Goal: Task Accomplishment & Management: Complete application form

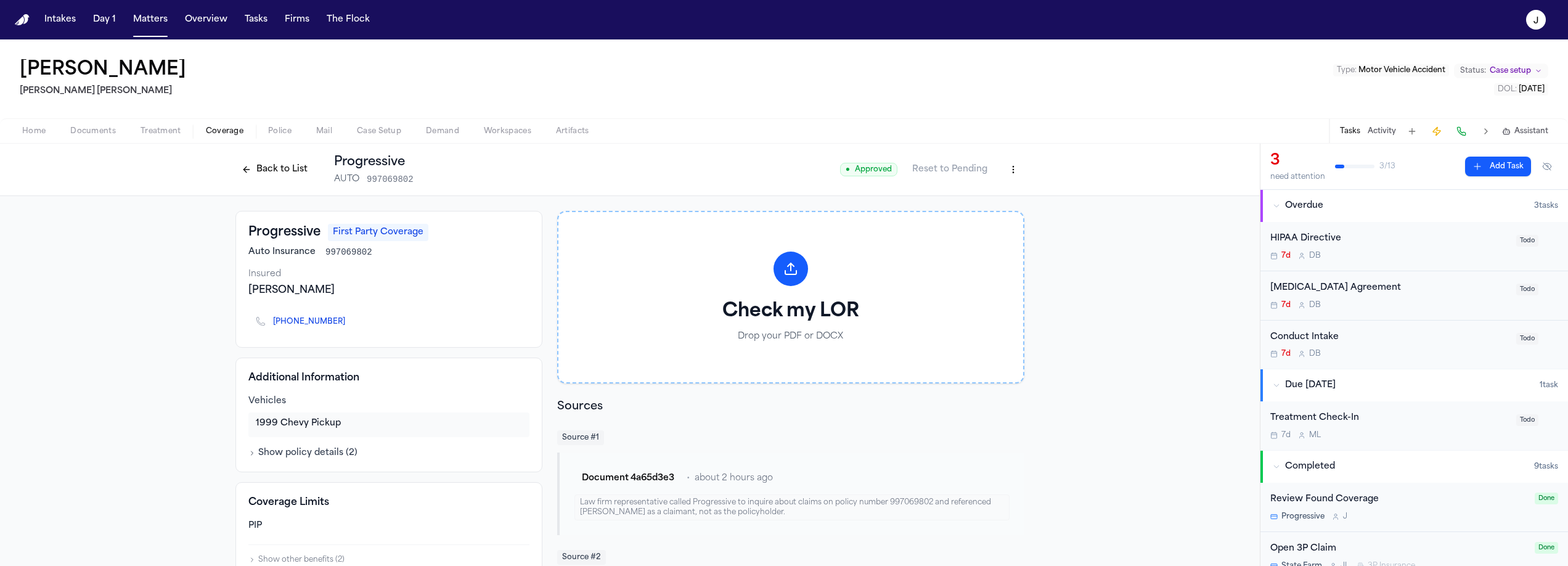
click at [271, 170] on button "Back to List" at bounding box center [274, 169] width 78 height 20
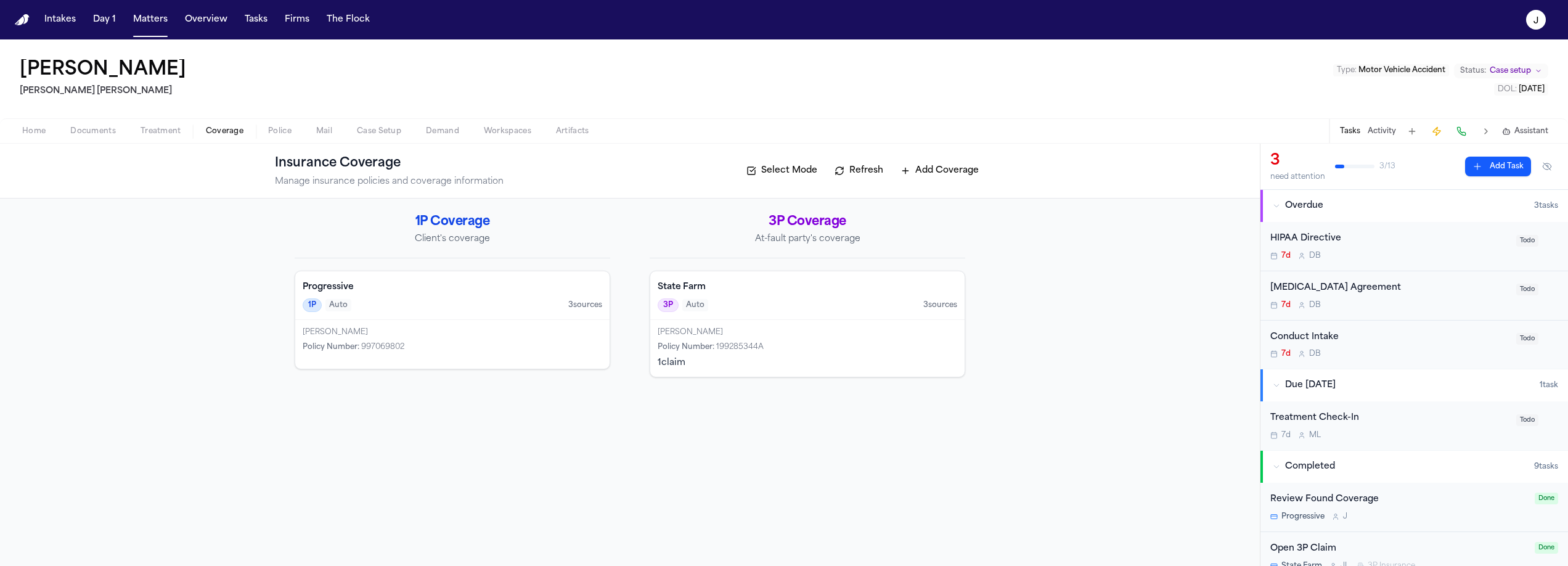
click at [761, 318] on div "State Farm 3P Auto 3 source s" at bounding box center [807, 295] width 315 height 48
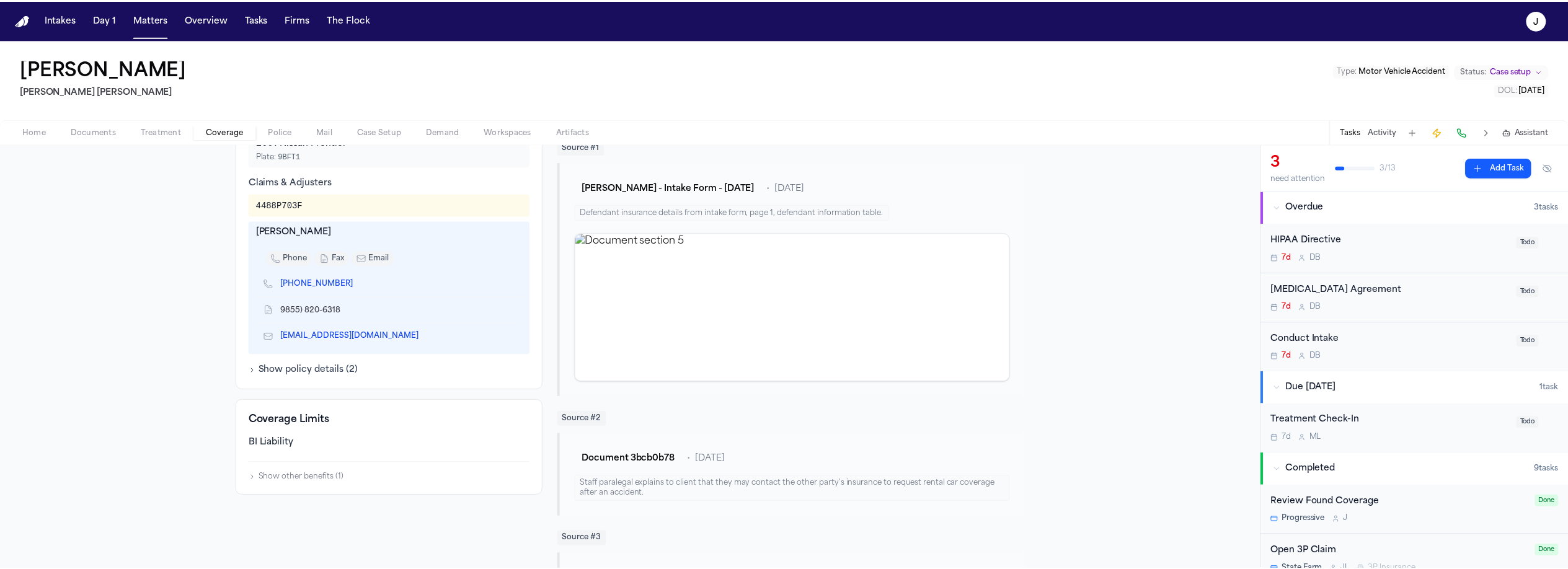
scroll to position [19, 0]
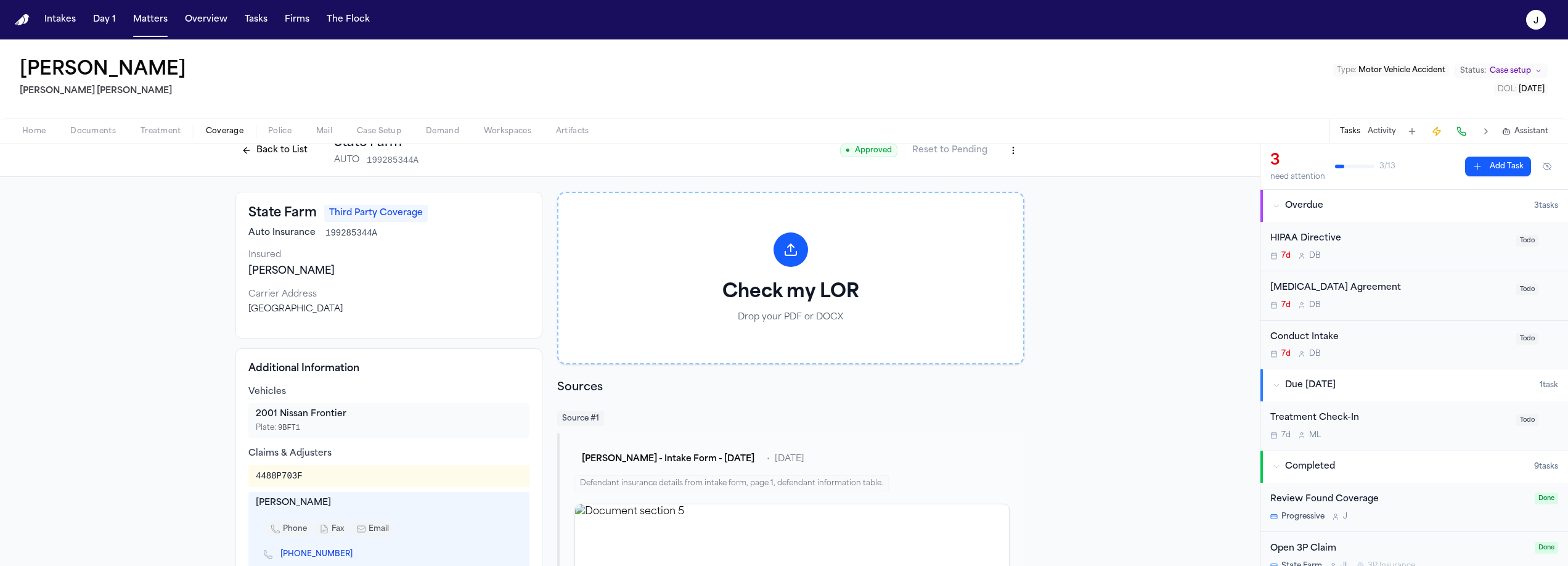
click at [1009, 153] on html "Intakes Day 1 Matters Overview Tasks Firms The Flock J Jhonathan Patino Steele …" at bounding box center [784, 283] width 1568 height 566
click at [979, 179] on div "Edit Coverage" at bounding box center [966, 177] width 104 height 20
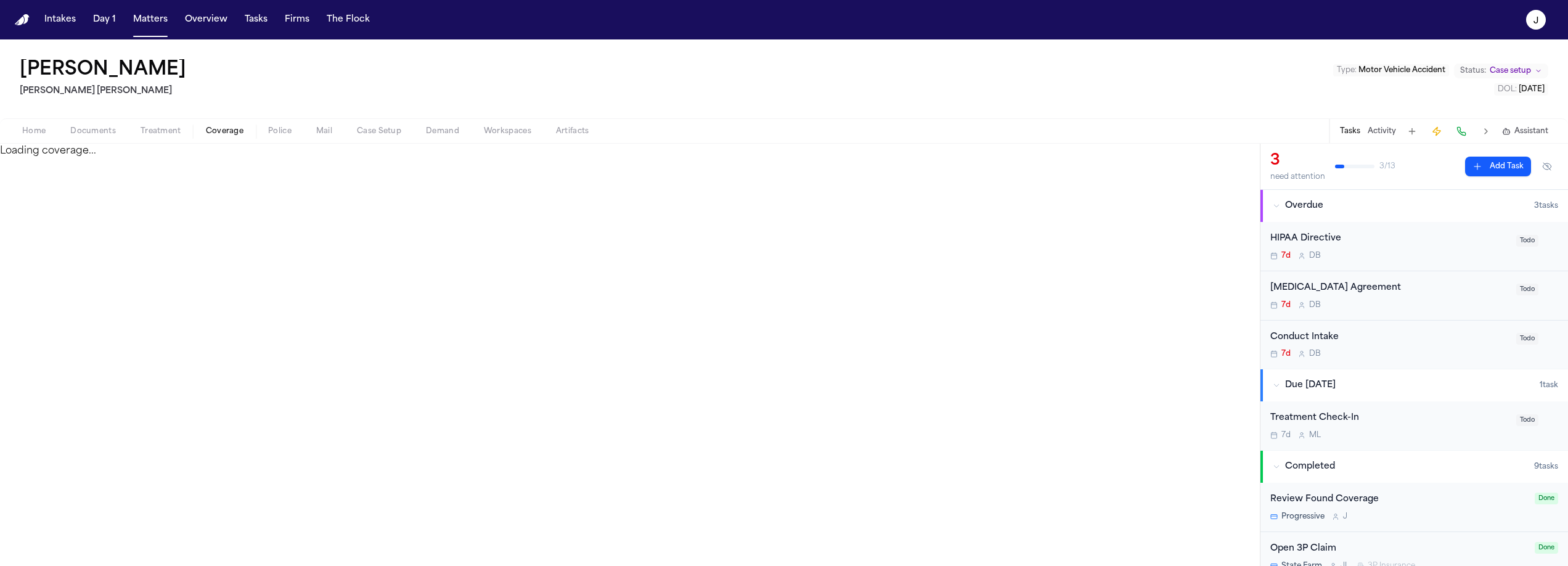
select select "**********"
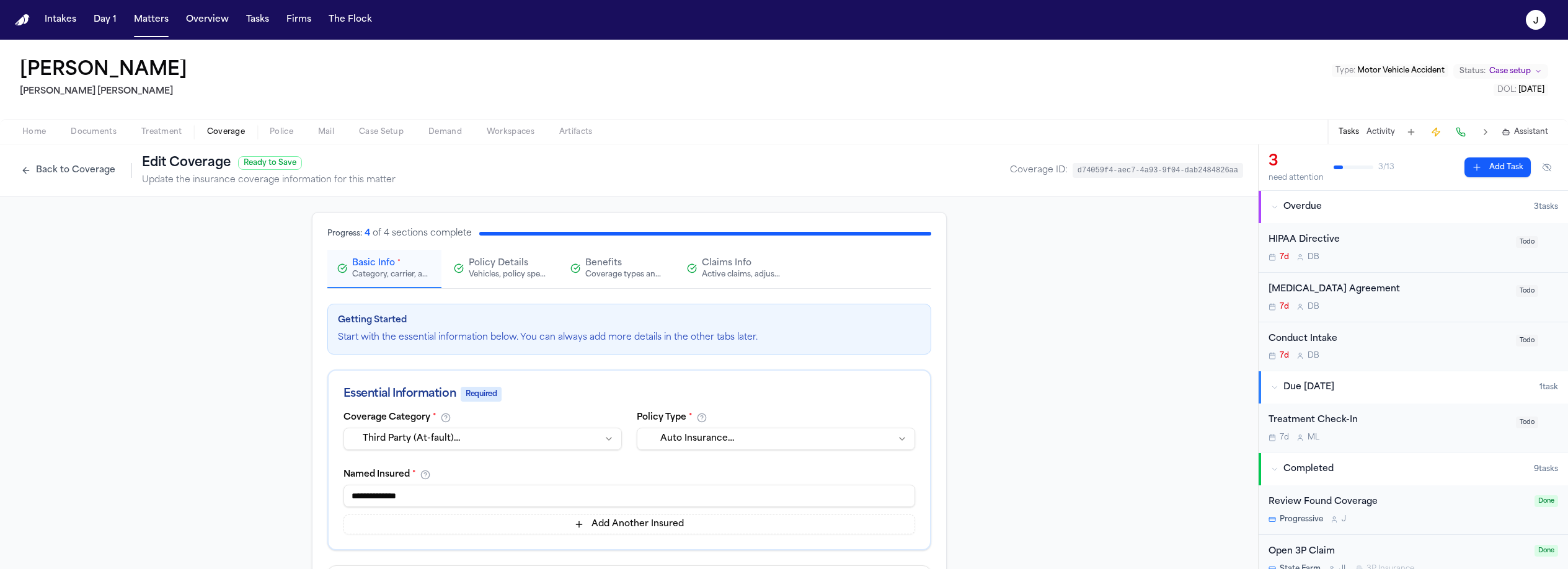
click at [729, 281] on button "Claims Info Active claims, adjusters, and subrogation details" at bounding box center [734, 269] width 114 height 39
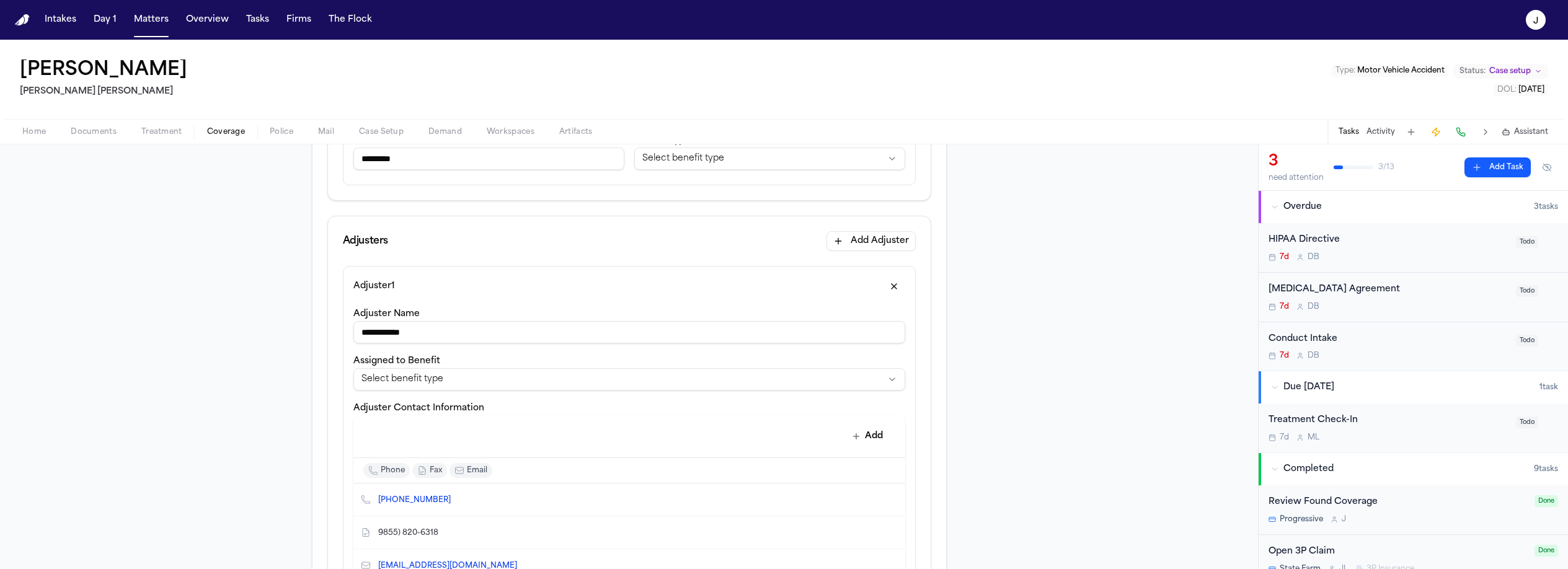
scroll to position [429, 0]
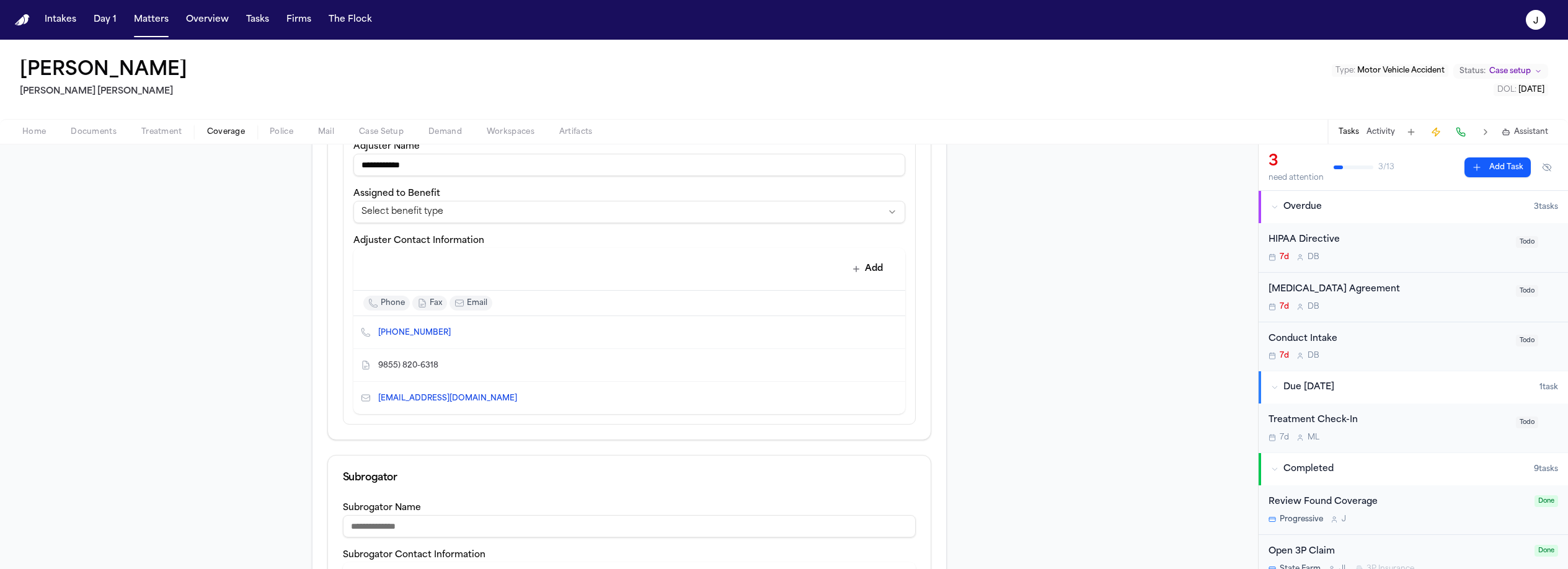
click at [866, 367] on icon "Edit contact" at bounding box center [871, 365] width 9 height 9
select select "***"
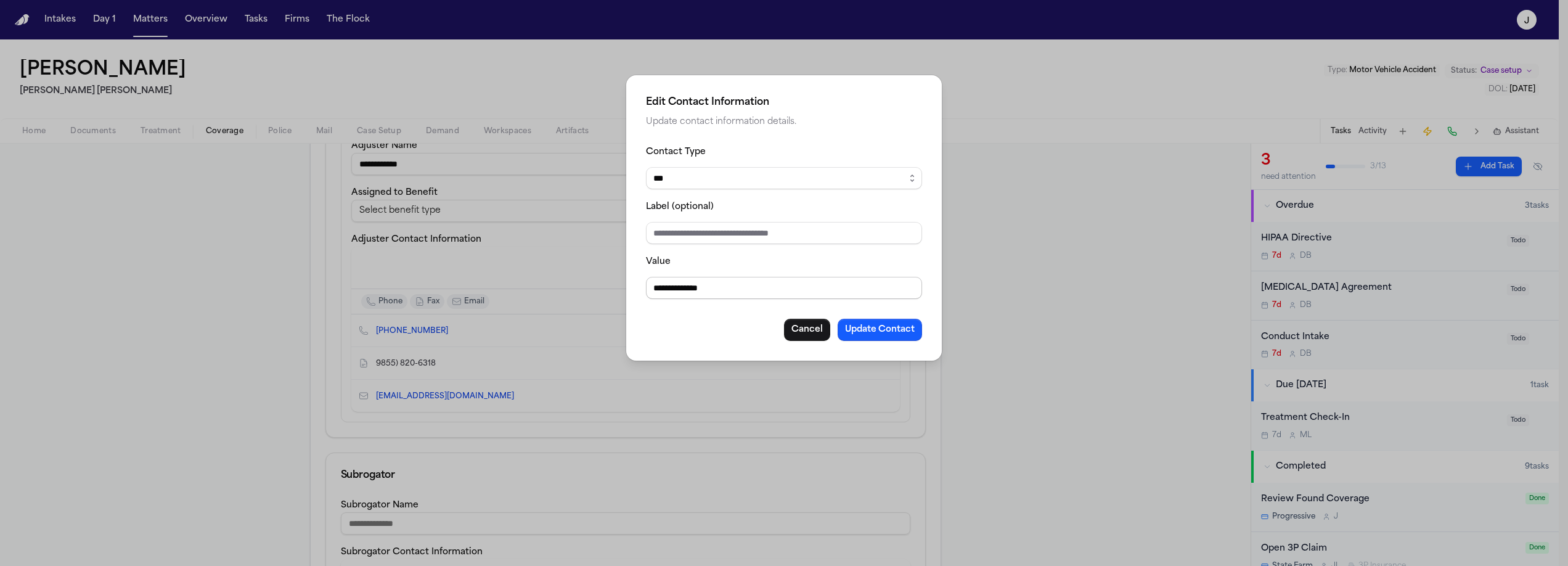
click at [658, 285] on input "**********" at bounding box center [784, 288] width 276 height 22
type input "**********"
click at [885, 334] on button "Update Contact" at bounding box center [880, 330] width 84 height 22
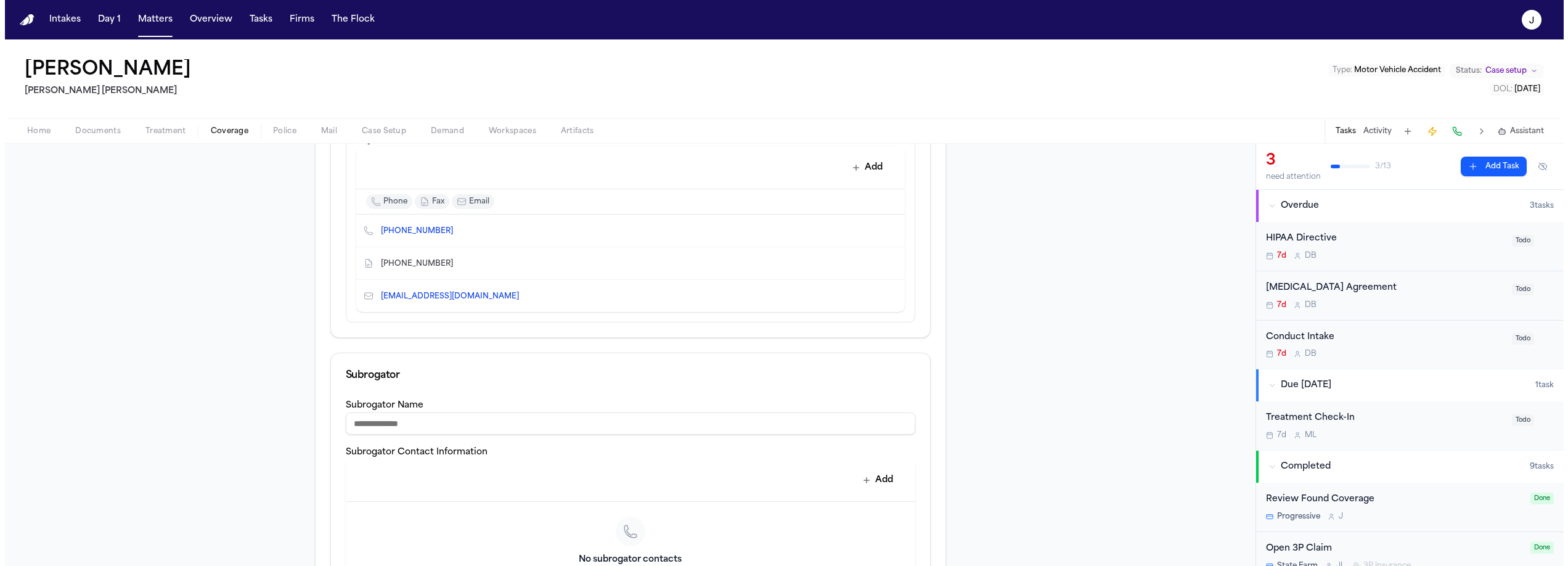
scroll to position [725, 0]
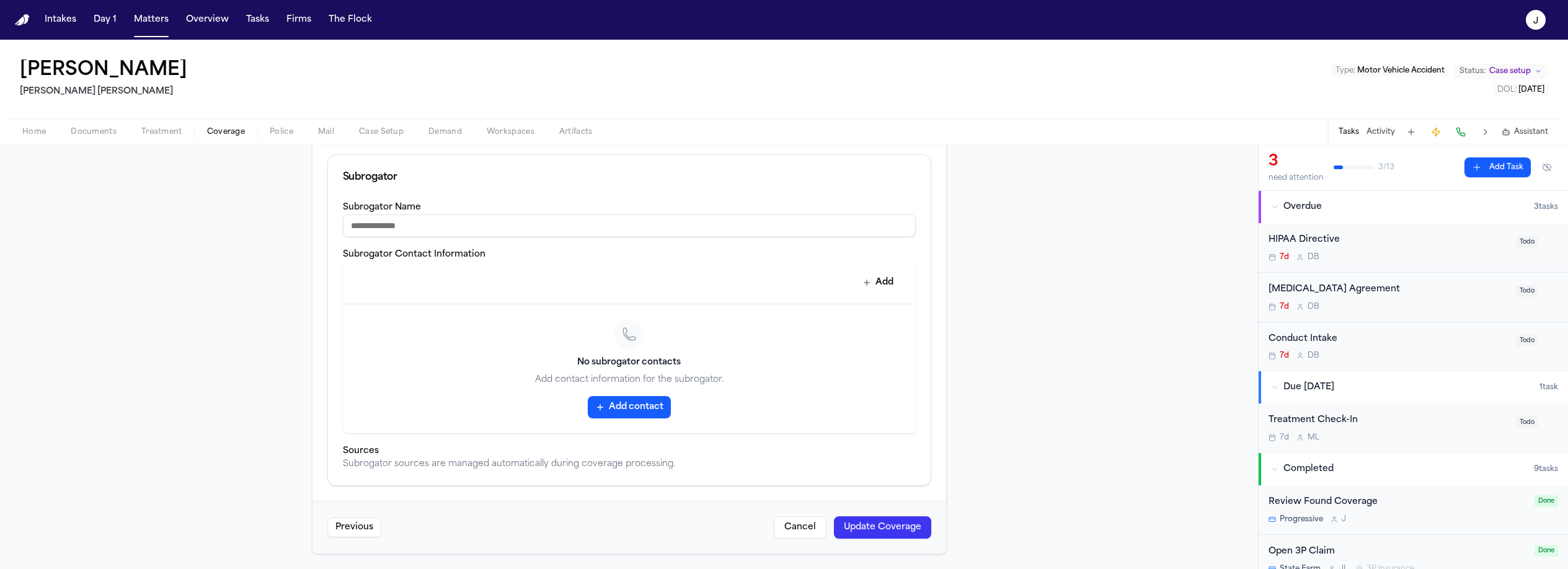
click at [921, 527] on button "Update Coverage" at bounding box center [883, 527] width 97 height 22
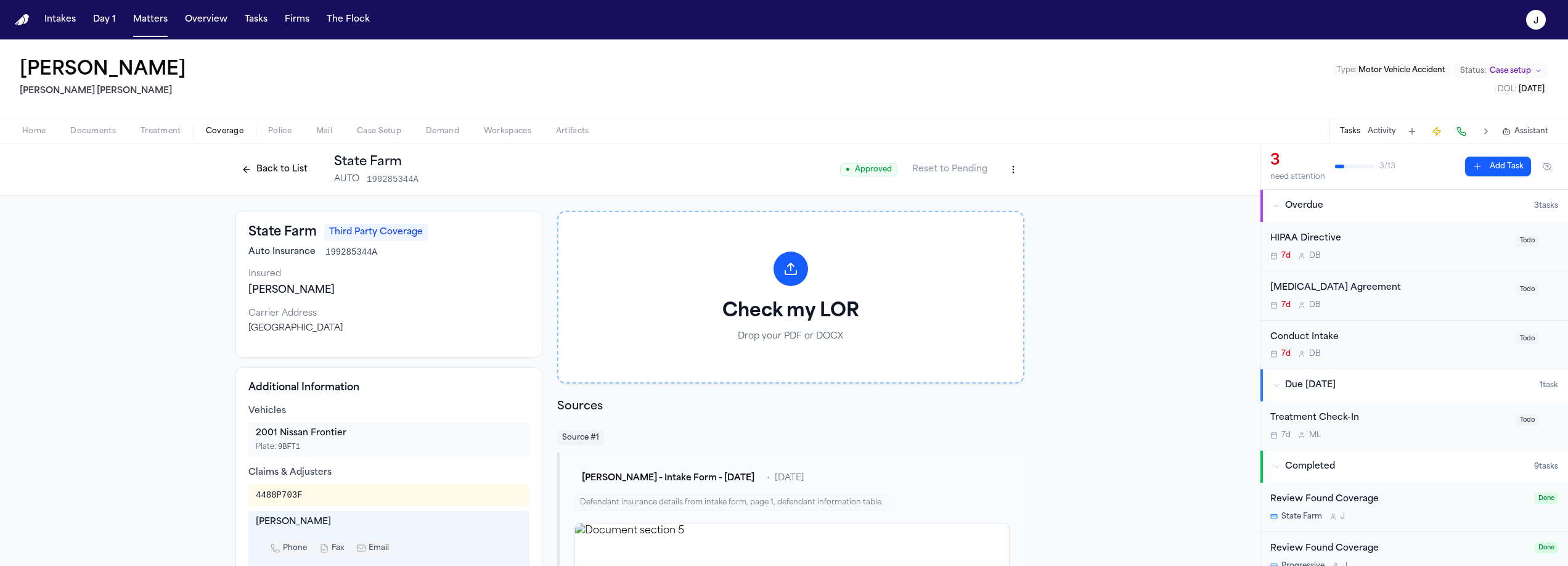
click at [290, 173] on button "Back to List" at bounding box center [274, 169] width 78 height 20
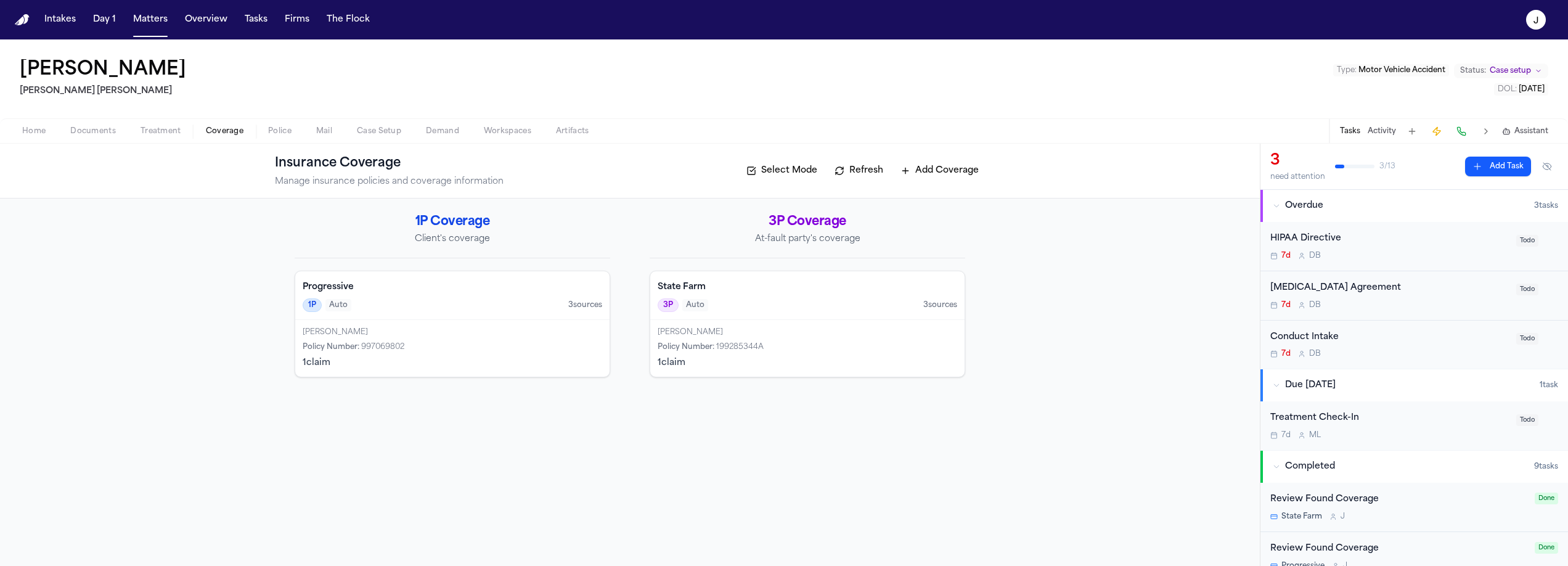
click at [455, 313] on div "Progressive 1P Auto 3 source s" at bounding box center [452, 295] width 315 height 48
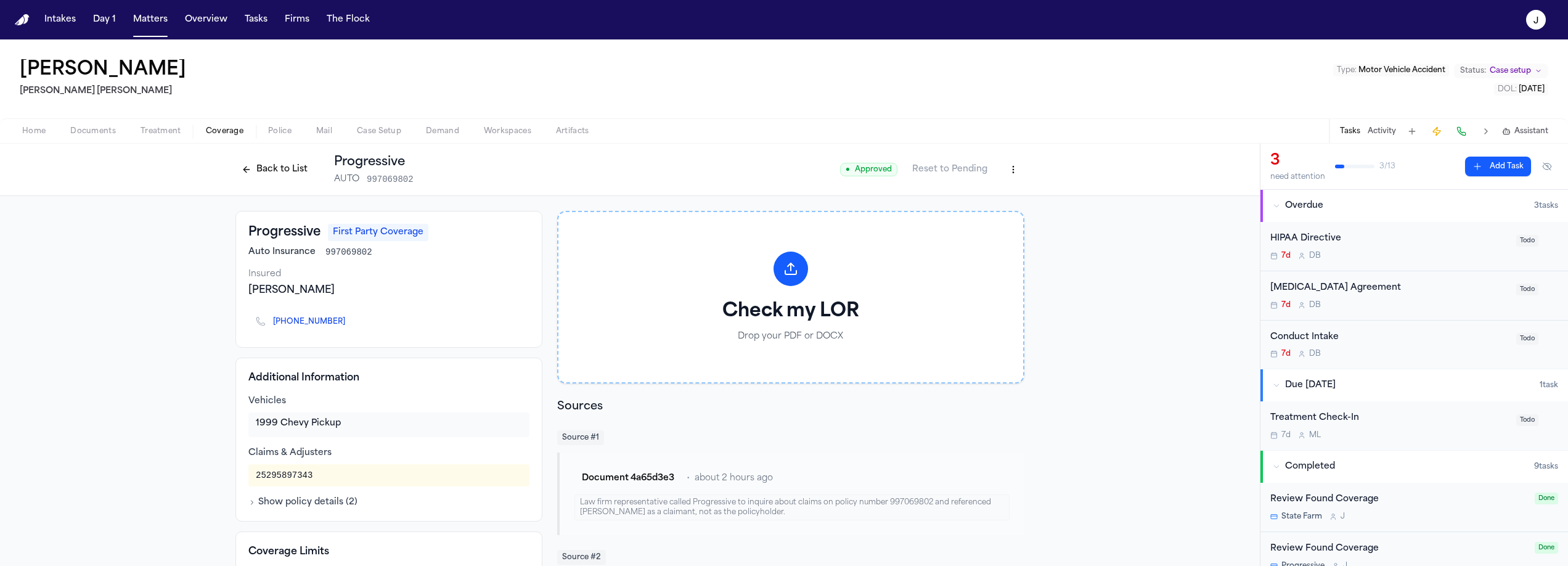
drag, startPoint x: 1470, startPoint y: 128, endPoint x: 1465, endPoint y: 133, distance: 7.1
click at [1469, 128] on div "Tasks Activity Assistant" at bounding box center [1443, 131] width 229 height 24
click at [1465, 133] on button at bounding box center [1461, 132] width 17 height 17
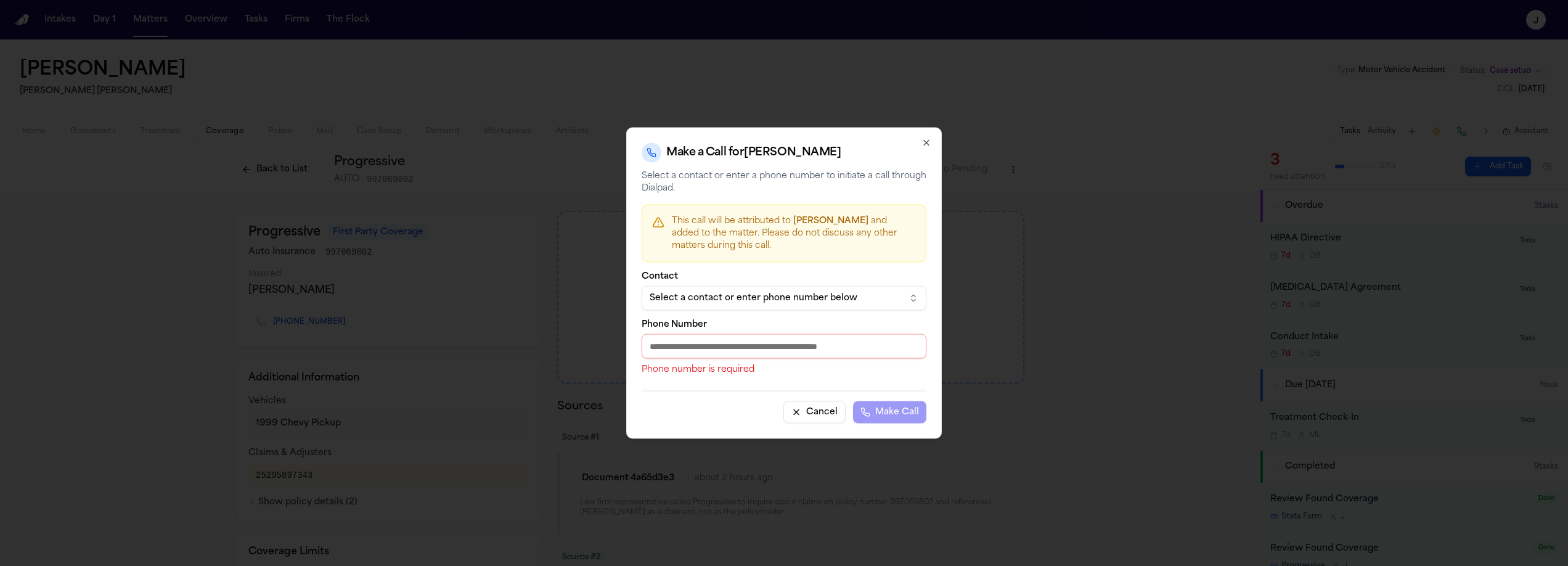
click at [760, 299] on div "Select a contact or enter phone number below" at bounding box center [774, 299] width 249 height 12
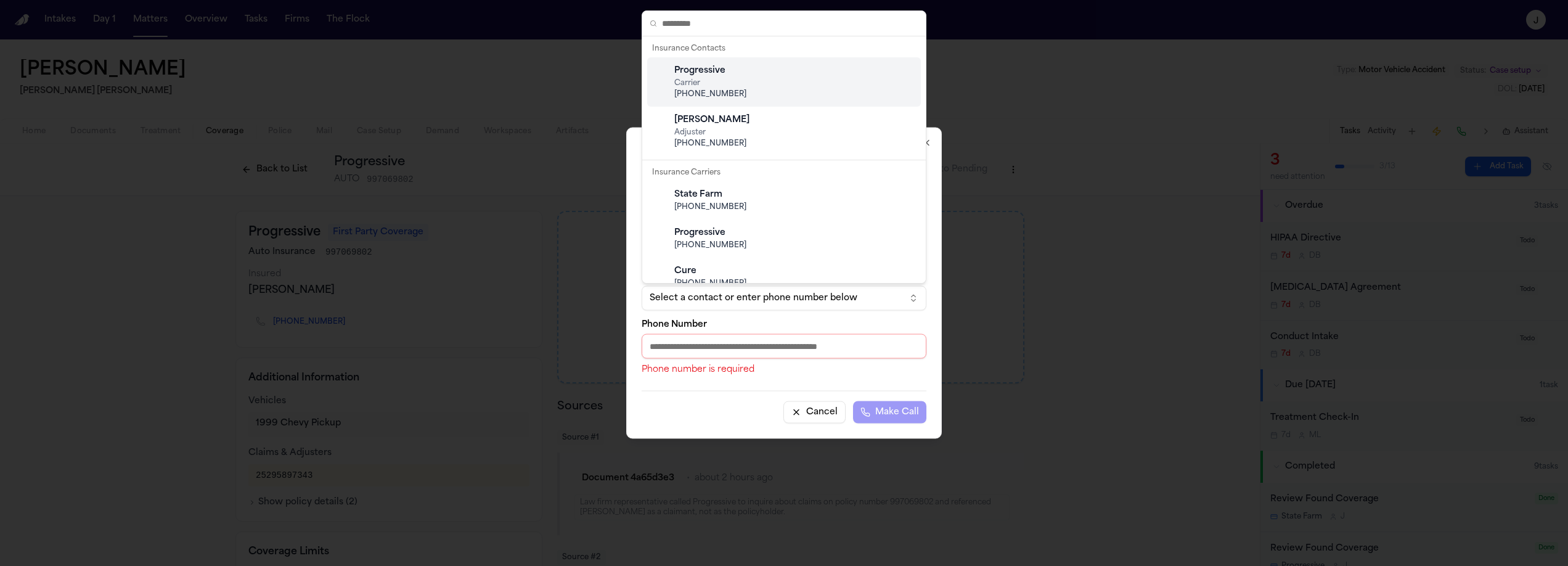
click at [700, 94] on span "(888) 671-4405" at bounding box center [794, 94] width 239 height 10
type input "**********"
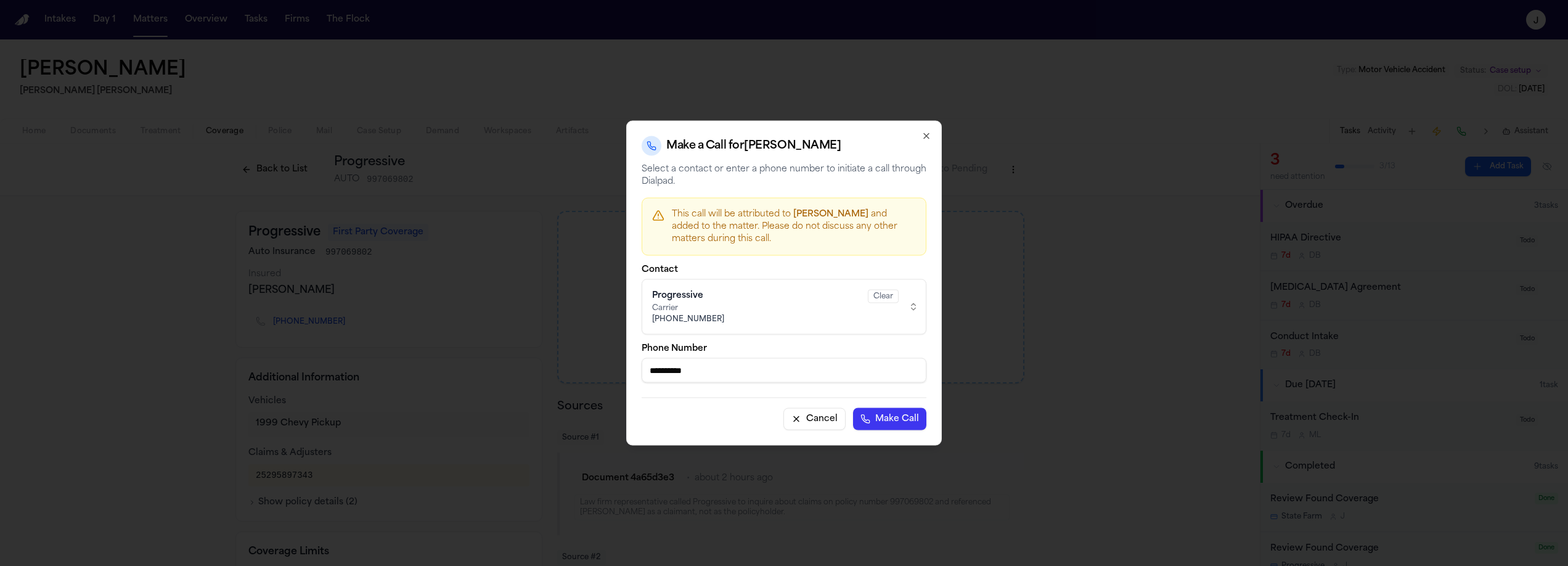
click at [887, 417] on button "Make Call" at bounding box center [890, 420] width 73 height 22
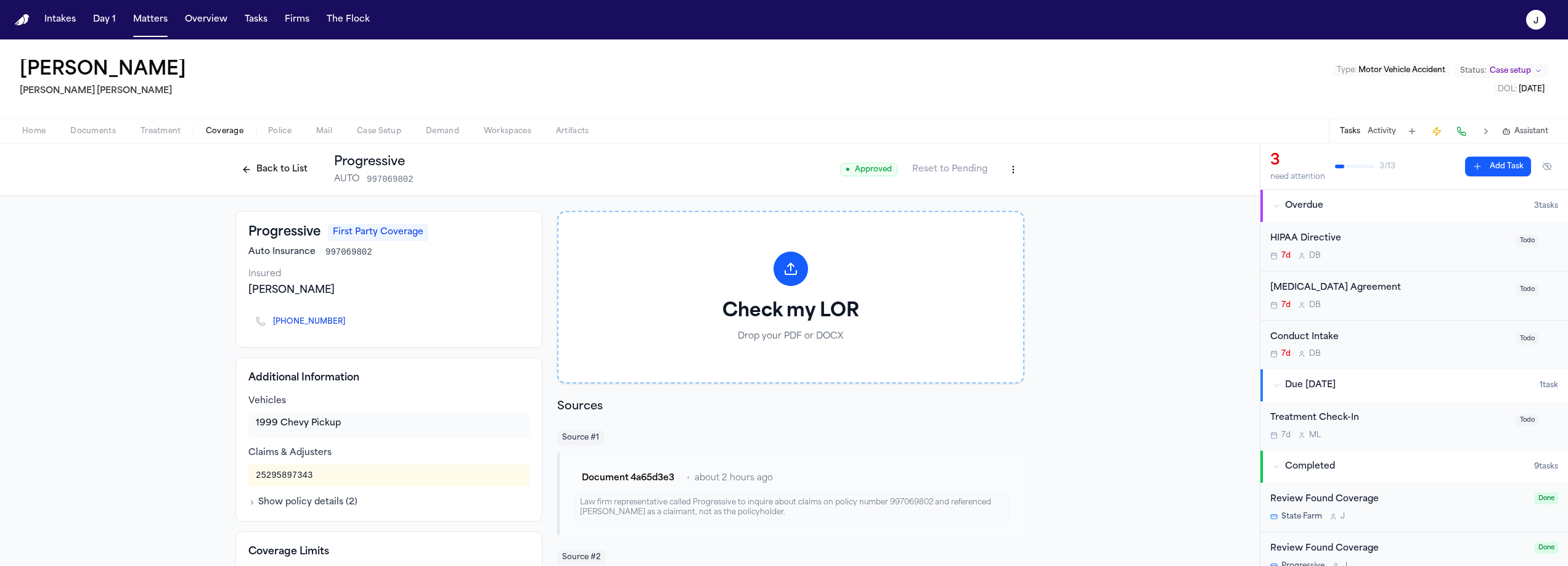
click at [1458, 135] on button at bounding box center [1461, 132] width 17 height 17
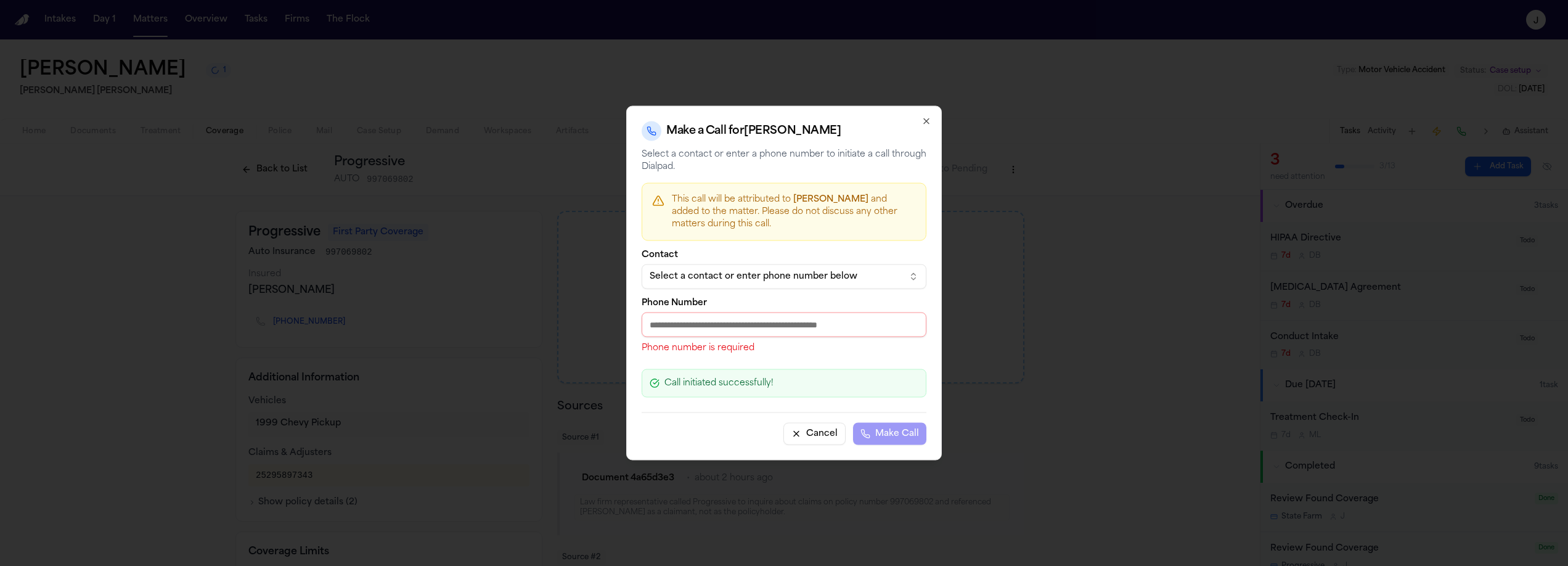
click at [722, 283] on button "Select a contact or enter phone number below" at bounding box center [784, 277] width 285 height 25
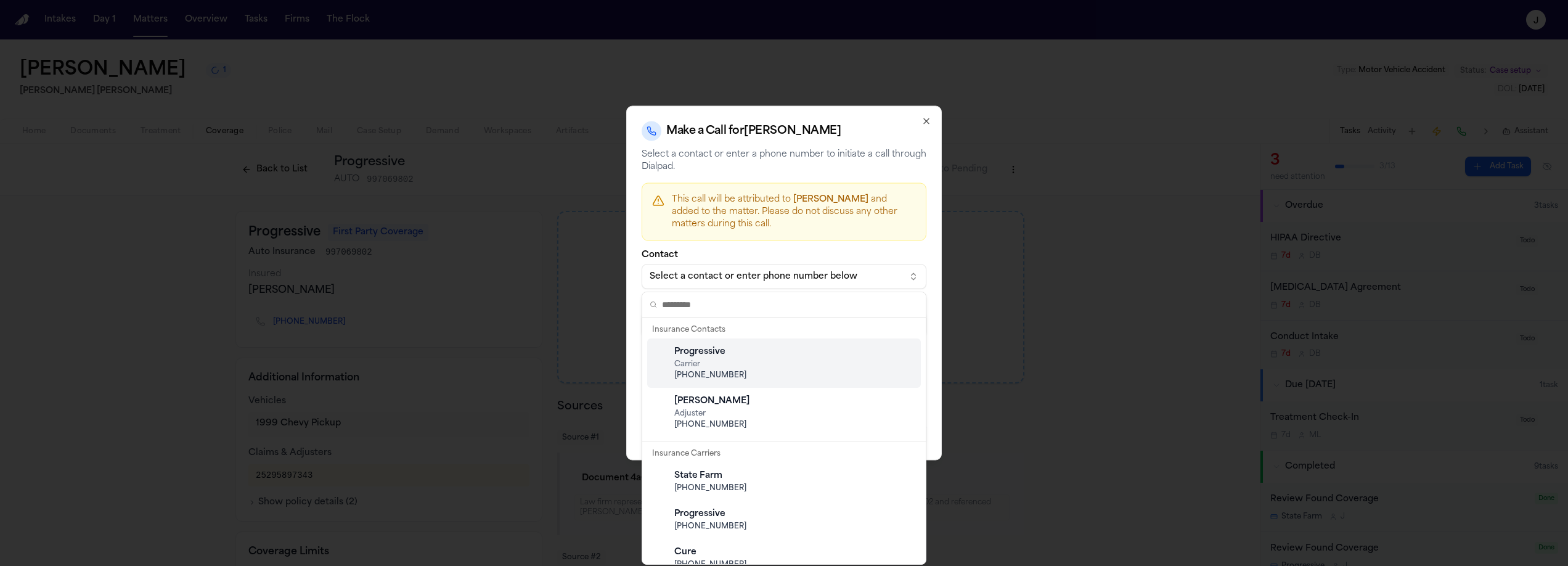
click at [743, 377] on span "(888) 671-4405" at bounding box center [794, 375] width 239 height 10
type input "**********"
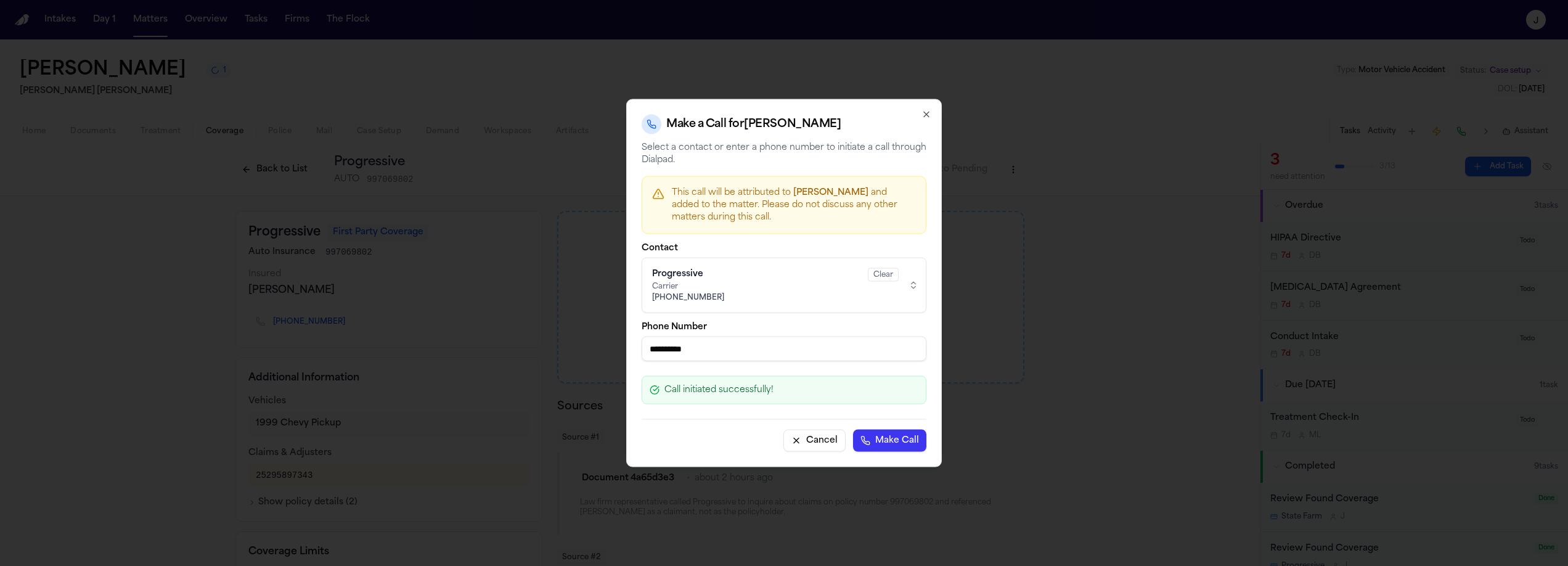
click at [896, 441] on button "Make Call" at bounding box center [890, 441] width 73 height 22
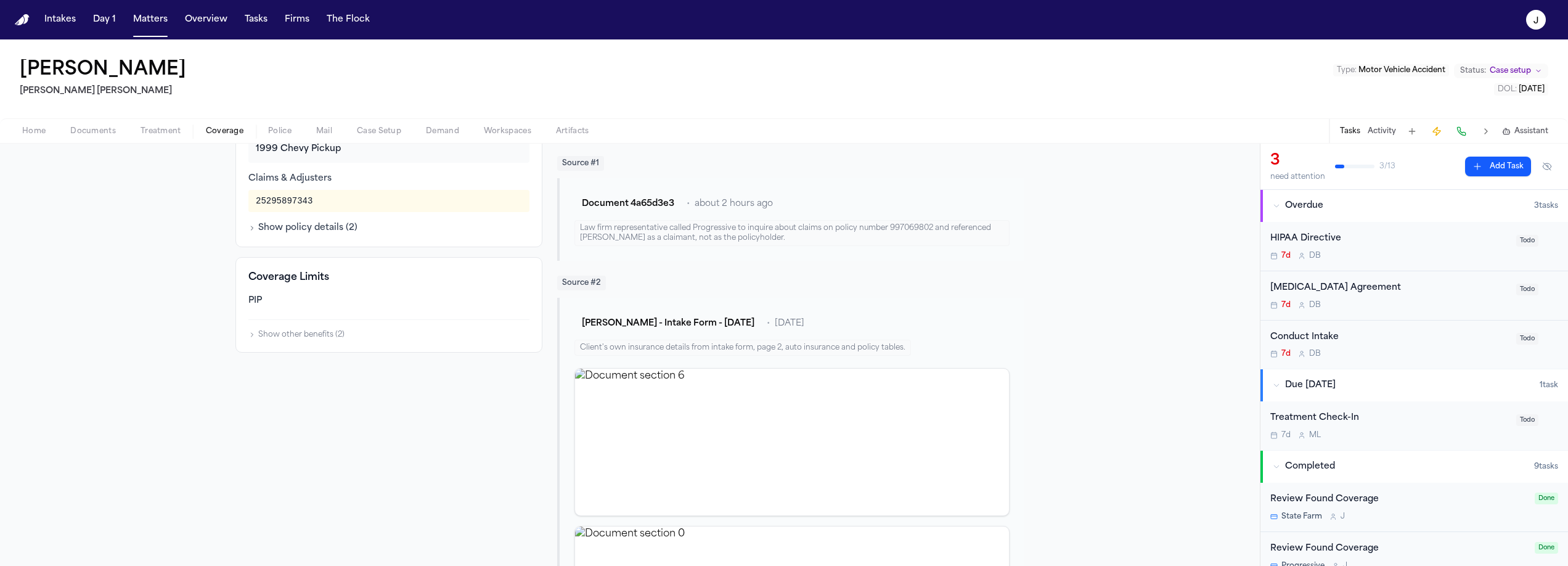
scroll to position [30, 0]
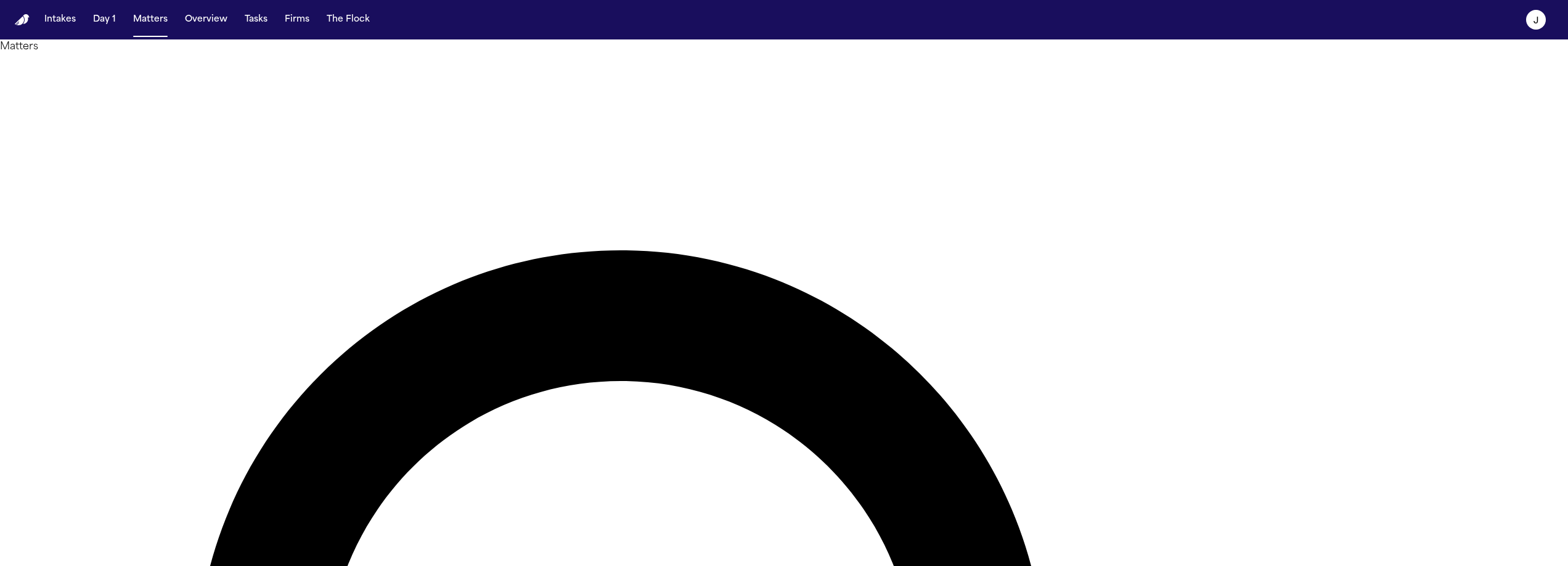
type input "******"
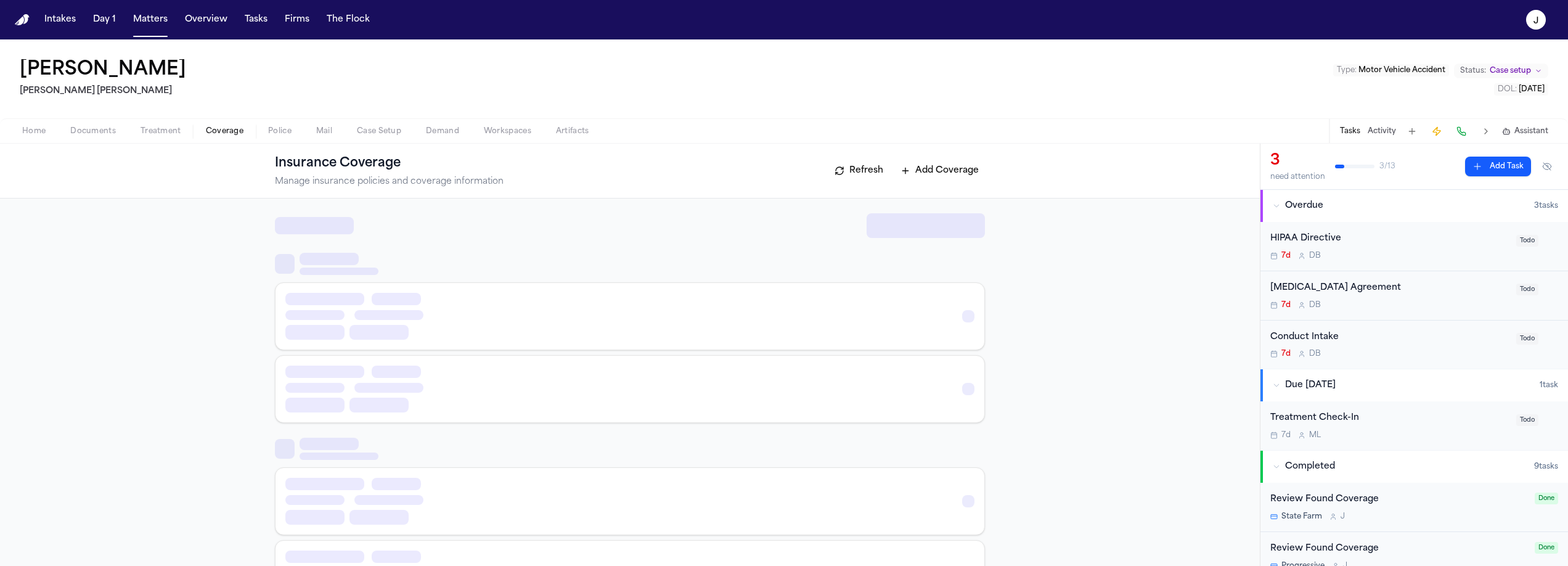
click at [229, 127] on span "Coverage" at bounding box center [225, 132] width 38 height 10
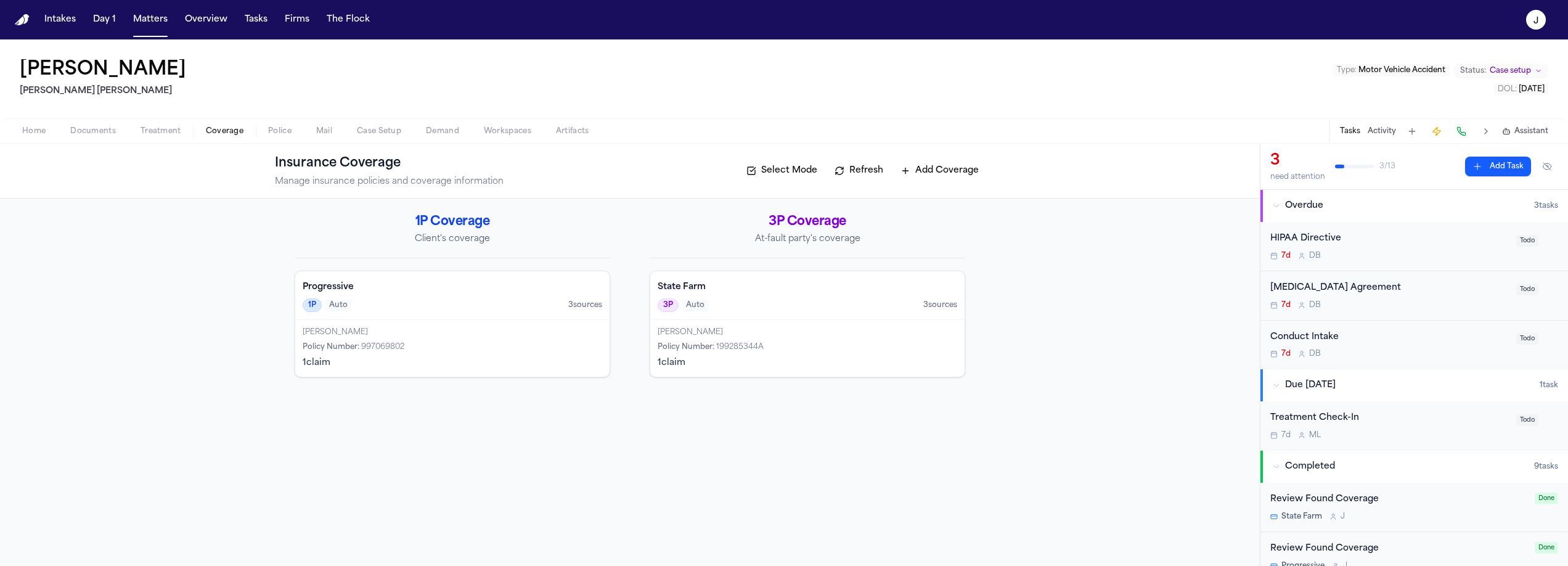
click at [452, 308] on div "1P Auto 3 source s" at bounding box center [452, 305] width 300 height 14
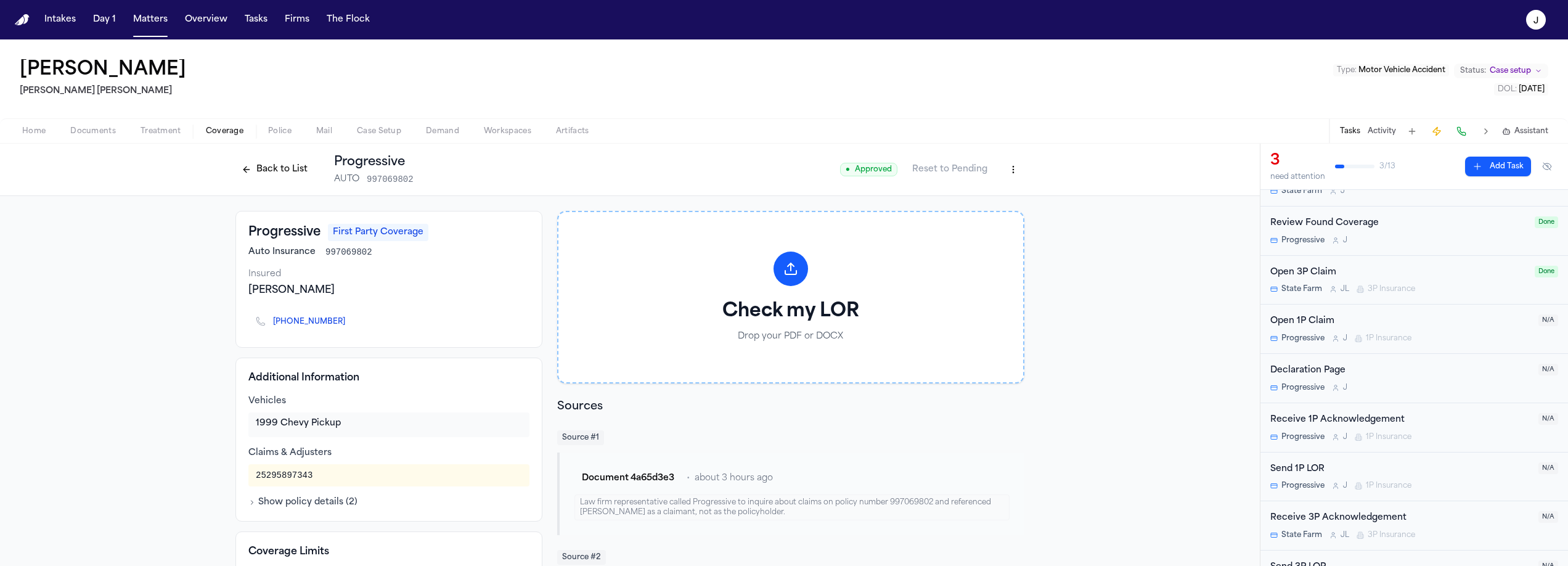
scroll to position [337, 0]
click at [1440, 314] on div "Open 1P Claim" at bounding box center [1400, 310] width 261 height 14
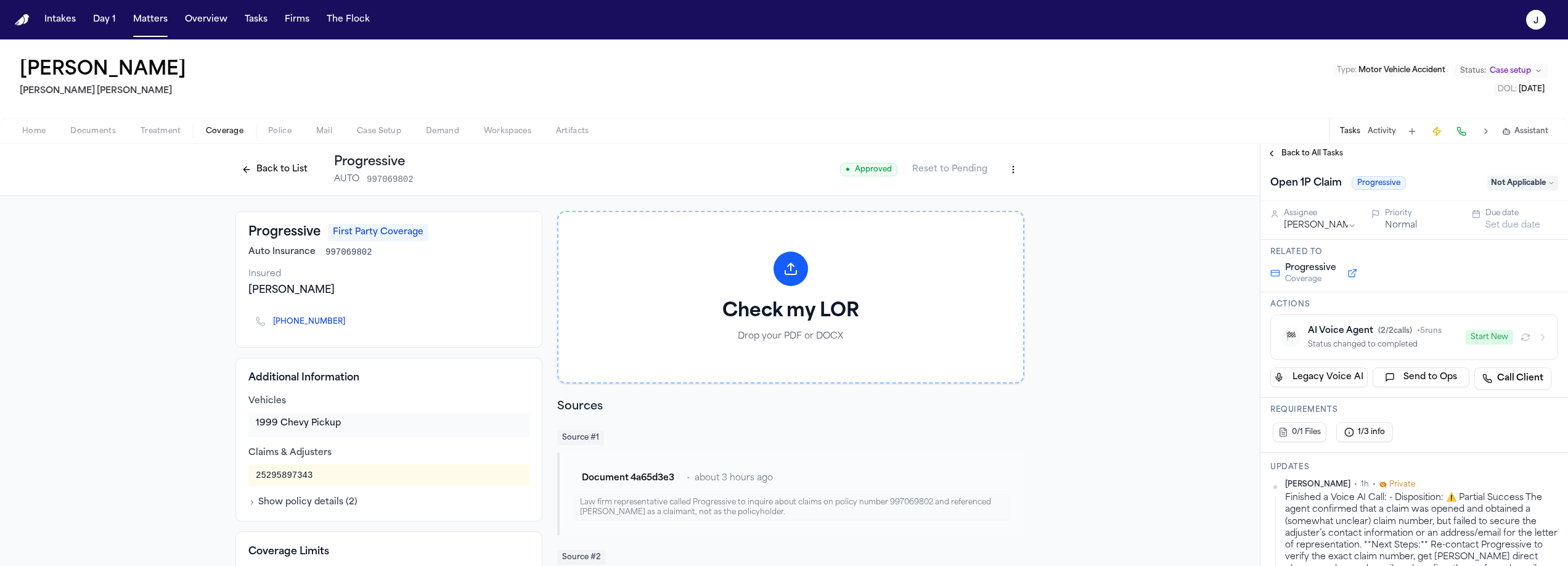
click at [1523, 179] on span "Not Applicable" at bounding box center [1523, 183] width 71 height 15
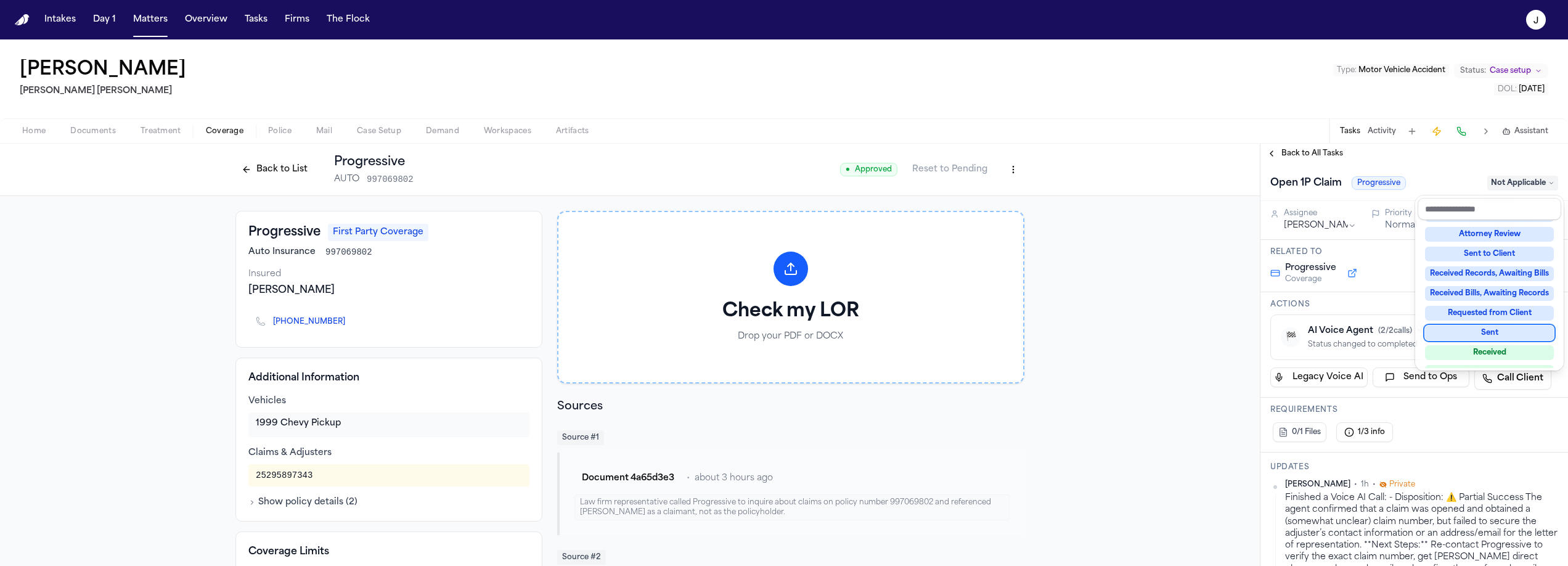
scroll to position [155, 0]
click at [1502, 347] on div "Complete" at bounding box center [1489, 353] width 129 height 15
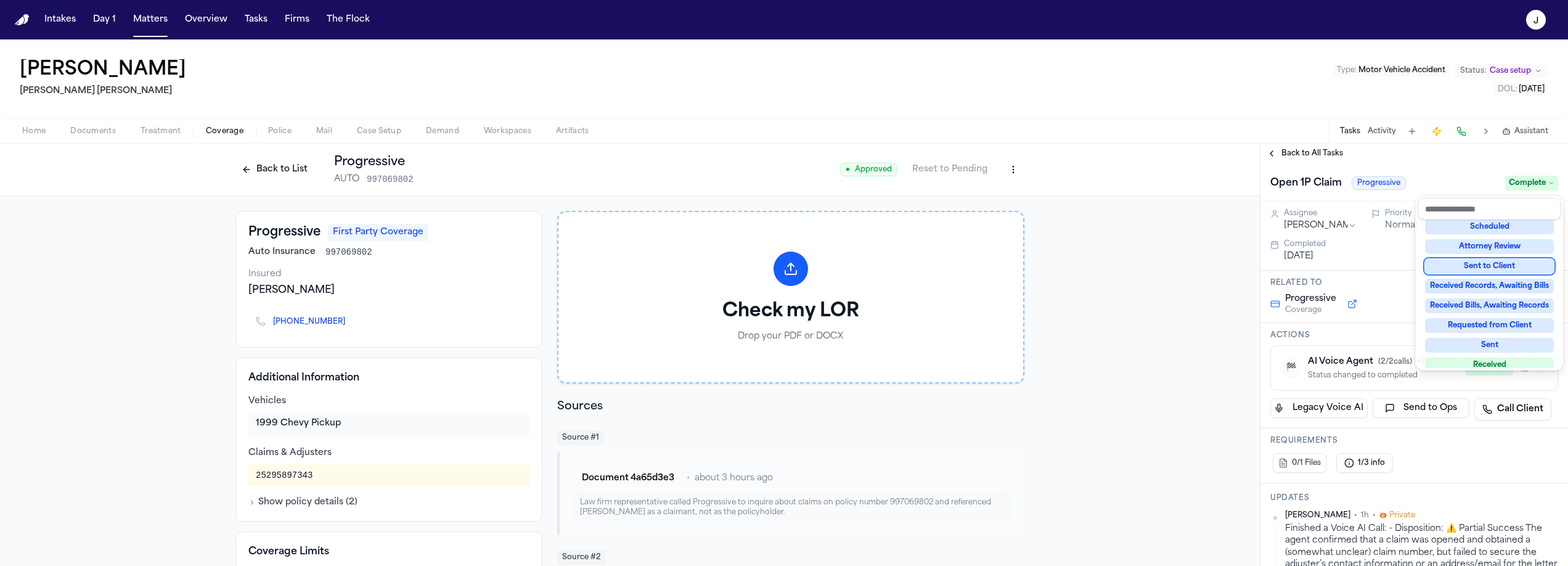
click at [1322, 163] on div "Open 1P Claim Progressive Complete" at bounding box center [1414, 182] width 308 height 38
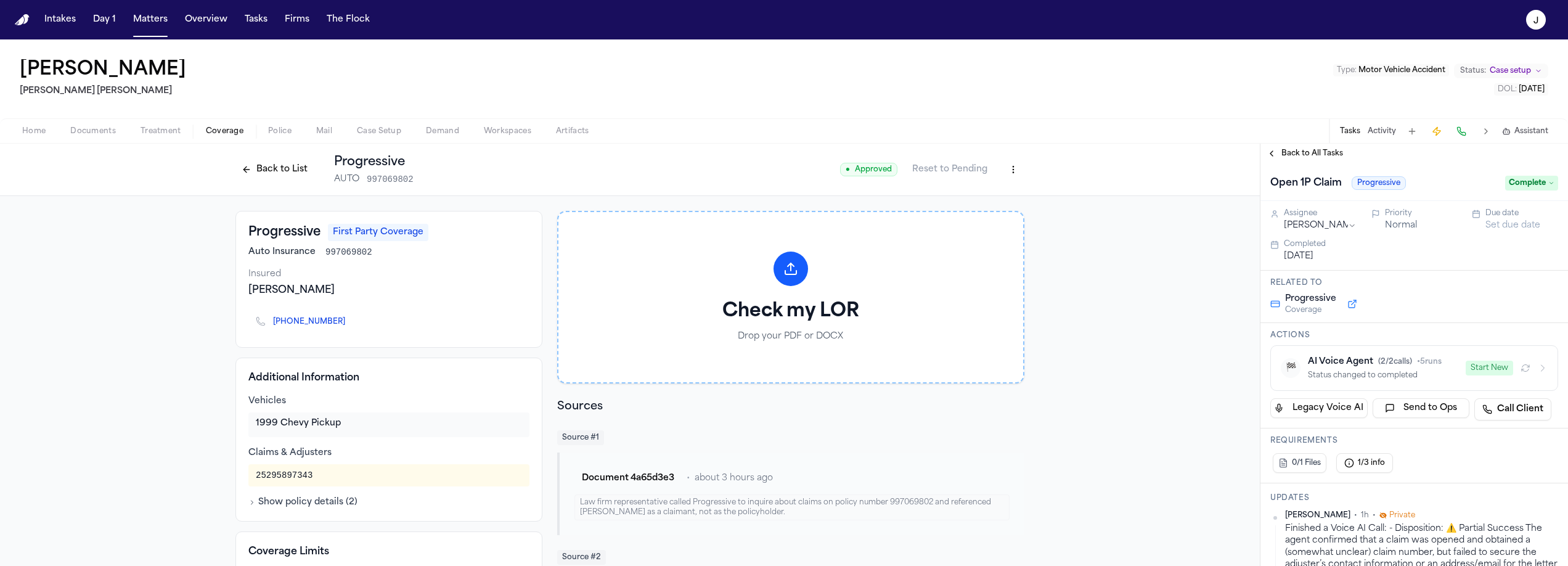
click at [1321, 155] on span "Back to All Tasks" at bounding box center [1312, 153] width 61 height 10
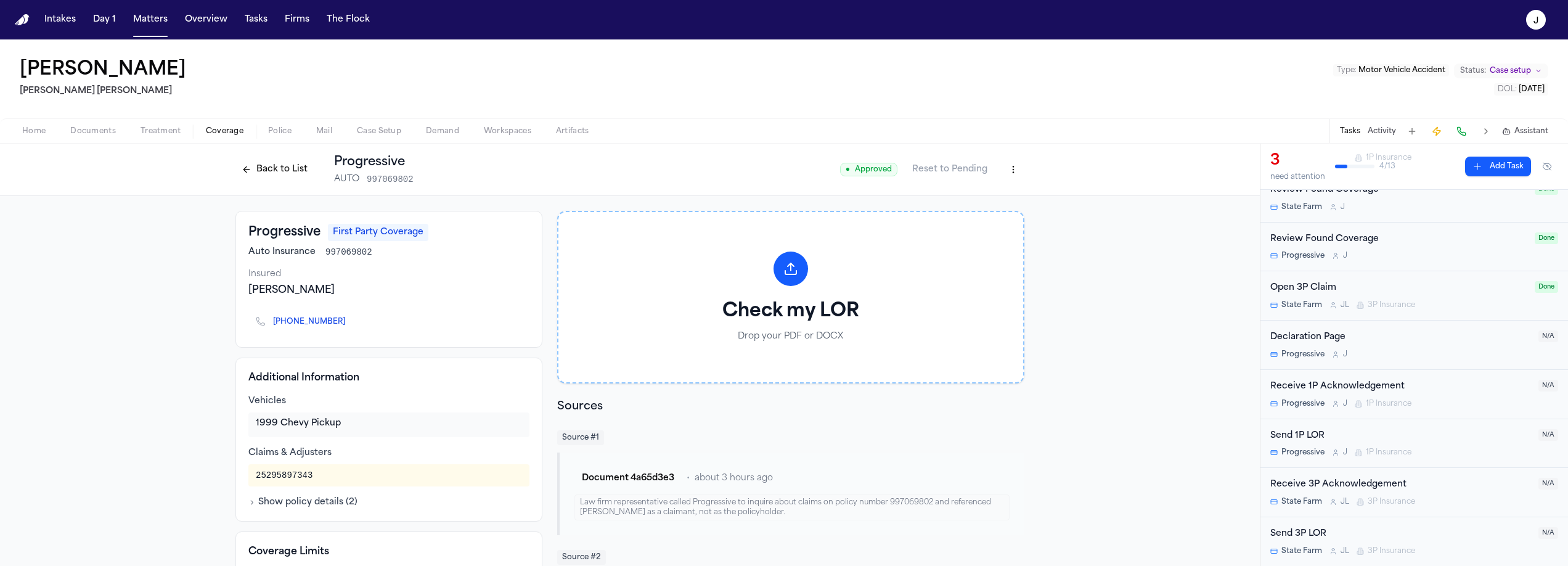
click at [281, 169] on button "Back to List" at bounding box center [274, 169] width 78 height 20
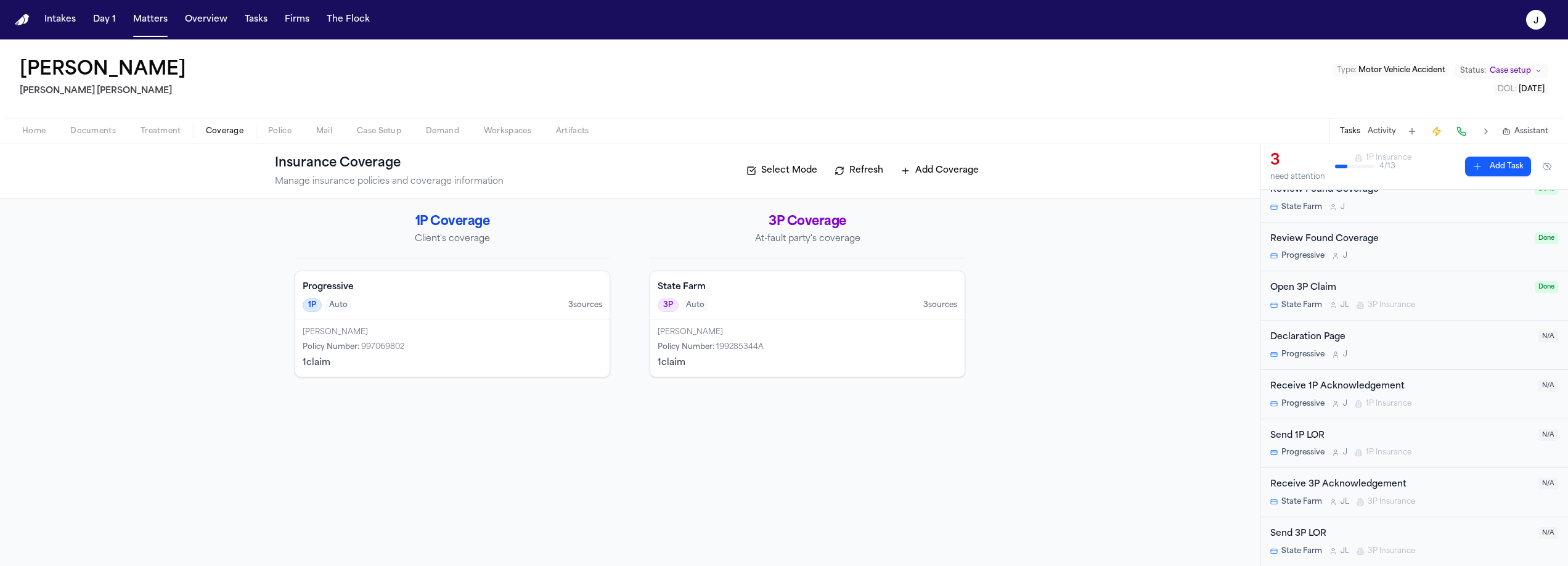
scroll to position [359, 0]
click at [83, 133] on span "Documents" at bounding box center [92, 132] width 45 height 10
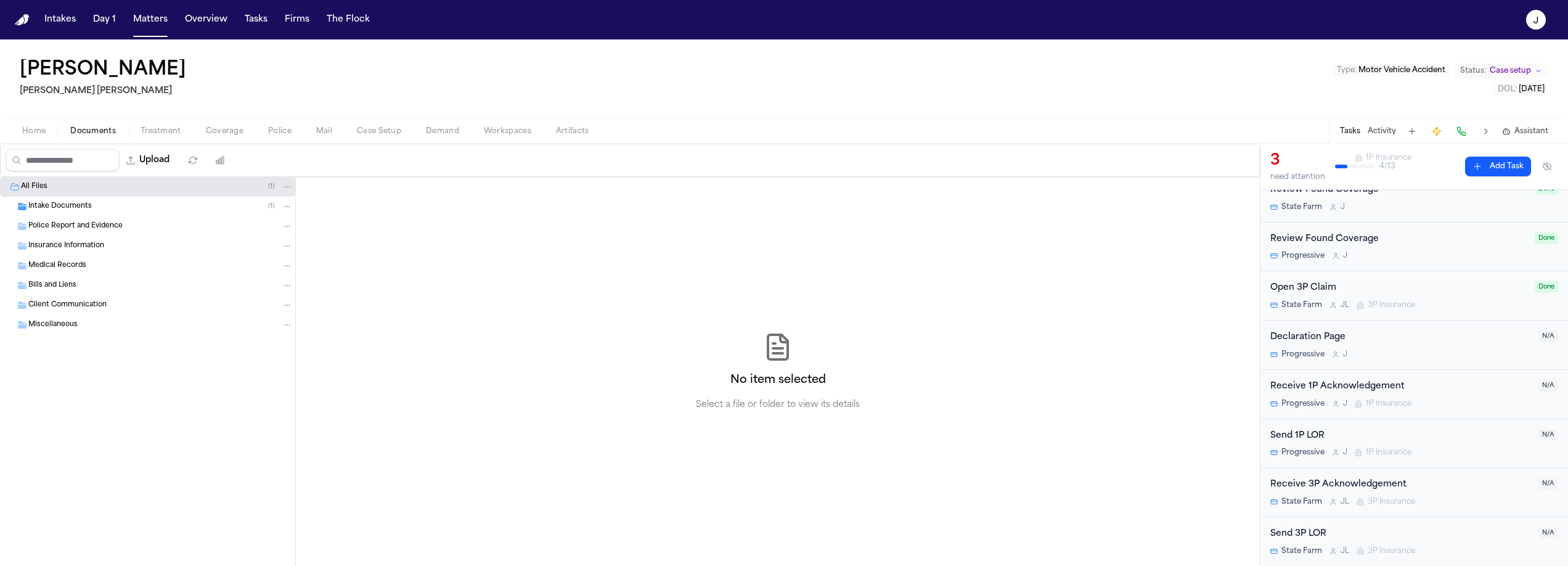
click at [74, 245] on span "Insurance Information" at bounding box center [66, 246] width 76 height 11
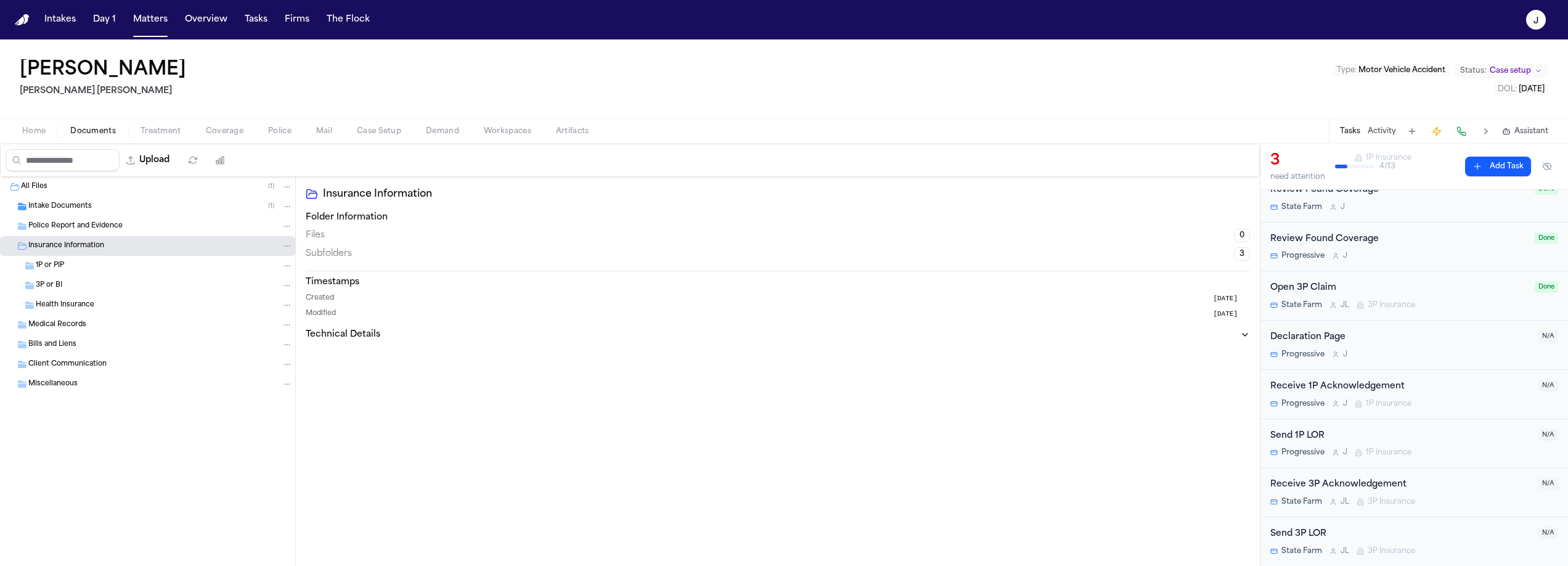
click at [77, 263] on div "1P or PIP" at bounding box center [164, 266] width 257 height 11
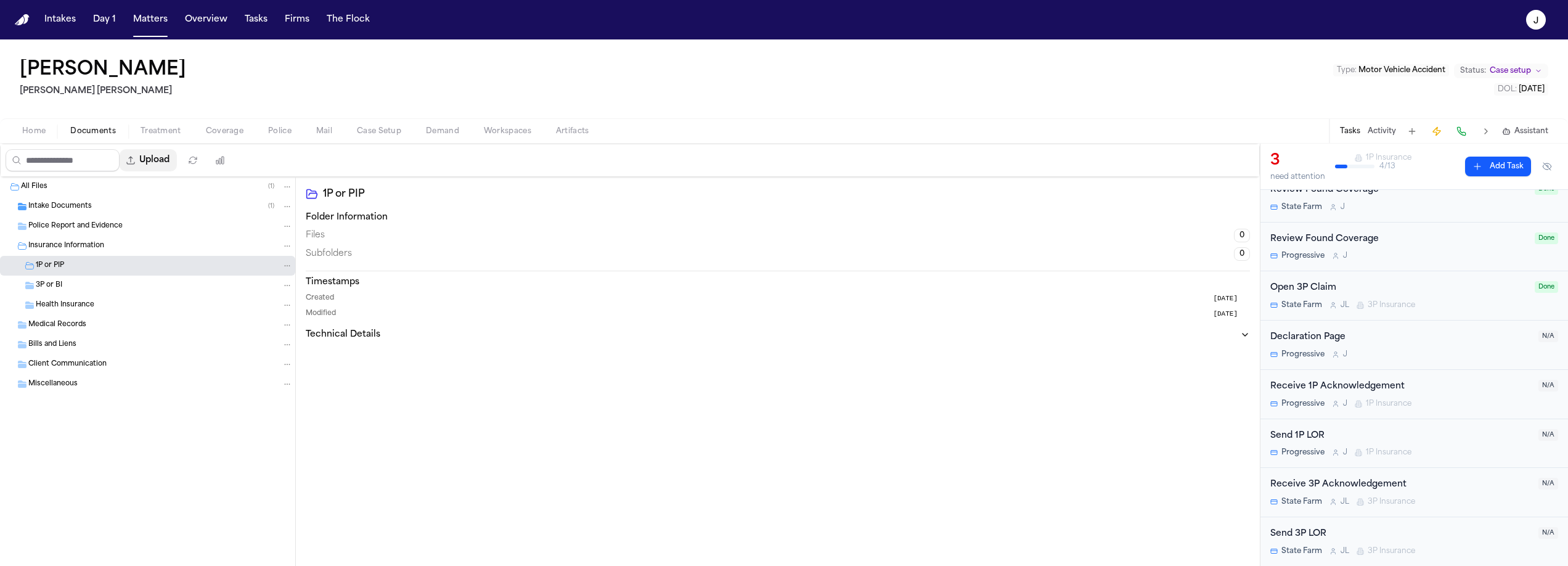
click at [149, 155] on button "Upload" at bounding box center [148, 160] width 57 height 22
select select "**********"
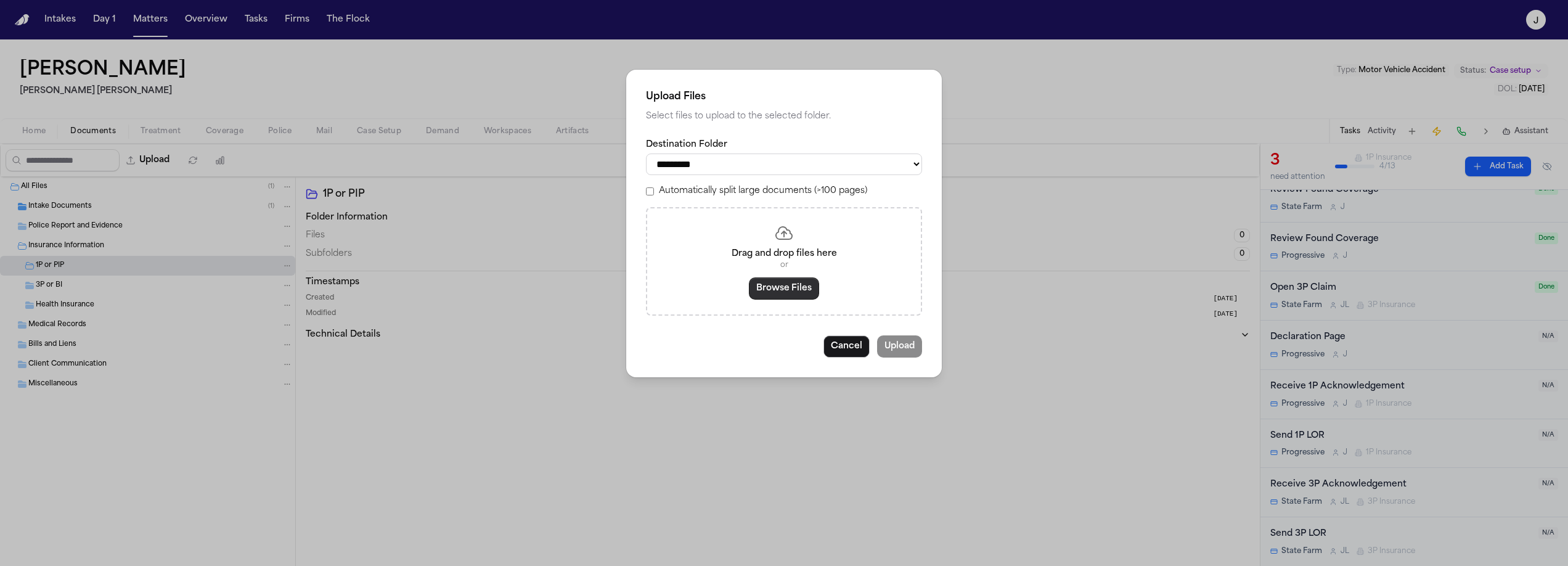
click at [784, 283] on button "Browse Files" at bounding box center [784, 289] width 70 height 22
click at [64, 282] on div "**********" at bounding box center [784, 283] width 1568 height 566
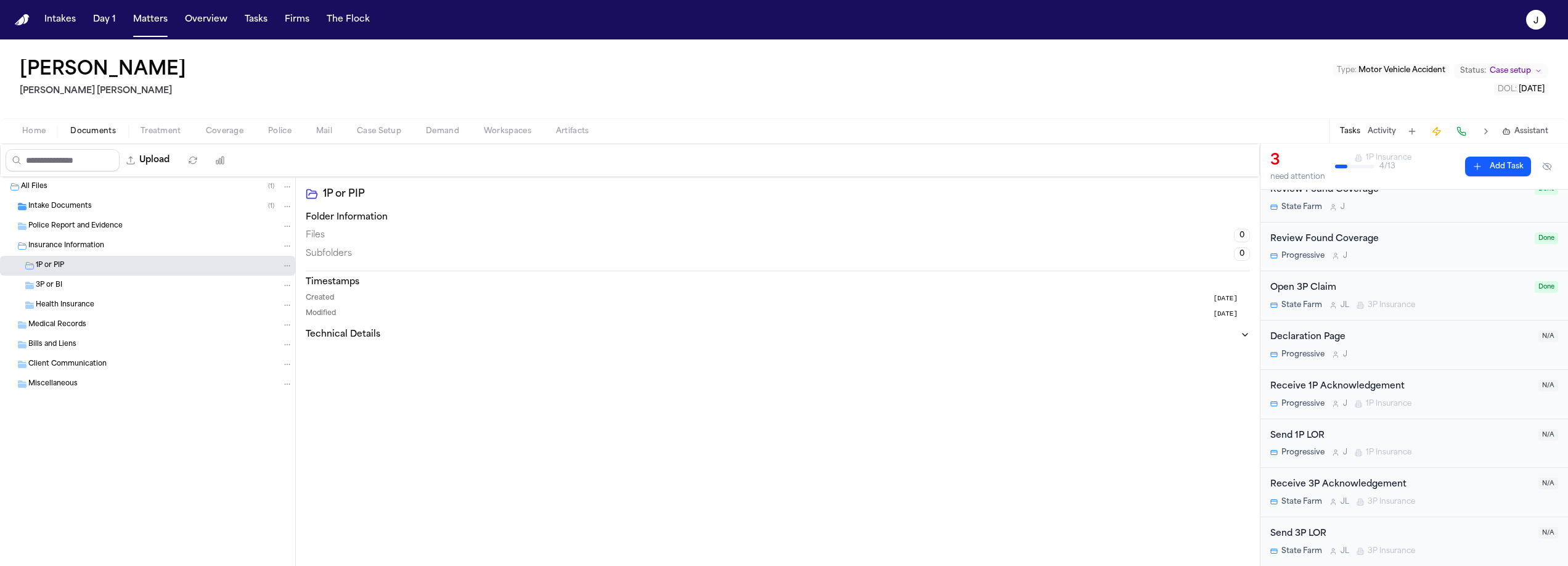
click at [158, 288] on div "3P or BI" at bounding box center [164, 285] width 257 height 11
click at [167, 163] on button "Upload" at bounding box center [148, 160] width 57 height 22
select select "**********"
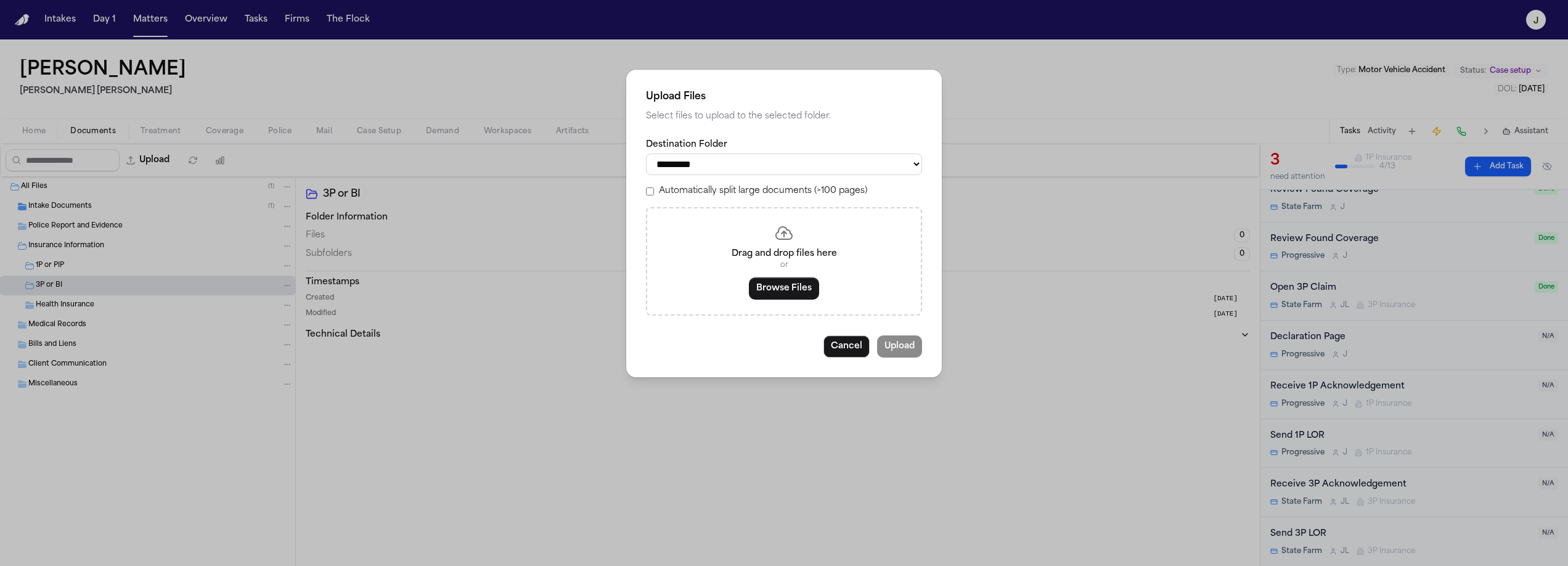
click at [768, 306] on div "Drag and drop files here or Browse Files" at bounding box center [784, 261] width 276 height 109
click at [767, 300] on button "Browse Files" at bounding box center [784, 289] width 70 height 22
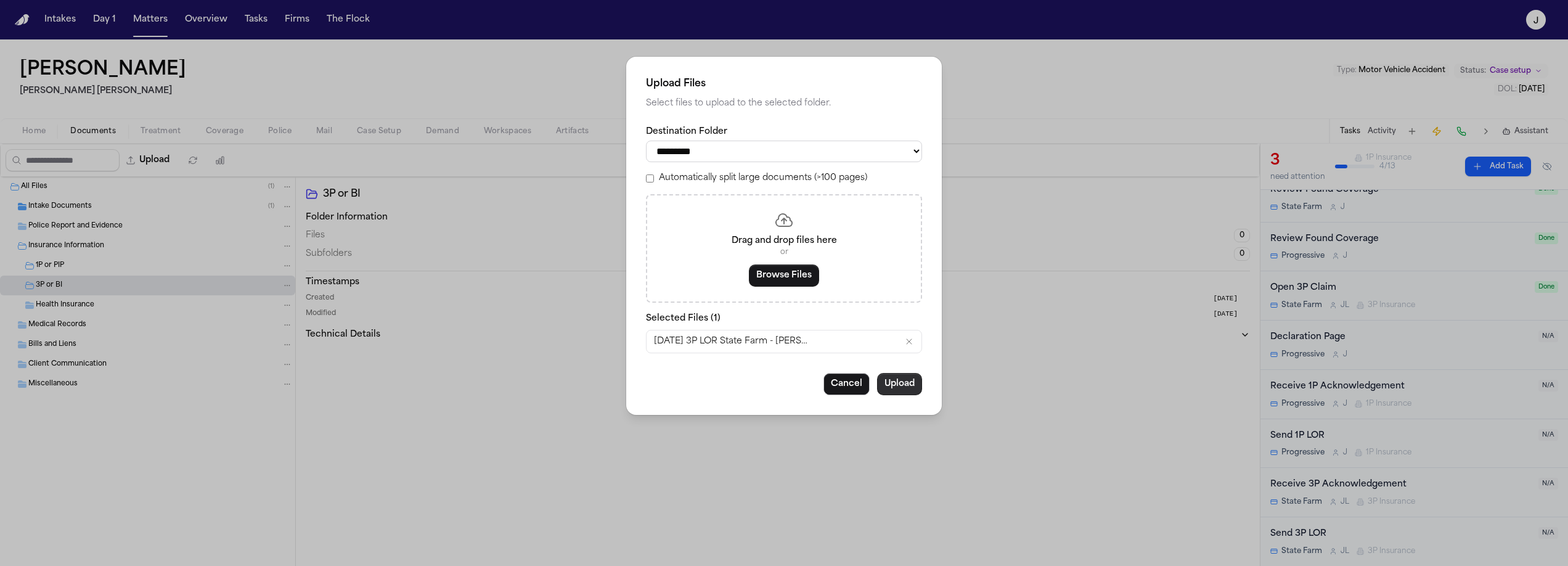
click at [892, 389] on button "Upload" at bounding box center [899, 384] width 45 height 22
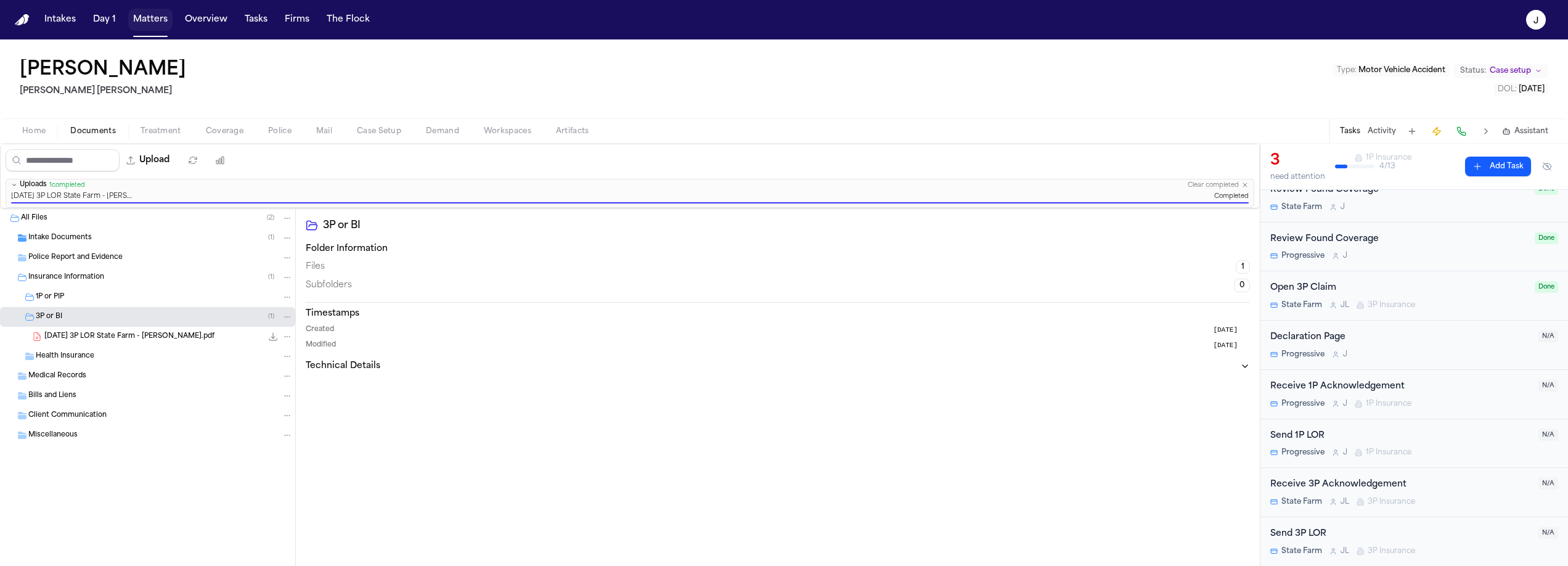
click at [143, 19] on button "Matters" at bounding box center [151, 20] width 45 height 22
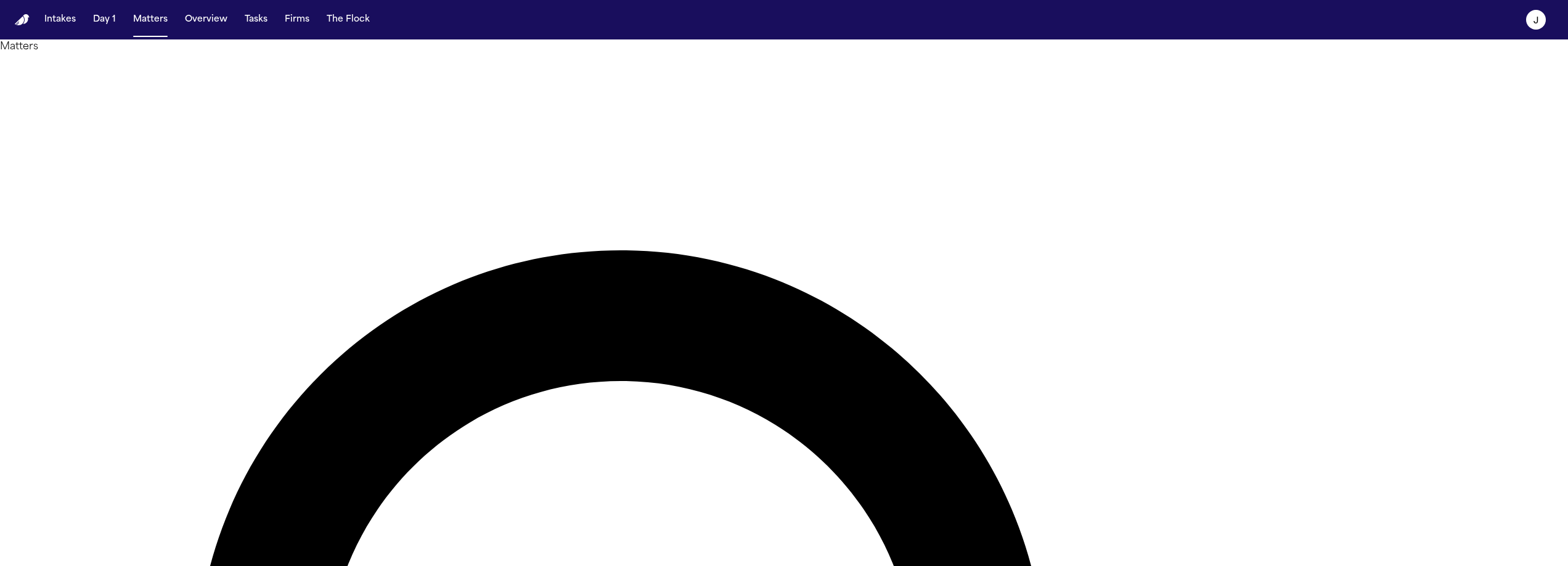
type input "****"
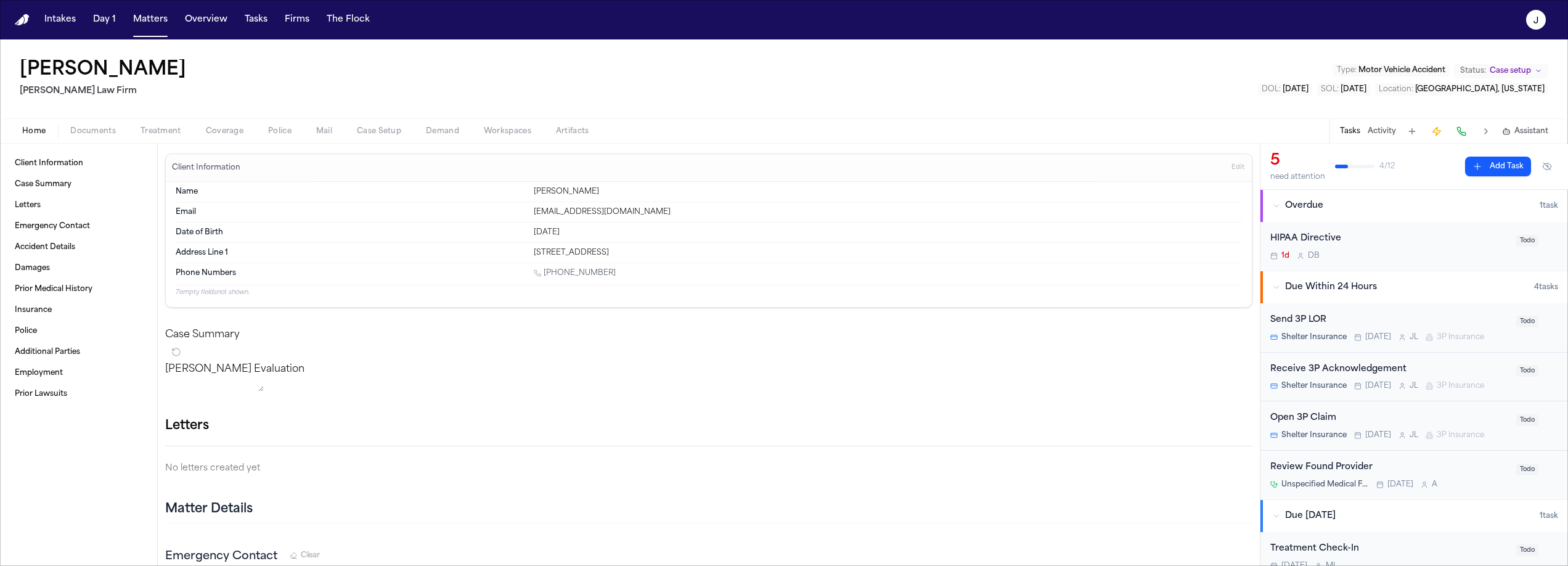
click at [231, 142] on div "Home Documents Treatment Coverage Police Mail Case Setup Demand Workspaces Arti…" at bounding box center [784, 131] width 1568 height 25
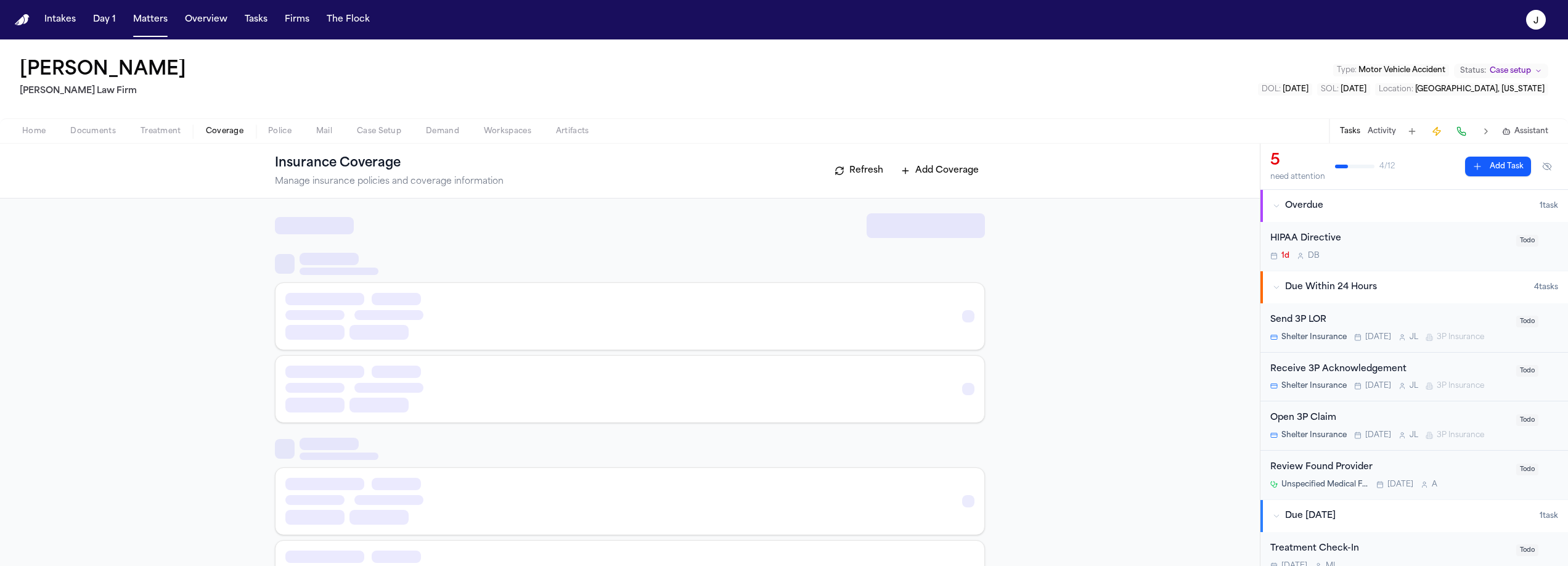
click at [226, 133] on span "Coverage" at bounding box center [225, 132] width 38 height 10
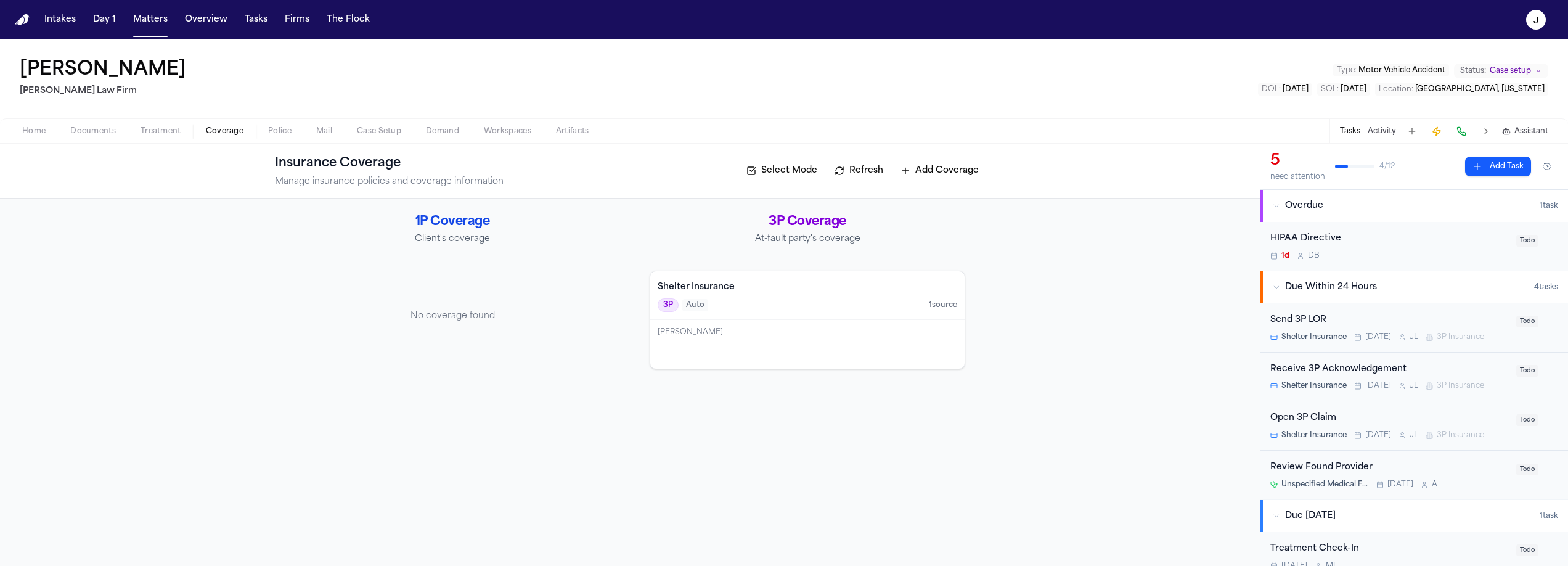
click at [805, 327] on div "Derian Watson" at bounding box center [807, 332] width 300 height 10
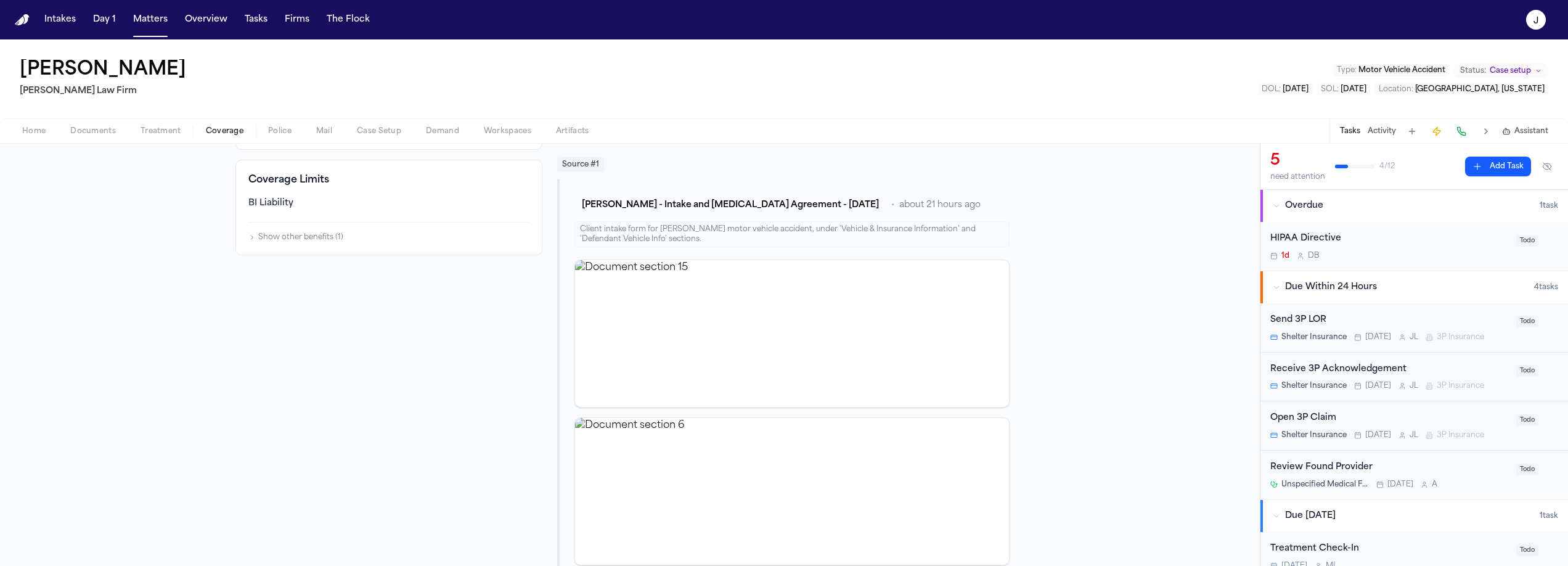
scroll to position [132, 0]
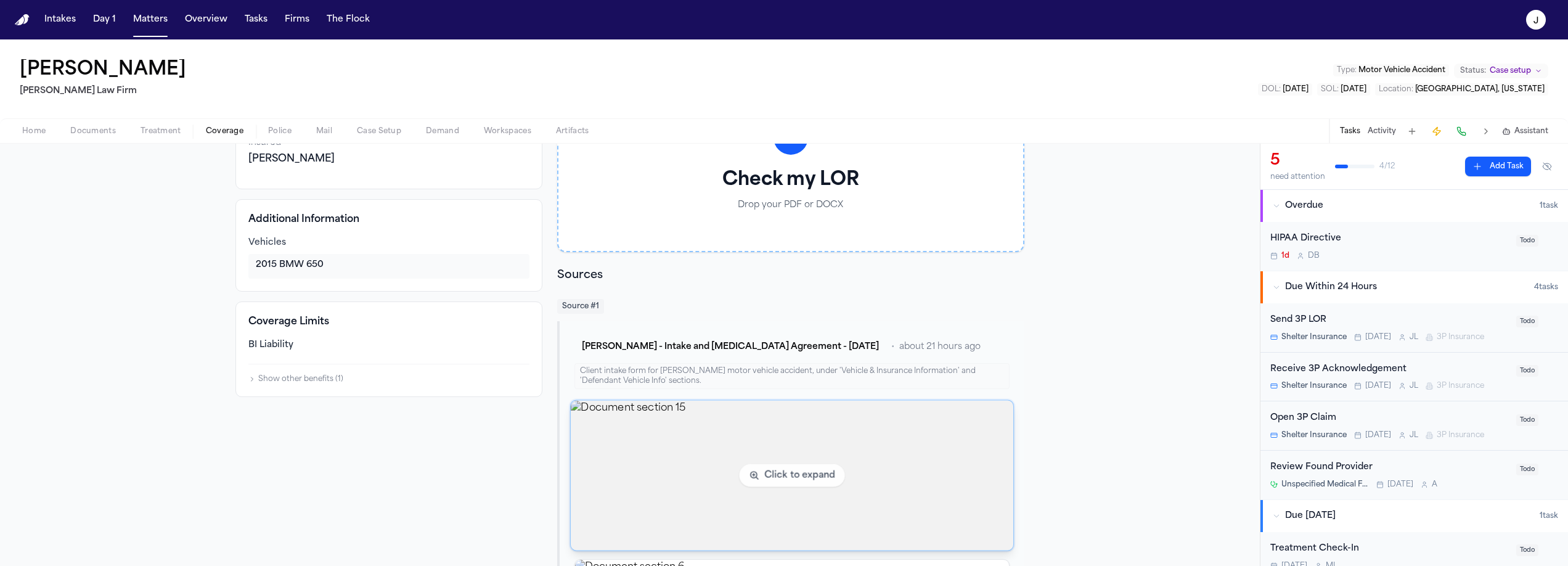
click at [647, 427] on img "View document section 15" at bounding box center [792, 475] width 442 height 150
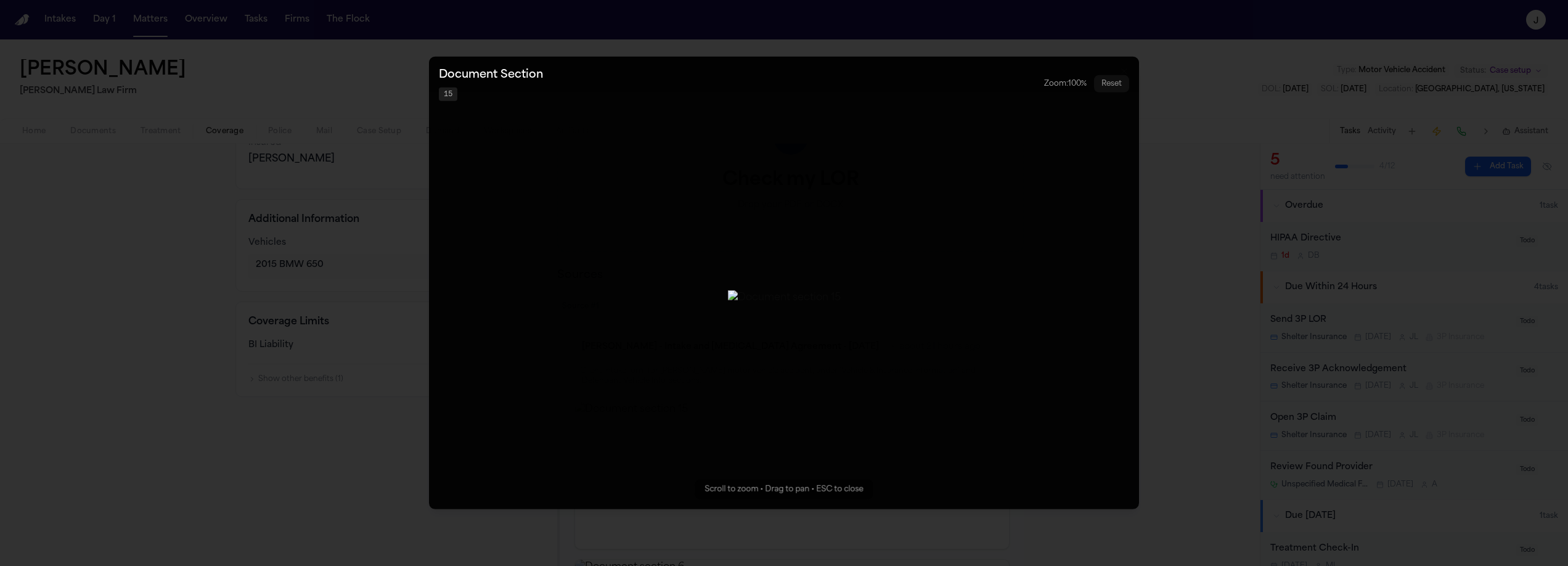
drag, startPoint x: 1175, startPoint y: 129, endPoint x: 1168, endPoint y: 137, distance: 10.6
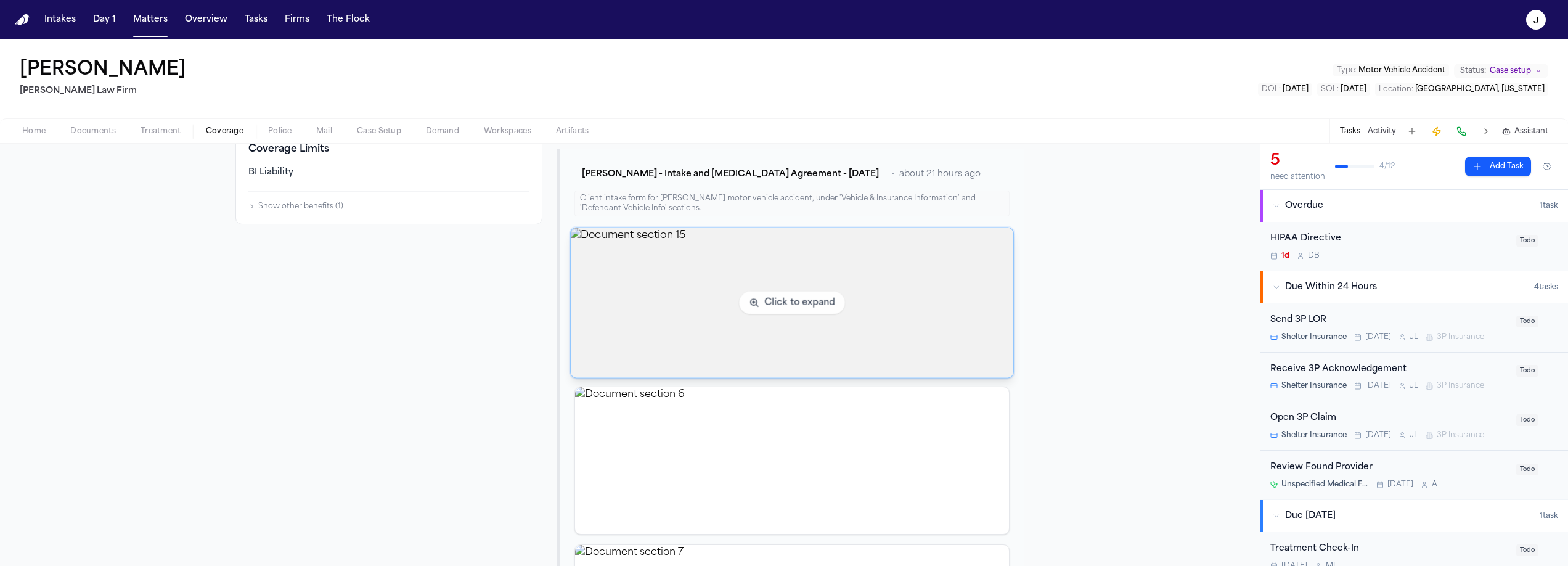
scroll to position [460, 0]
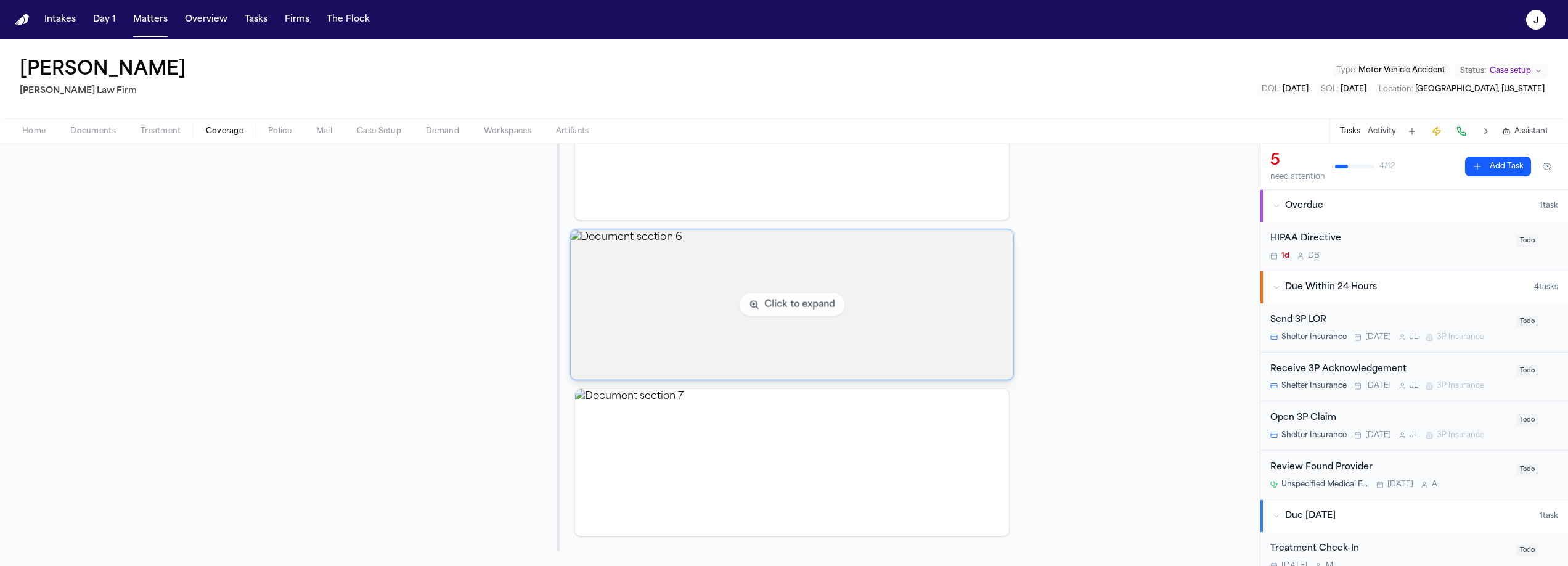
click at [808, 335] on img "View document section 6" at bounding box center [792, 304] width 442 height 150
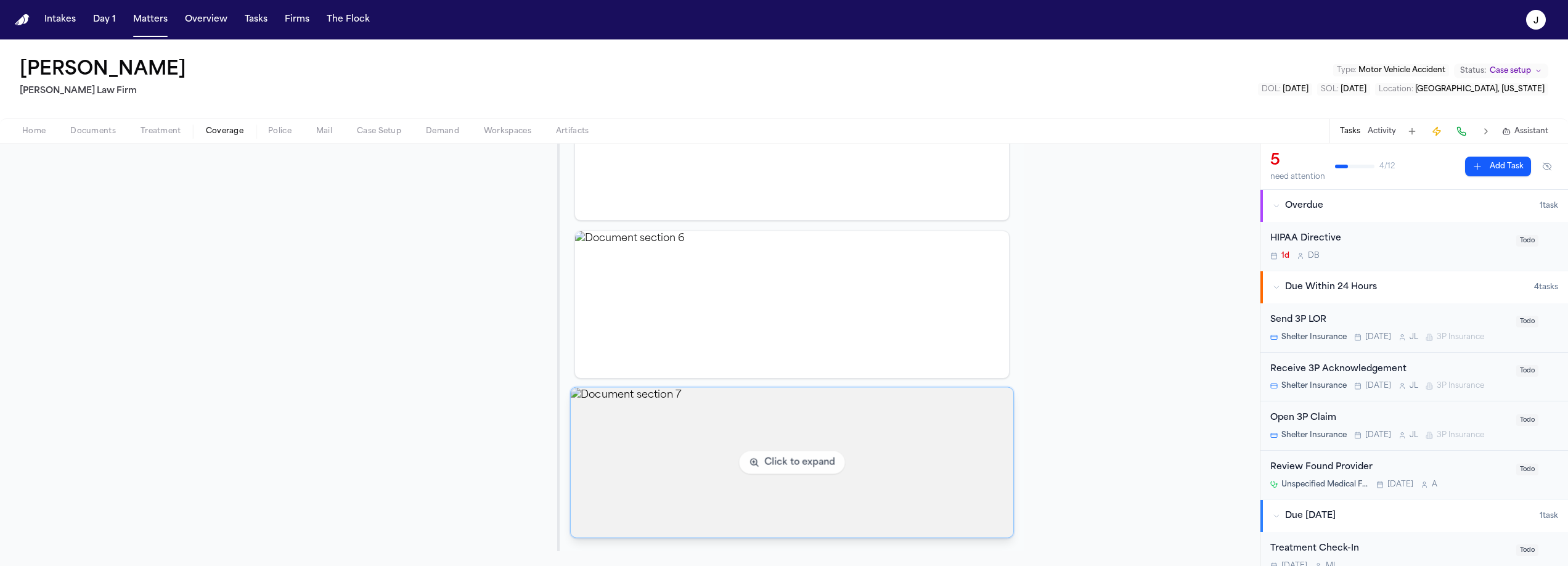
click at [798, 431] on img "View document section 7" at bounding box center [792, 462] width 442 height 150
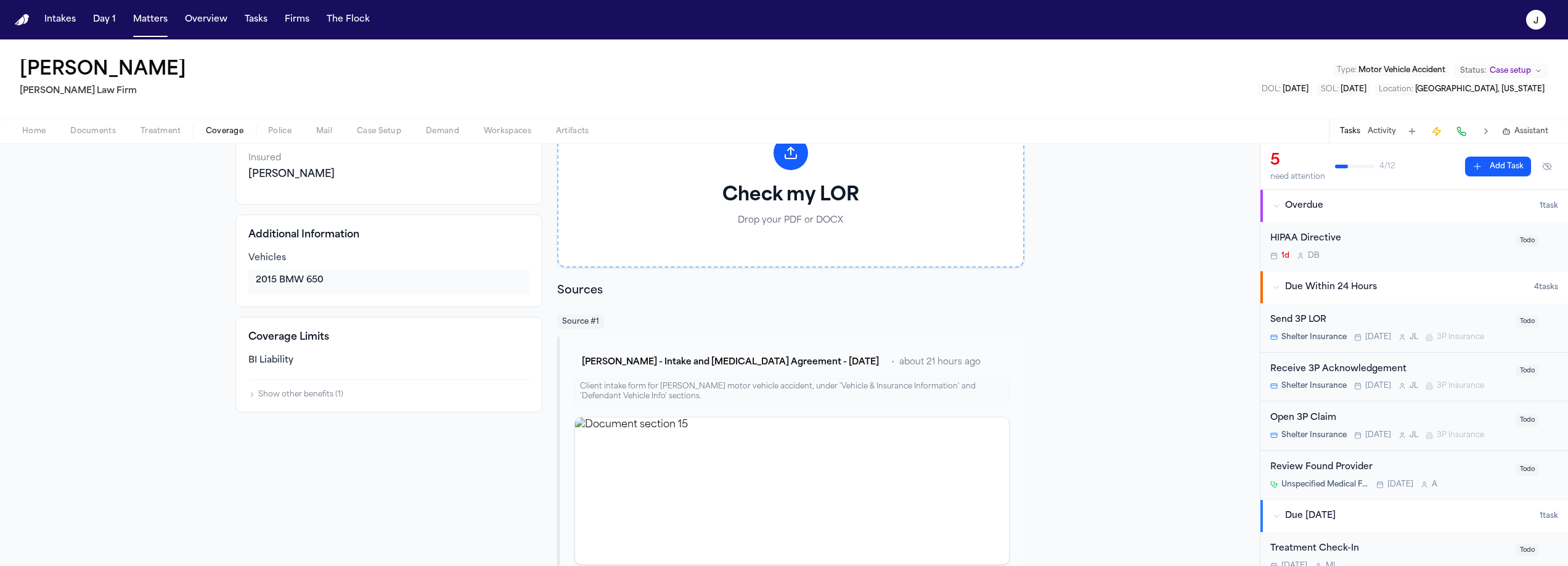
scroll to position [0, 0]
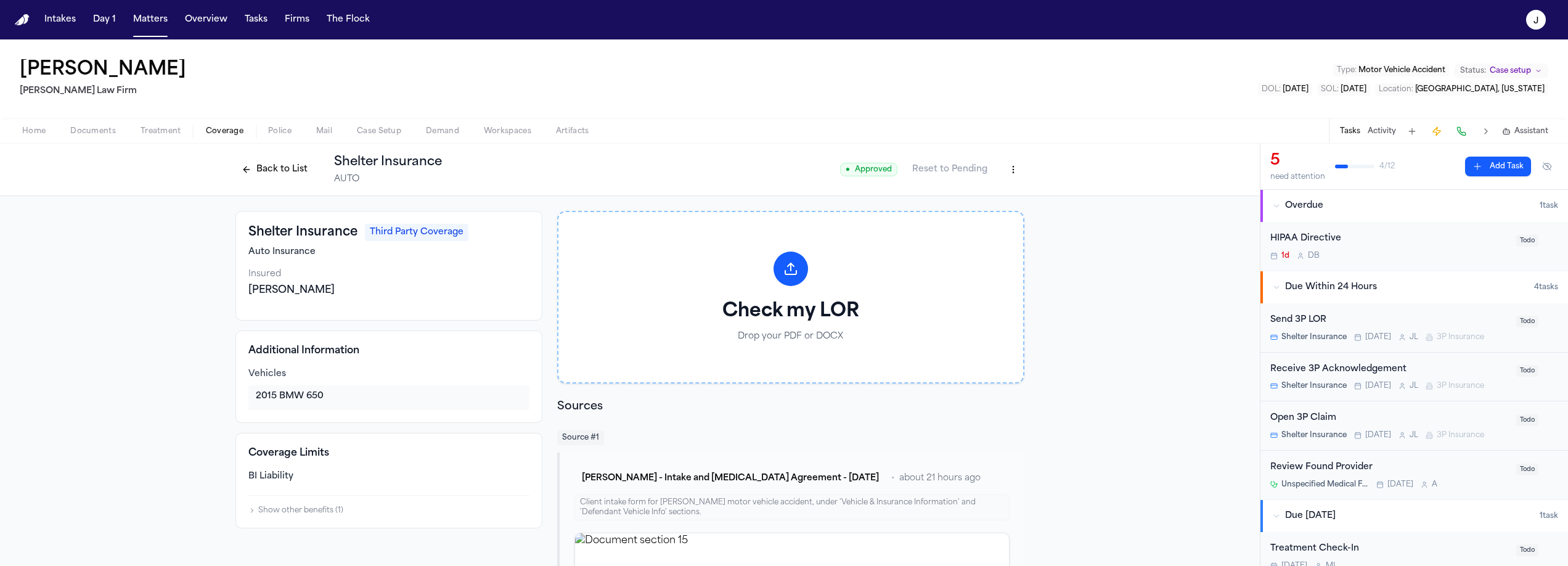
click at [94, 129] on span "Documents" at bounding box center [92, 132] width 45 height 10
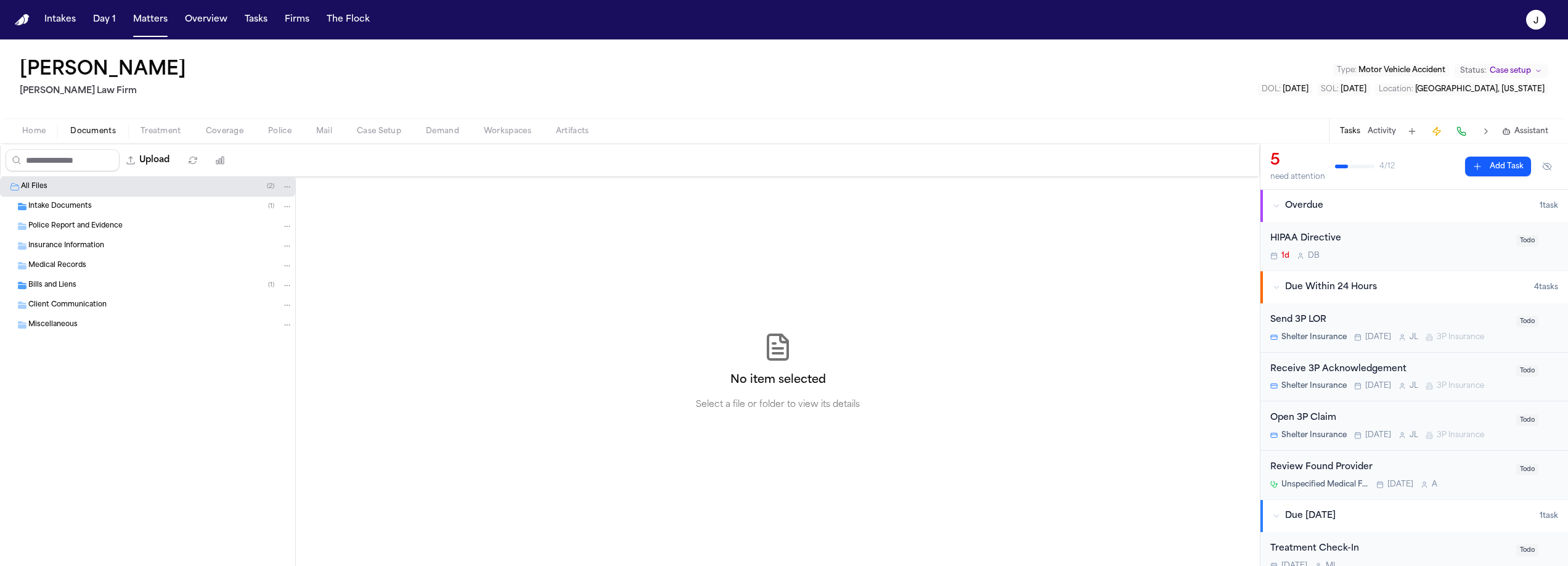
click at [78, 213] on div "Intake Documents ( 1 )" at bounding box center [148, 207] width 295 height 20
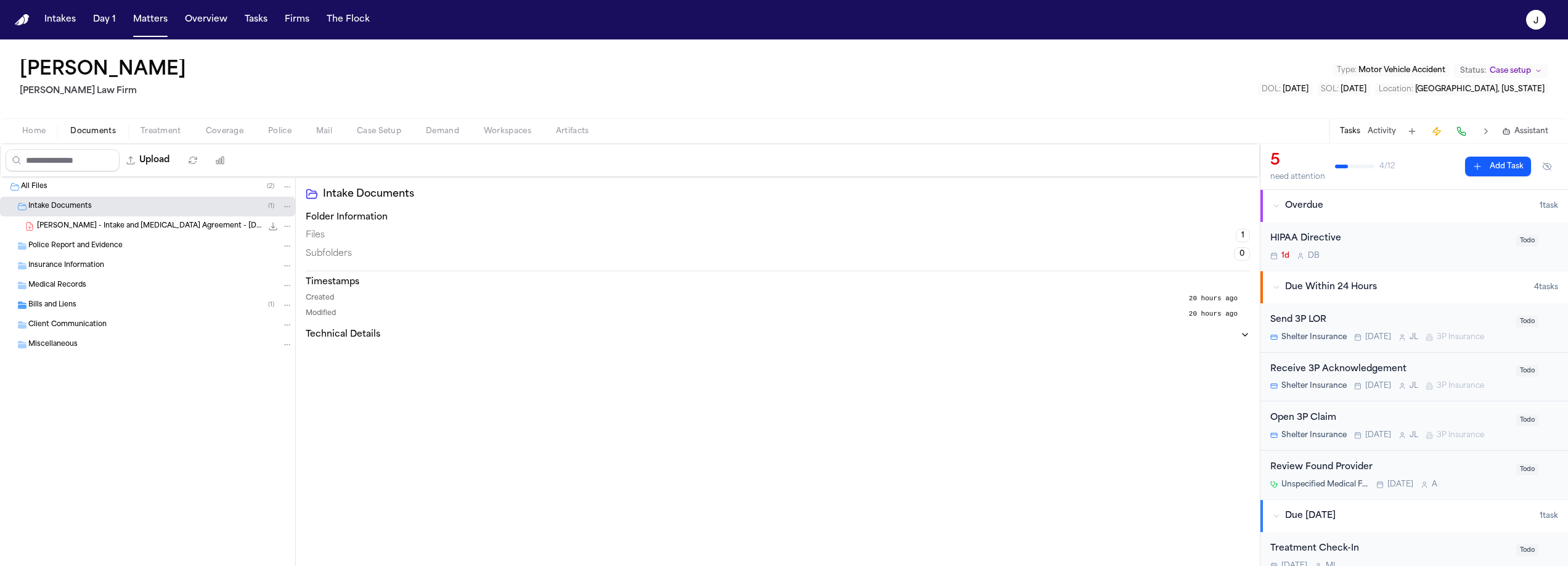
click at [86, 244] on span "Police Report and Evidence" at bounding box center [76, 246] width 94 height 11
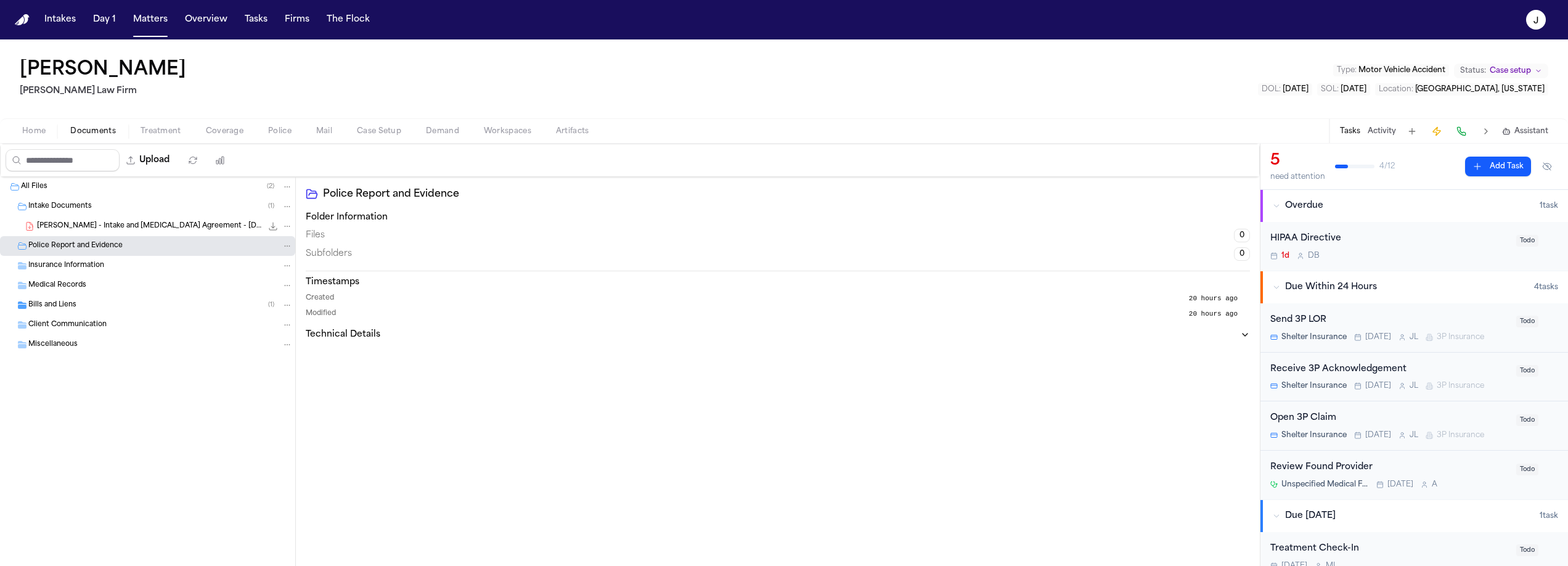
click at [86, 244] on span "Police Report and Evidence" at bounding box center [76, 246] width 94 height 11
click at [68, 202] on span "Intake Documents" at bounding box center [60, 207] width 63 height 11
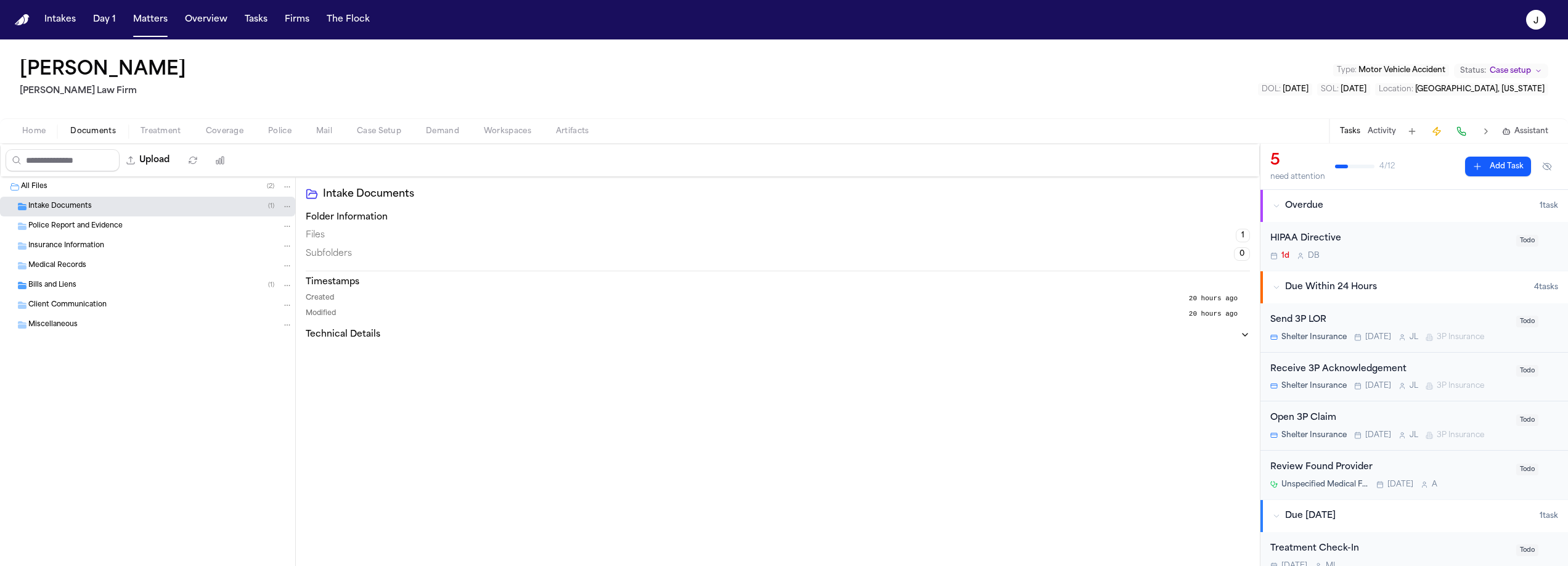
click at [64, 187] on div "All Files ( 2 )" at bounding box center [157, 187] width 272 height 11
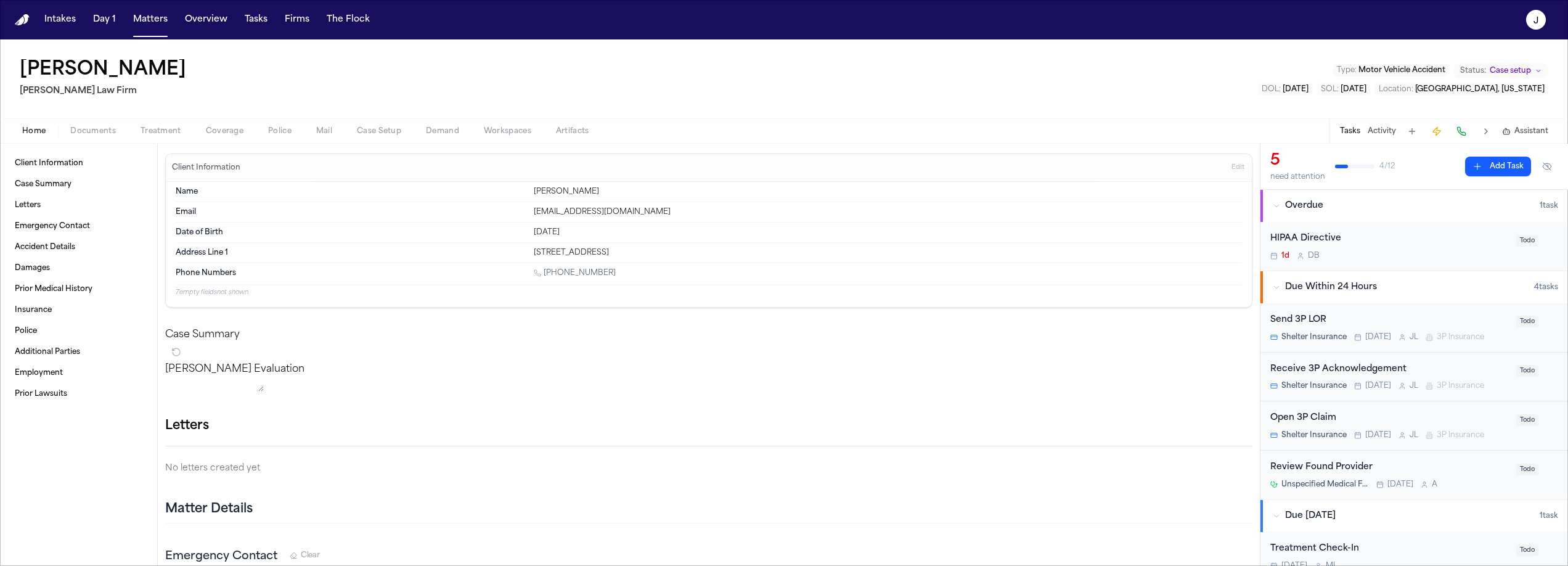
click at [32, 127] on span "Home" at bounding box center [34, 132] width 24 height 10
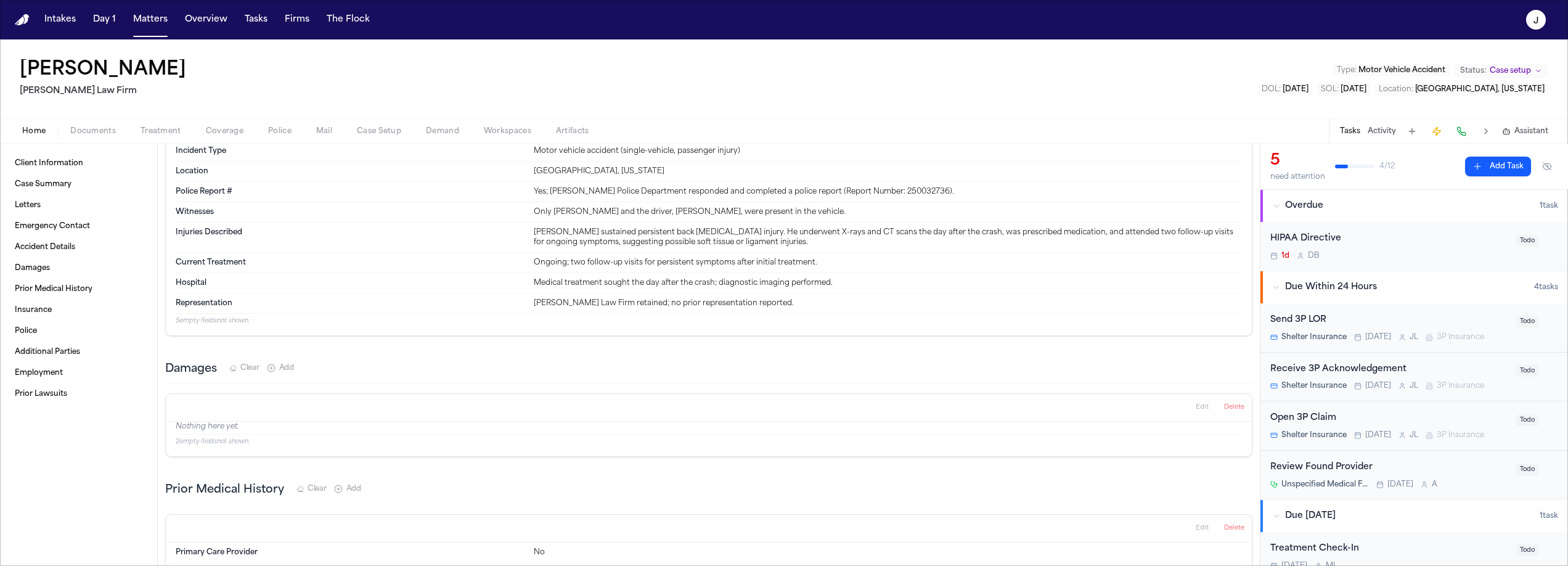
scroll to position [523, 0]
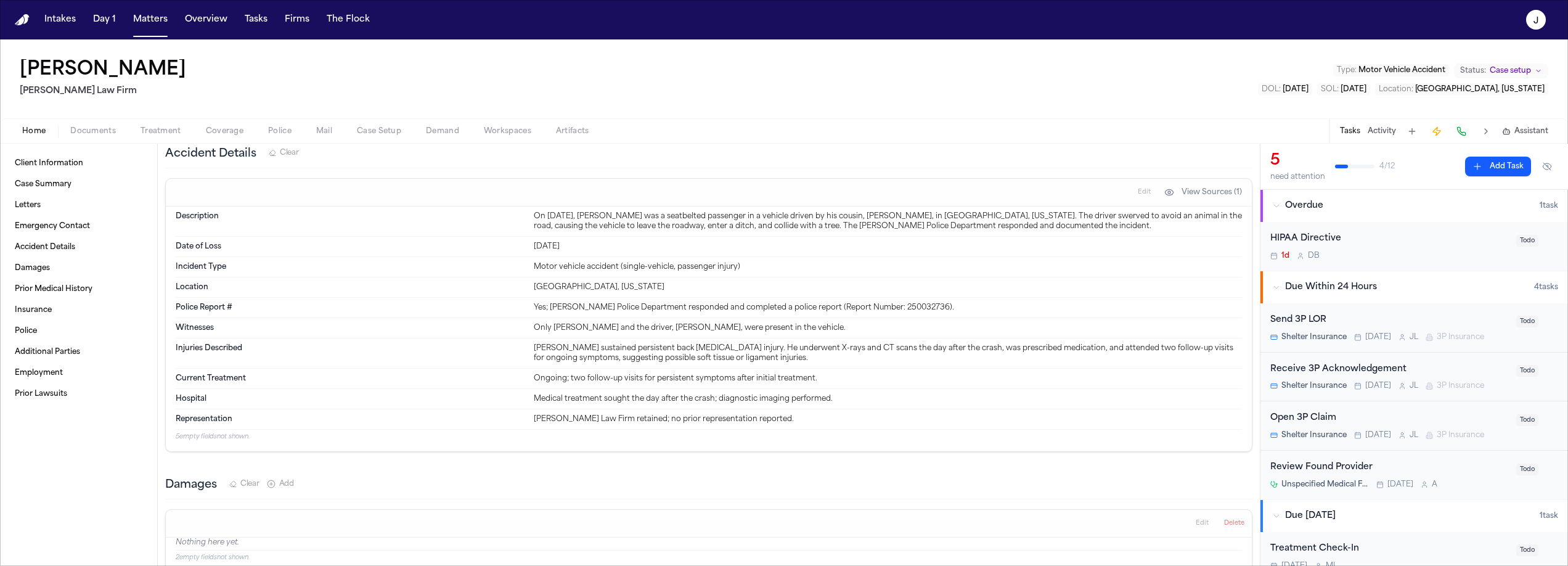
click at [223, 119] on div "Home Documents Treatment Coverage Police Mail Case Setup Demand Workspaces Arti…" at bounding box center [784, 131] width 1568 height 25
click at [225, 131] on span "Coverage" at bounding box center [225, 132] width 38 height 10
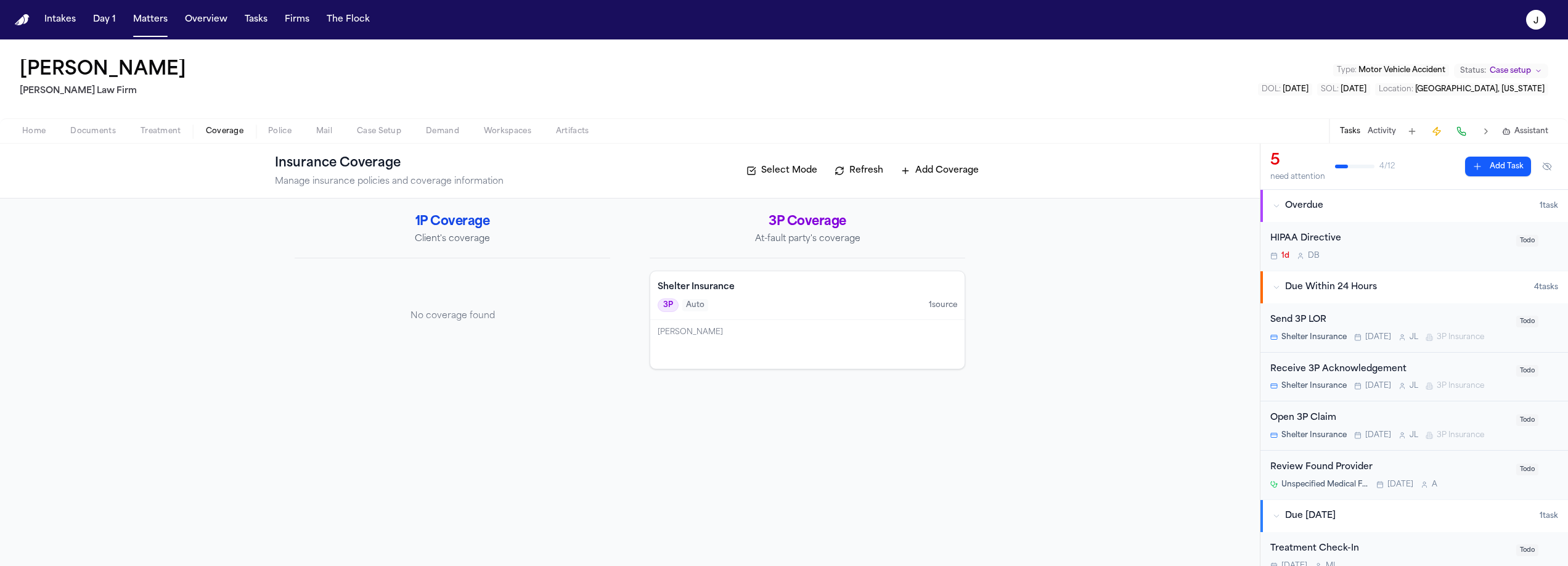
click at [34, 130] on span "Home" at bounding box center [34, 132] width 24 height 10
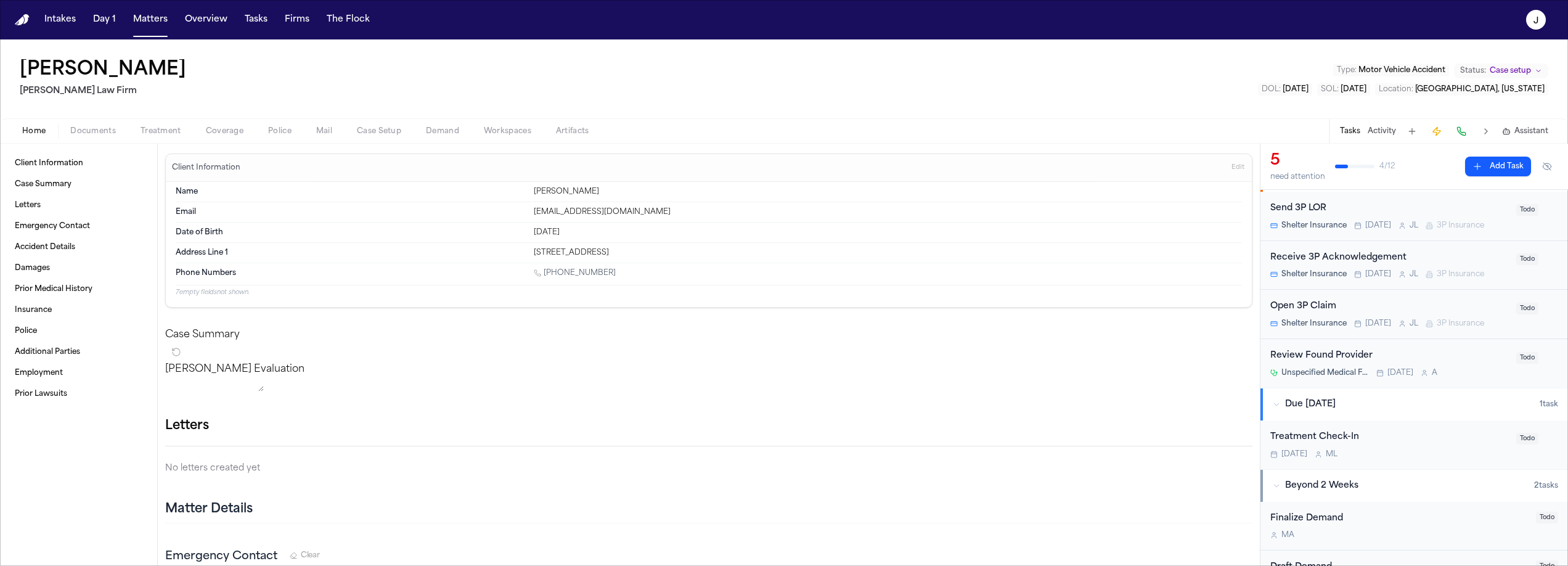
scroll to position [111, 0]
click at [1458, 303] on div "Open 3P Claim" at bounding box center [1389, 307] width 238 height 14
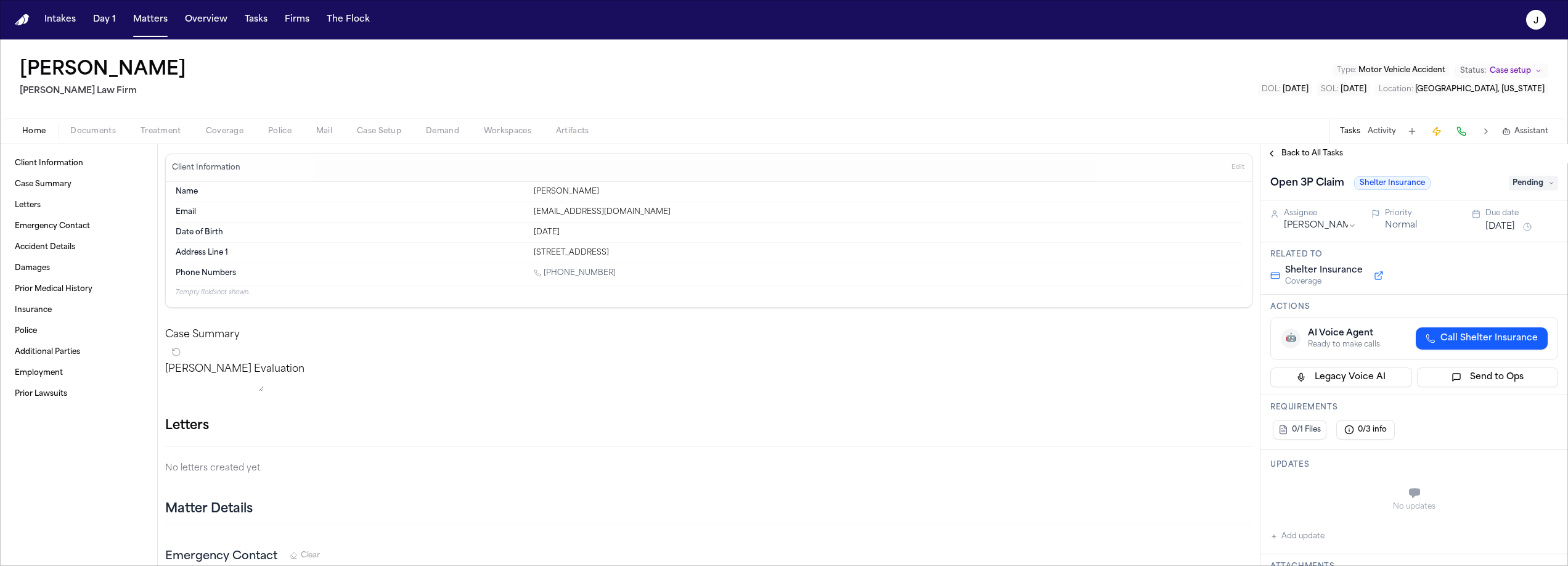
click at [1531, 182] on span "Pending" at bounding box center [1533, 183] width 49 height 15
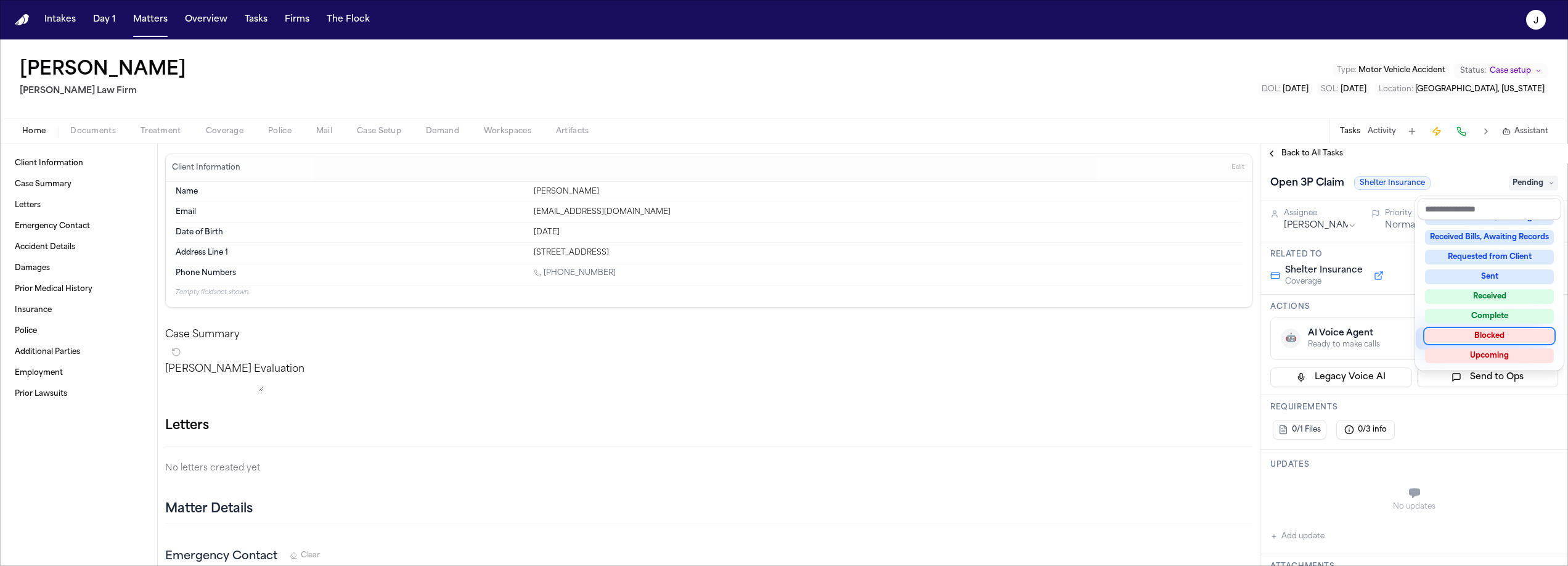
click at [1507, 331] on div "Blocked" at bounding box center [1489, 336] width 129 height 15
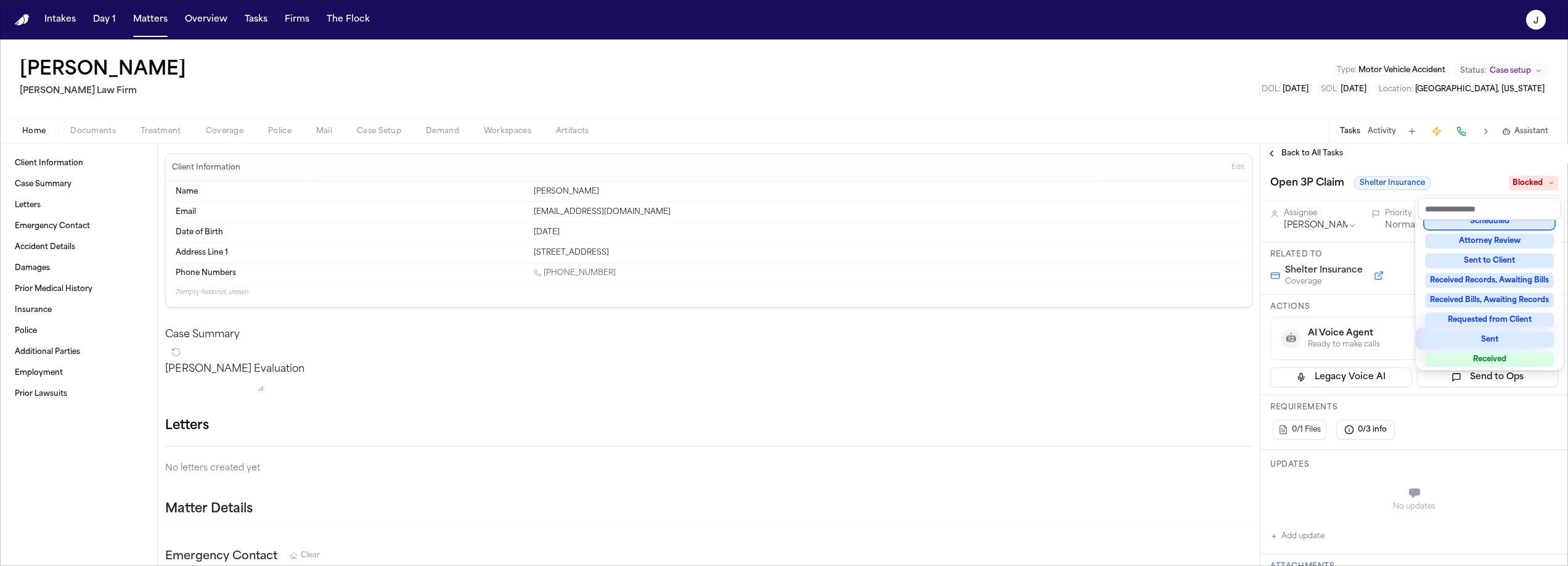
scroll to position [124, 0]
click at [1276, 78] on div "John Clark Ruy Mireles Law Firm Type : Motor Vehicle Accident Status: Case setu…" at bounding box center [784, 303] width 1568 height 526
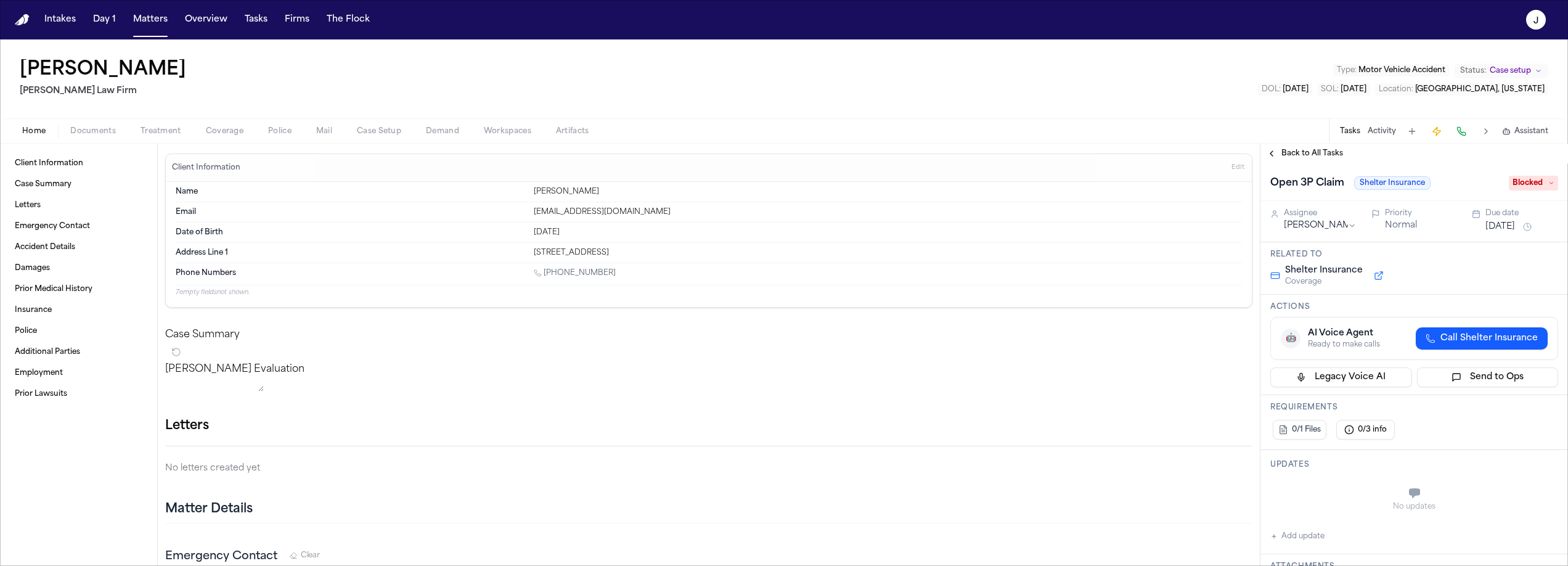
click at [1313, 156] on span "Back to All Tasks" at bounding box center [1312, 153] width 61 height 10
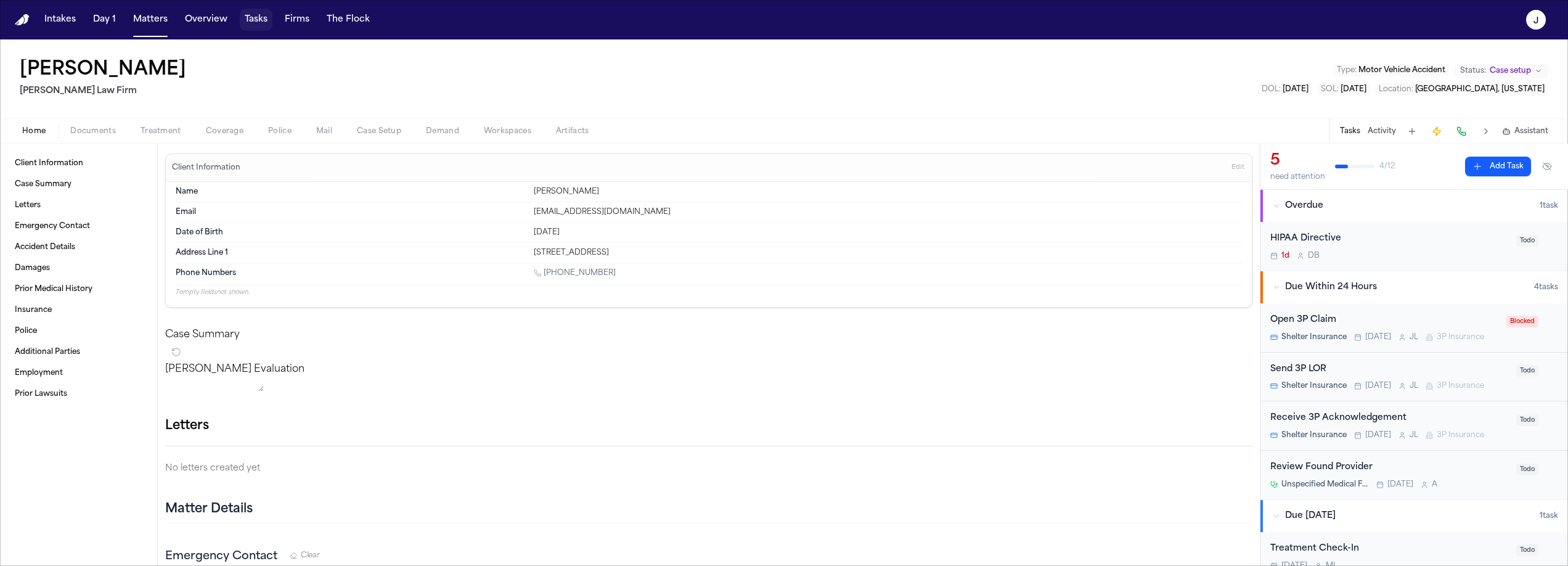
click at [245, 19] on button "Tasks" at bounding box center [256, 20] width 33 height 22
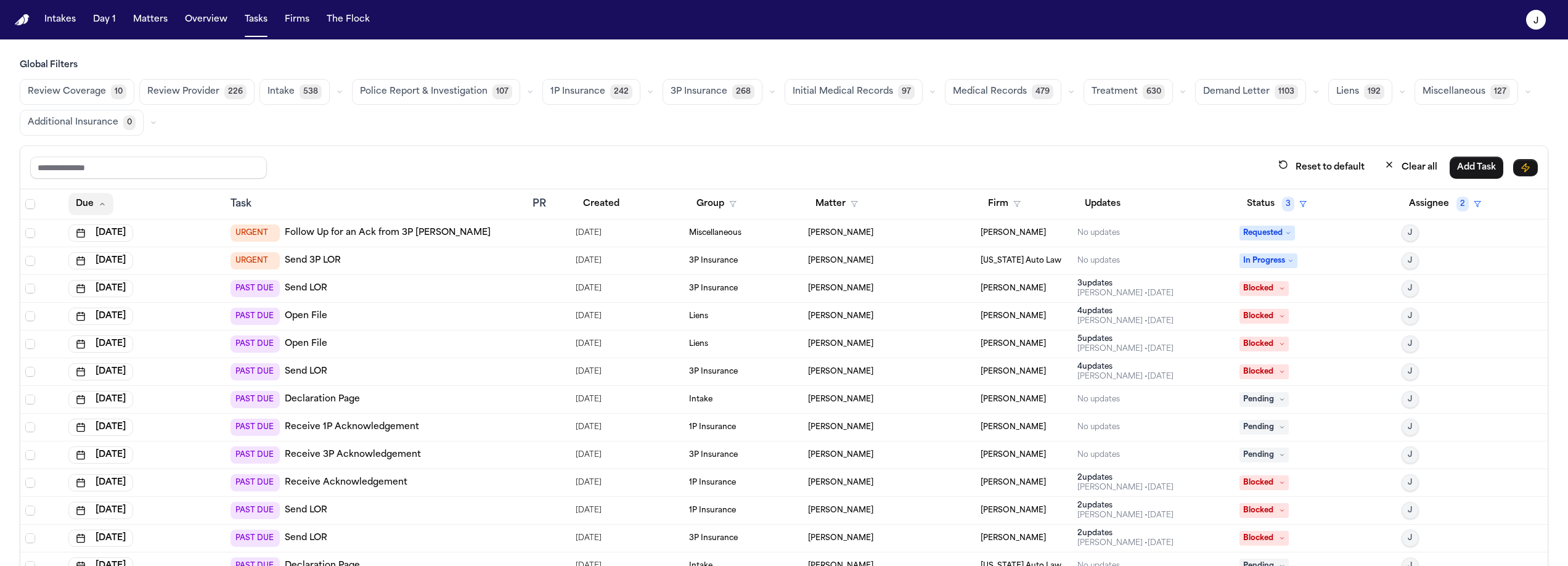
click at [100, 205] on icon "button" at bounding box center [102, 204] width 7 height 7
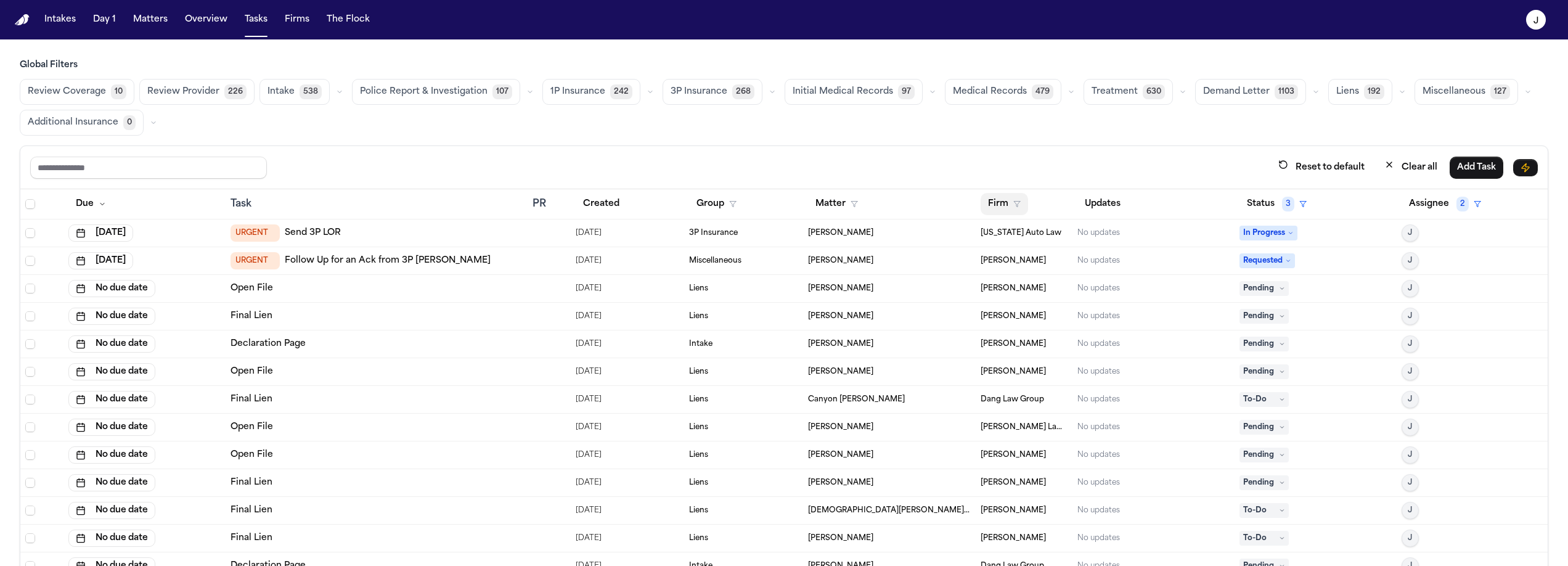
click at [998, 210] on button "Firm" at bounding box center [1004, 204] width 47 height 22
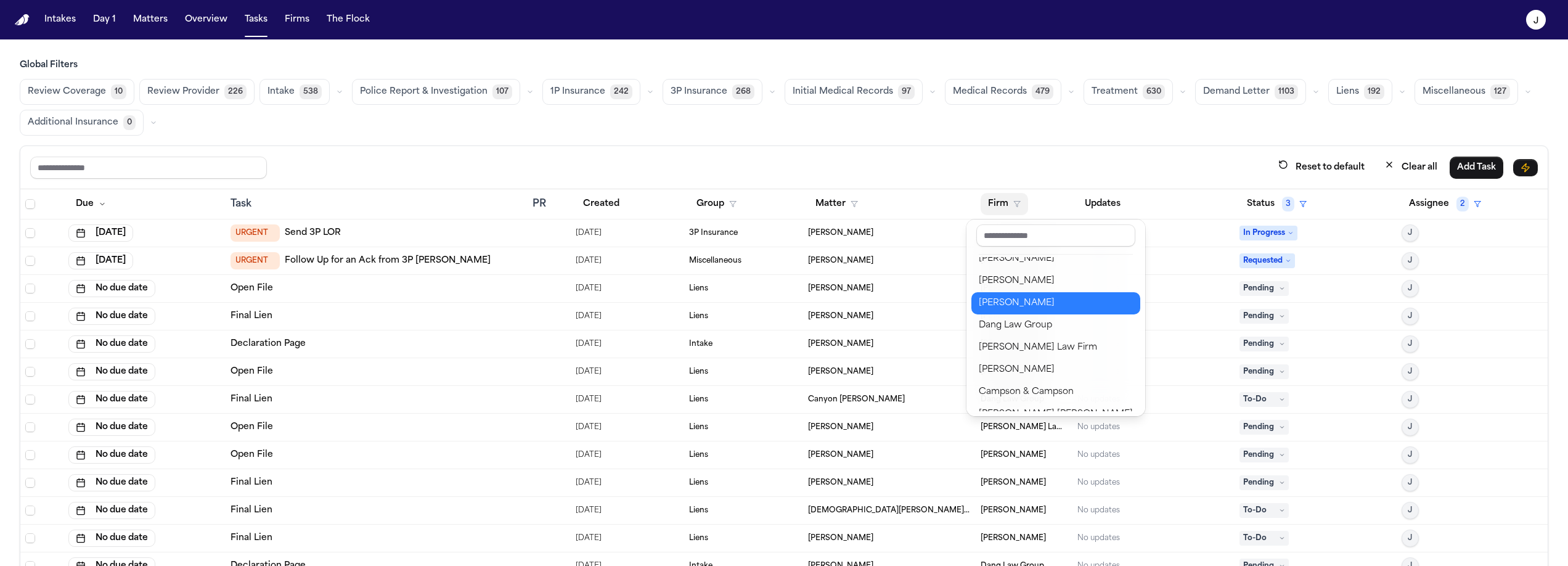
scroll to position [156, 0]
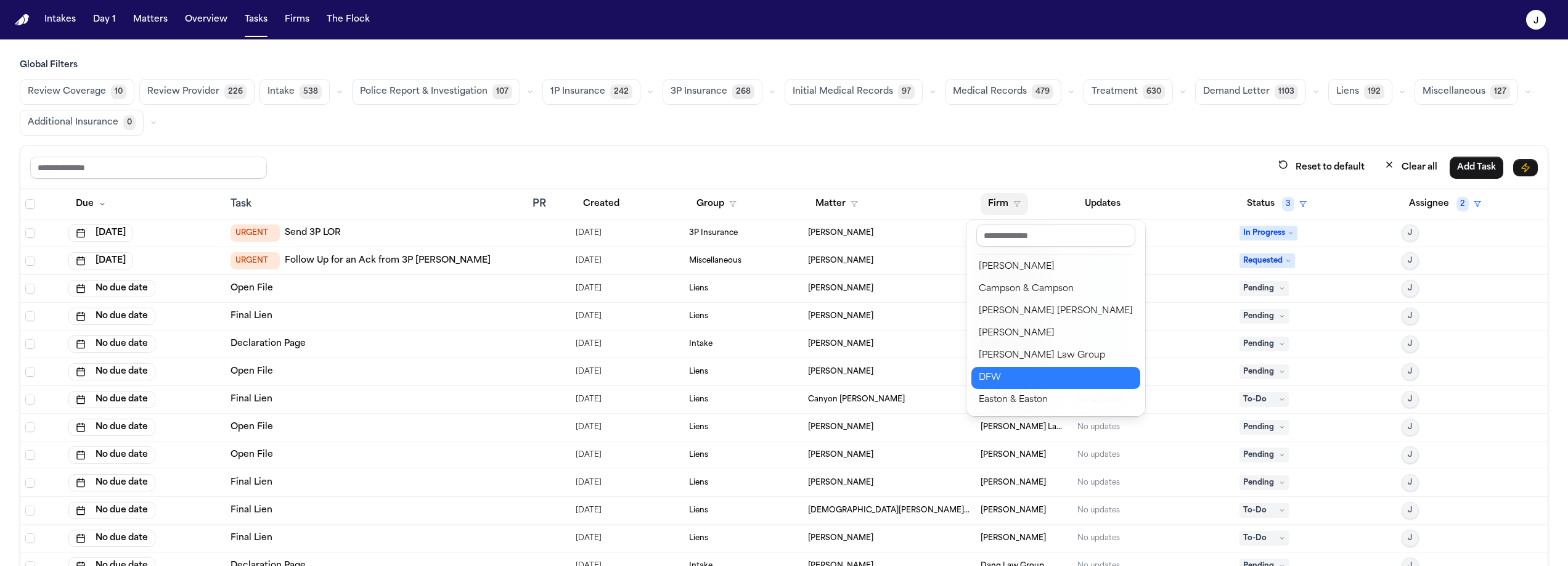
click at [1008, 373] on div "DFW" at bounding box center [1055, 378] width 154 height 15
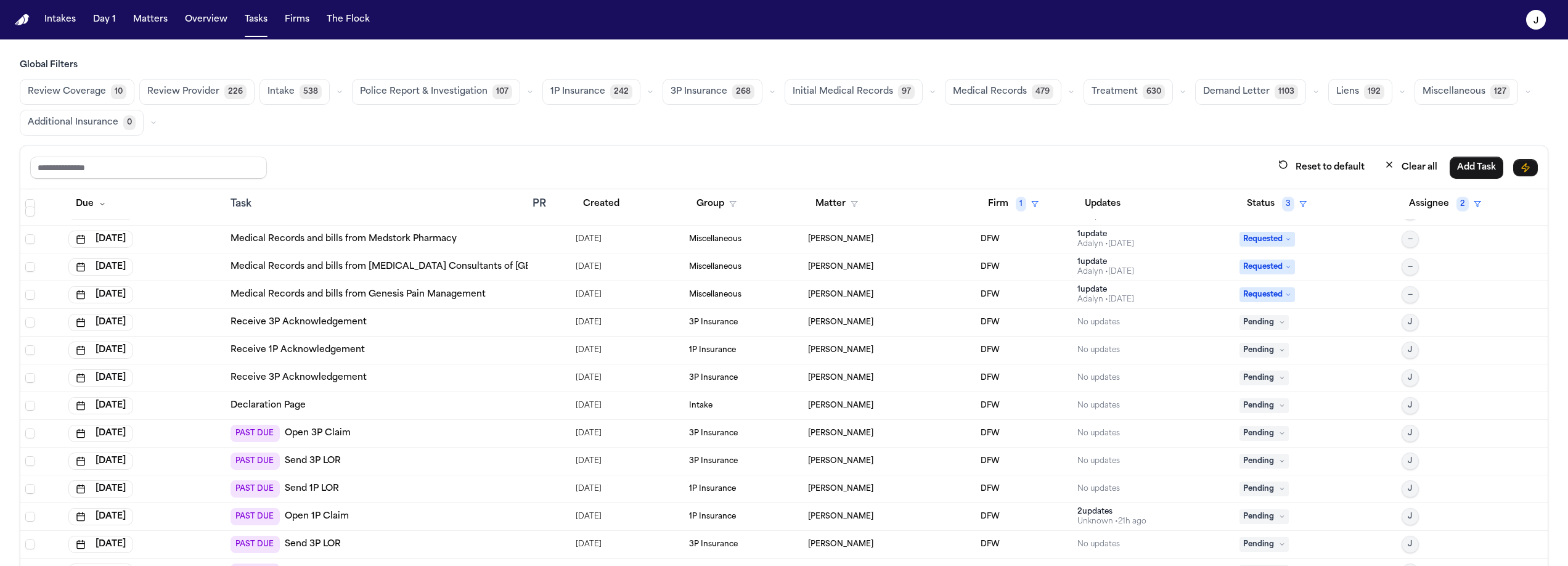
scroll to position [0, 0]
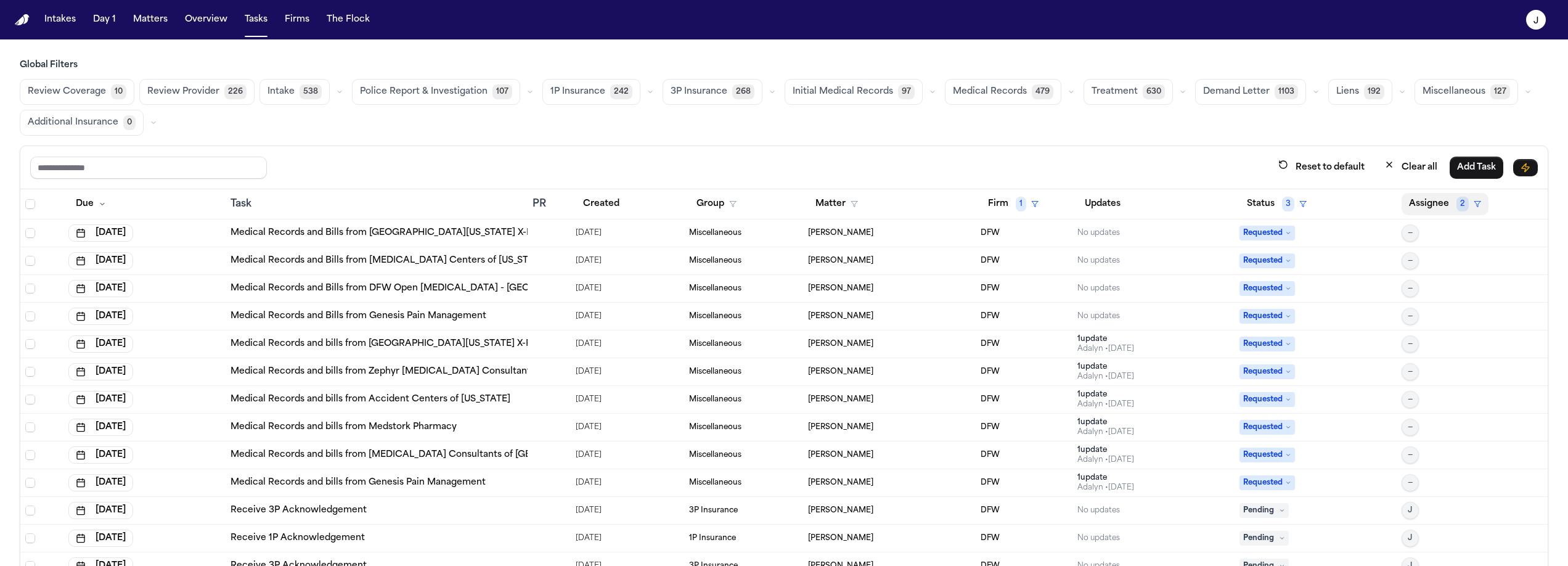
click at [1427, 203] on button "Assignee 2" at bounding box center [1445, 204] width 87 height 22
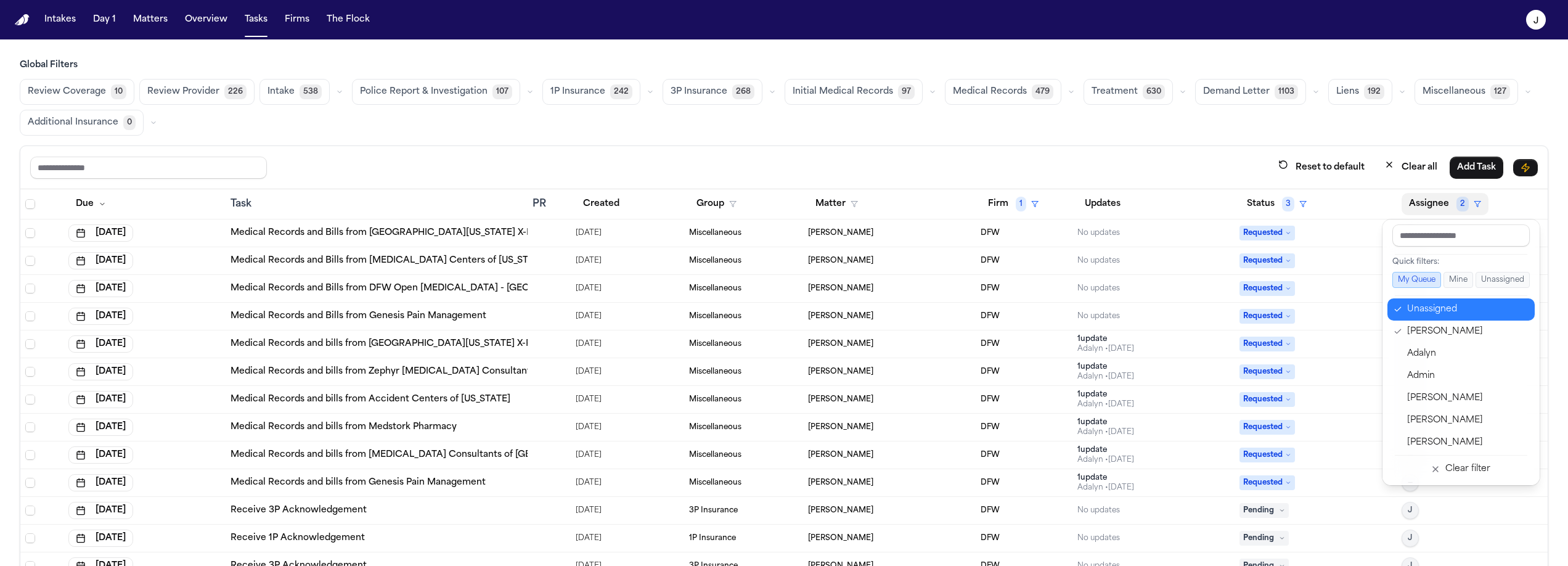
click at [1436, 308] on div "Unassigned" at bounding box center [1467, 310] width 120 height 15
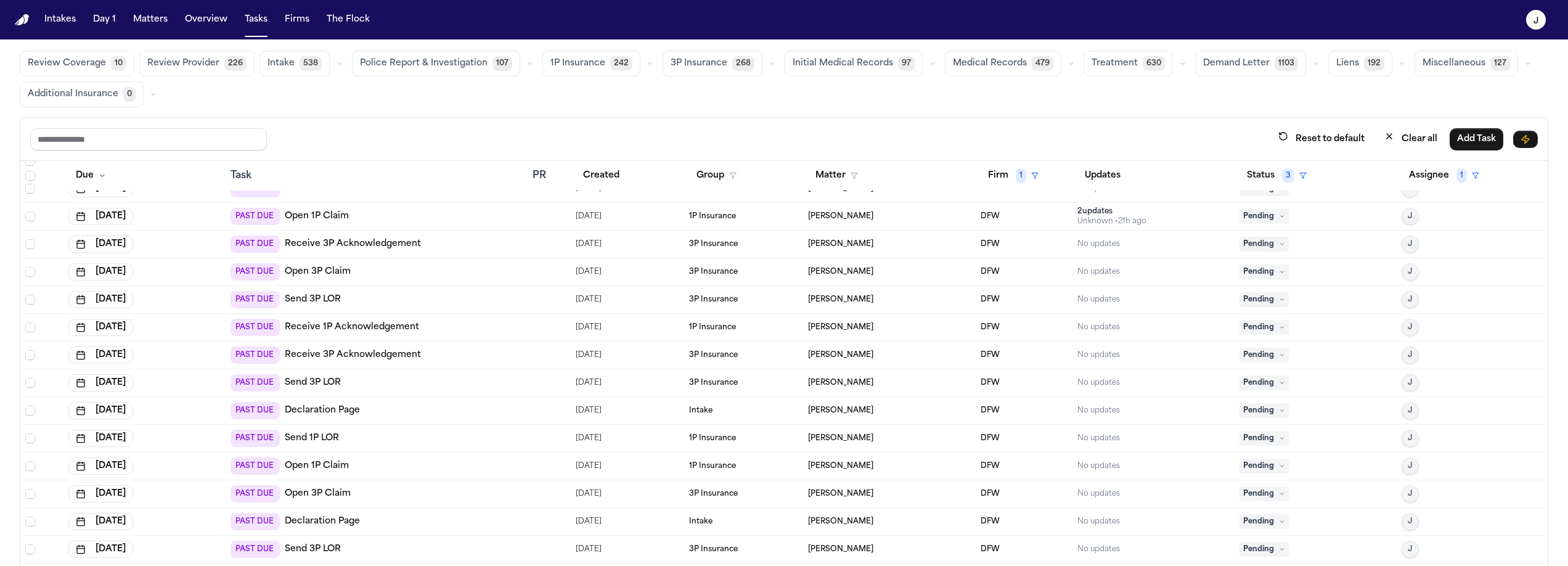
scroll to position [73, 0]
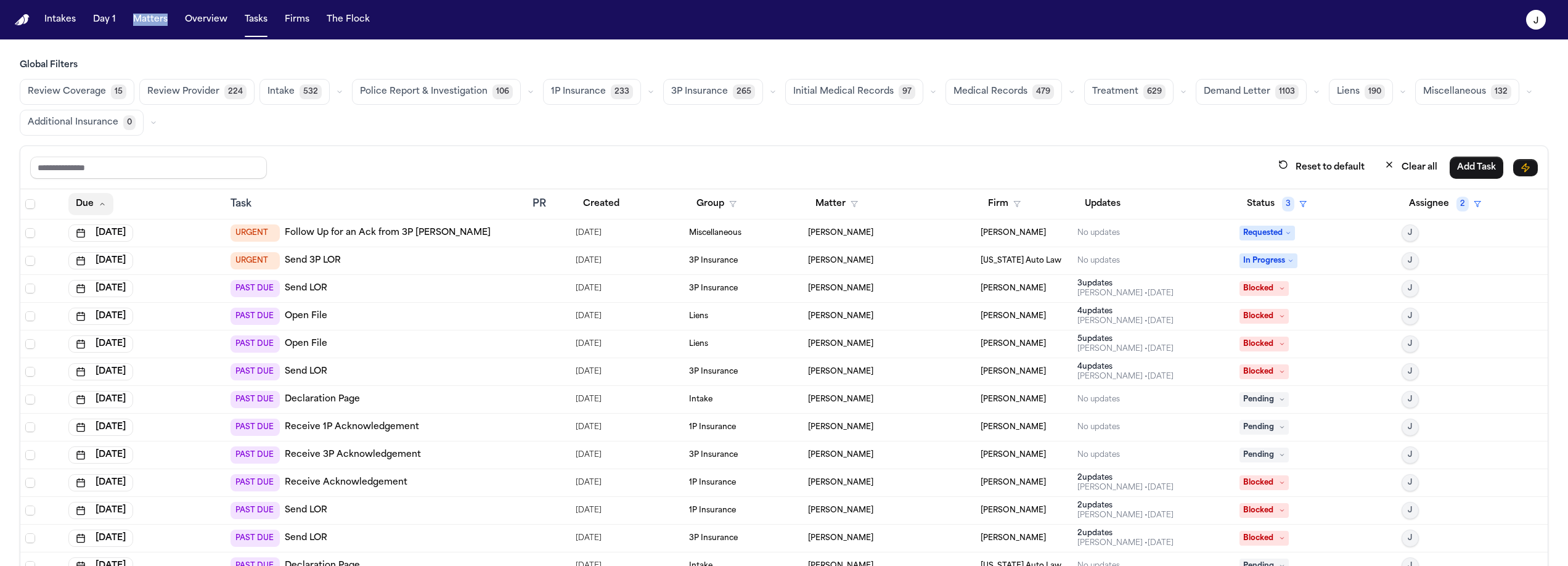
click at [88, 205] on button "Due" at bounding box center [91, 204] width 45 height 22
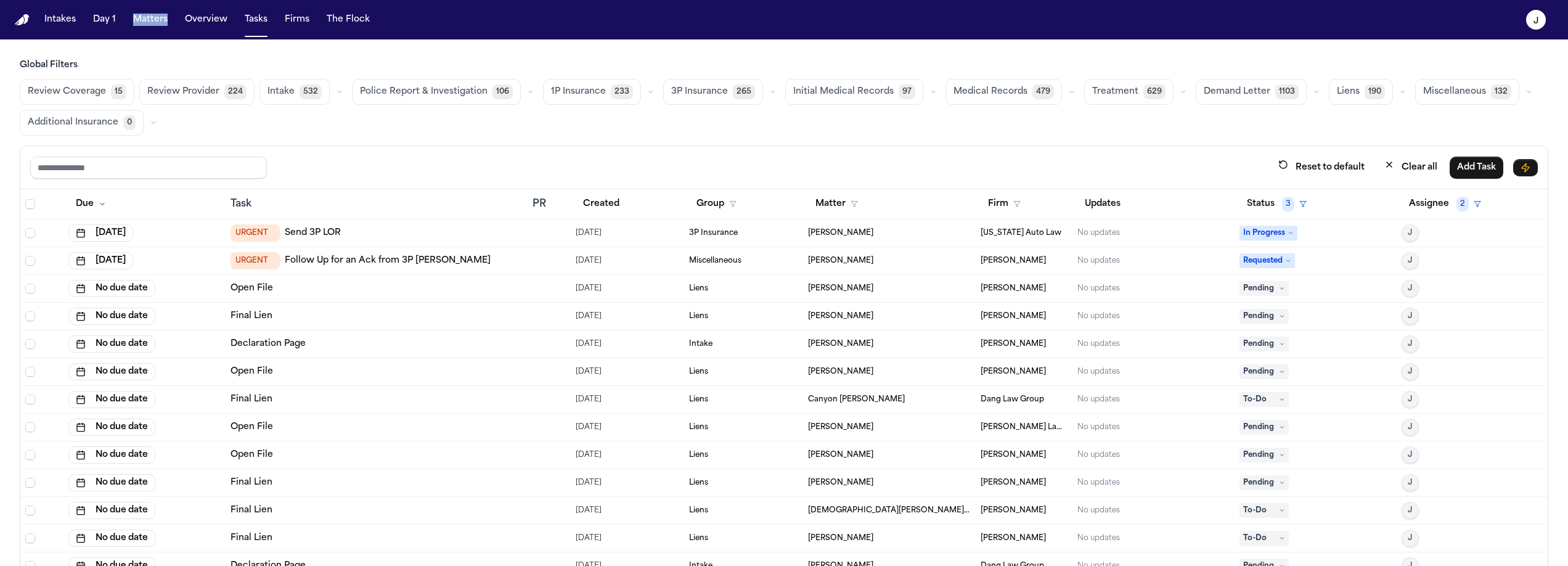
scroll to position [2, 0]
click at [1013, 203] on icon "button" at bounding box center [1017, 204] width 7 height 7
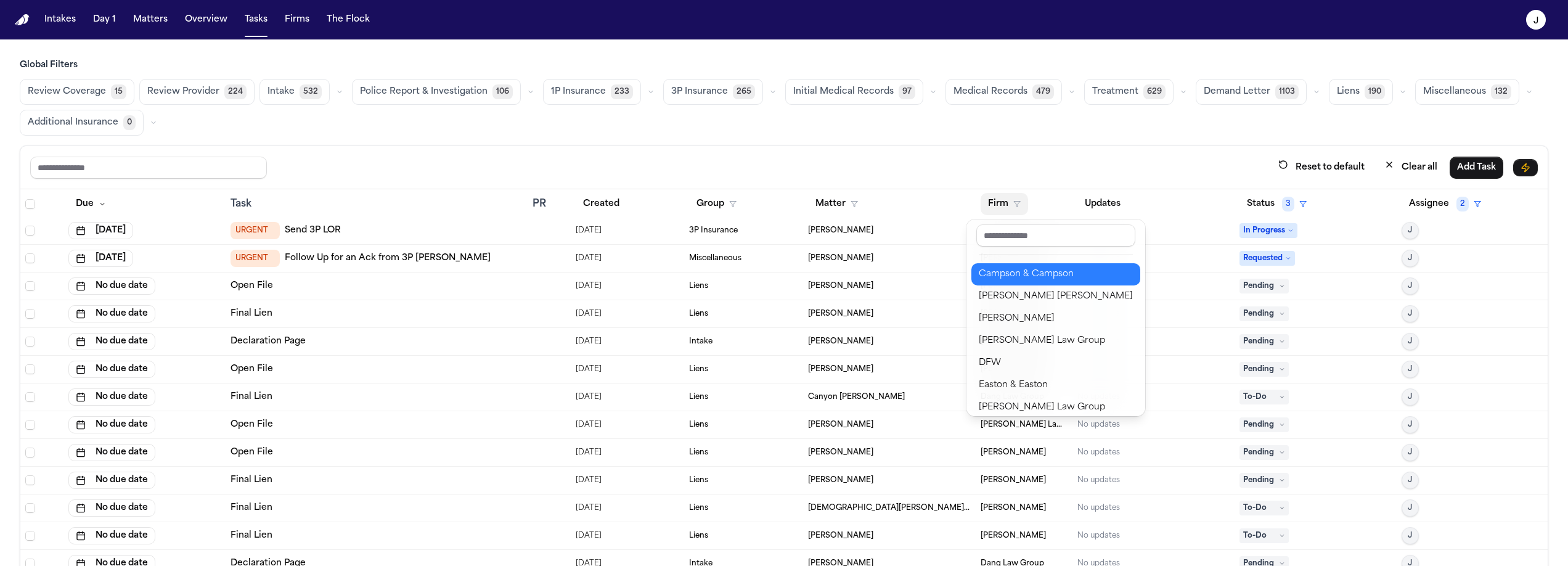
scroll to position [179, 0]
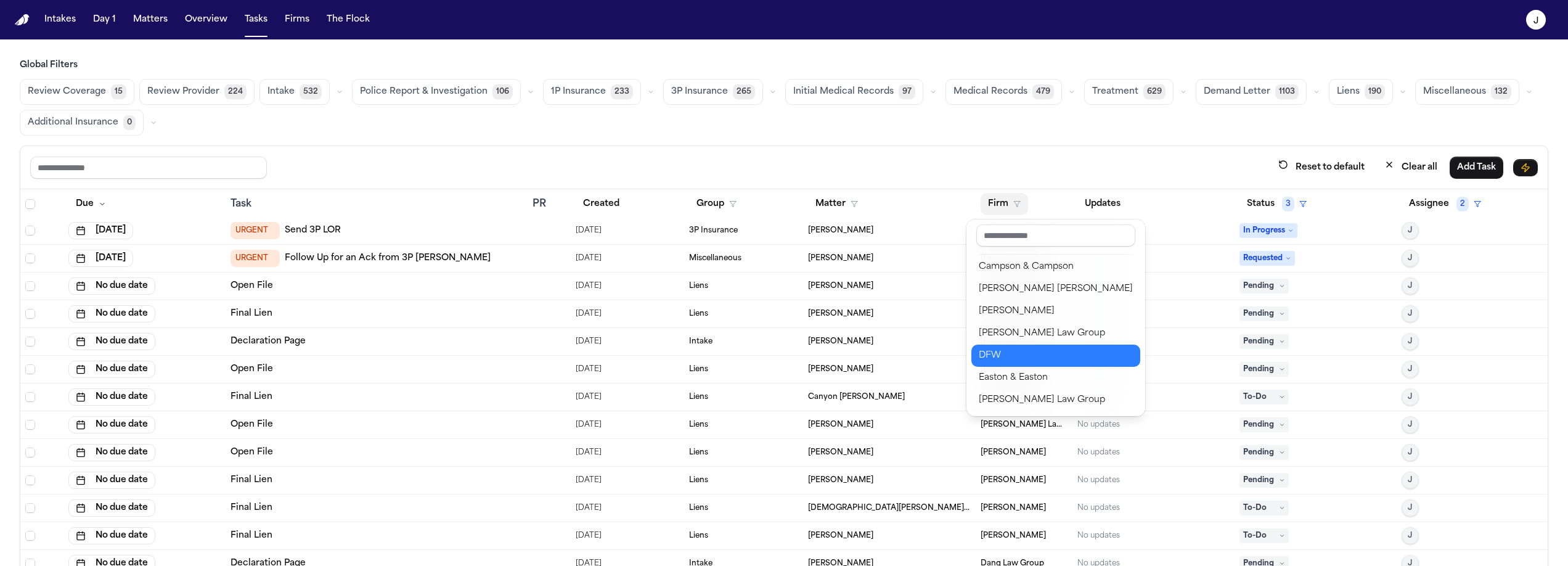
click at [1025, 349] on div "DFW" at bounding box center [1055, 356] width 154 height 15
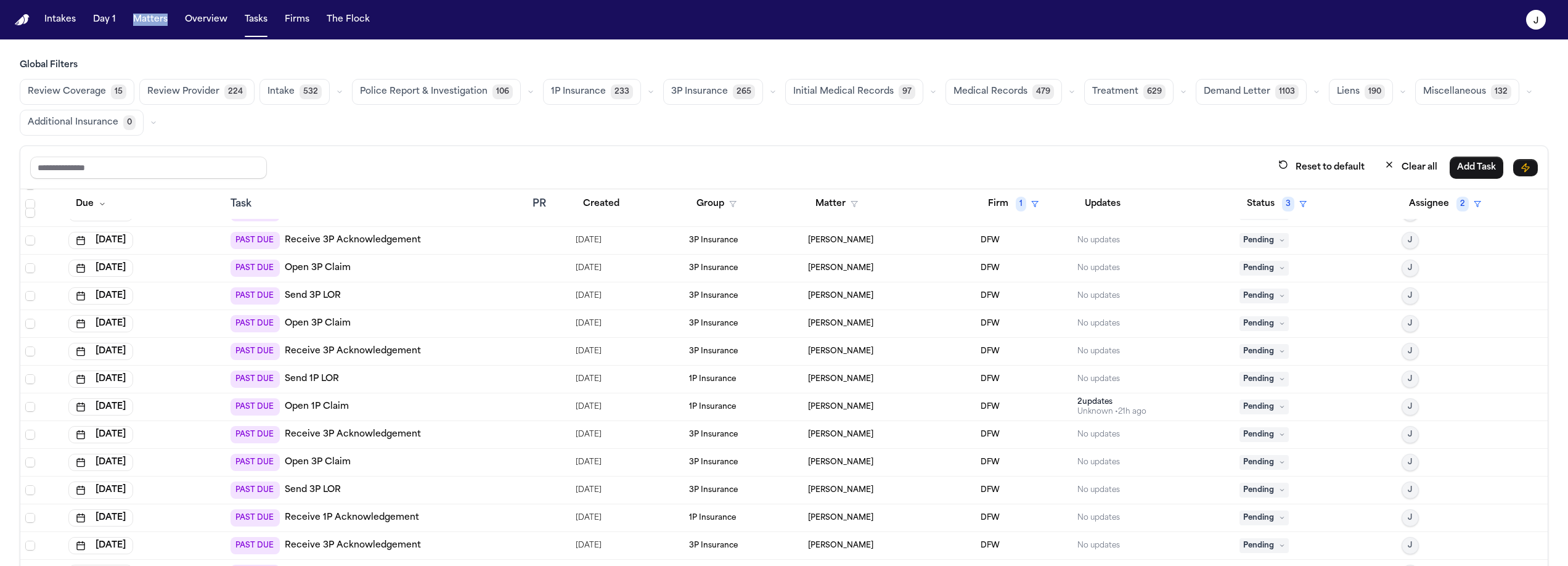
scroll to position [793, 0]
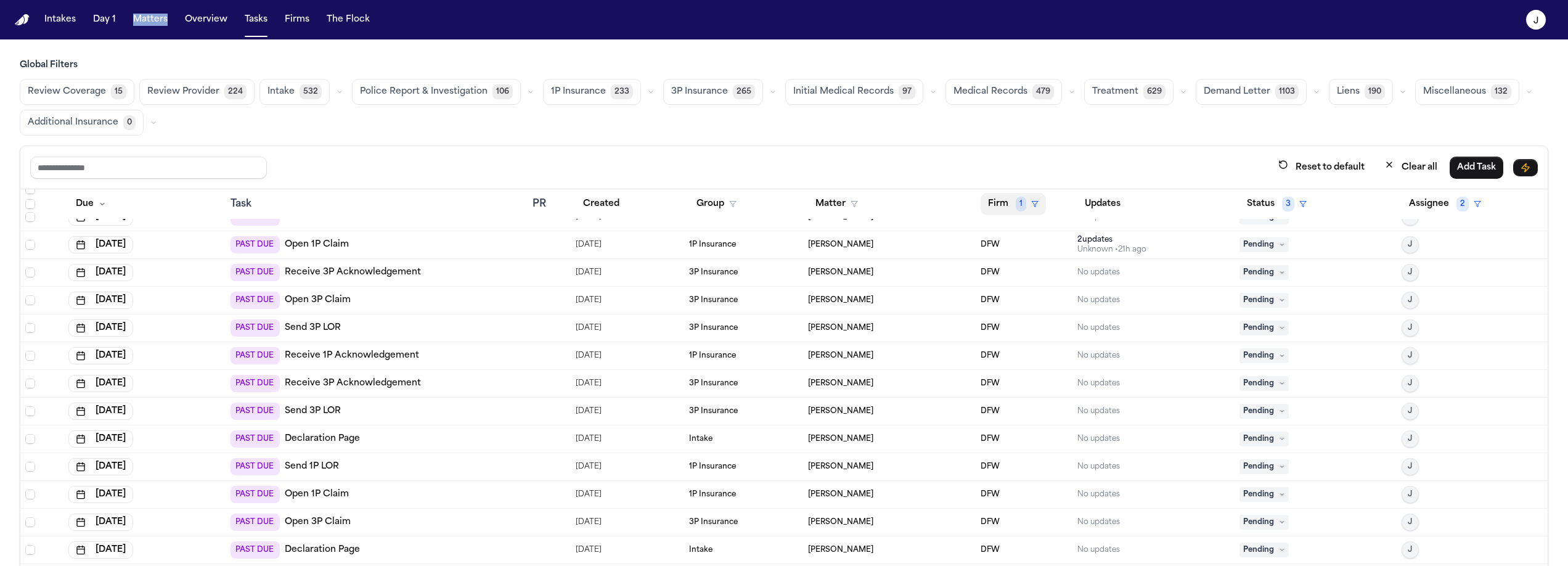
click at [1016, 202] on span "1" at bounding box center [1021, 204] width 11 height 15
click at [1026, 289] on div "Clear filter" at bounding box center [1035, 296] width 45 height 15
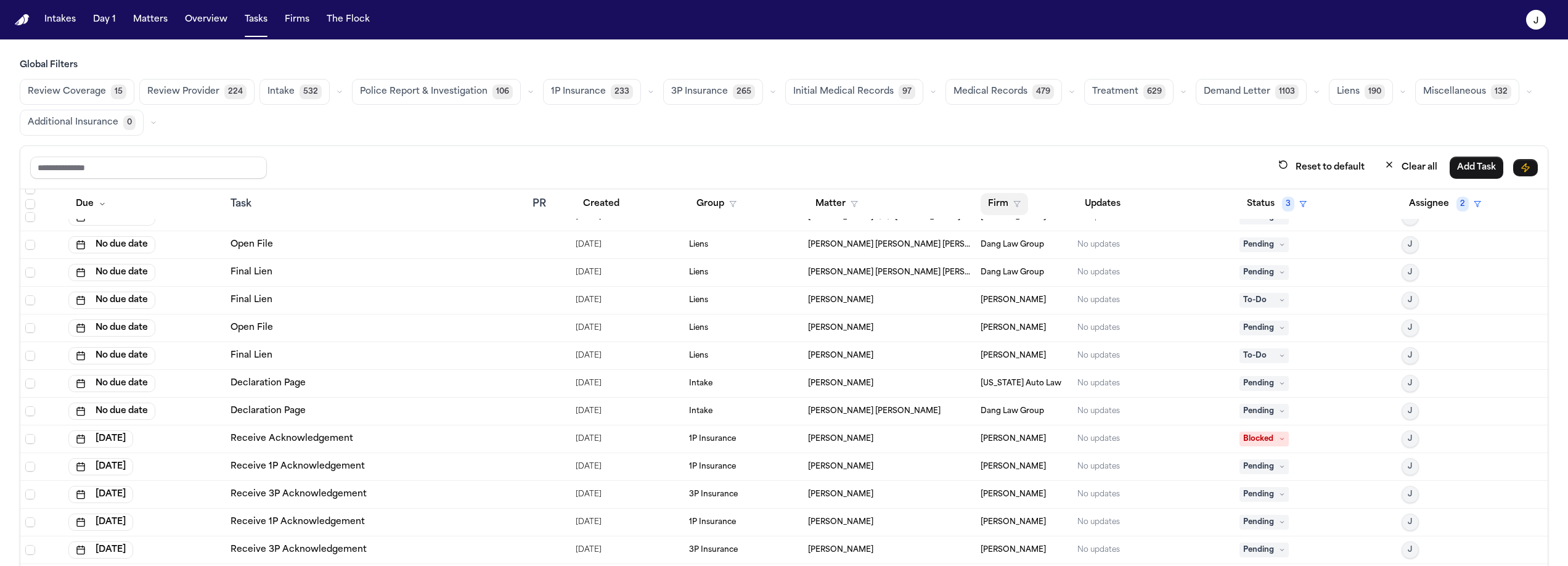
click at [1006, 207] on button "Firm" at bounding box center [1004, 204] width 47 height 22
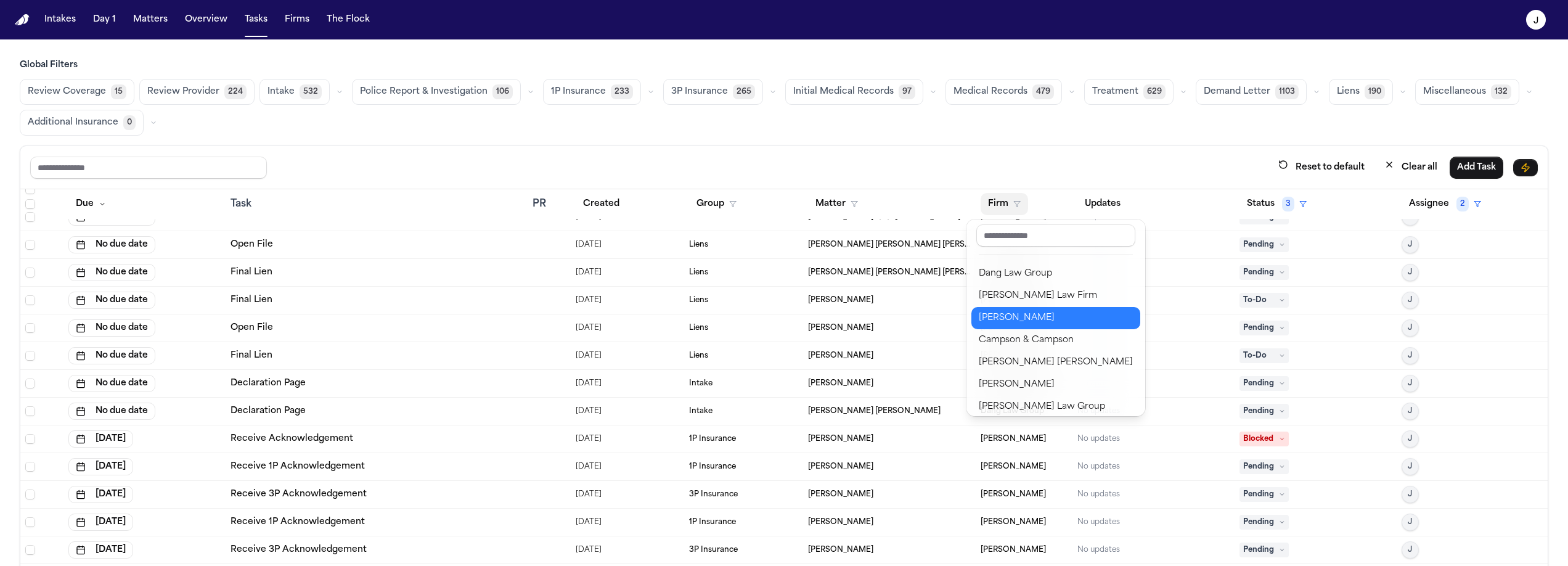
scroll to position [106, 0]
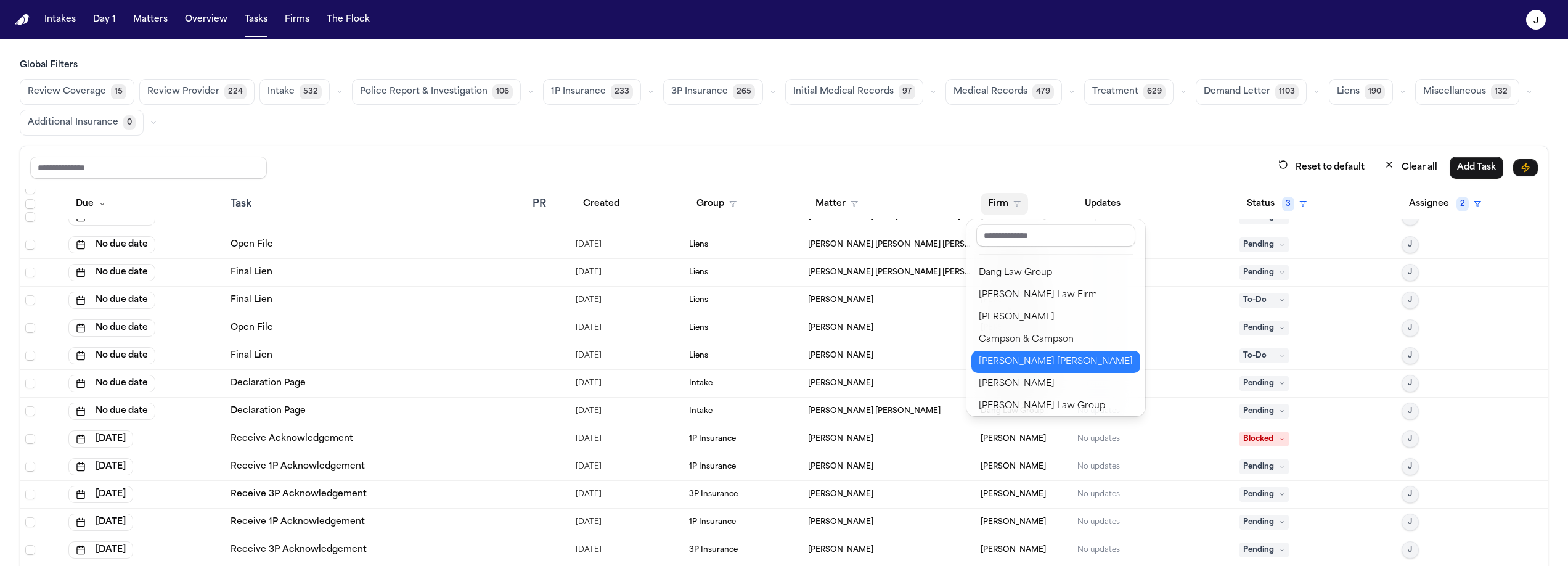
click at [1046, 353] on button "[PERSON_NAME] [PERSON_NAME]" at bounding box center [1055, 362] width 169 height 22
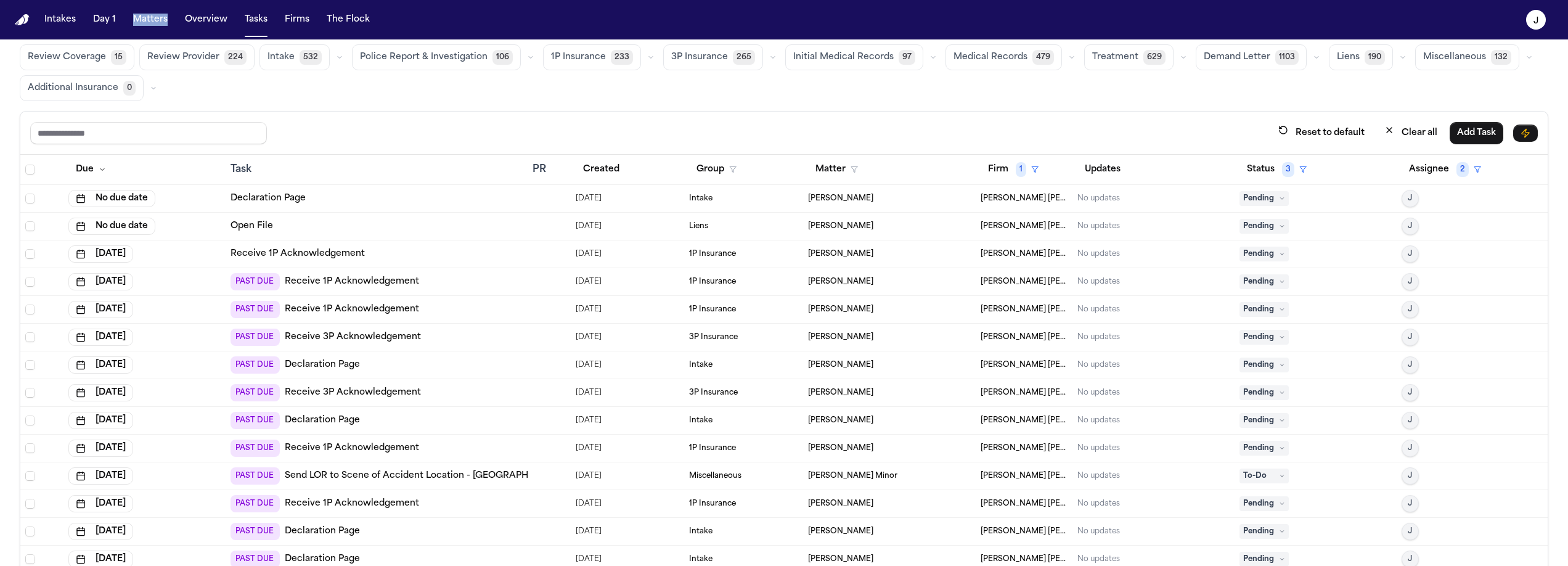
scroll to position [0, 0]
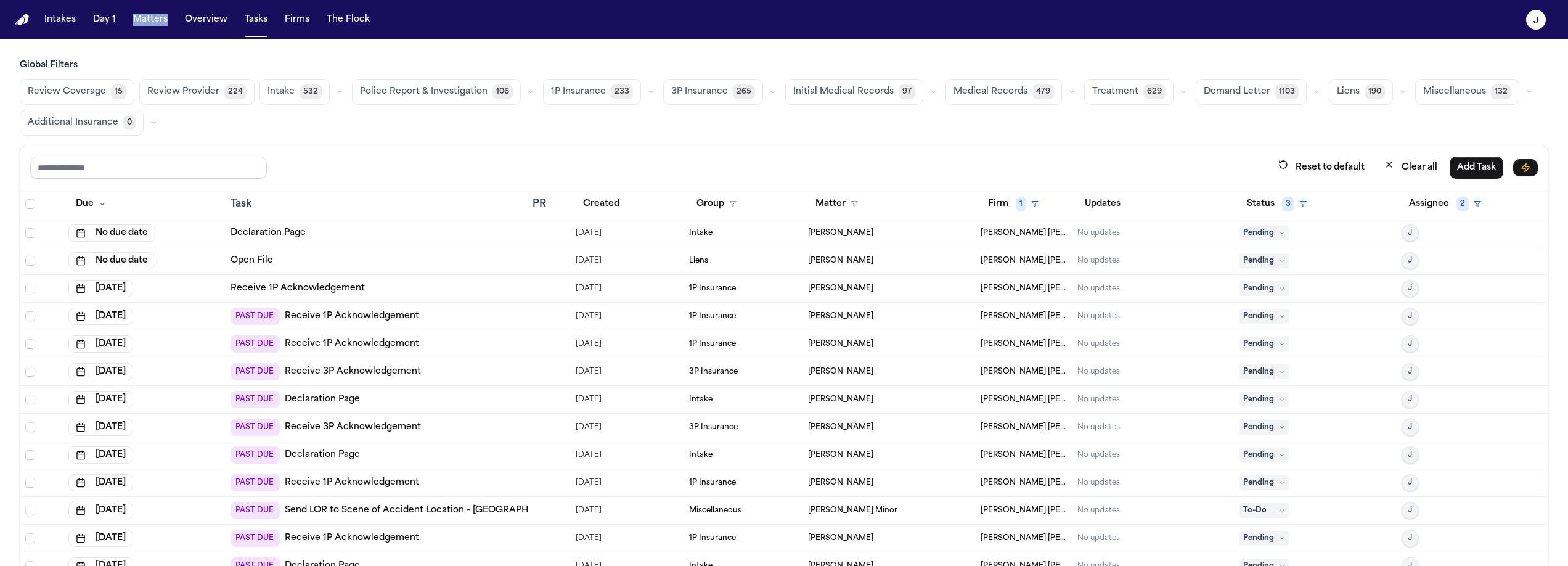
click at [95, 86] on span "Review Coverage" at bounding box center [67, 92] width 78 height 12
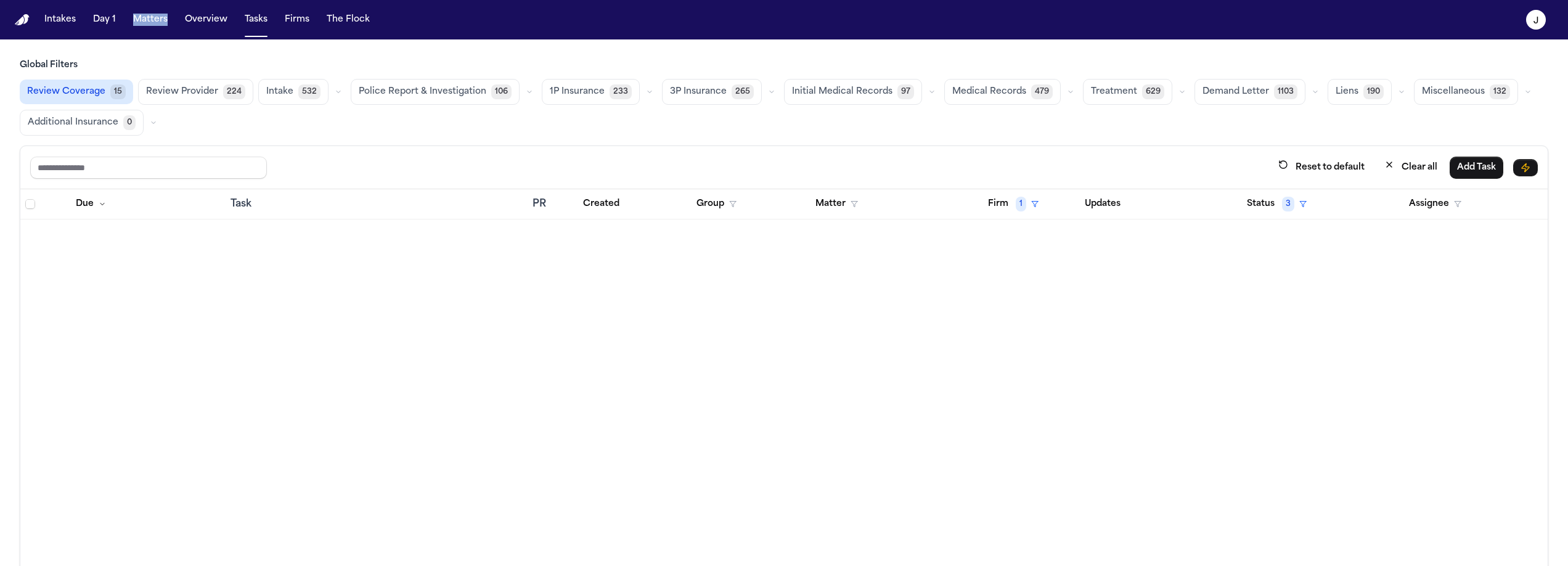
click at [956, 200] on div "Matter" at bounding box center [889, 204] width 163 height 22
click at [987, 201] on button "Firm 1" at bounding box center [1013, 204] width 65 height 22
click at [1038, 295] on div "Clear filter" at bounding box center [1041, 296] width 45 height 15
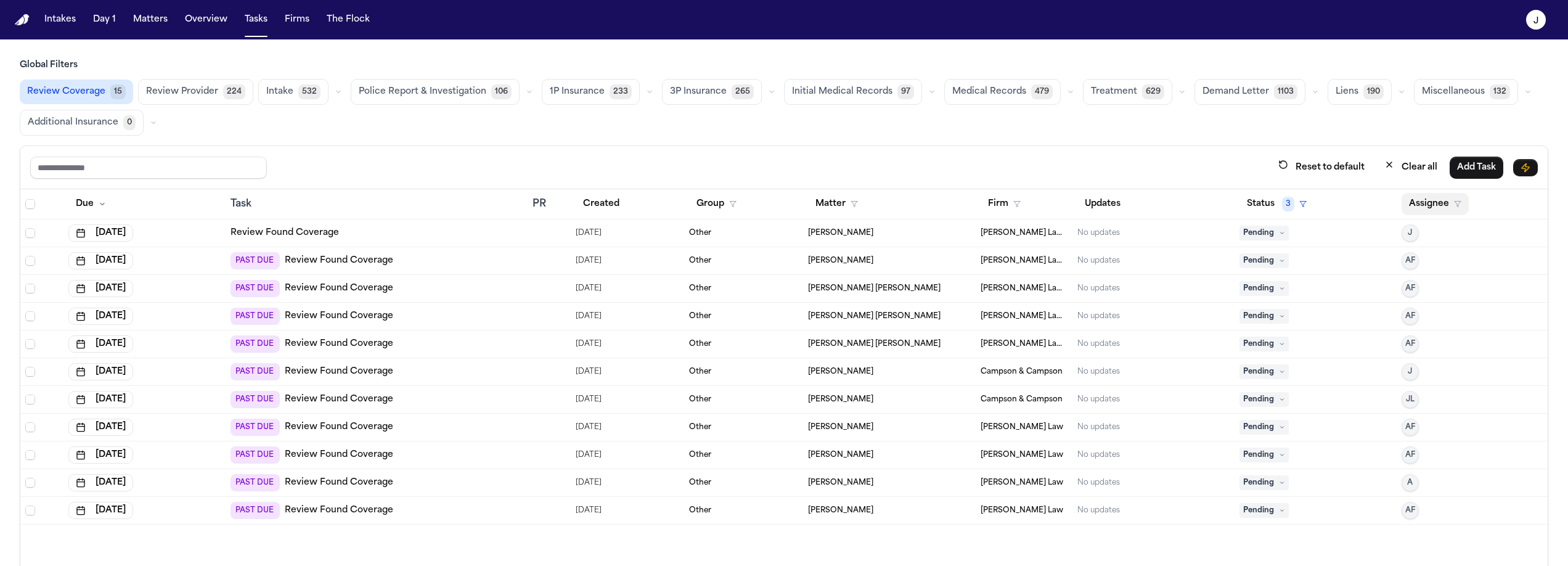
click at [1428, 204] on button "Assignee" at bounding box center [1435, 204] width 67 height 22
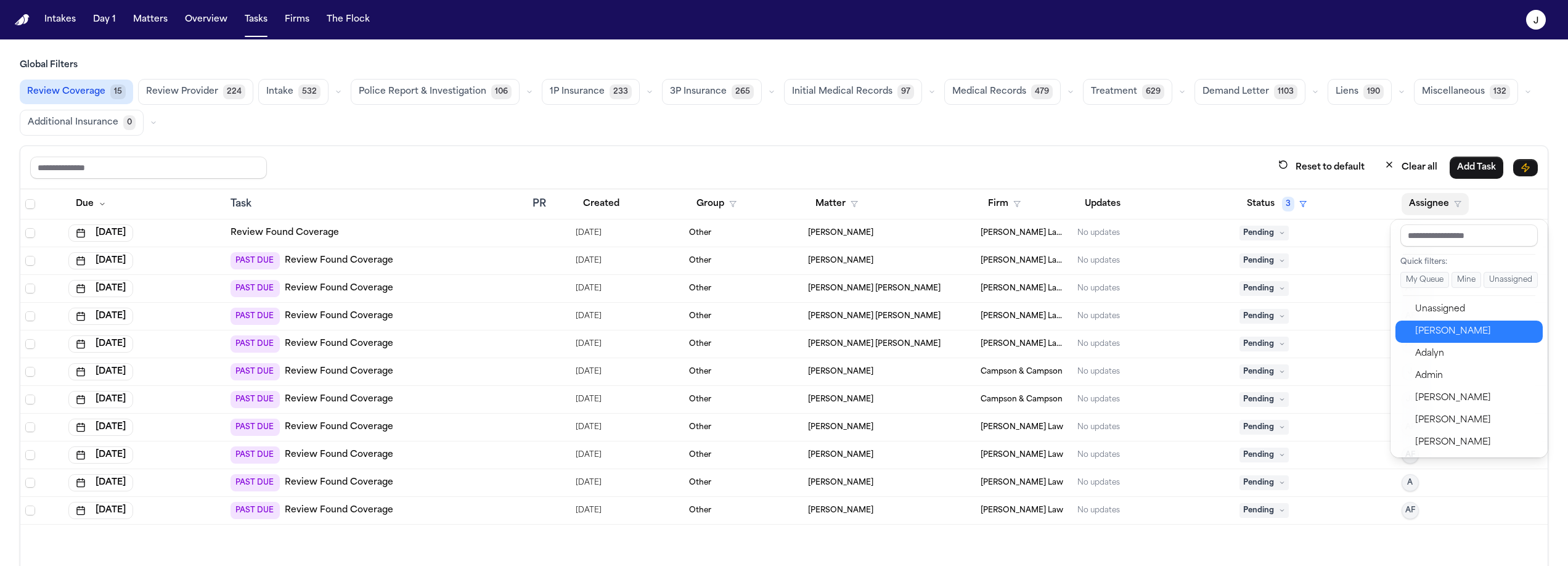
click at [1458, 335] on div "Jacqueline" at bounding box center [1475, 331] width 120 height 15
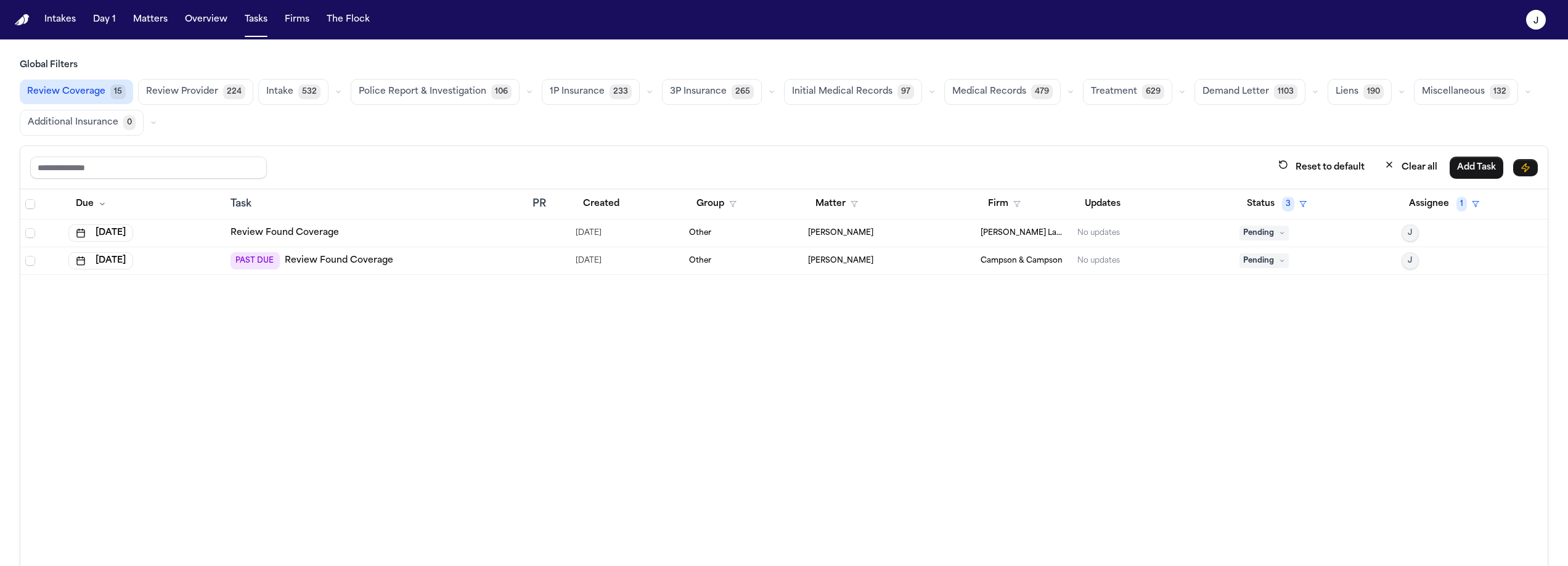
click at [1270, 259] on span "Pending" at bounding box center [1263, 261] width 49 height 15
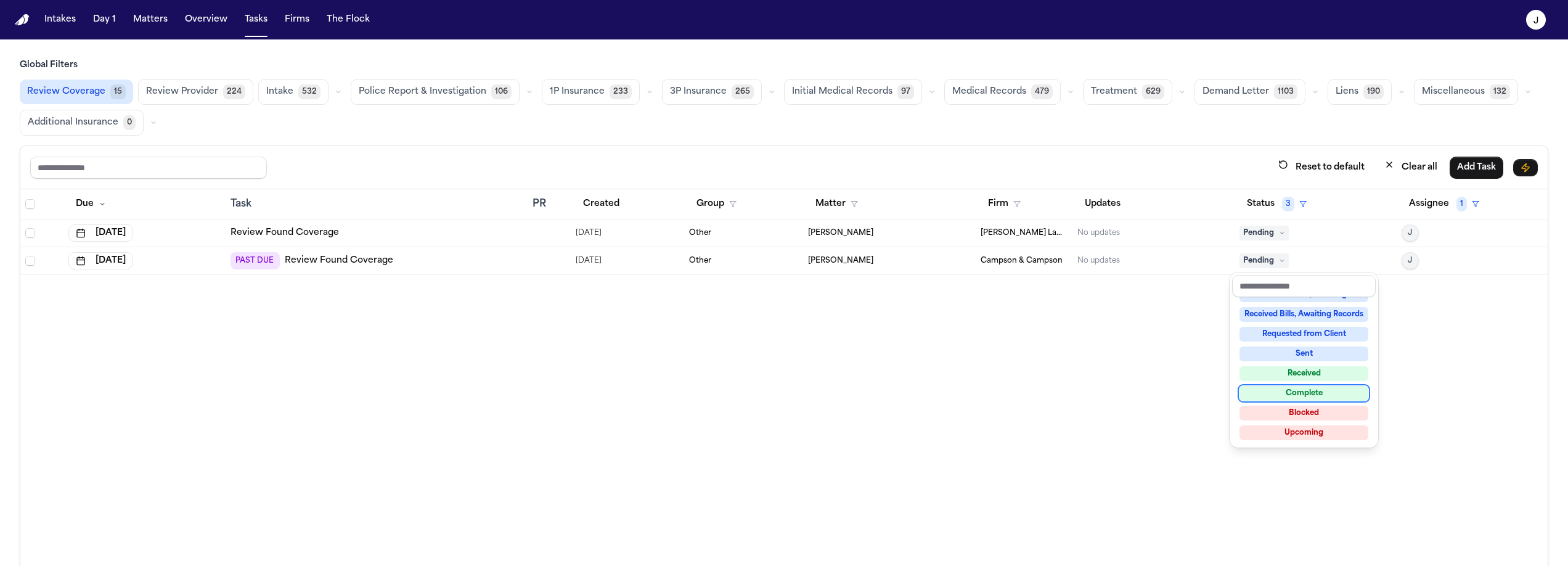
click at [1318, 400] on div "Complete" at bounding box center [1304, 393] width 129 height 15
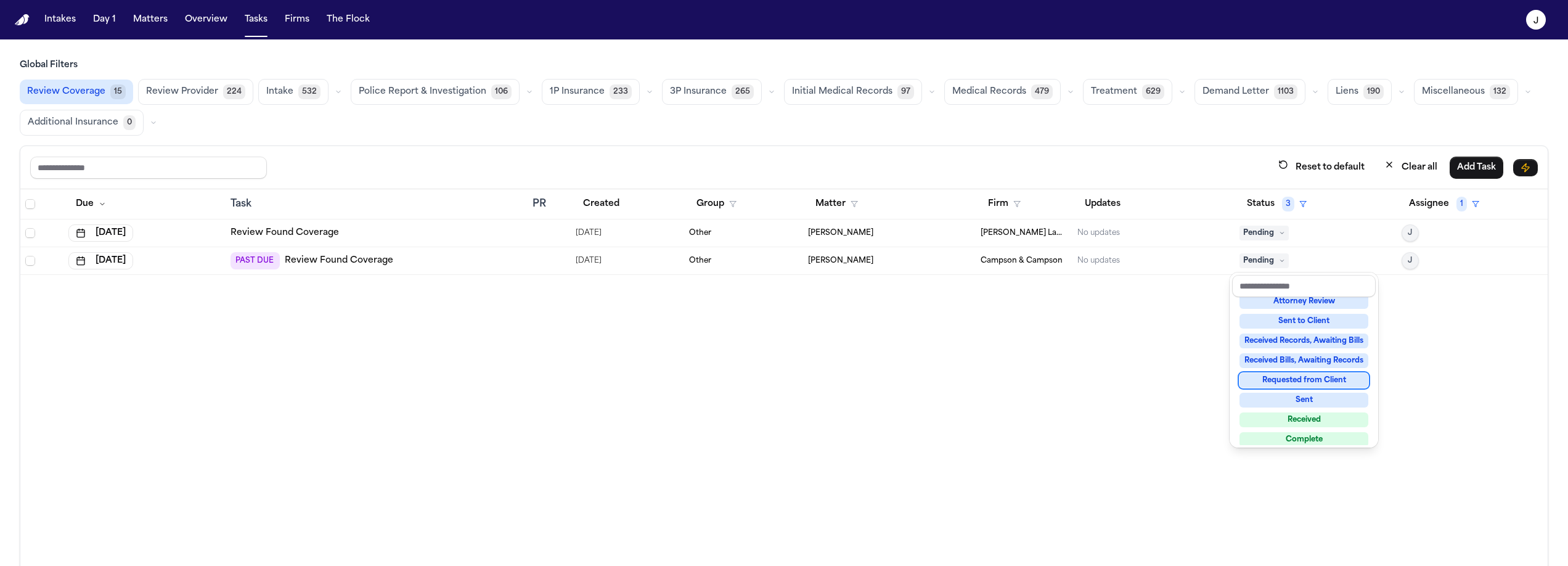
scroll to position [112, 0]
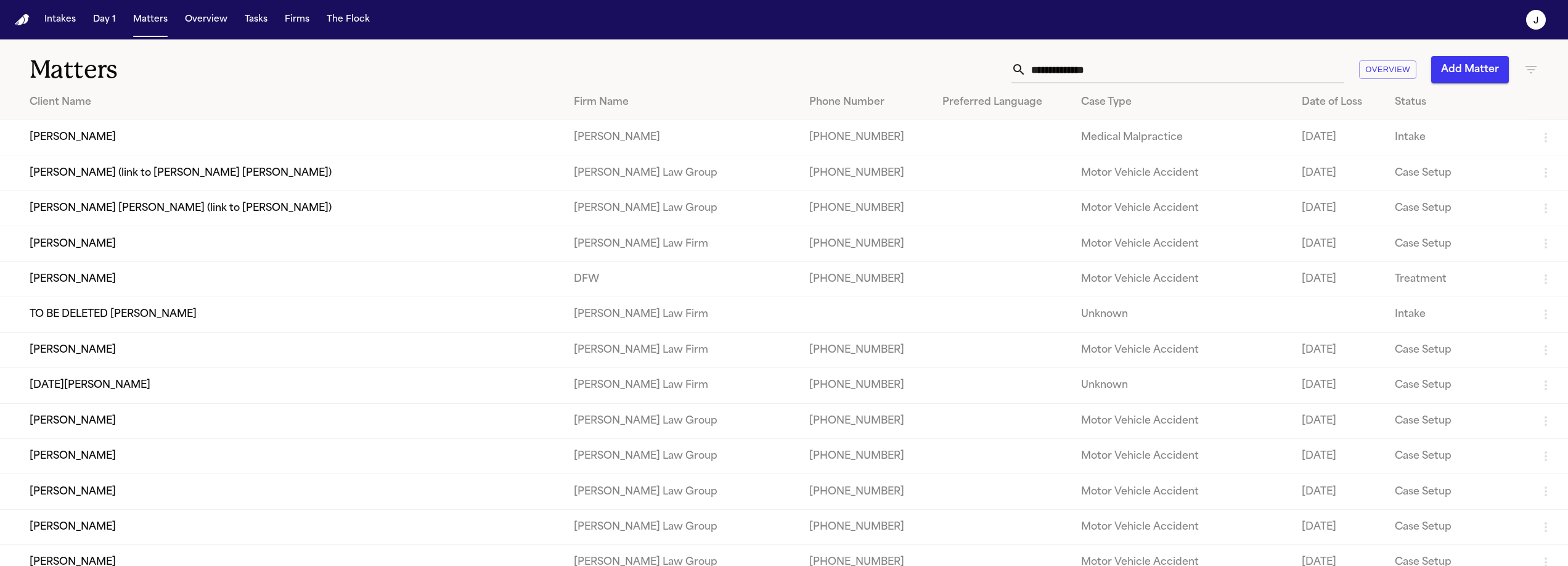
click at [1041, 71] on input "text" at bounding box center [1185, 70] width 318 height 27
type input "*"
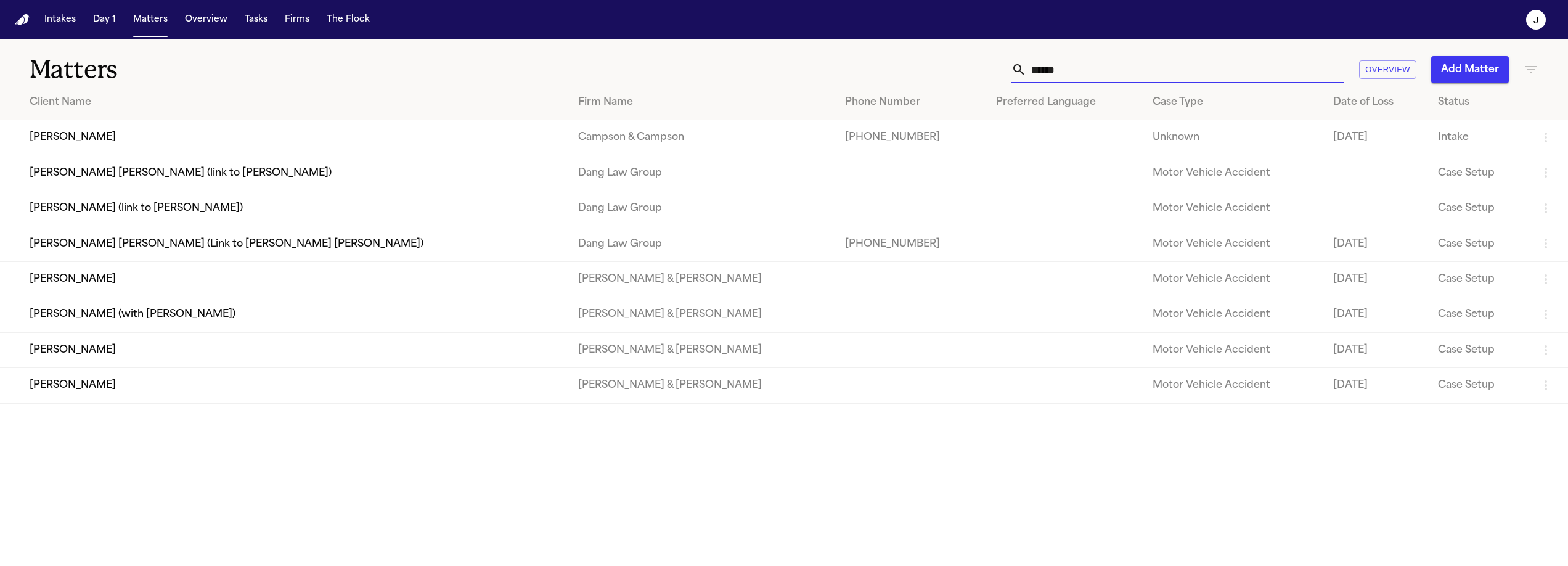
type input "******"
click at [130, 140] on td "Manuel Tavarez" at bounding box center [284, 138] width 568 height 35
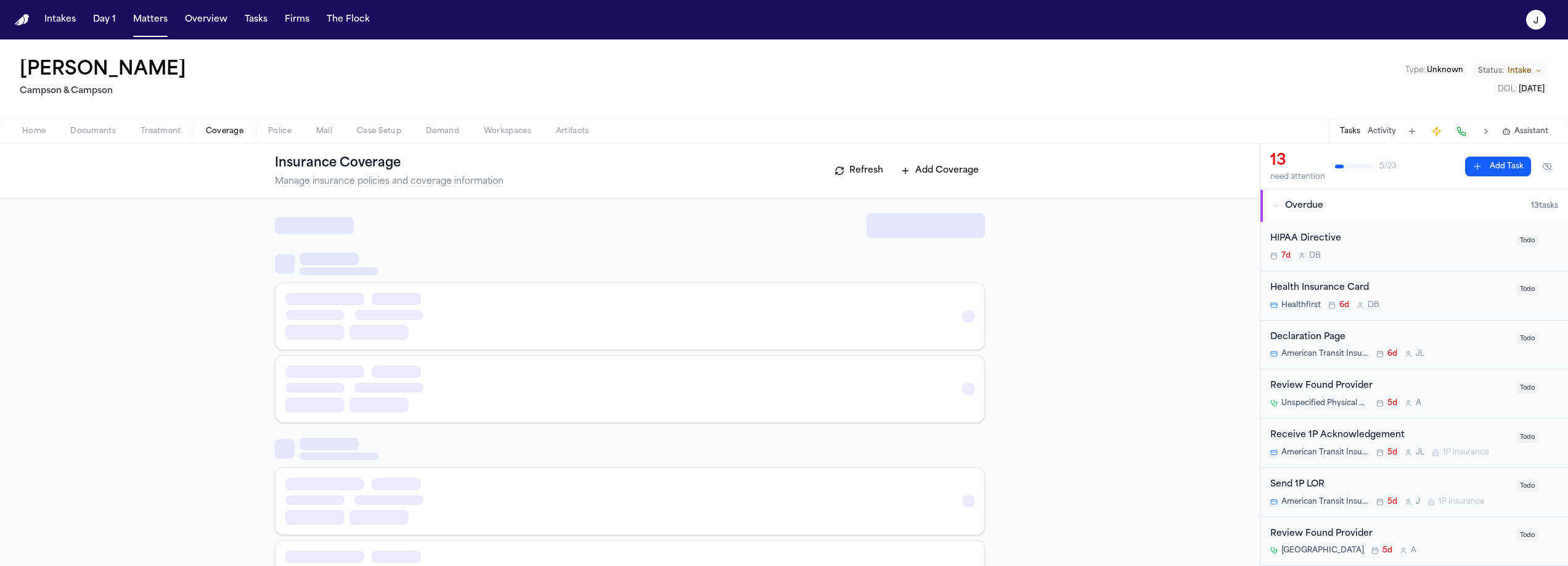
click at [218, 127] on span "Coverage" at bounding box center [225, 132] width 38 height 10
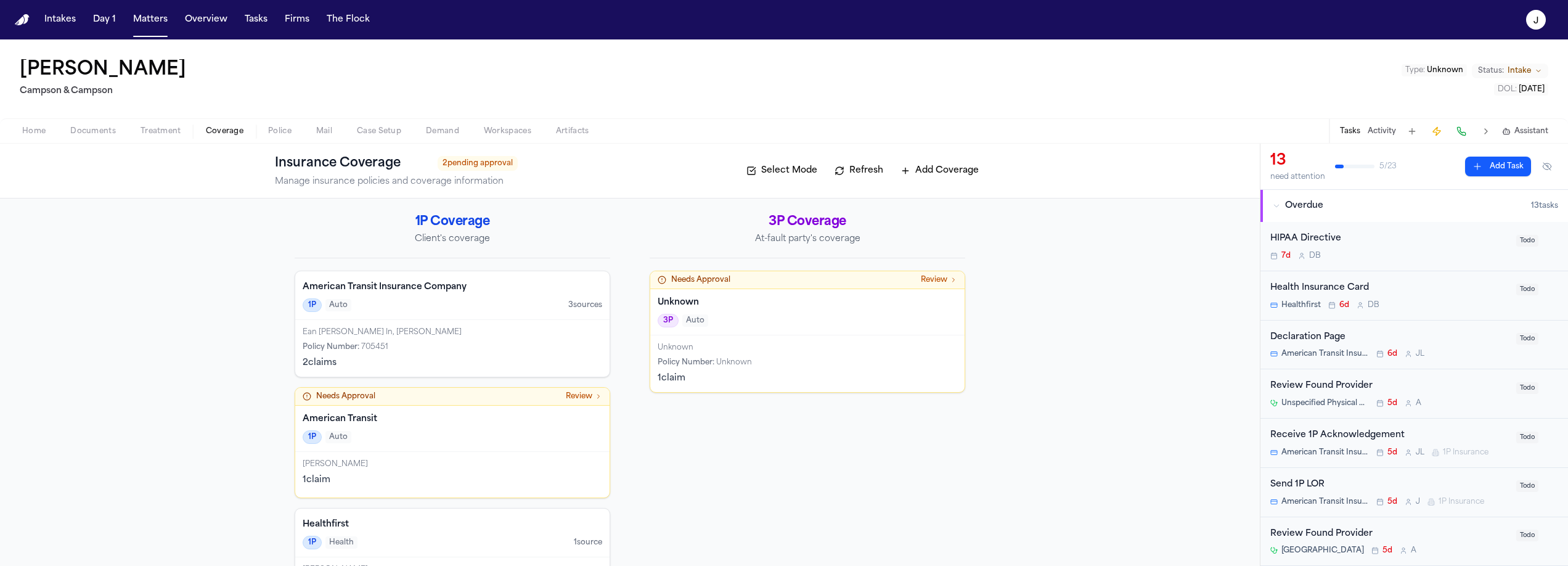
click at [786, 314] on div "3P Auto" at bounding box center [807, 321] width 300 height 14
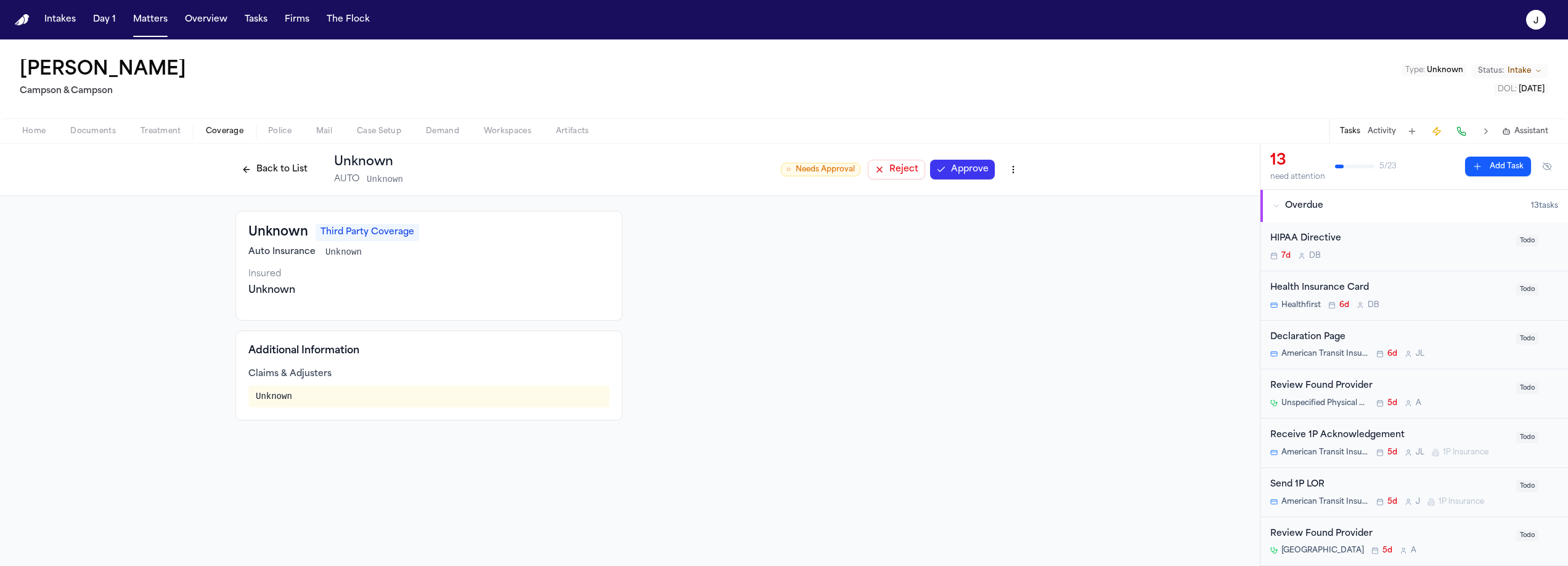
click at [276, 171] on button "Back to List" at bounding box center [274, 169] width 78 height 20
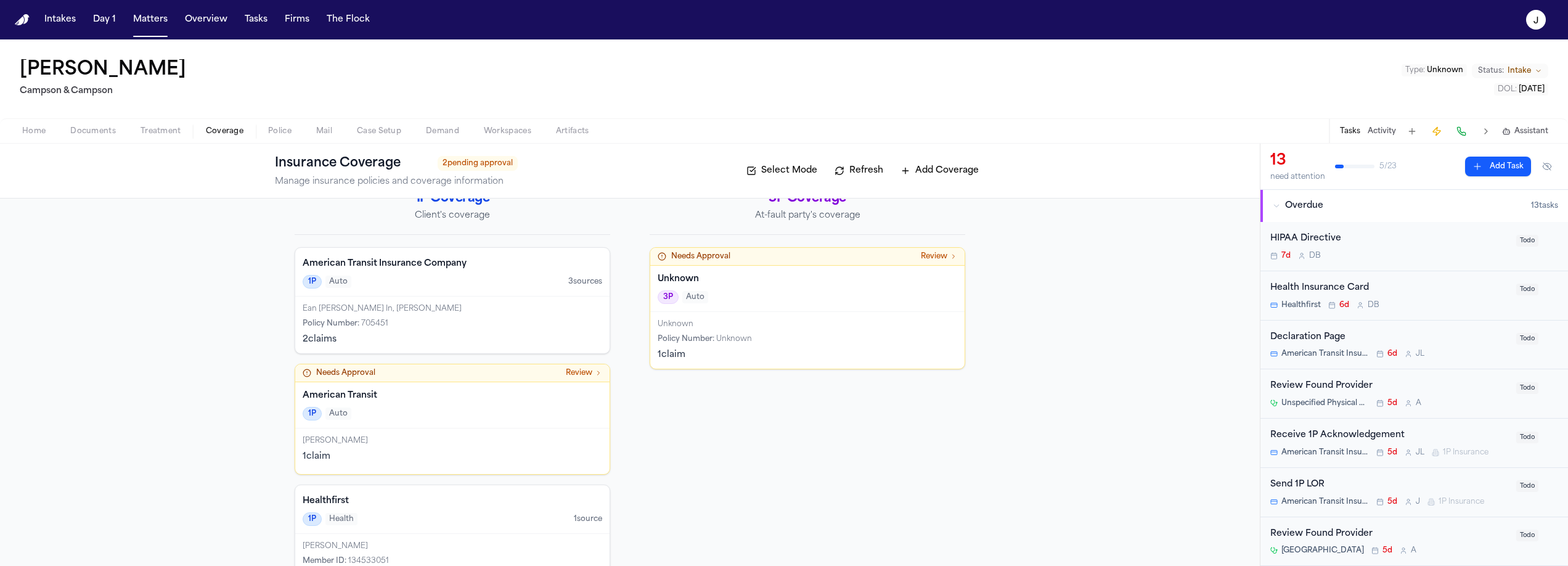
scroll to position [55, 0]
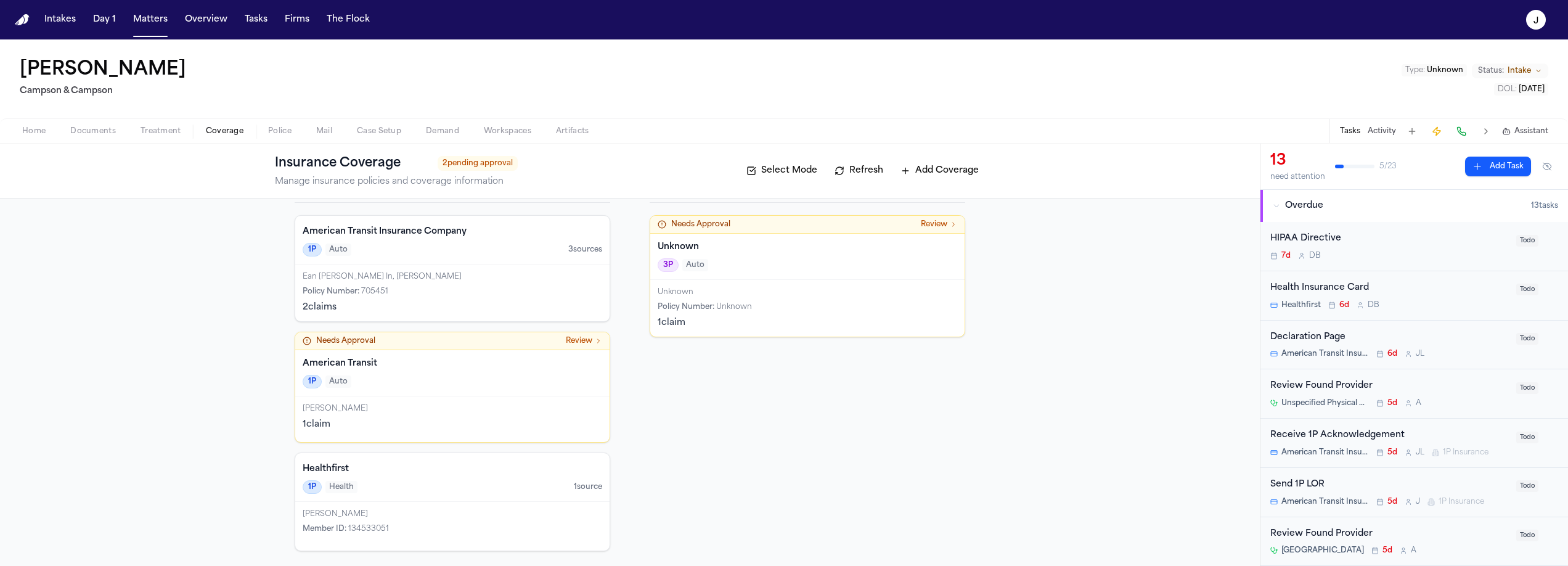
click at [484, 281] on div "Ean Morel In, Manuel Tavarez" at bounding box center [452, 277] width 300 height 10
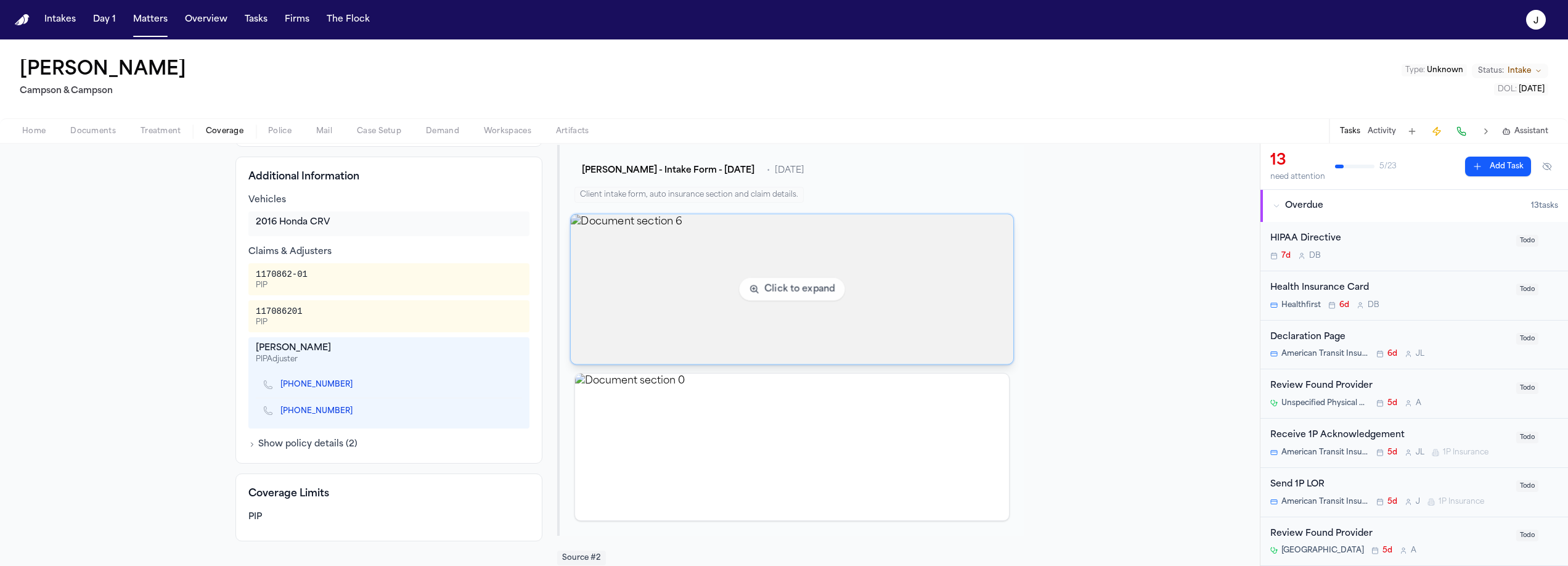
scroll to position [330, 0]
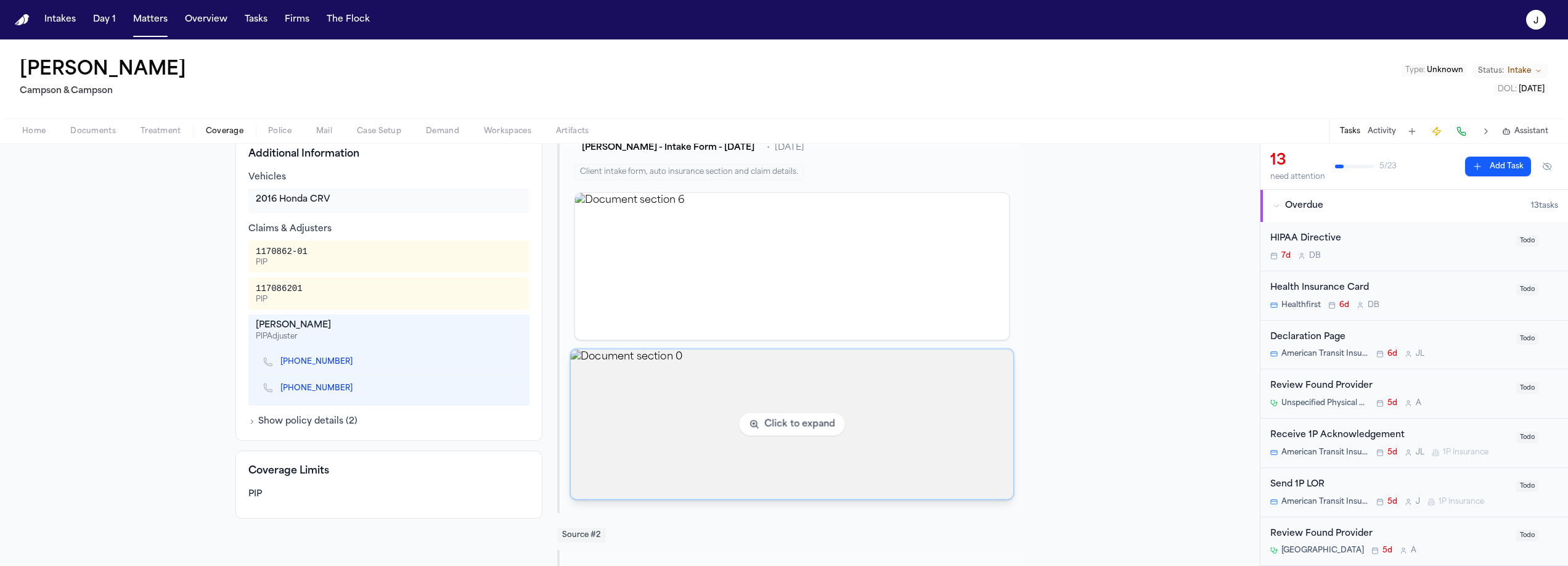
click at [685, 396] on img "View document section 0" at bounding box center [792, 424] width 442 height 150
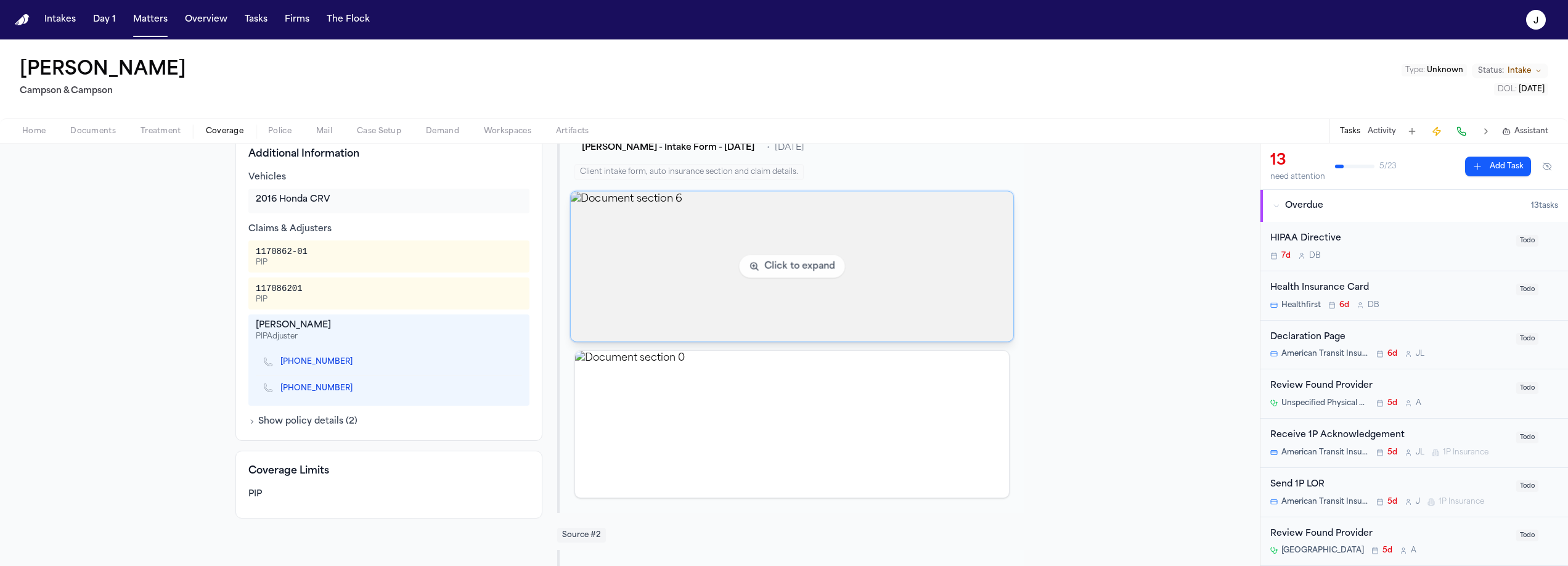
click at [706, 289] on img "View document section 6" at bounding box center [792, 266] width 442 height 150
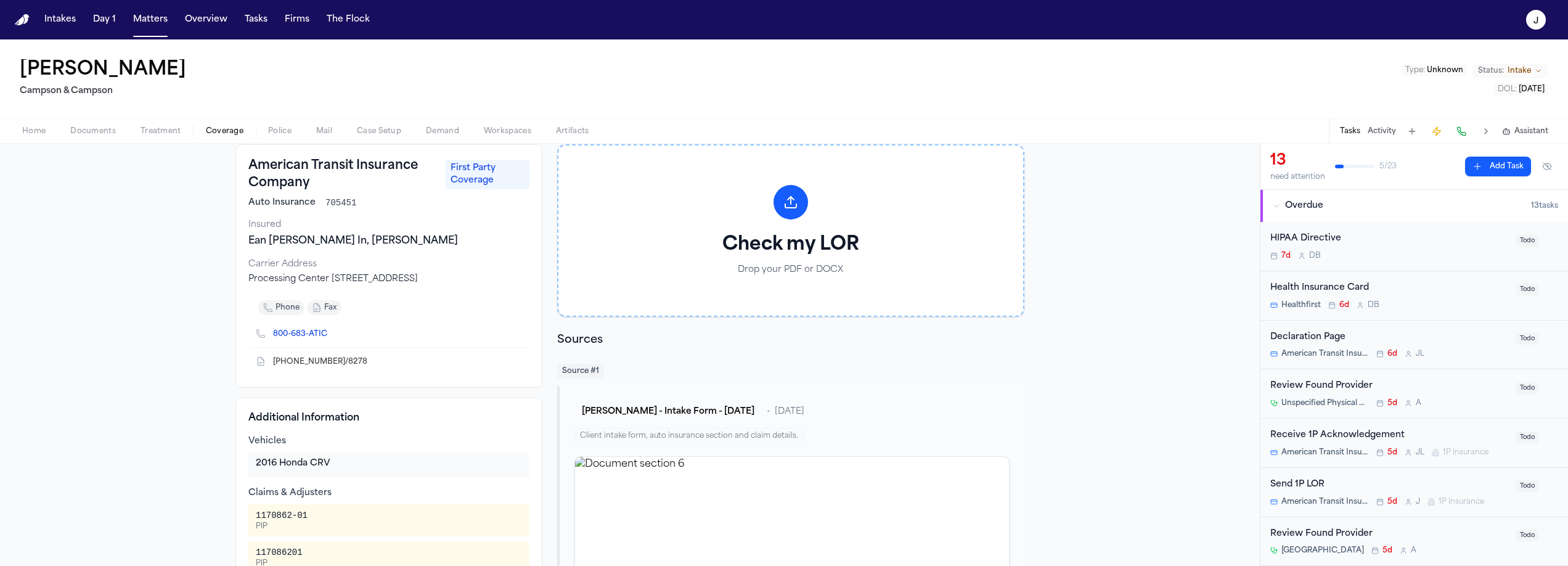
scroll to position [0, 0]
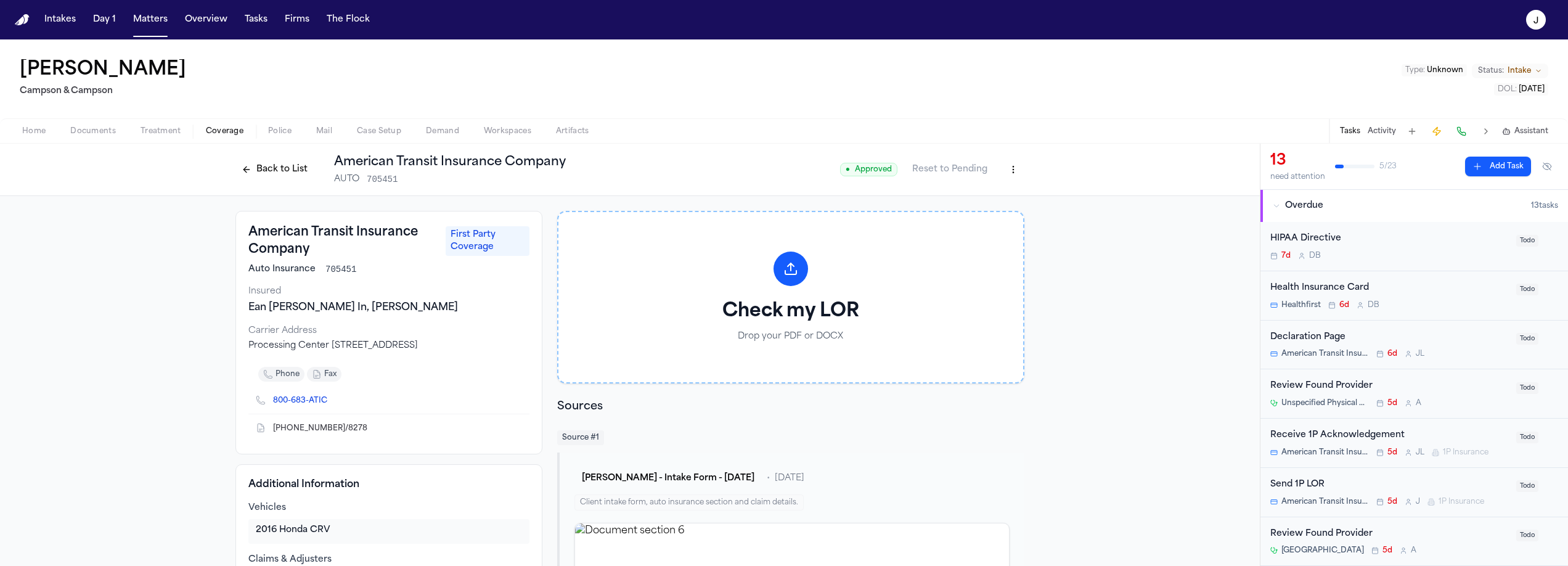
click at [285, 173] on button "Back to List" at bounding box center [274, 169] width 78 height 20
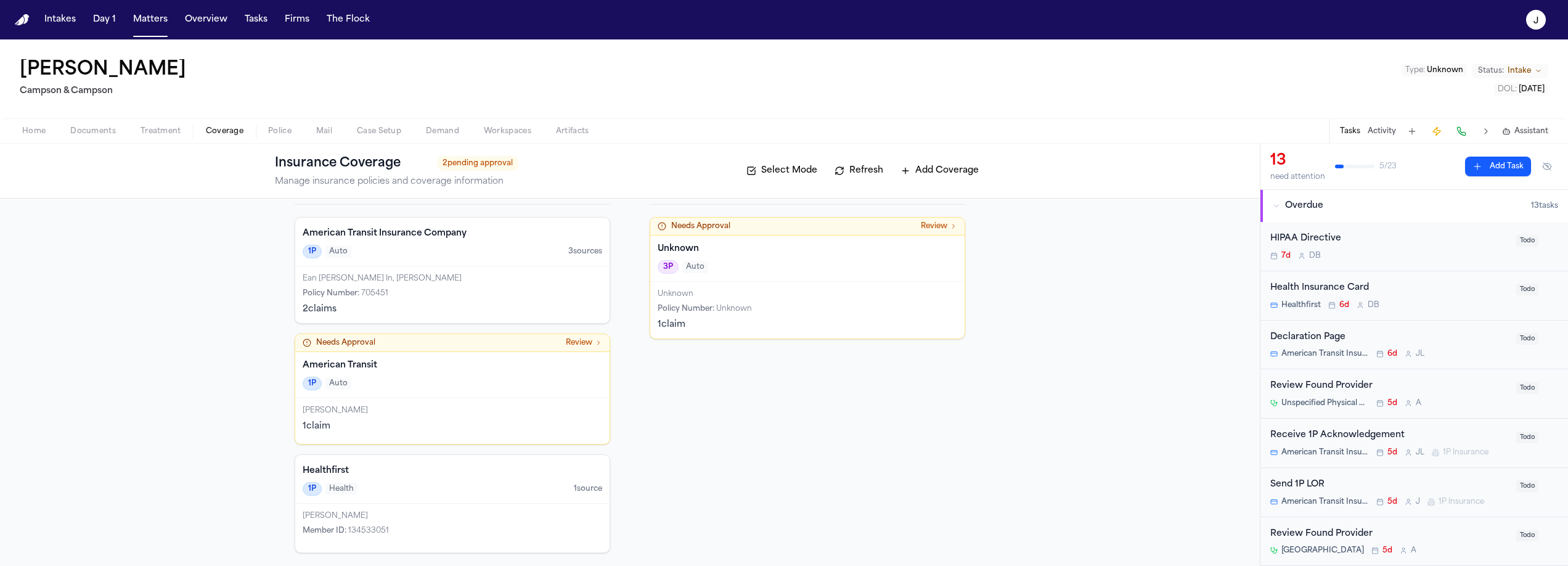
scroll to position [55, 0]
click at [498, 382] on div "1P Auto" at bounding box center [452, 382] width 300 height 14
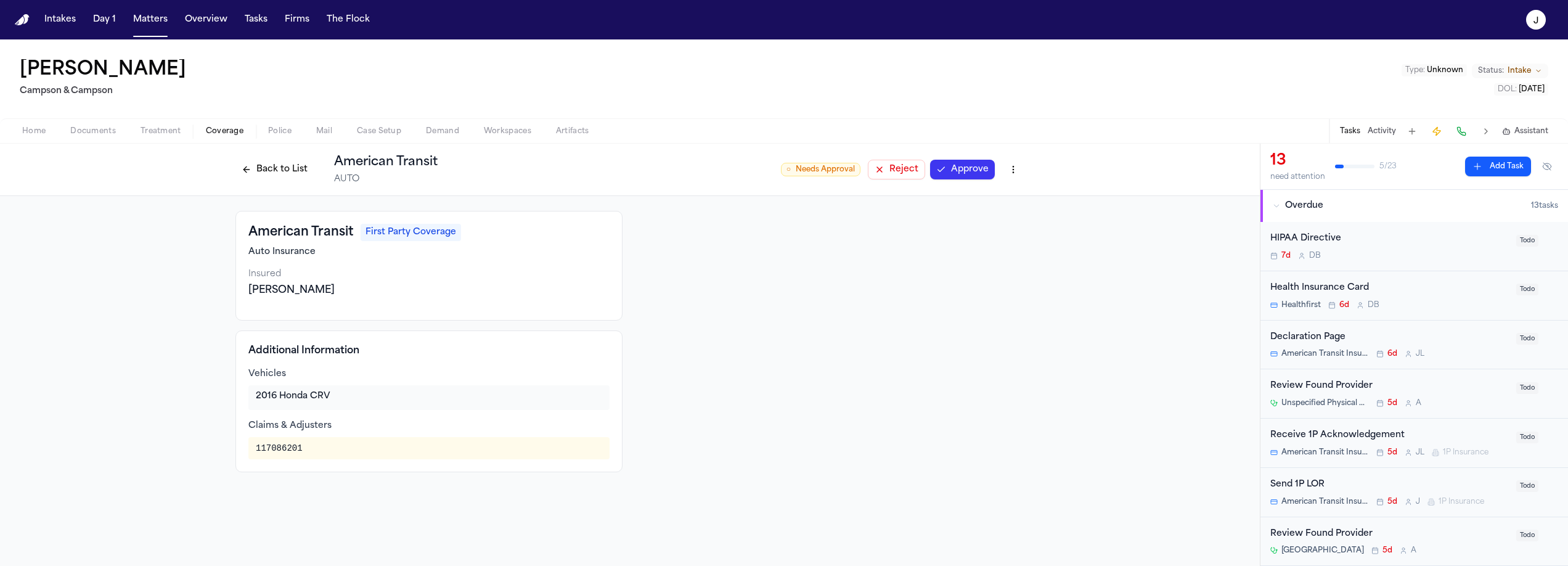
click at [1005, 166] on html "Intakes Day 1 Matters Overview Tasks Firms The Flock J Manuel Tavarez Campson &…" at bounding box center [784, 283] width 1568 height 566
click at [966, 217] on div "Delete Coverage" at bounding box center [970, 216] width 104 height 20
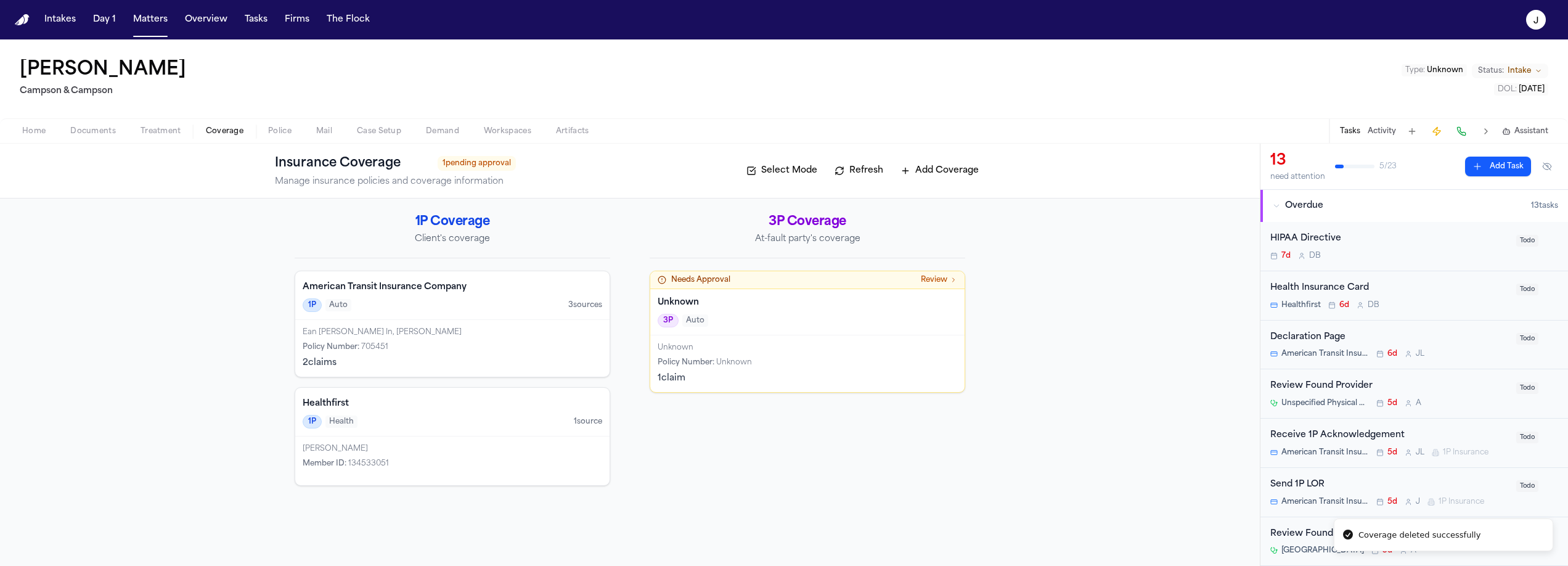
click at [779, 314] on div "3P Auto" at bounding box center [807, 321] width 300 height 14
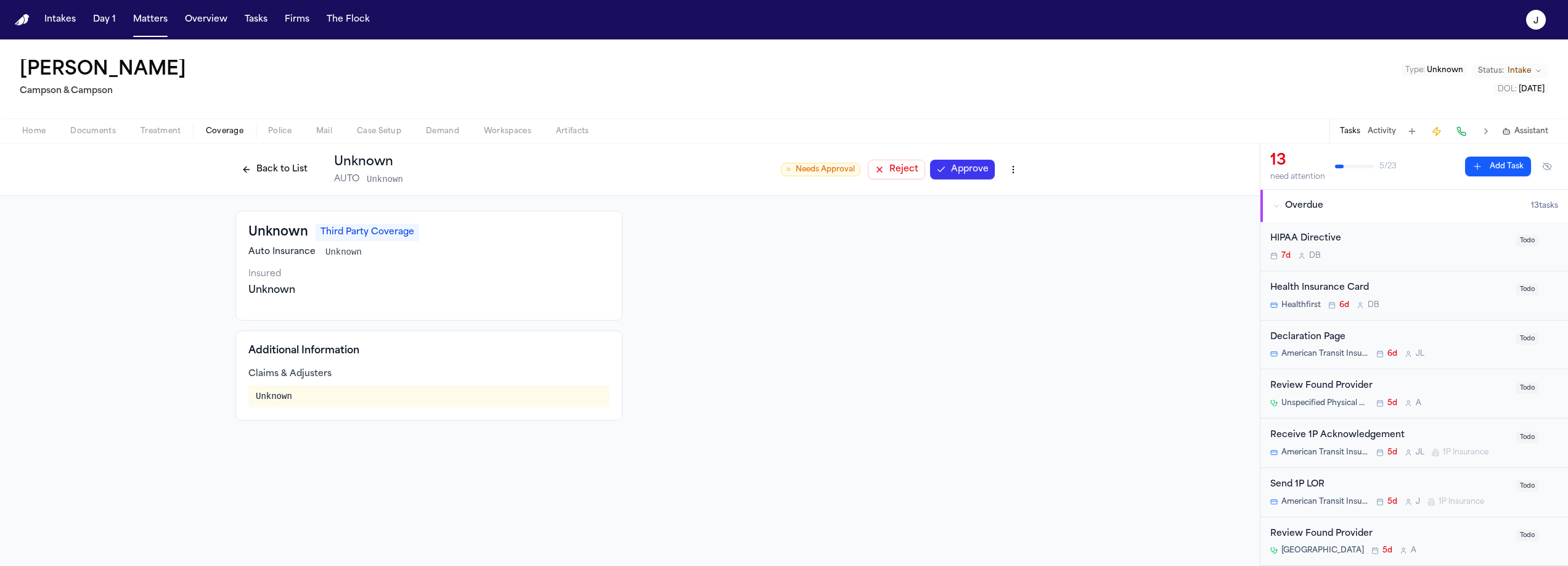
click at [1009, 169] on html "Intakes Day 1 Matters Overview Tasks Firms The Flock J Manuel Tavarez Campson &…" at bounding box center [784, 283] width 1568 height 566
click at [1001, 218] on div "Delete Coverage" at bounding box center [970, 216] width 104 height 20
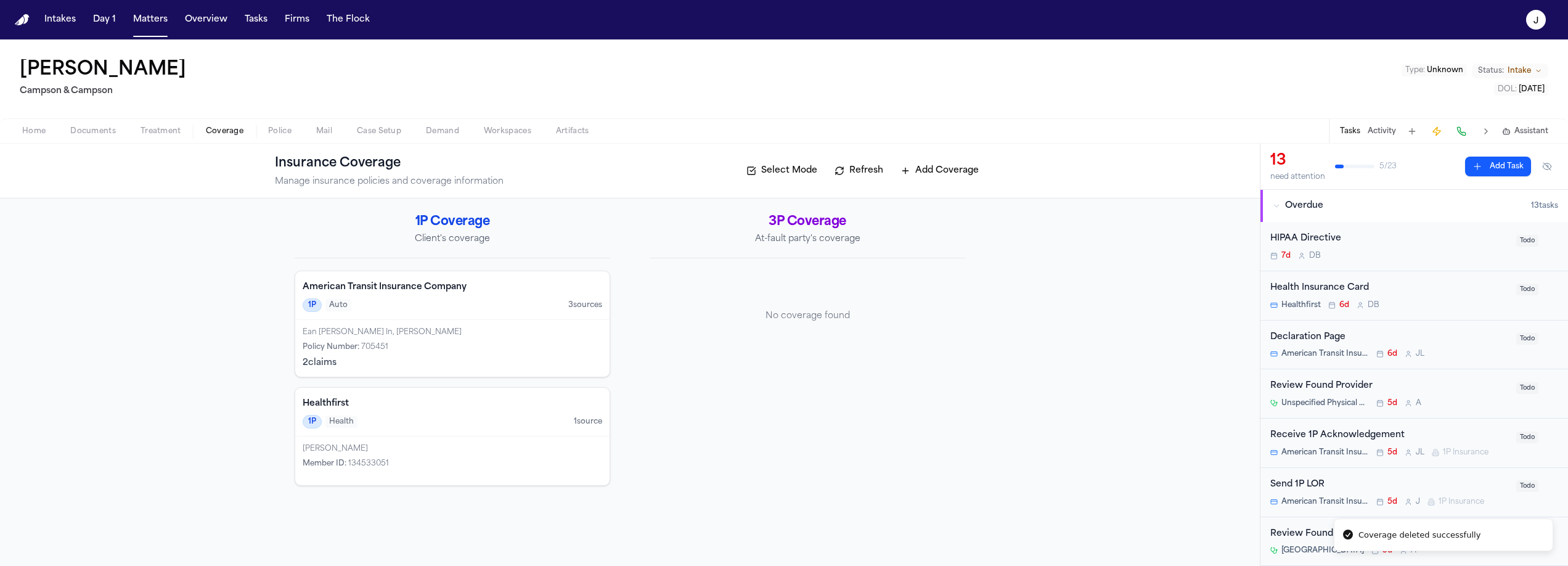
click at [43, 137] on span "button" at bounding box center [34, 138] width 38 height 1
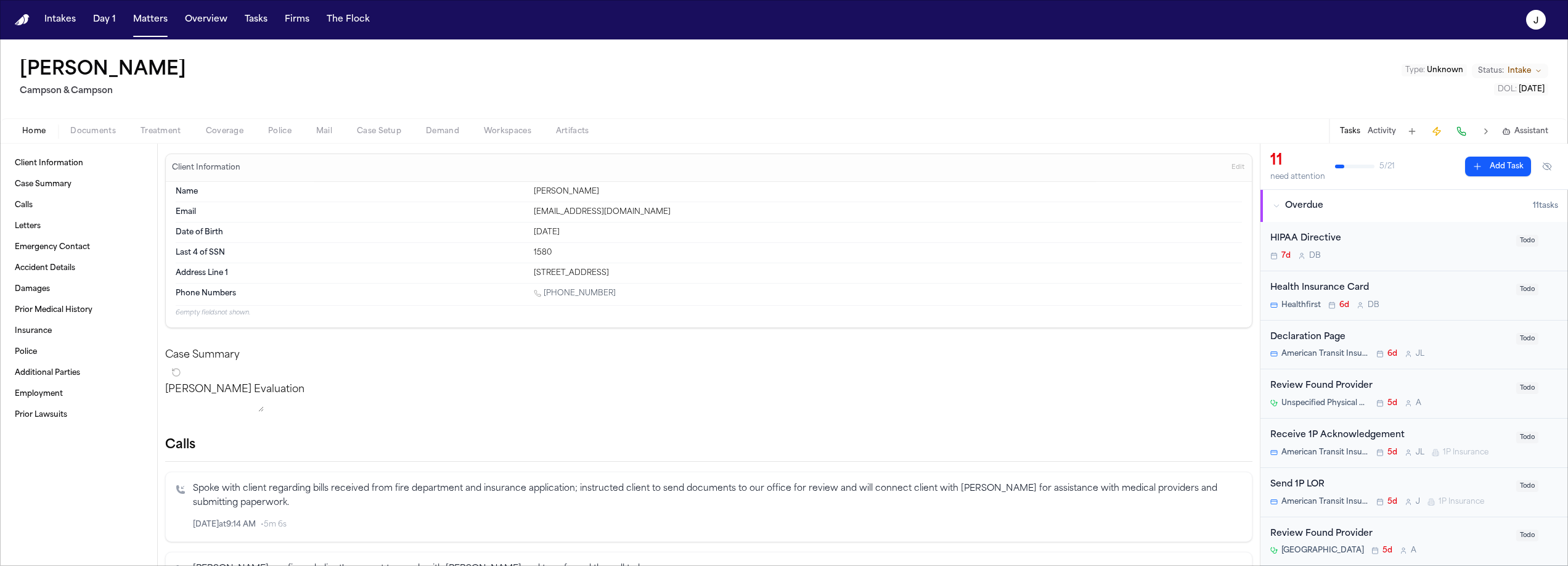
click at [225, 135] on span "Coverage" at bounding box center [225, 132] width 38 height 10
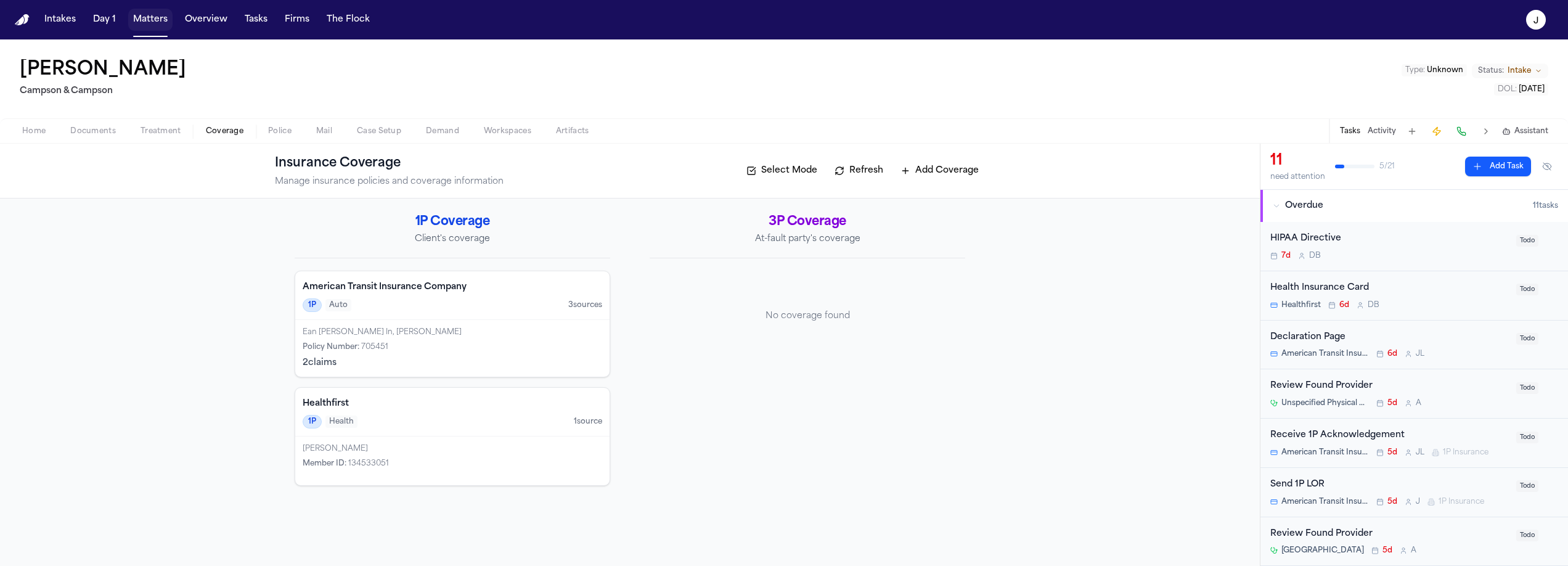
drag, startPoint x: 150, startPoint y: 27, endPoint x: 175, endPoint y: 26, distance: 25.0
click at [150, 27] on button "Matters" at bounding box center [151, 20] width 45 height 22
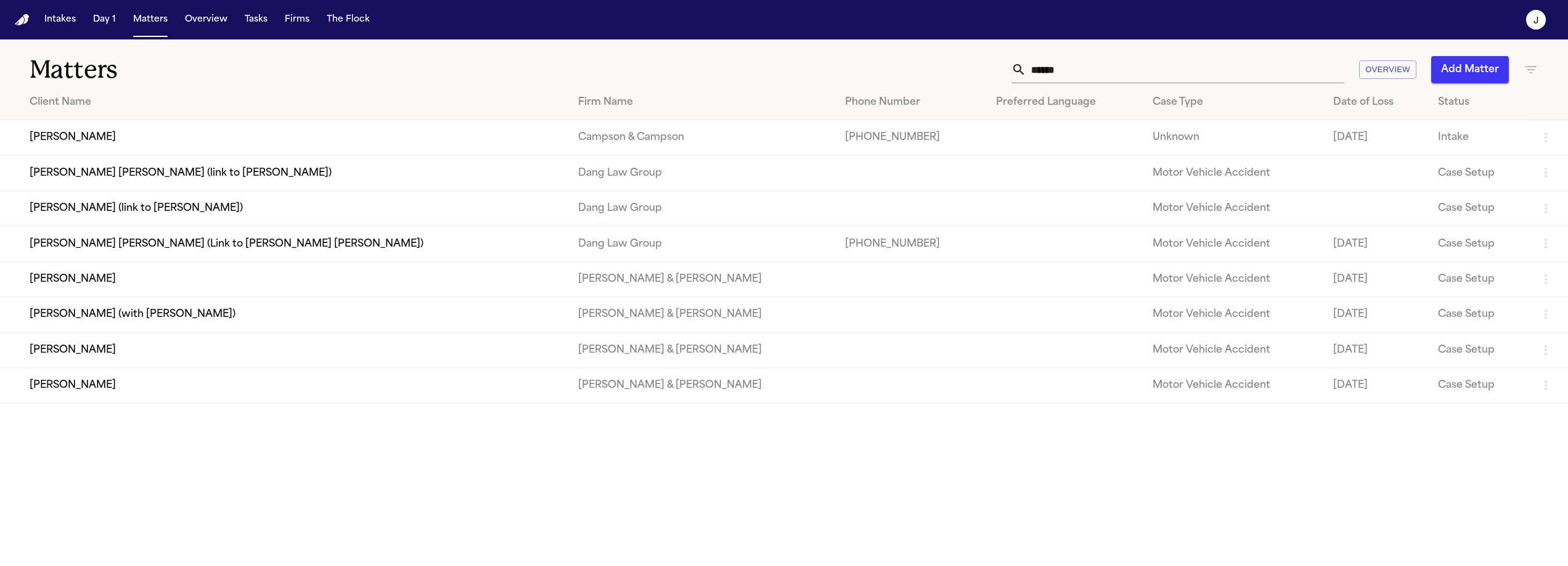
click at [1130, 56] on input "******" at bounding box center [1185, 70] width 318 height 27
click at [1130, 58] on input "******" at bounding box center [1185, 70] width 318 height 27
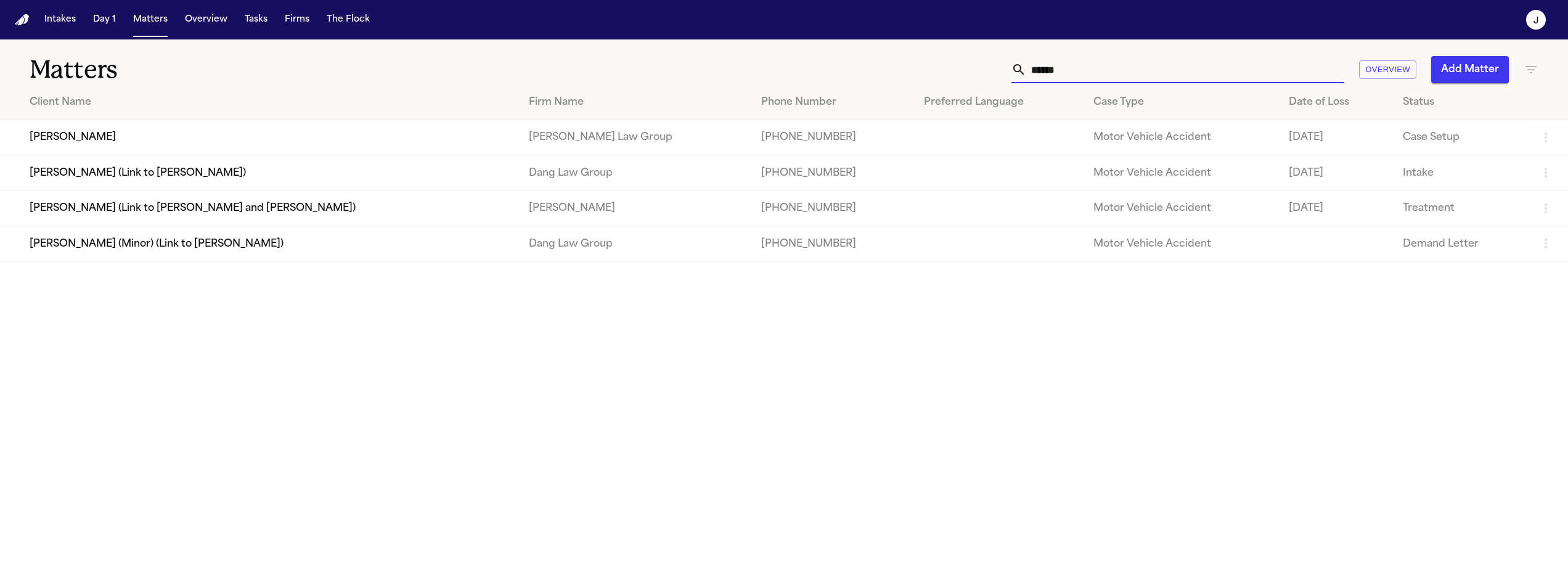
type input "******"
click at [176, 139] on td "[PERSON_NAME]" at bounding box center [259, 138] width 519 height 35
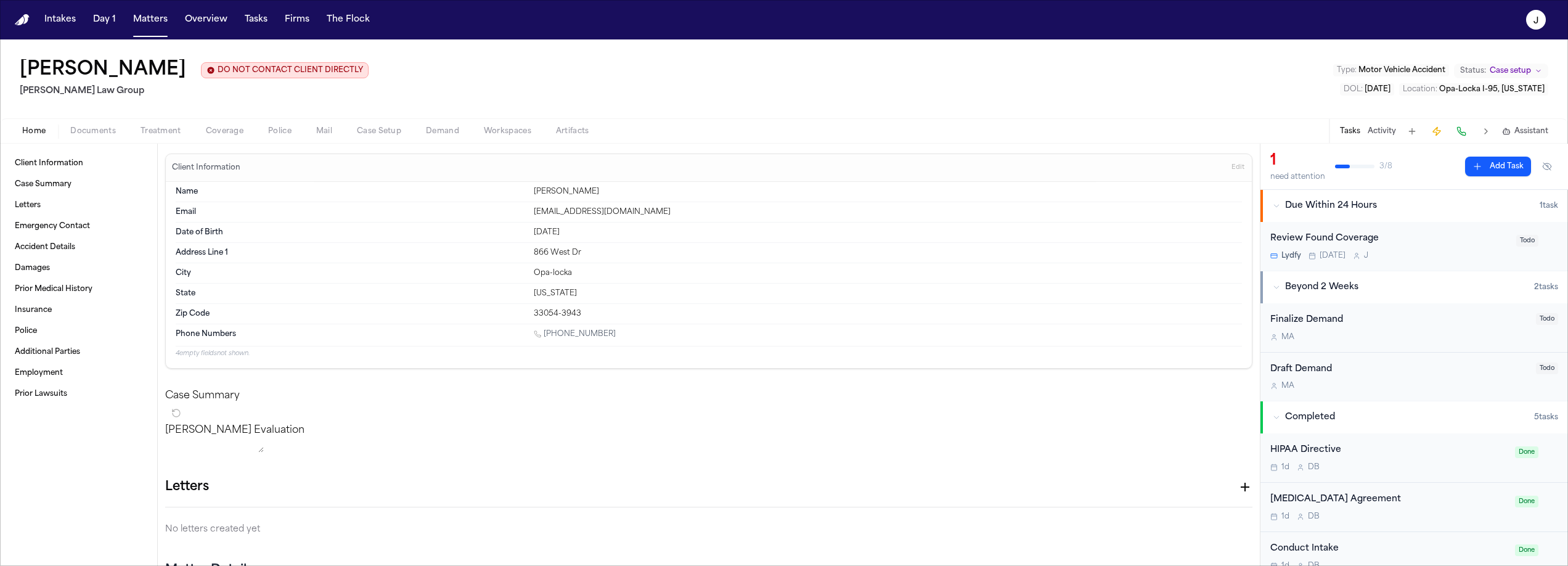
click at [229, 132] on span "Coverage" at bounding box center [225, 132] width 38 height 10
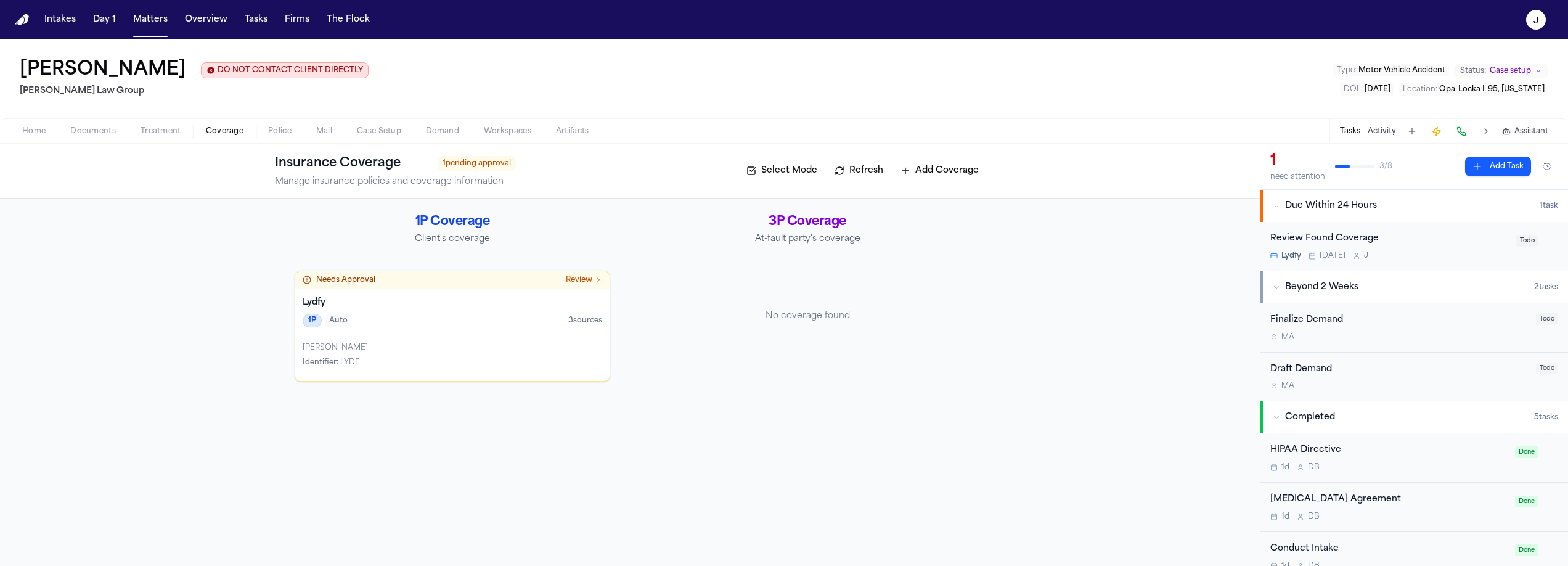
click at [459, 313] on div "Lydfy 1P Auto 3 source s" at bounding box center [452, 312] width 315 height 46
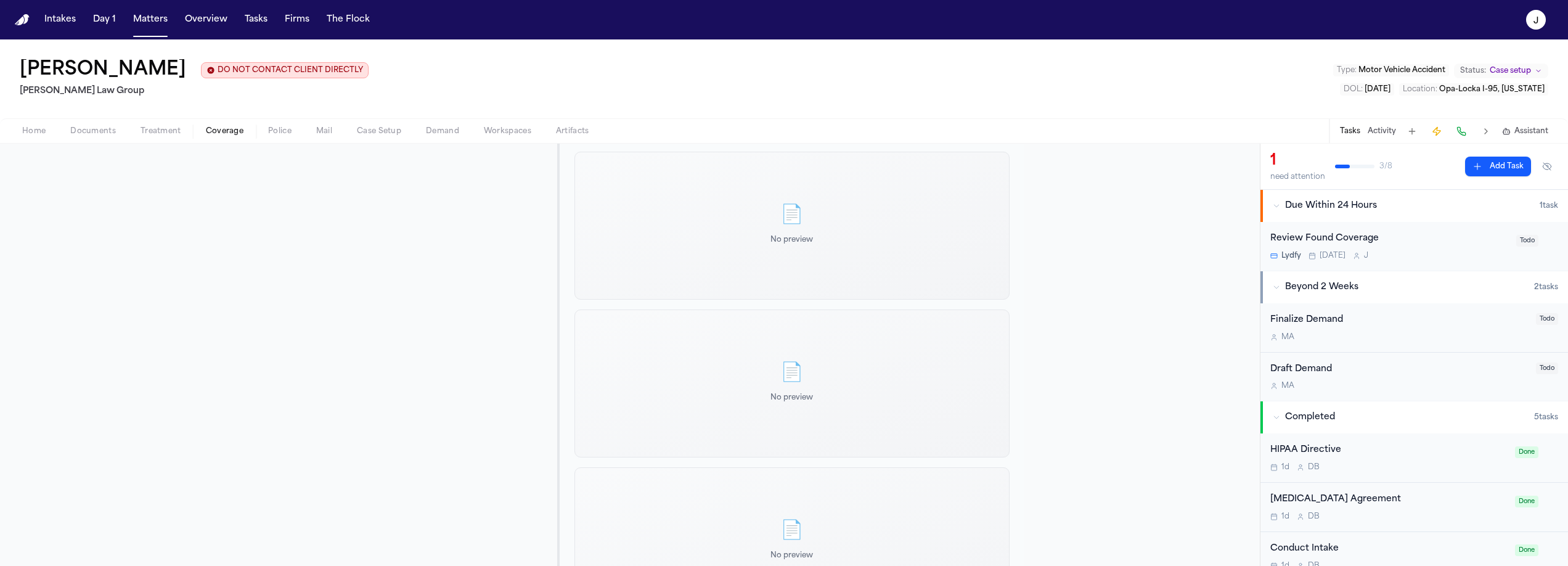
scroll to position [991, 0]
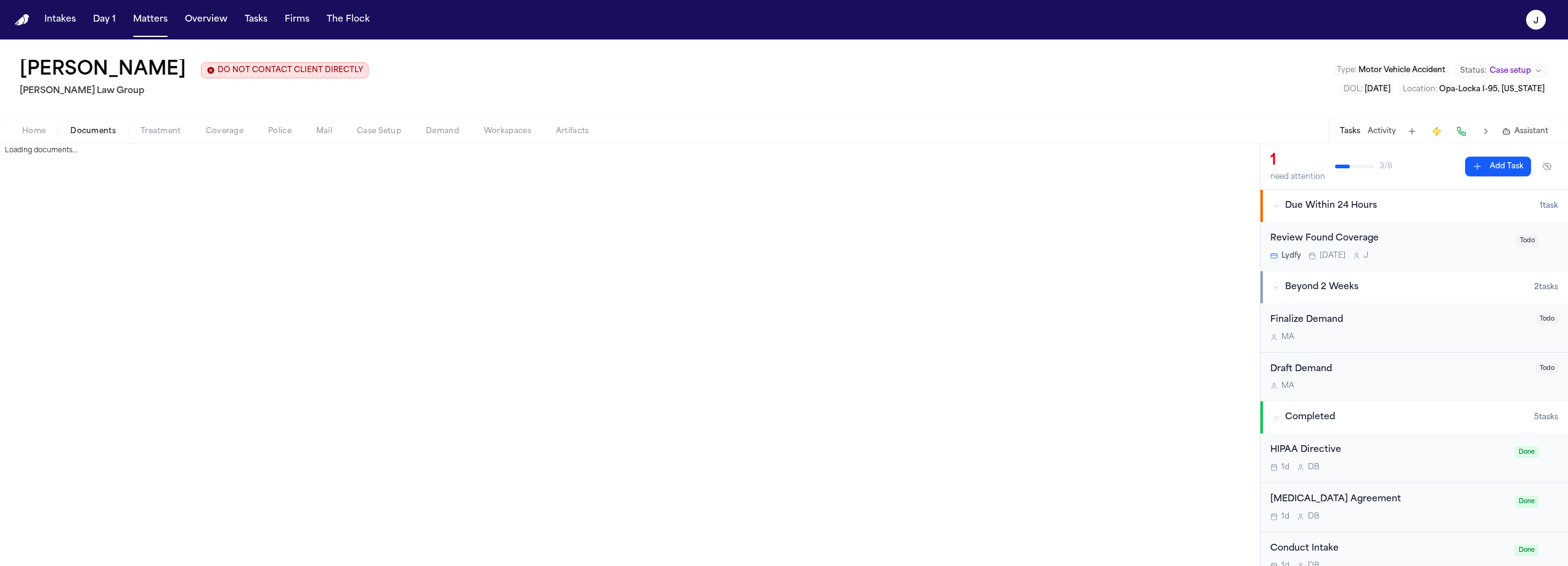
click at [87, 133] on span "Documents" at bounding box center [92, 132] width 45 height 10
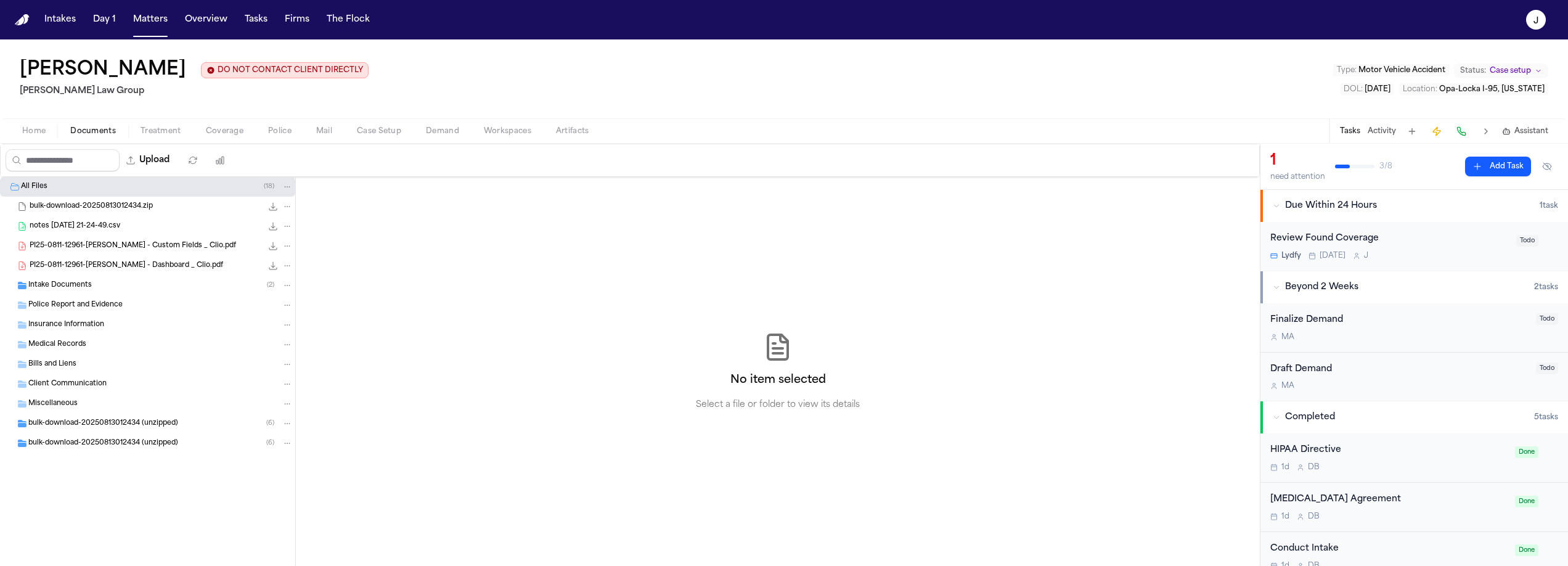
click at [81, 286] on span "Intake Documents" at bounding box center [60, 285] width 63 height 11
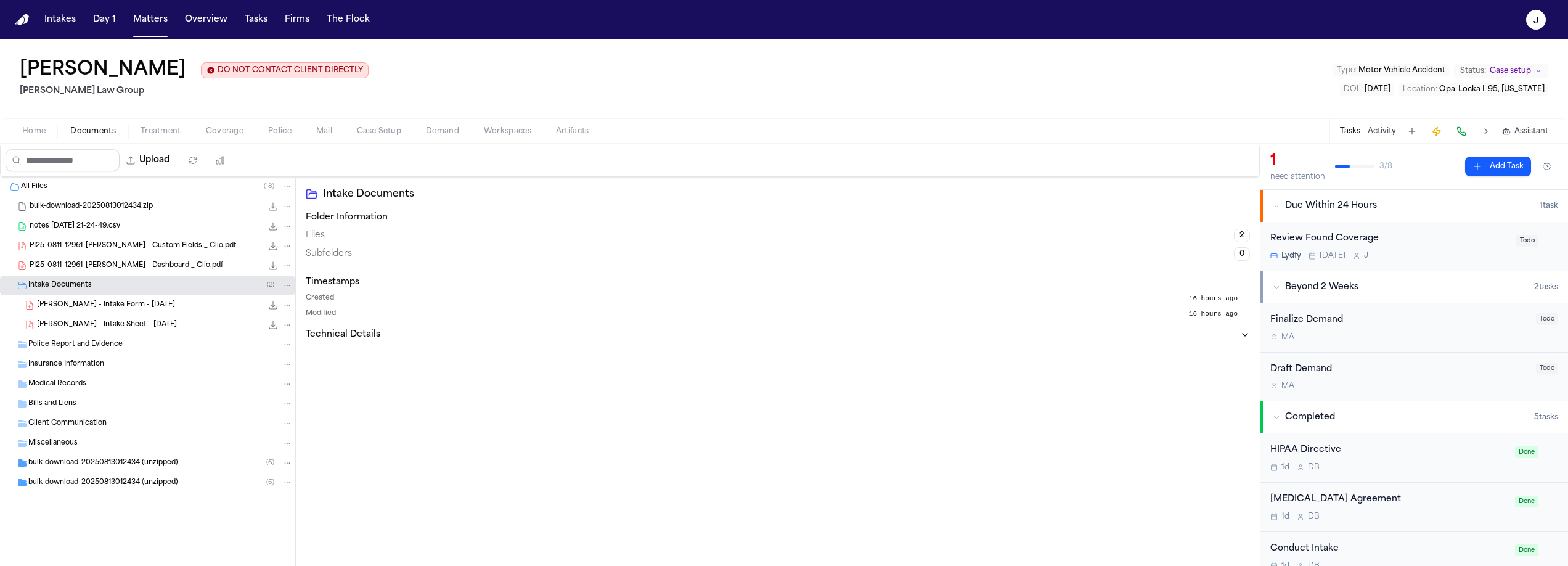
click at [119, 322] on span "A. Walker - Intake Sheet - 8.11.25" at bounding box center [107, 325] width 140 height 11
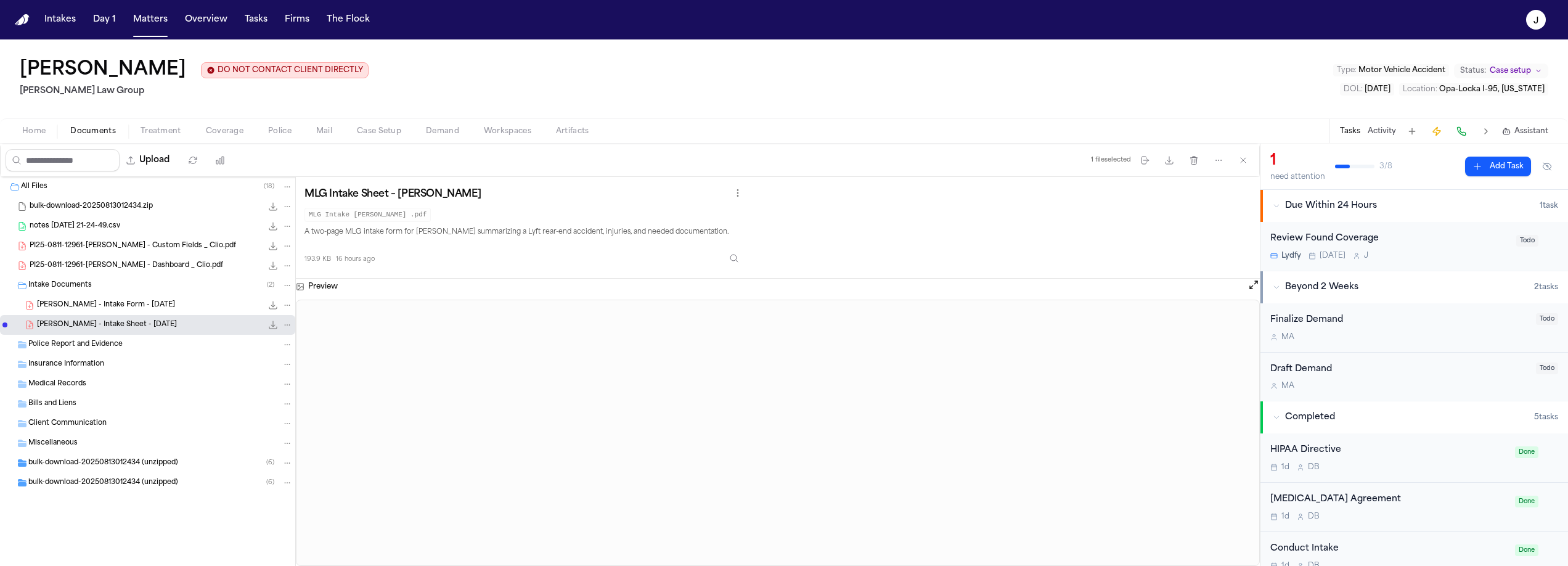
click at [228, 137] on span "Coverage" at bounding box center [225, 132] width 38 height 10
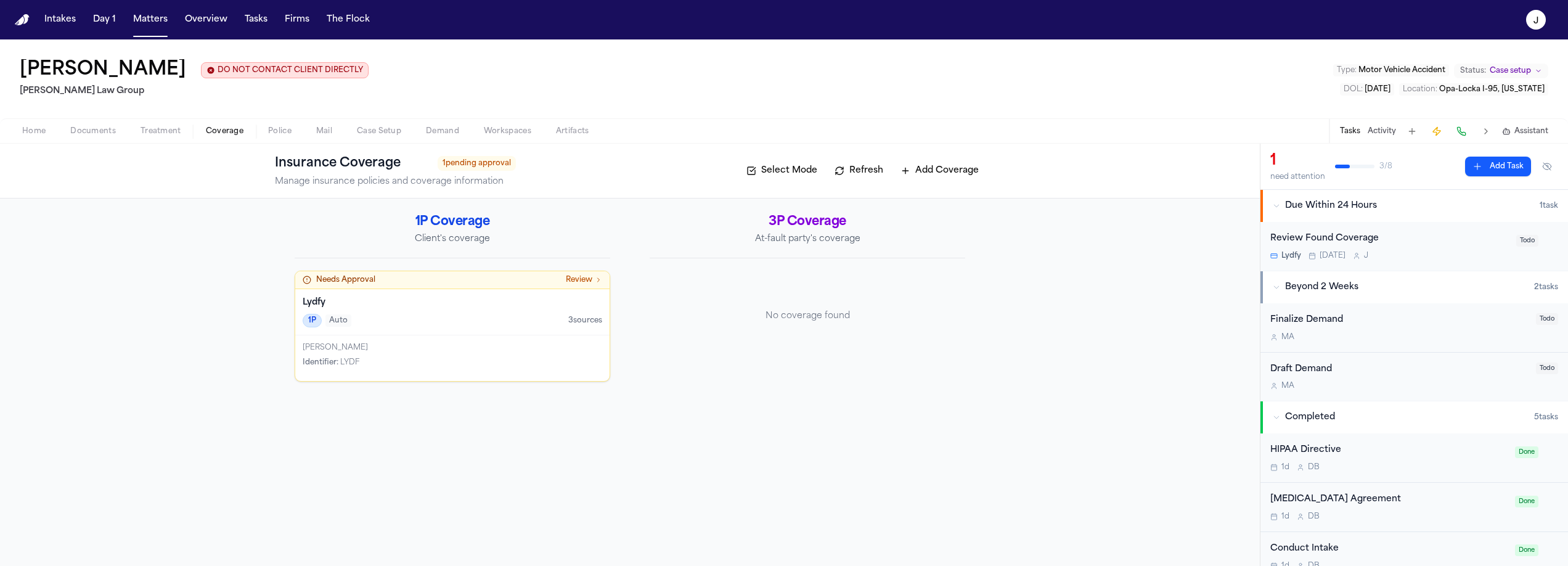
click at [428, 307] on h4 "Lydfy" at bounding box center [452, 303] width 300 height 12
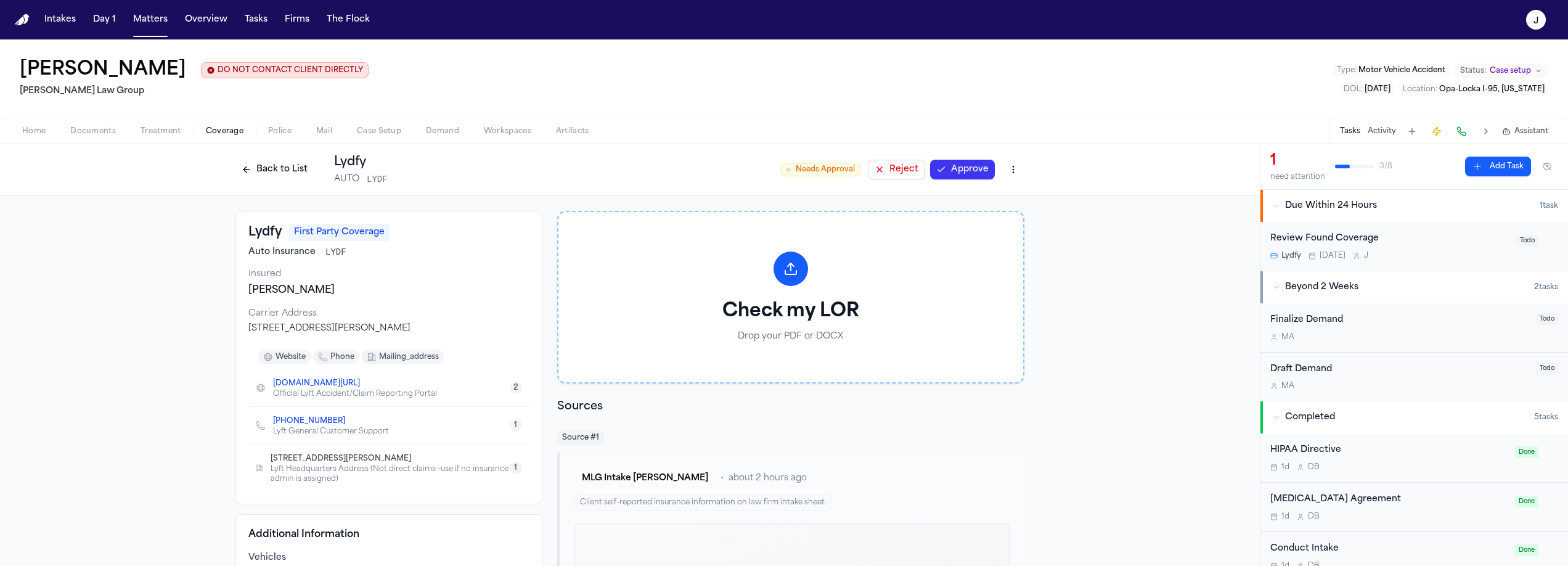
click at [934, 163] on button "Approve" at bounding box center [962, 169] width 65 height 20
click at [266, 161] on button "Back to List" at bounding box center [274, 169] width 78 height 20
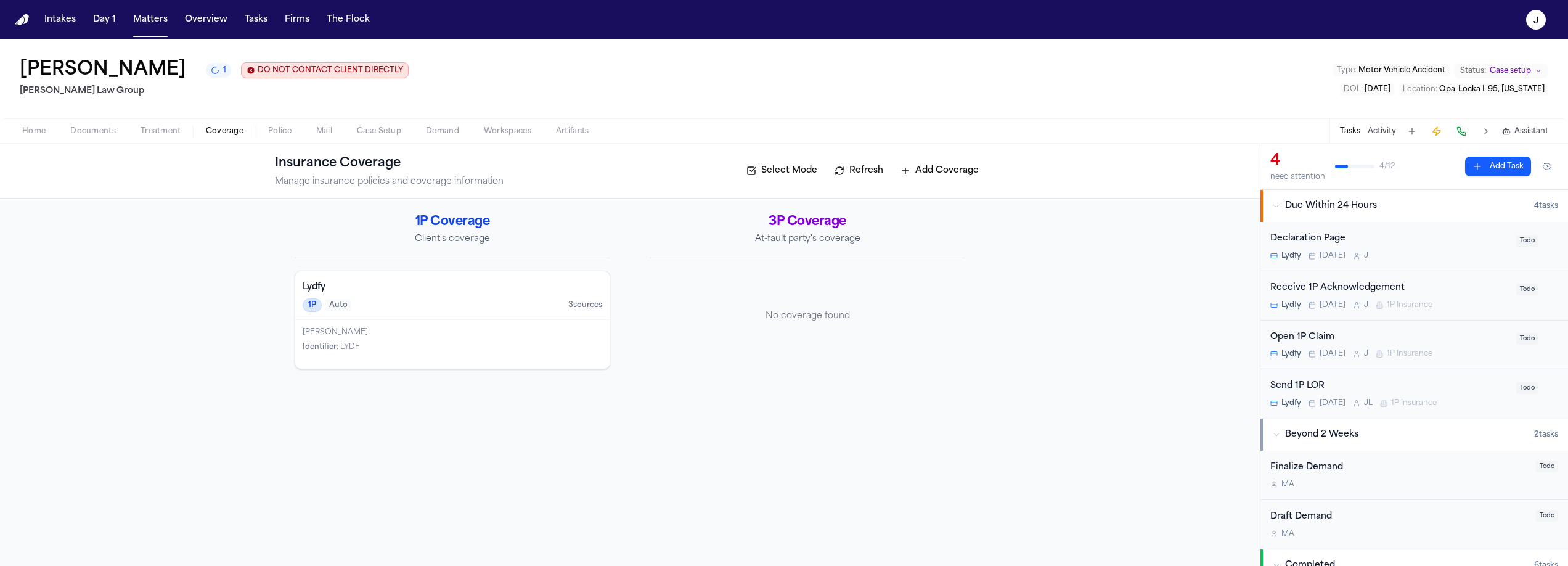
click at [47, 128] on button "Home" at bounding box center [34, 132] width 48 height 15
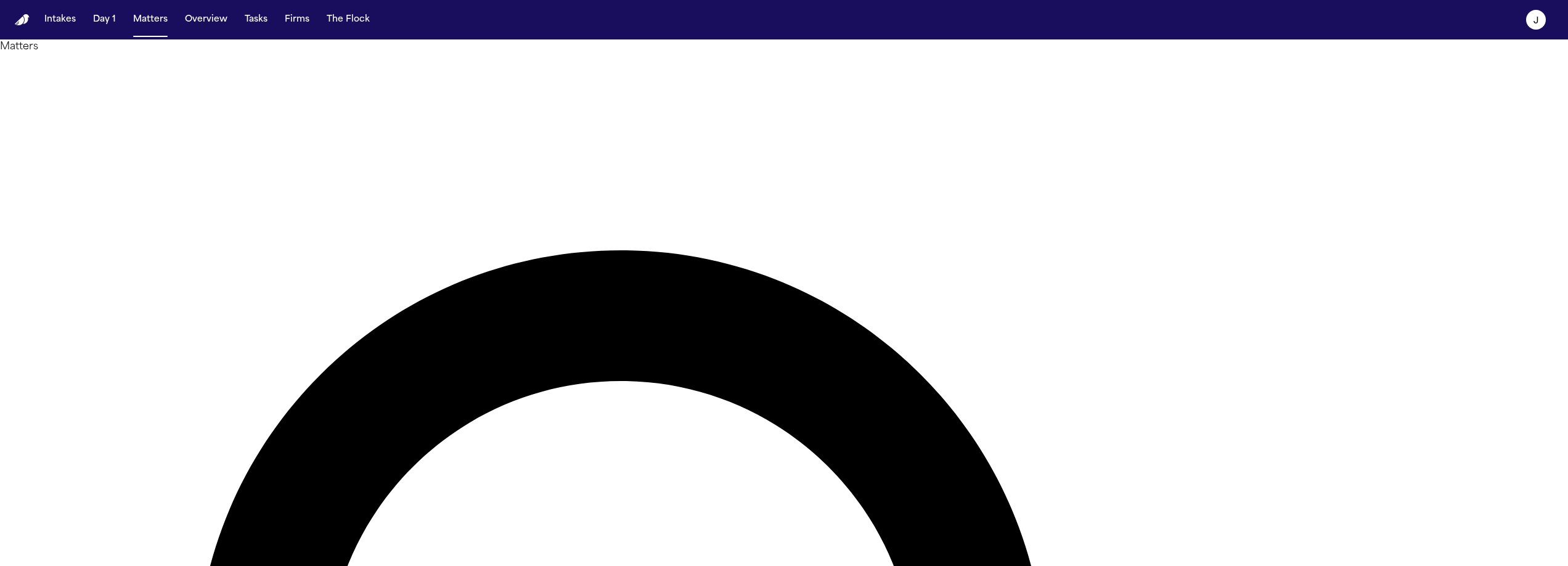
type input "****"
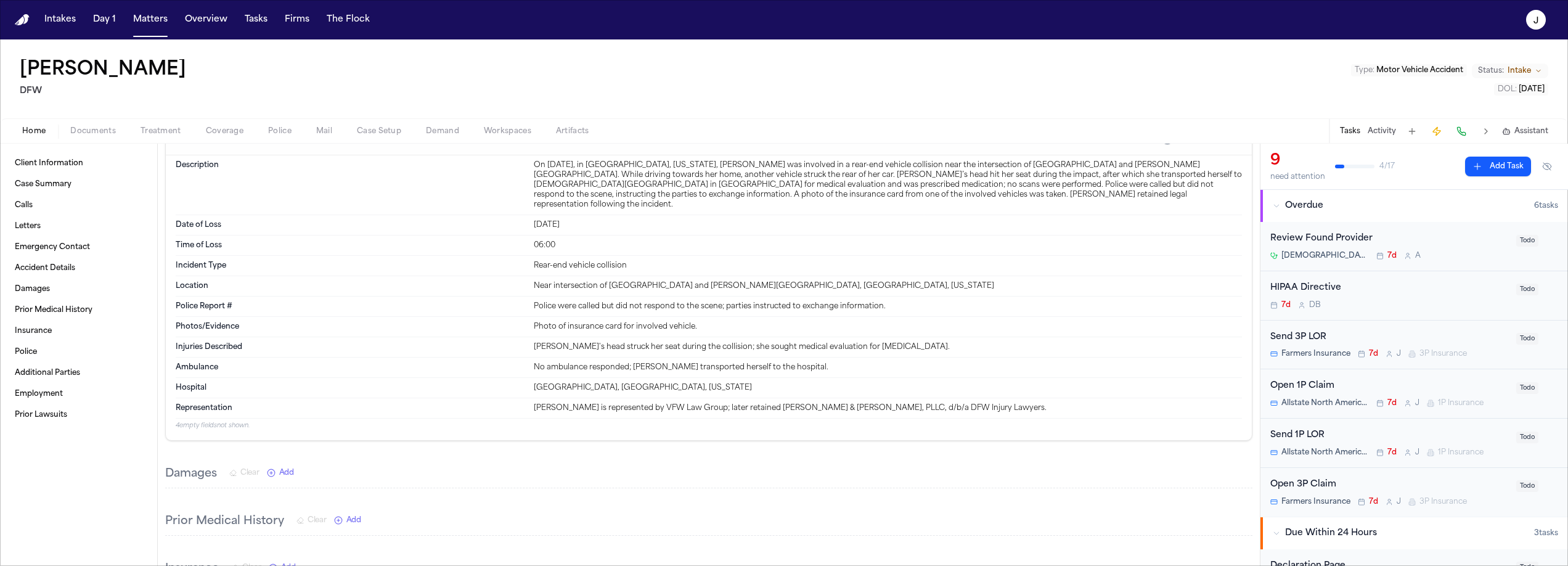
scroll to position [724, 0]
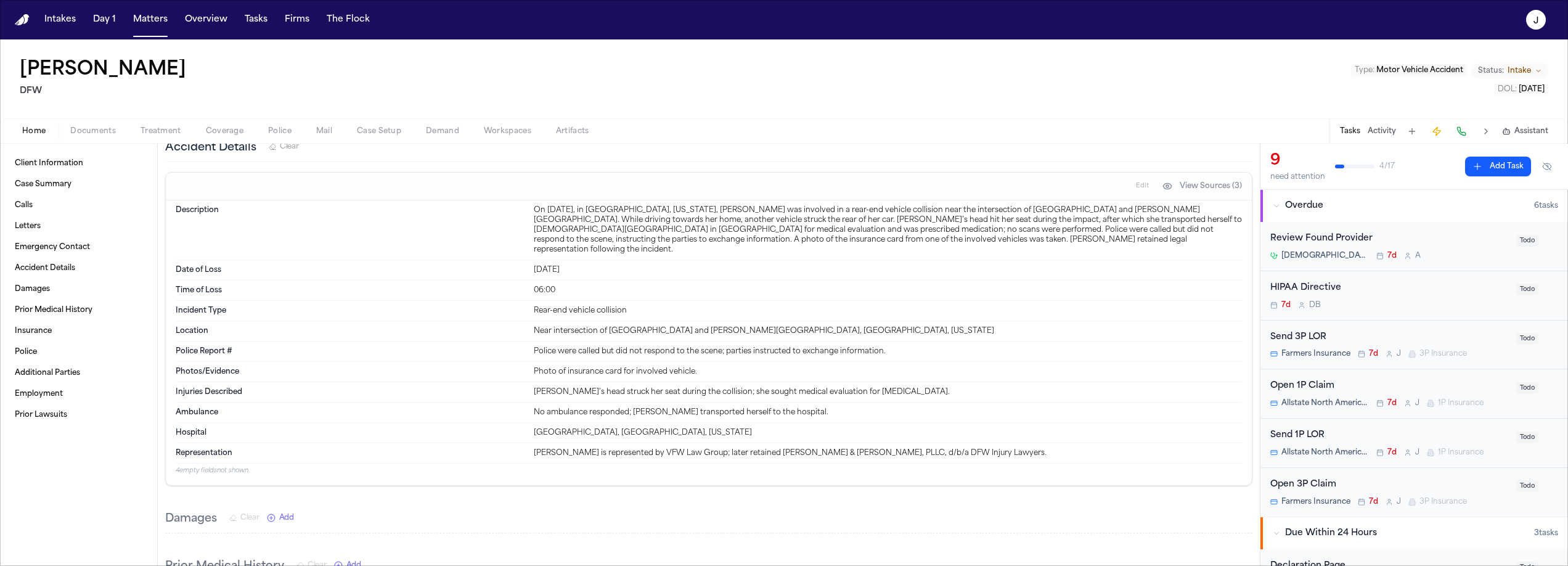
click at [88, 137] on span "button" at bounding box center [92, 138] width 60 height 1
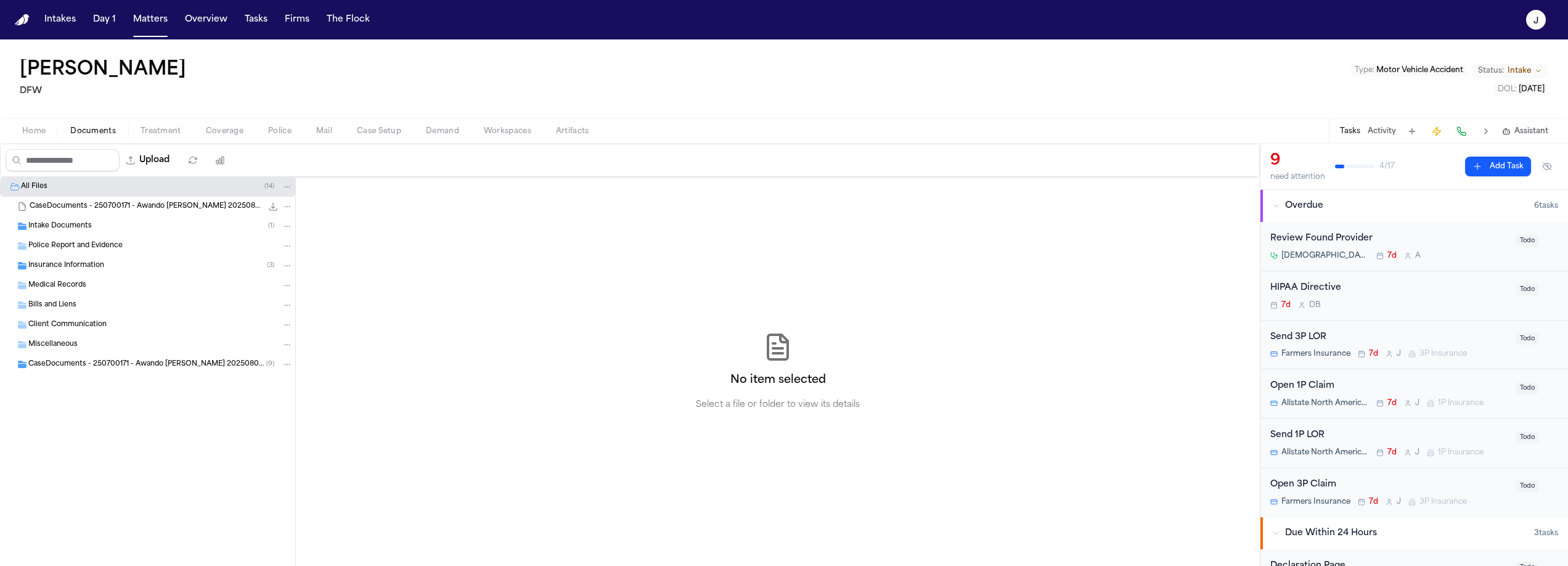
click at [30, 128] on span "Home" at bounding box center [34, 132] width 24 height 10
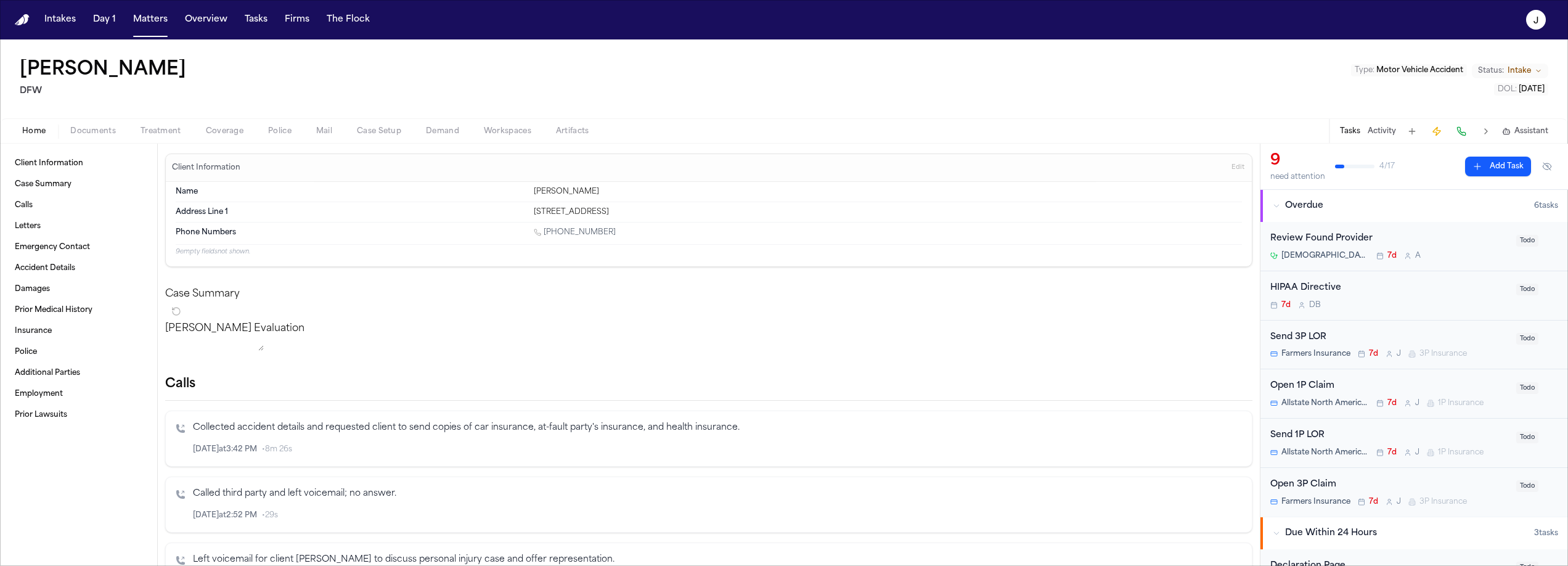
click at [102, 128] on span "Documents" at bounding box center [92, 132] width 45 height 10
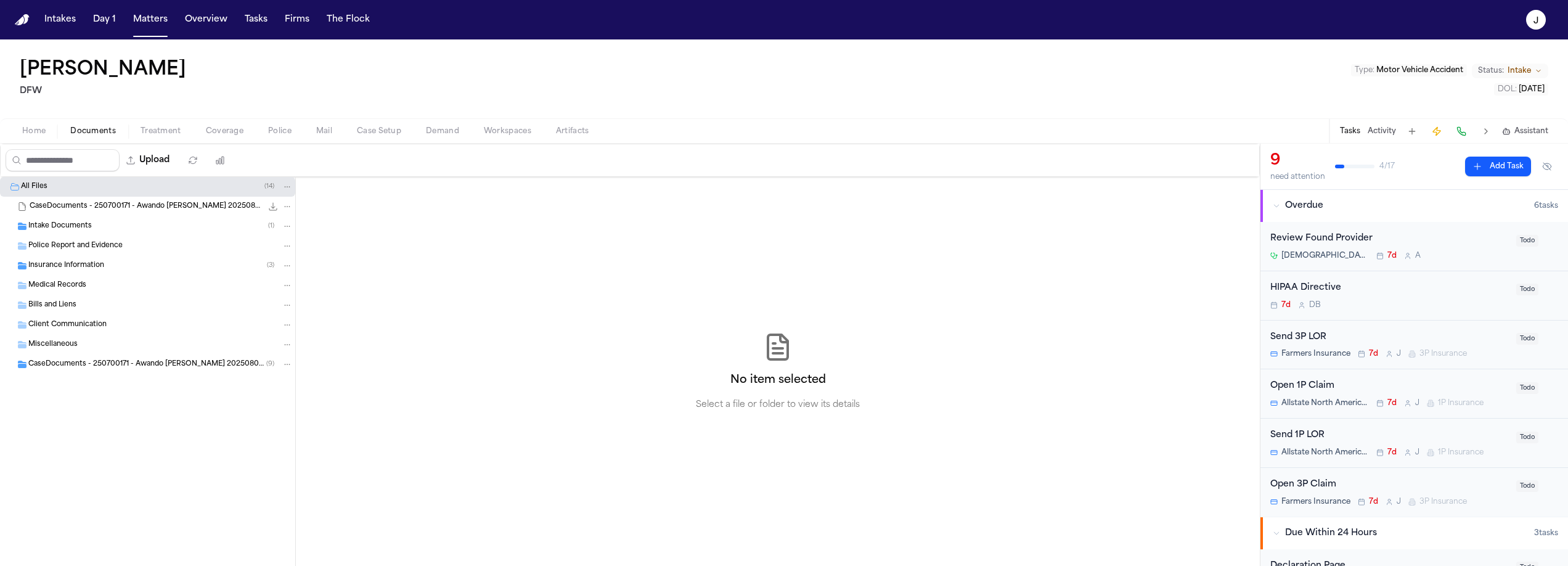
click at [67, 270] on span "Insurance Information" at bounding box center [66, 266] width 76 height 11
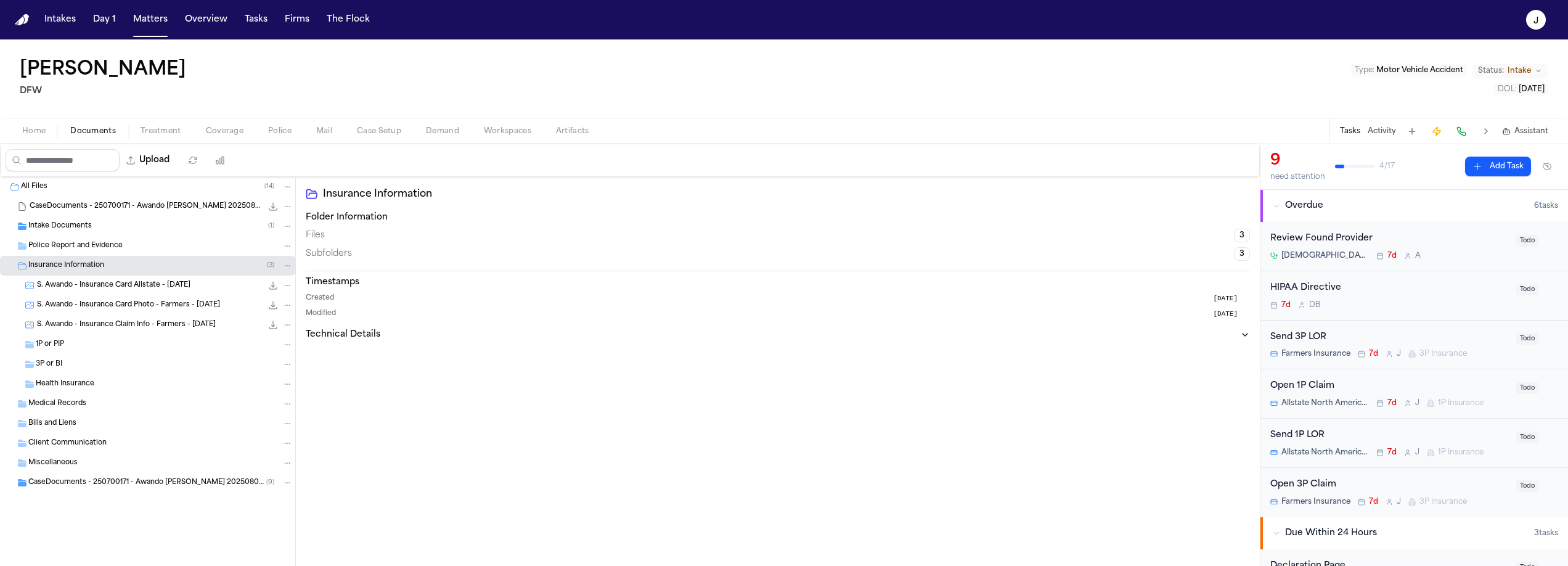
click at [78, 360] on div "3P or BI" at bounding box center [164, 364] width 257 height 11
click at [225, 132] on span "Coverage" at bounding box center [225, 132] width 38 height 10
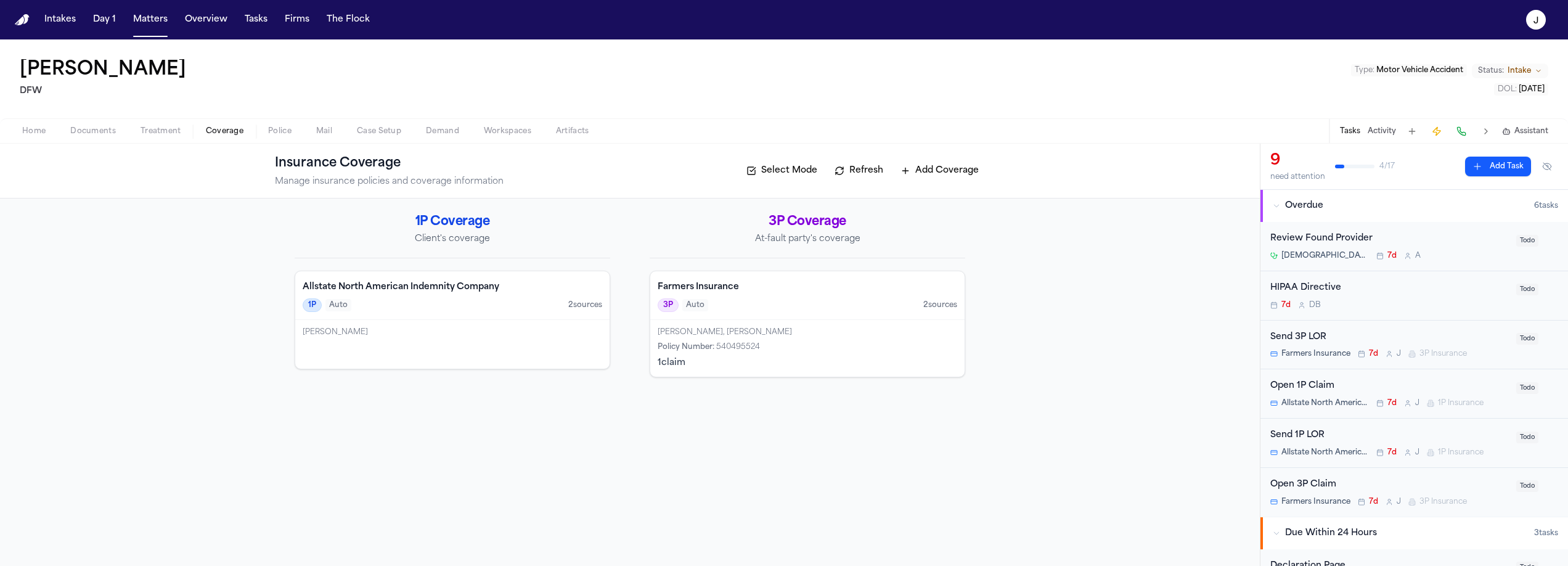
click at [802, 268] on div "3P Coverage At-fault party's coverage Farmers Insurance 3P Auto 2 source s Nata…" at bounding box center [807, 295] width 316 height 164
click at [802, 281] on h4 "Farmers Insurance" at bounding box center [807, 287] width 300 height 12
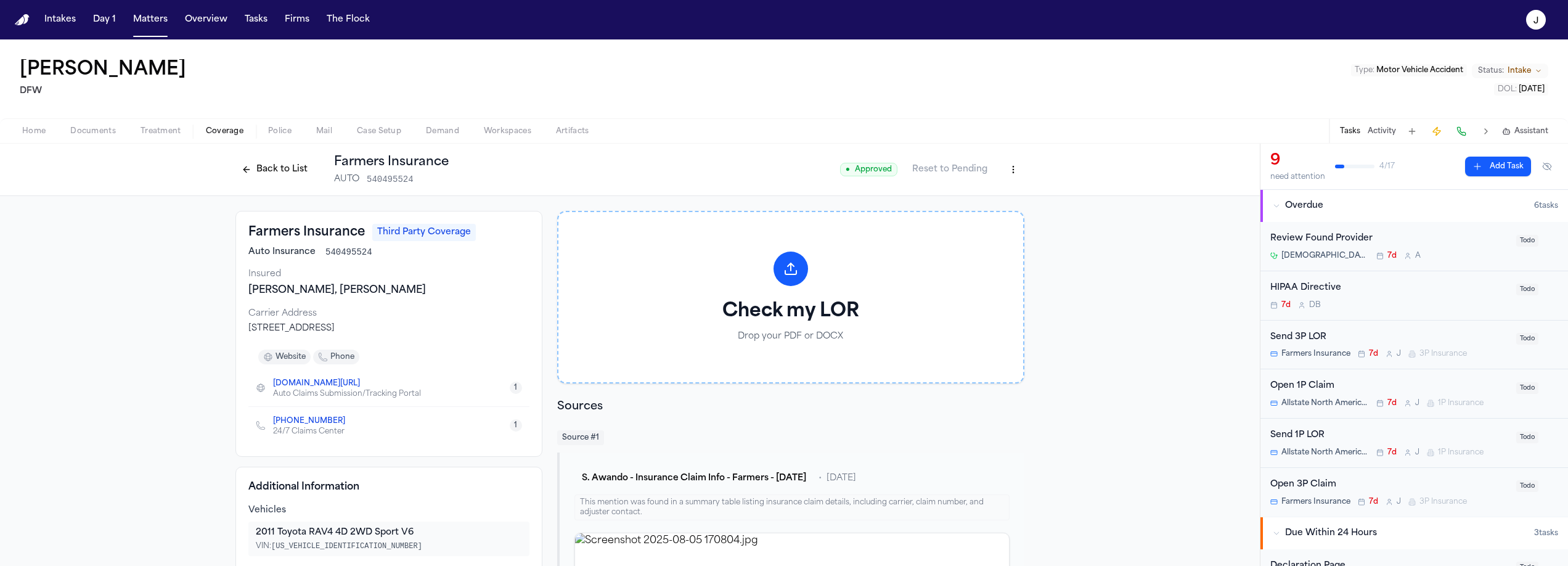
click at [279, 166] on button "Back to List" at bounding box center [274, 169] width 78 height 20
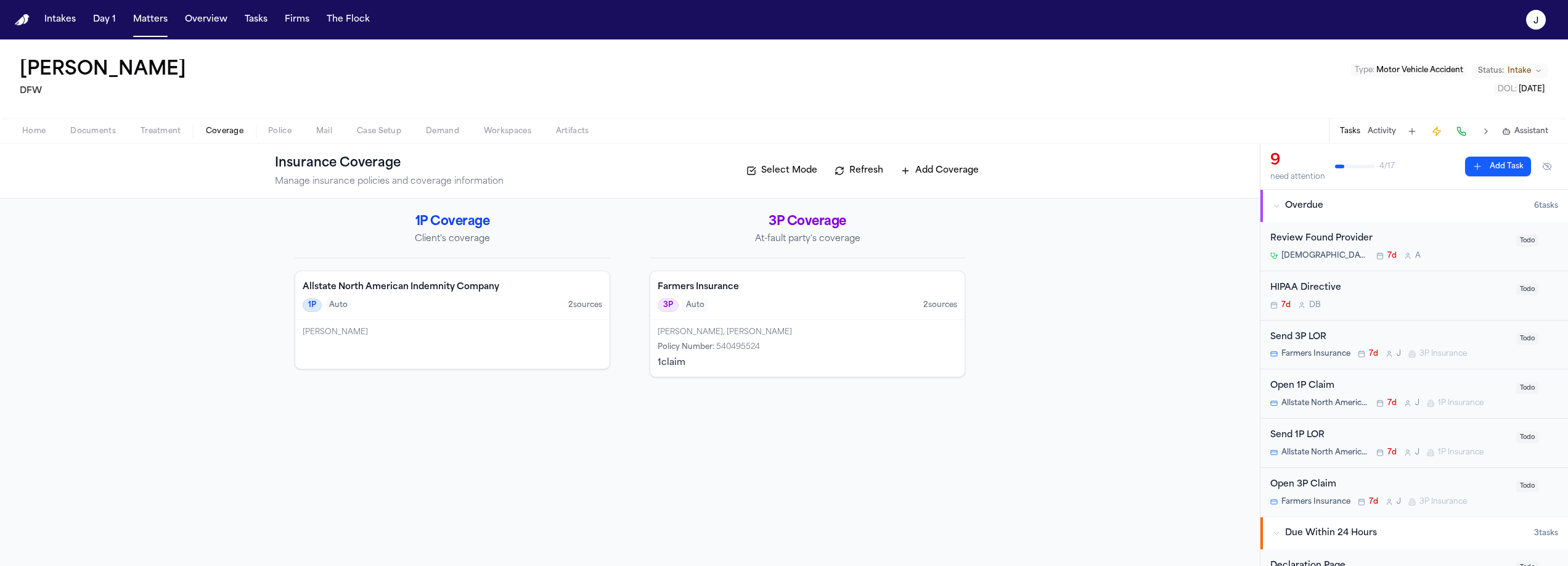
click at [807, 296] on div "Farmers Insurance 3P Auto 2 source s" at bounding box center [807, 295] width 315 height 48
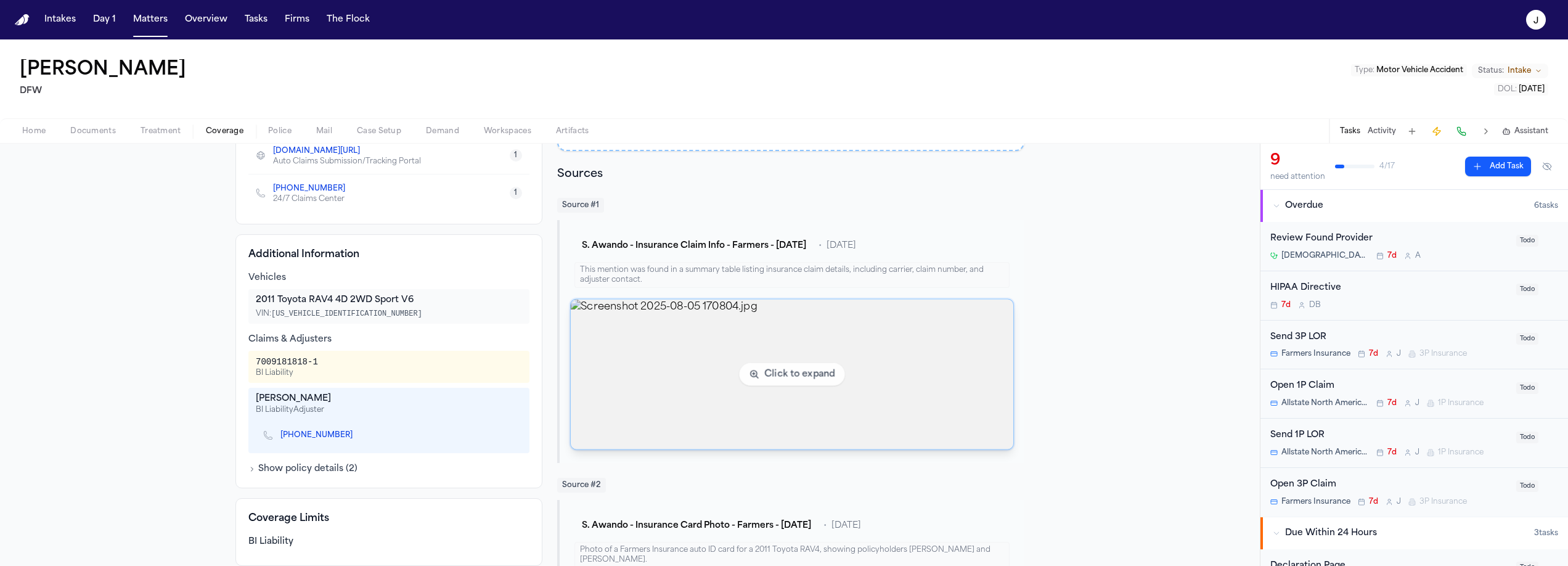
scroll to position [237, 0]
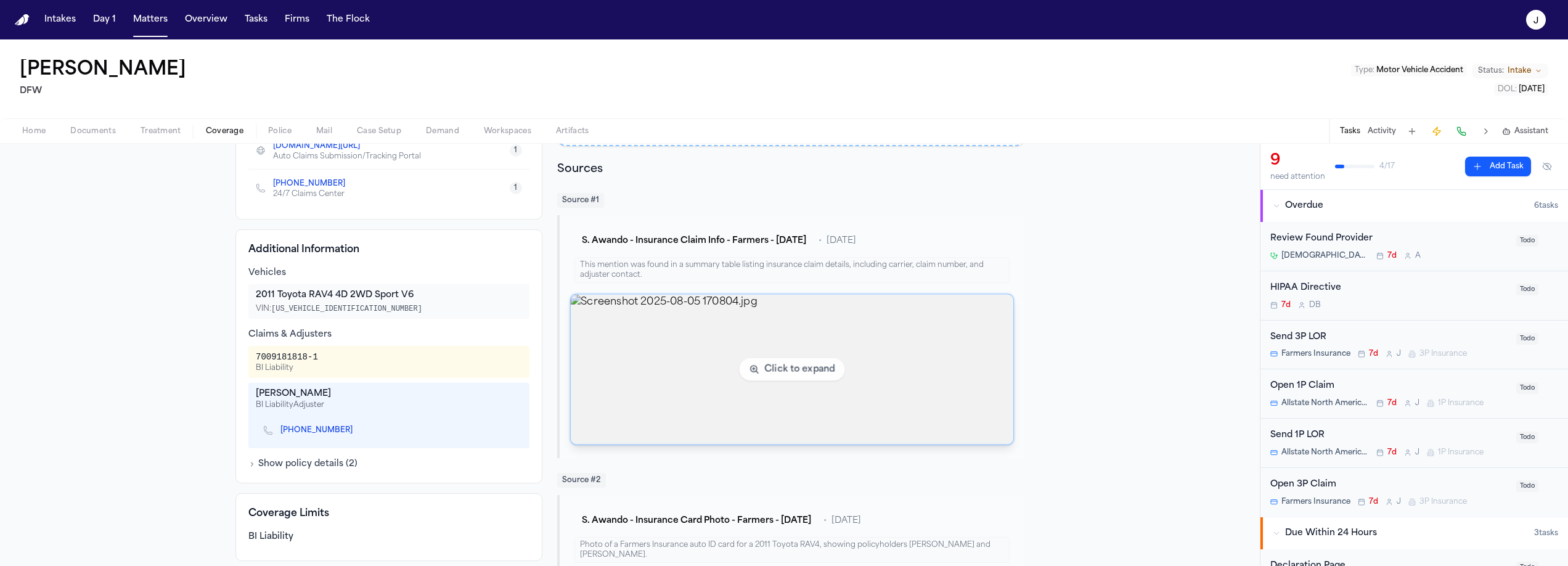
click at [844, 331] on img "View image Screenshot 2025-08-05 170804.jpg" at bounding box center [792, 369] width 442 height 150
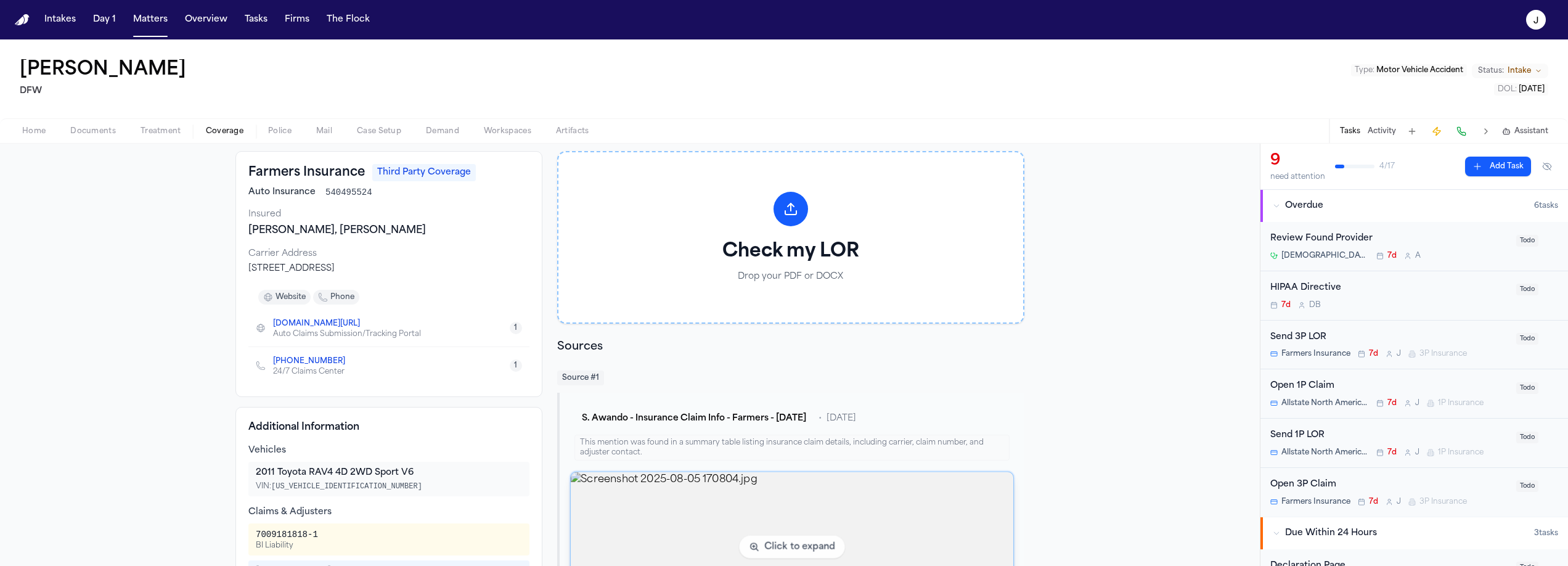
scroll to position [16, 0]
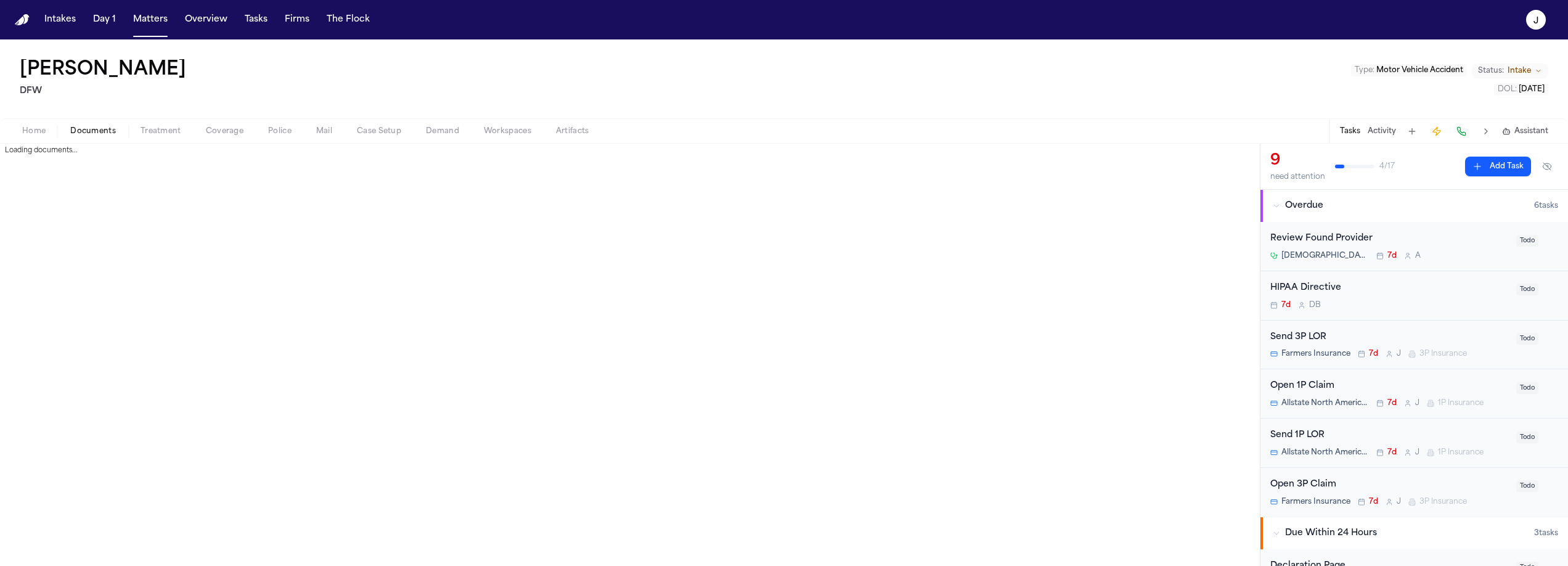
click at [93, 132] on span "Documents" at bounding box center [92, 132] width 45 height 10
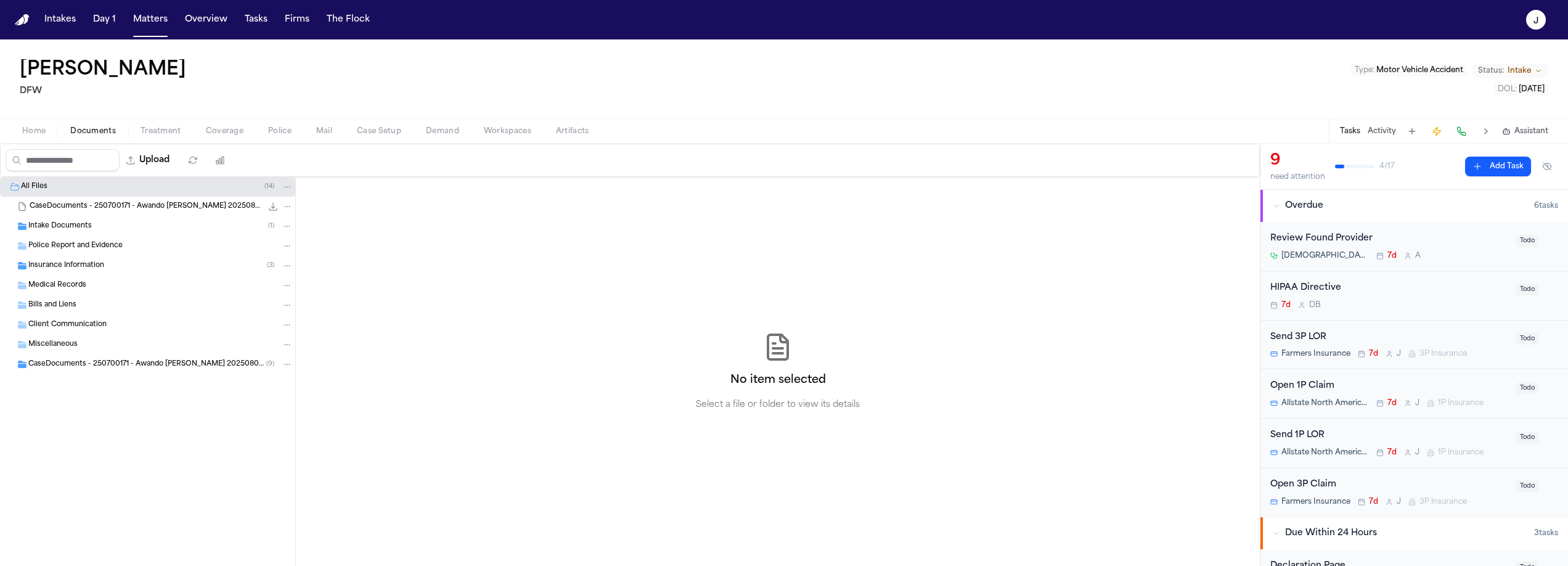
click at [63, 228] on span "Intake Documents" at bounding box center [60, 227] width 63 height 11
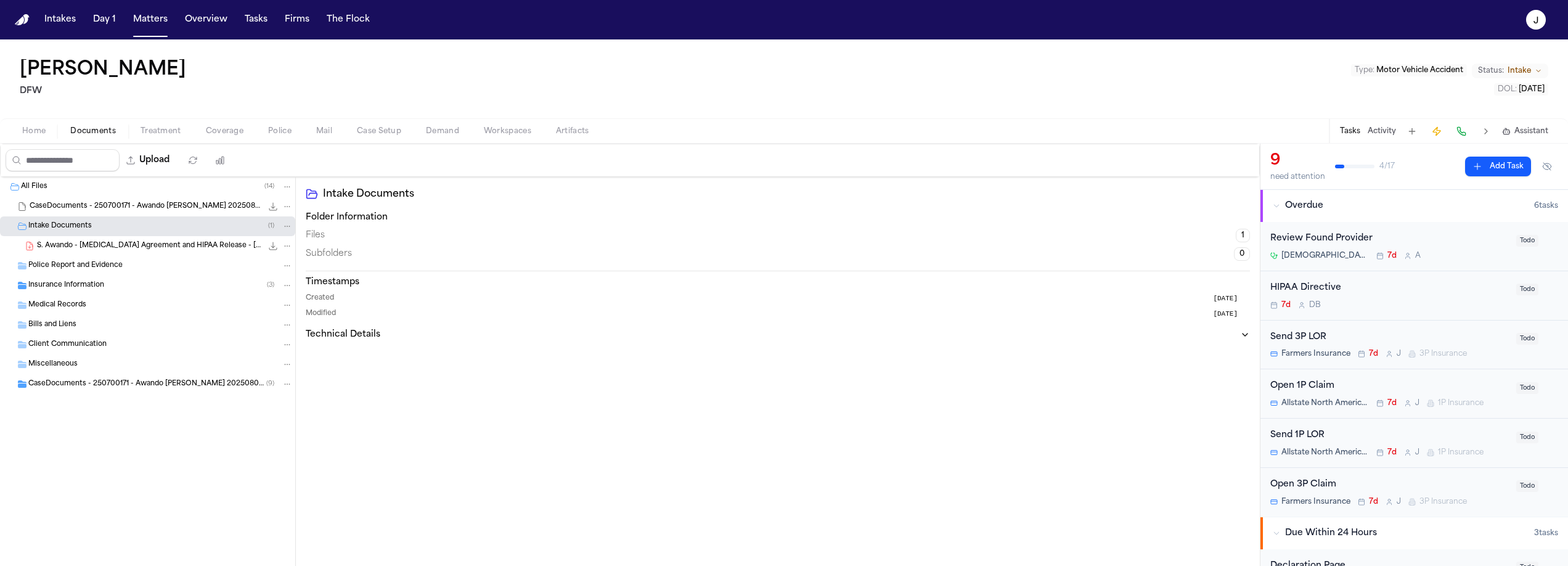
click at [90, 251] on div "S. Awando - Retainer Agreement and HIPAA Release - 7.17.25 278.7 KB • PDF" at bounding box center [165, 246] width 256 height 12
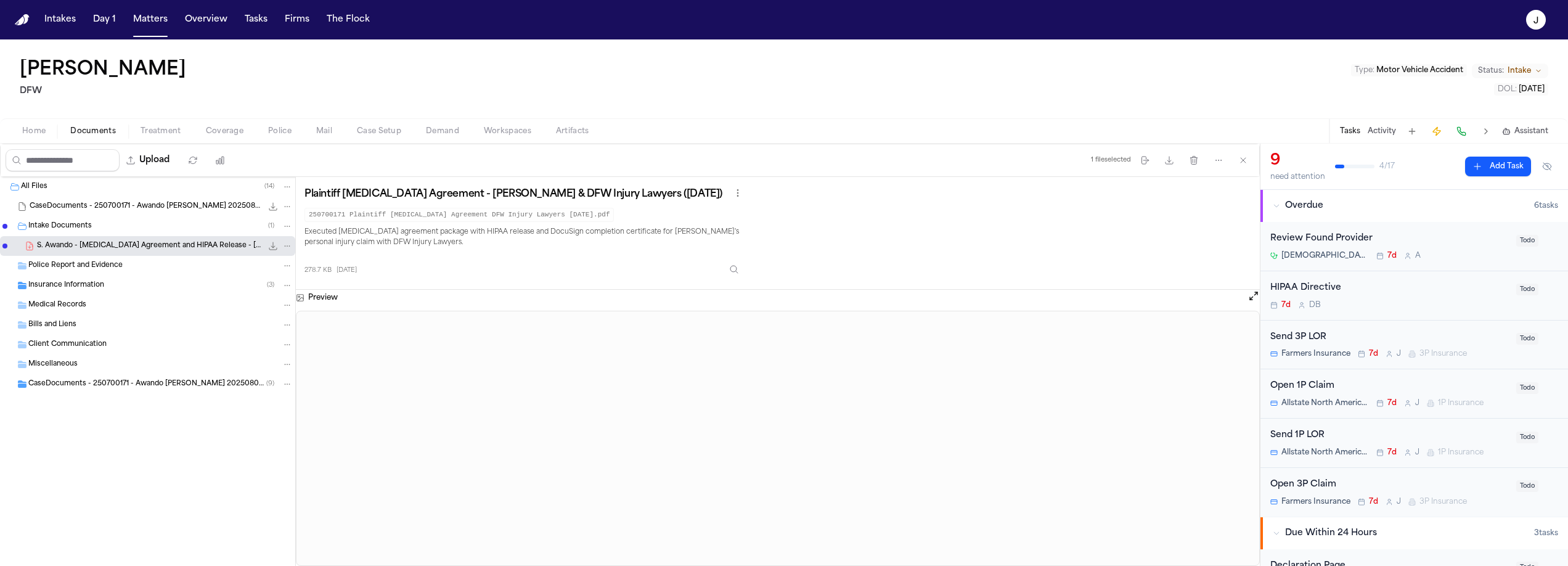
click at [57, 289] on span "Insurance Information" at bounding box center [66, 285] width 76 height 11
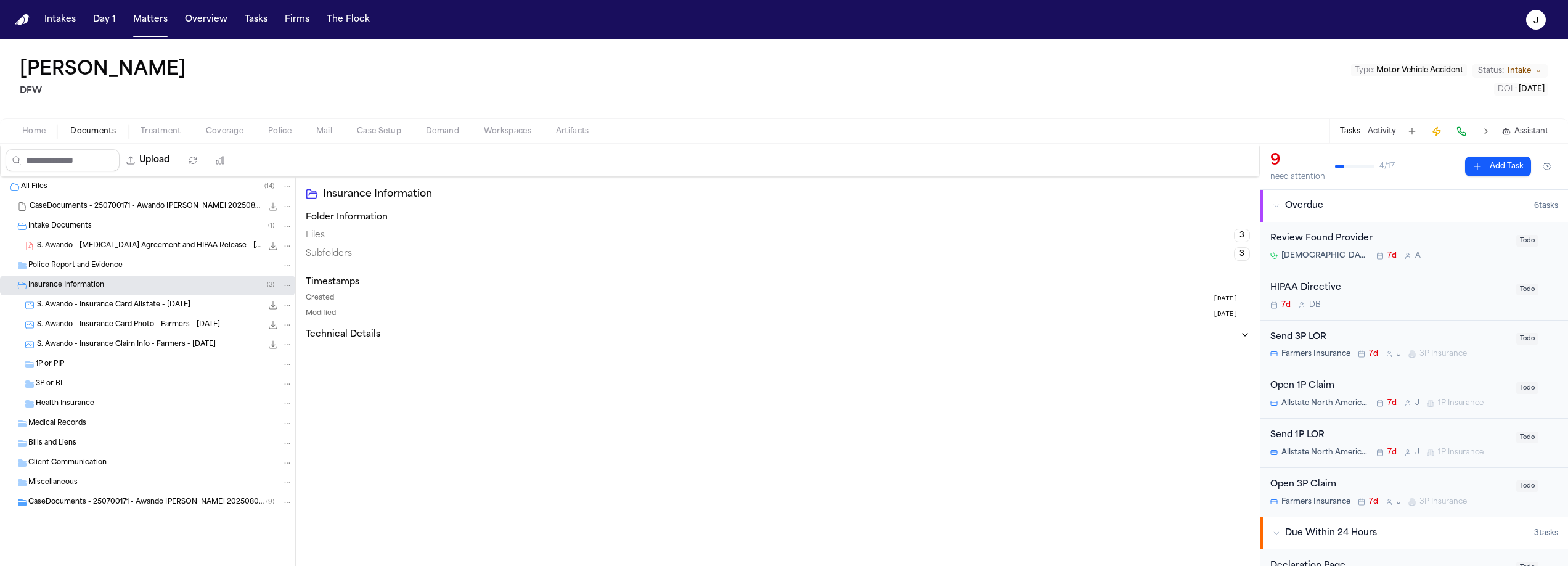
click at [110, 304] on span "S. Awando - Insurance Card Allstate - 5.22.25" at bounding box center [114, 305] width 153 height 11
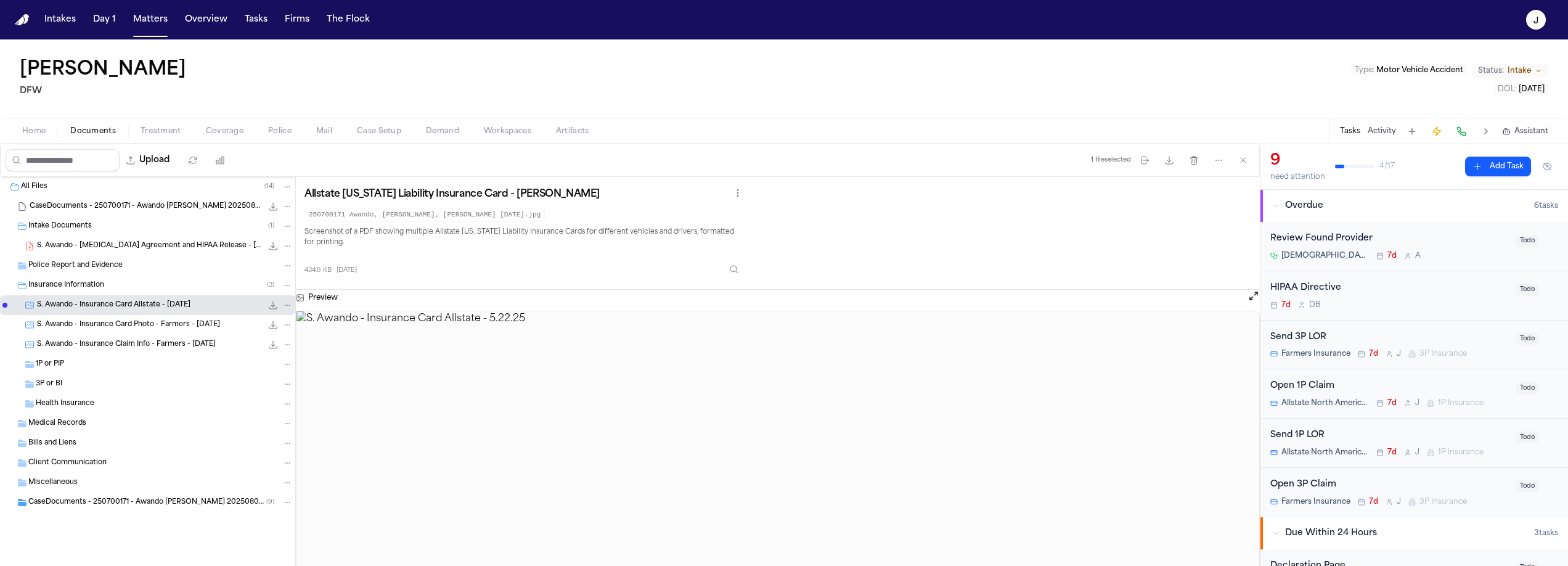
click at [771, 362] on img at bounding box center [777, 442] width 962 height 262
click at [782, 387] on img at bounding box center [777, 442] width 962 height 262
click at [1263, 284] on div "HIPAA Directive 7d D B Todo" at bounding box center [1414, 295] width 308 height 49
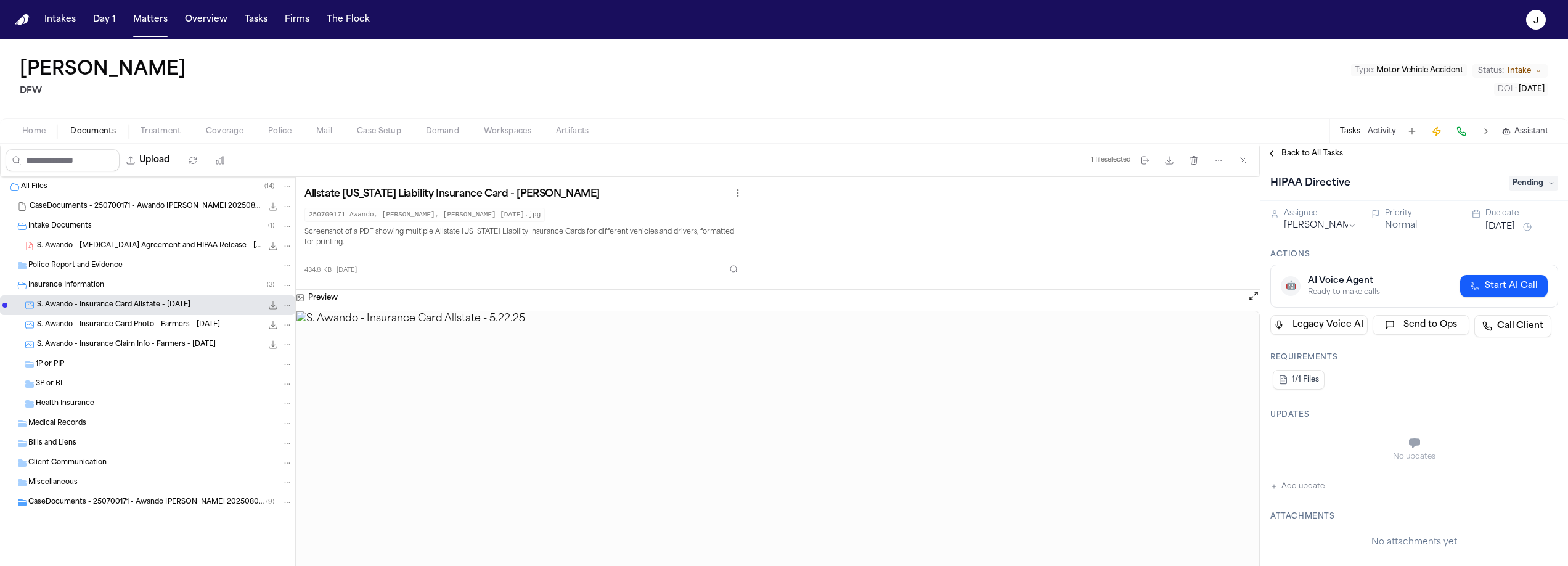
click at [1299, 154] on span "Back to All Tasks" at bounding box center [1312, 153] width 61 height 10
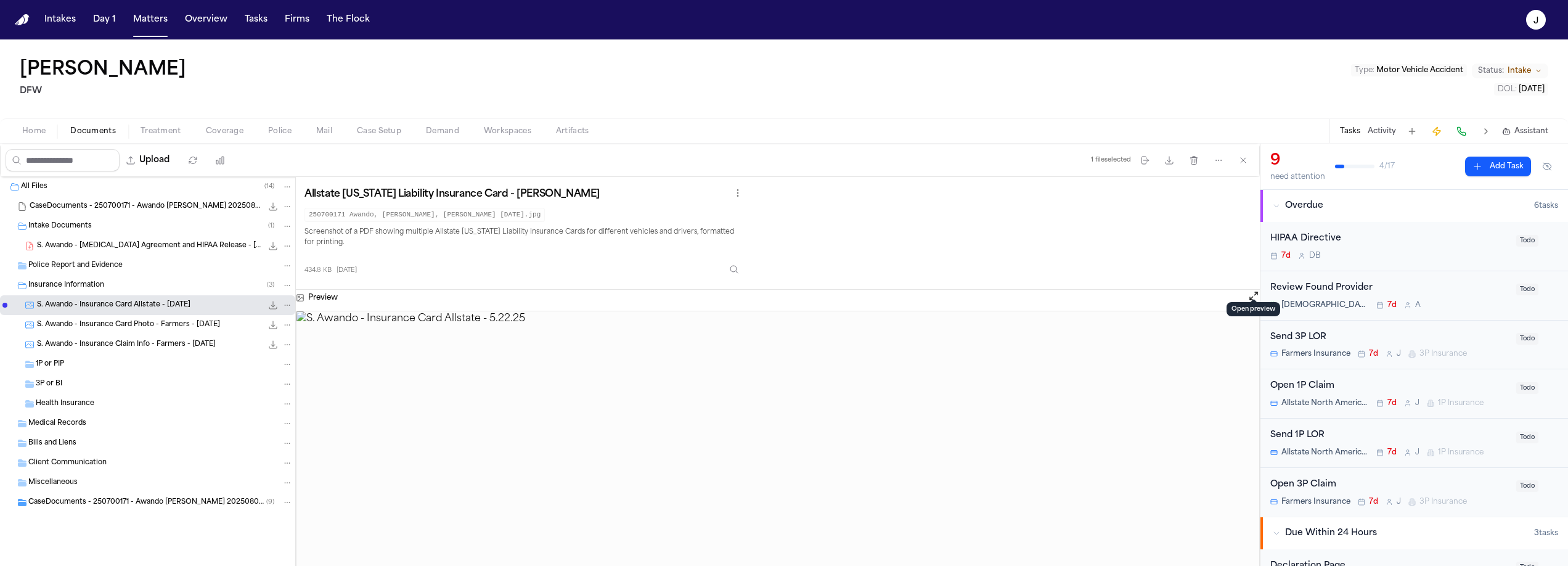
click at [1253, 290] on button "Open preview" at bounding box center [1253, 296] width 12 height 12
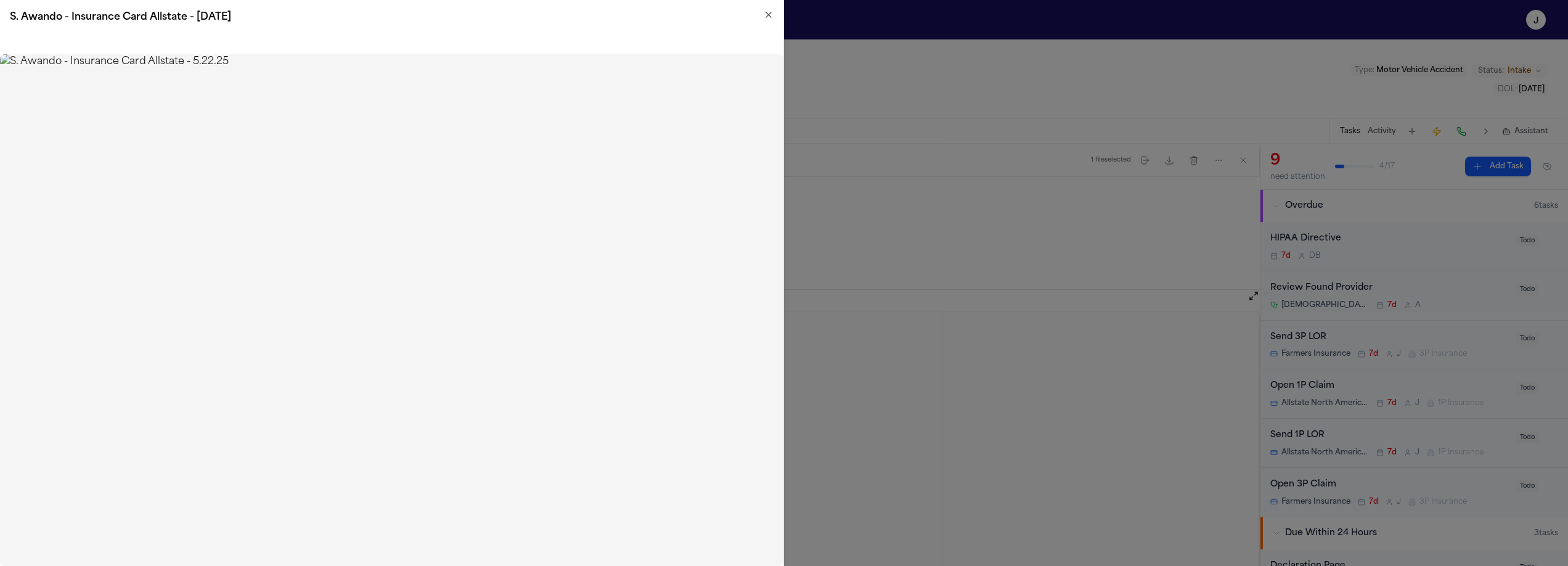
click at [774, 15] on div "S. Awando - Insurance Card Allstate - 5.22.25" at bounding box center [392, 17] width 783 height 35
click at [766, 17] on icon "button" at bounding box center [769, 15] width 5 height 5
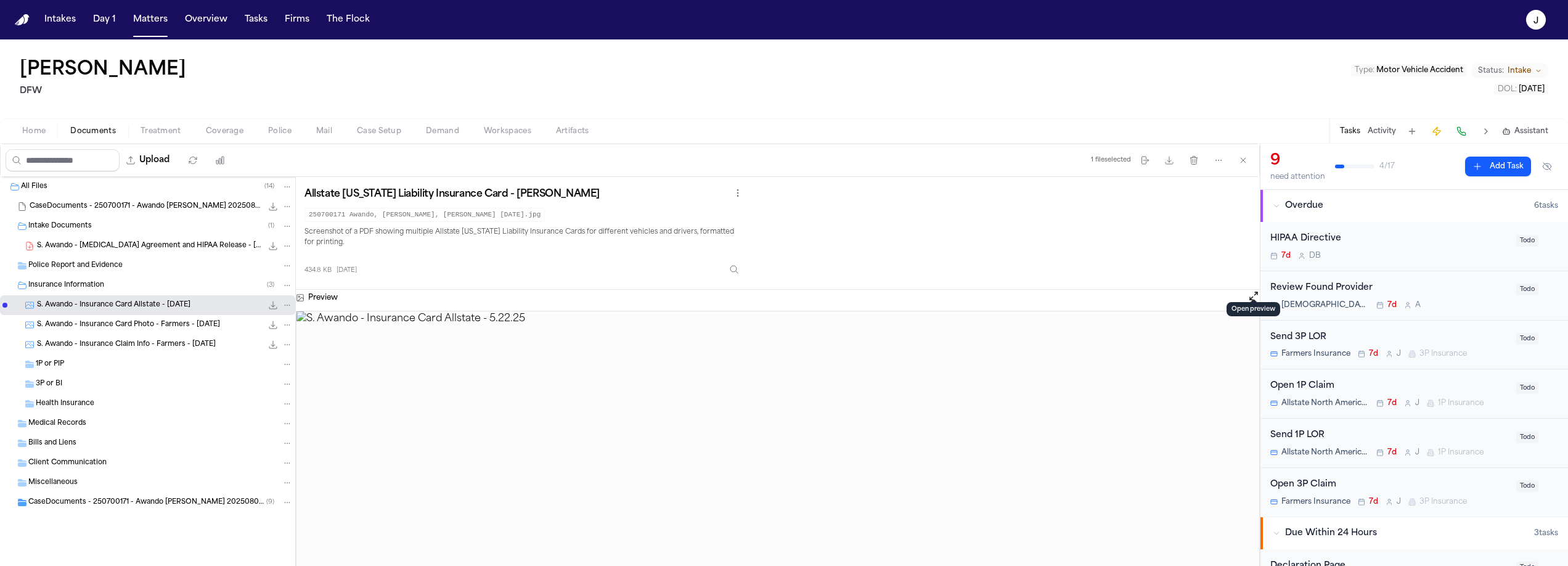
click at [223, 130] on span "Coverage" at bounding box center [225, 132] width 38 height 10
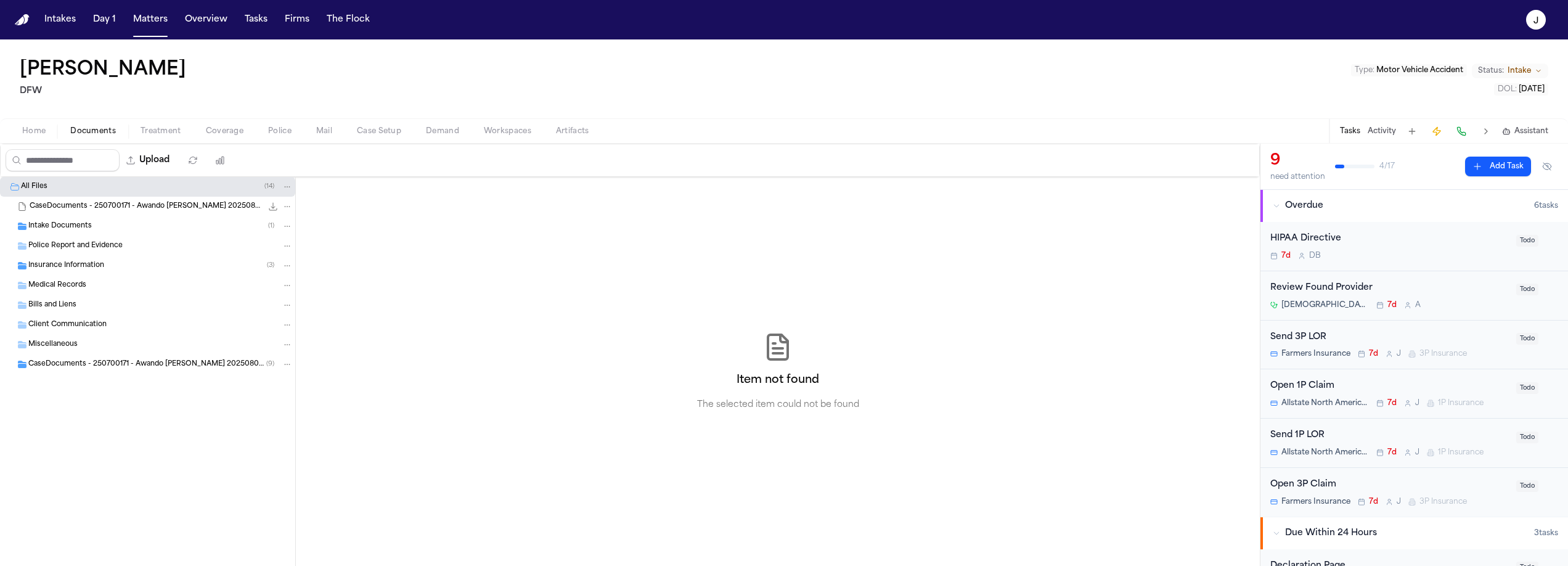
click at [119, 134] on button "Documents" at bounding box center [92, 132] width 70 height 15
click at [61, 228] on span "Intake Documents" at bounding box center [60, 227] width 63 height 11
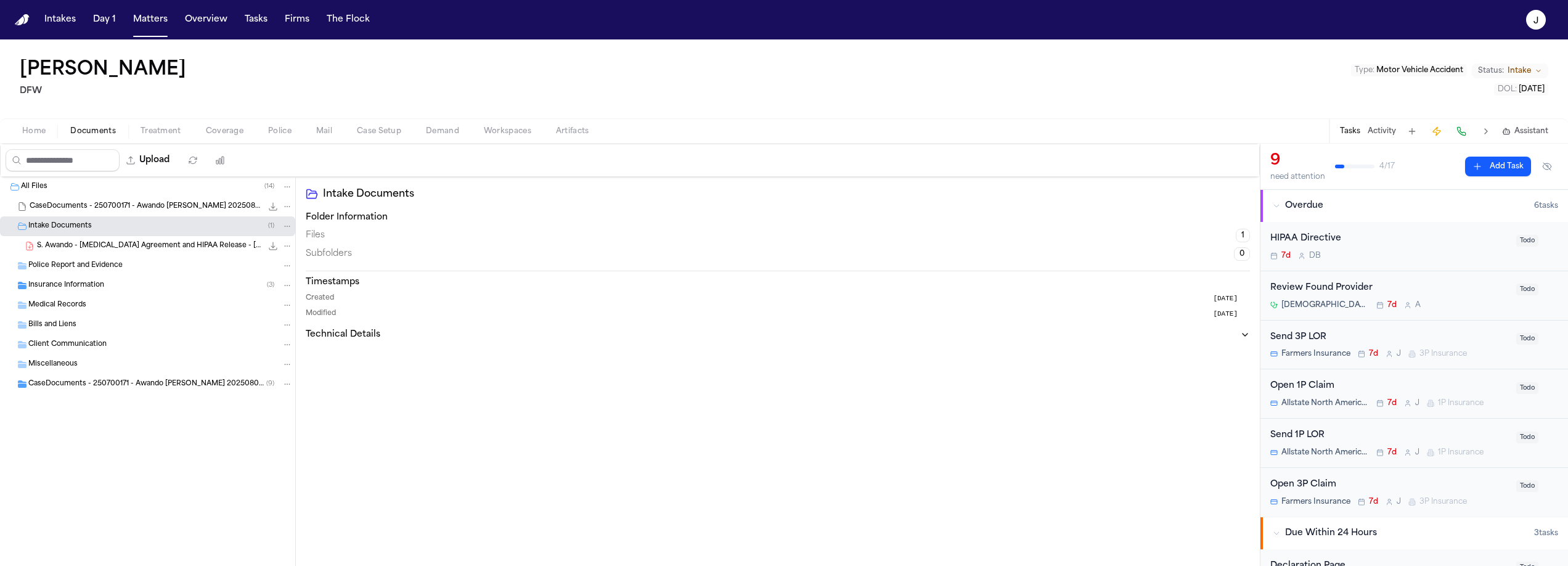
click at [69, 285] on span "Insurance Information" at bounding box center [66, 285] width 76 height 11
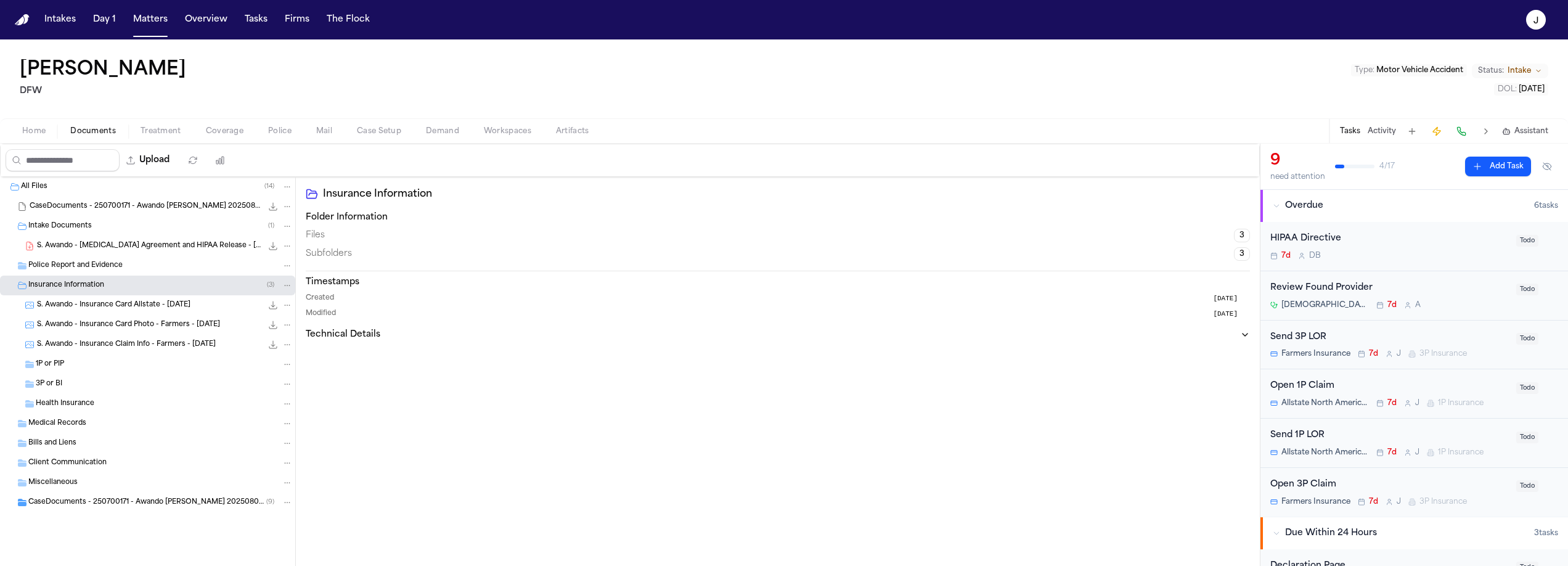
click at [112, 322] on span "S. Awando - Insurance Card Photo - Farmers - 7.22.25" at bounding box center [128, 325] width 183 height 11
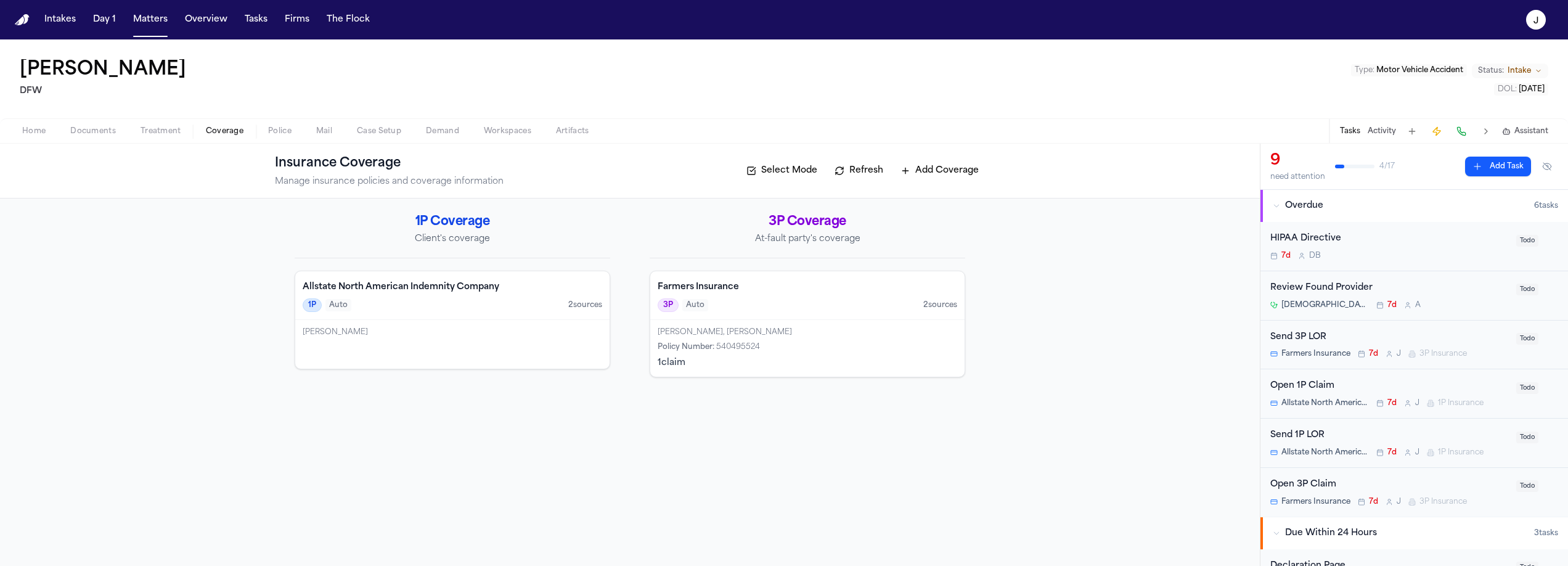
click at [218, 135] on span "Coverage" at bounding box center [225, 132] width 38 height 10
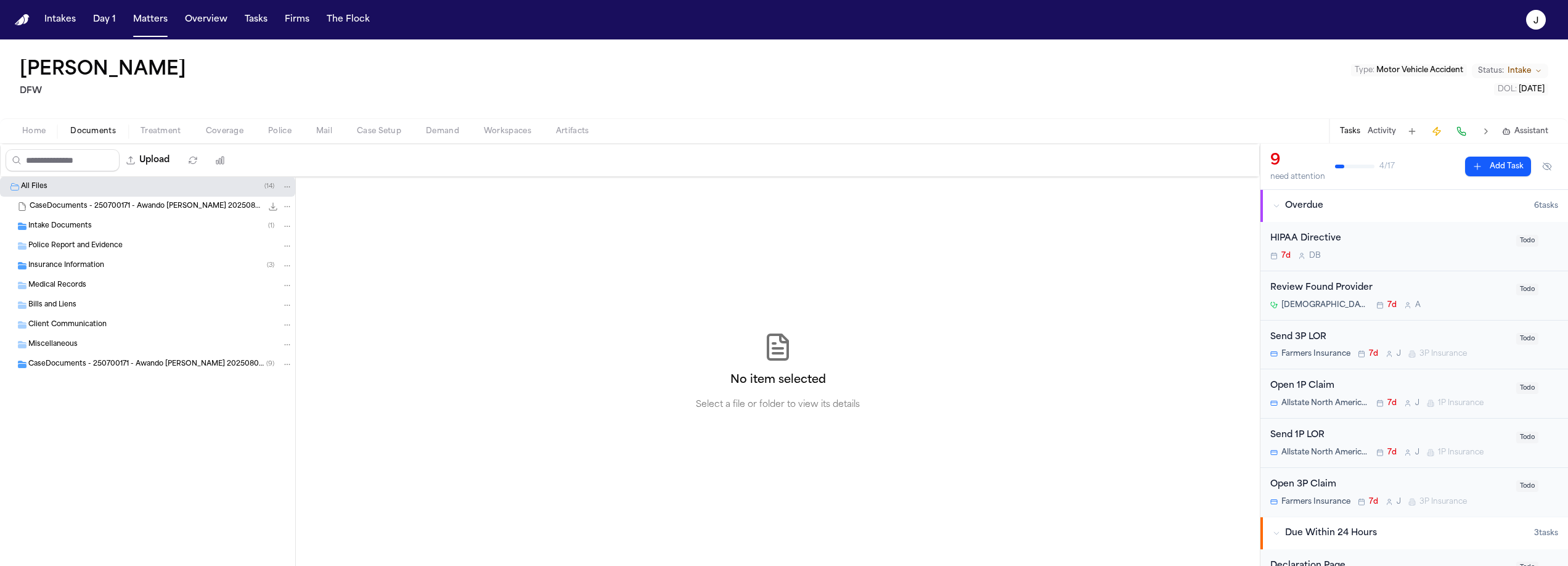
click at [95, 138] on span "button" at bounding box center [92, 138] width 60 height 1
click at [68, 262] on span "Insurance Information" at bounding box center [66, 266] width 76 height 11
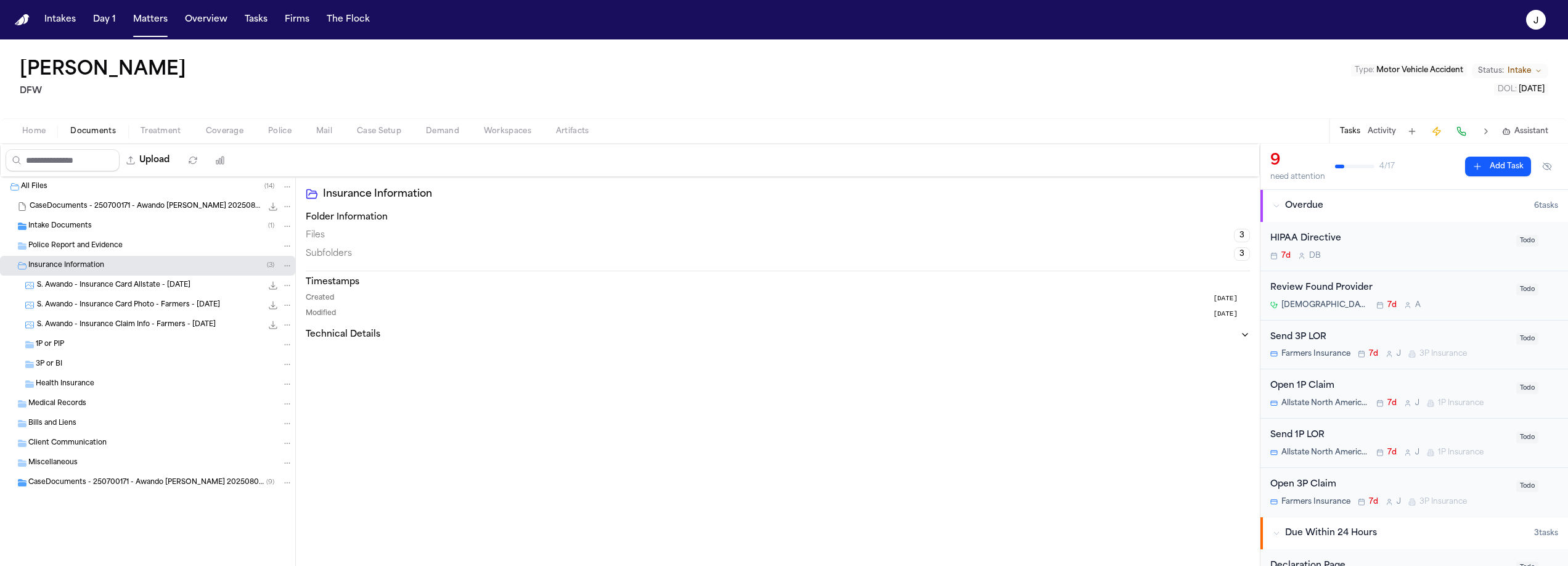
click at [87, 313] on div "S. Awando - Insurance Card Photo - Farmers - 7.22.25 287.0 KB • JPG" at bounding box center [148, 305] width 295 height 20
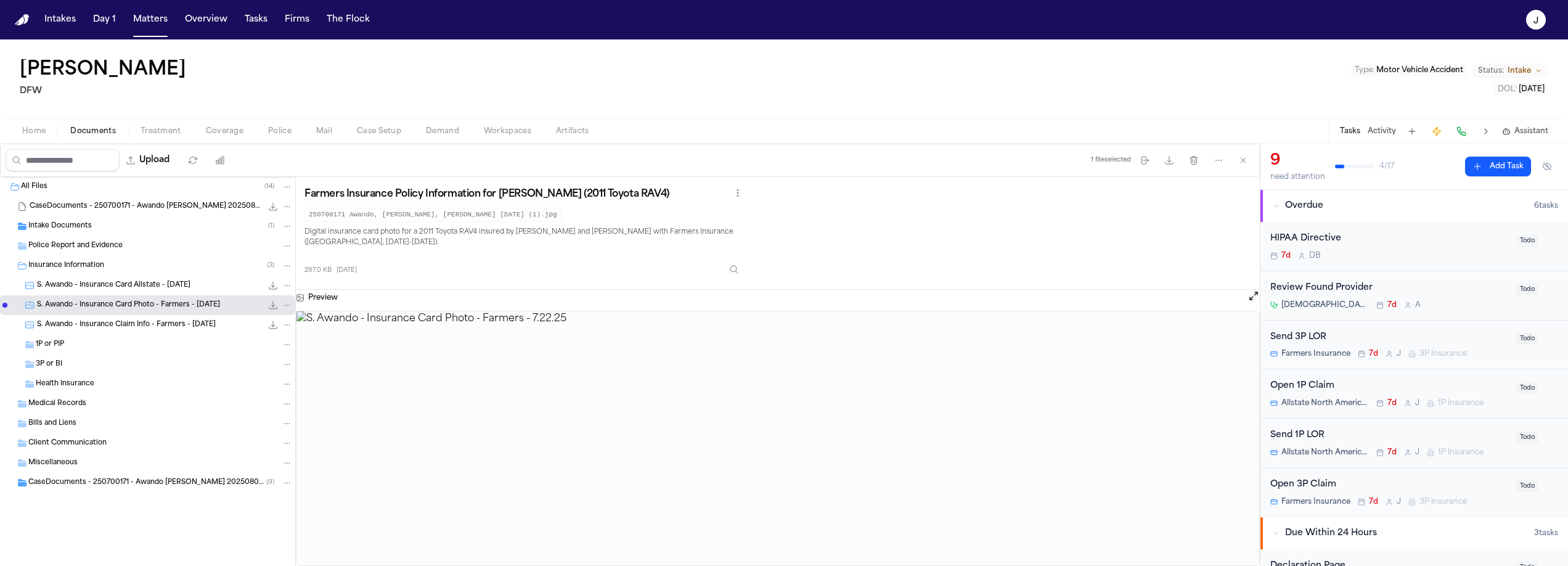
click at [127, 325] on span "S. Awando - Insurance Claim Info - Farmers - 8.5.25" at bounding box center [127, 325] width 179 height 11
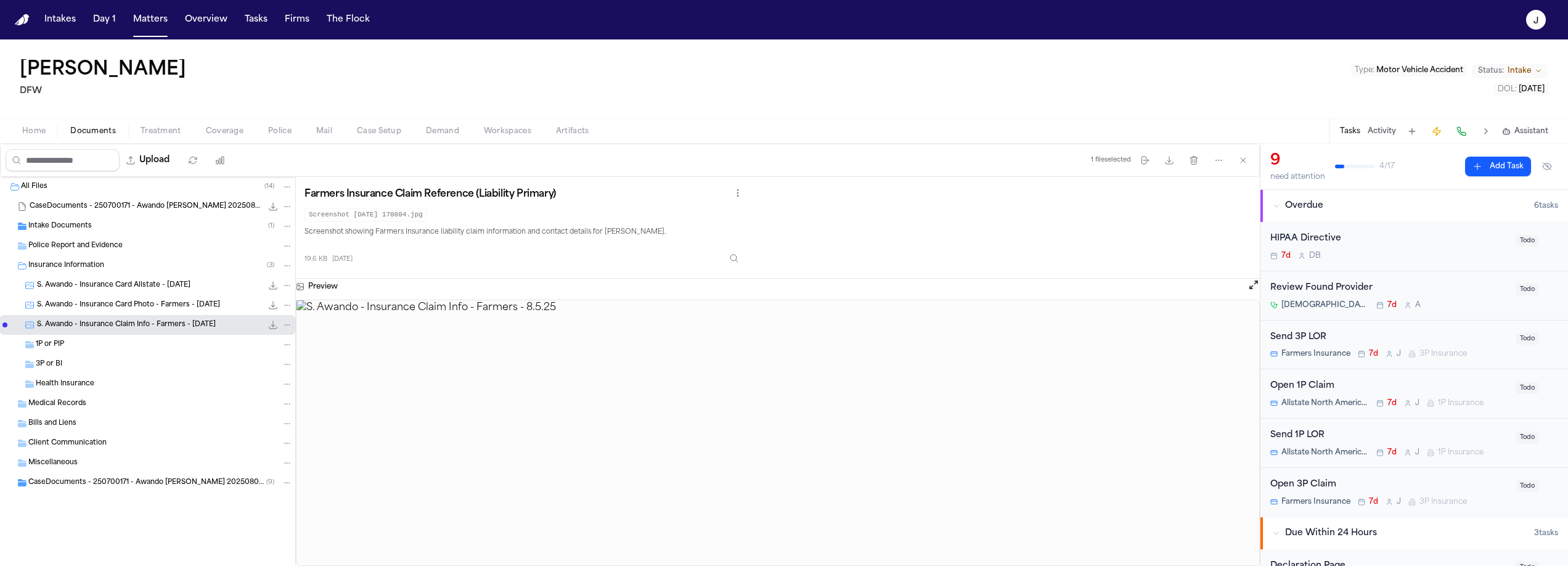
click at [45, 137] on span "button" at bounding box center [34, 138] width 38 height 1
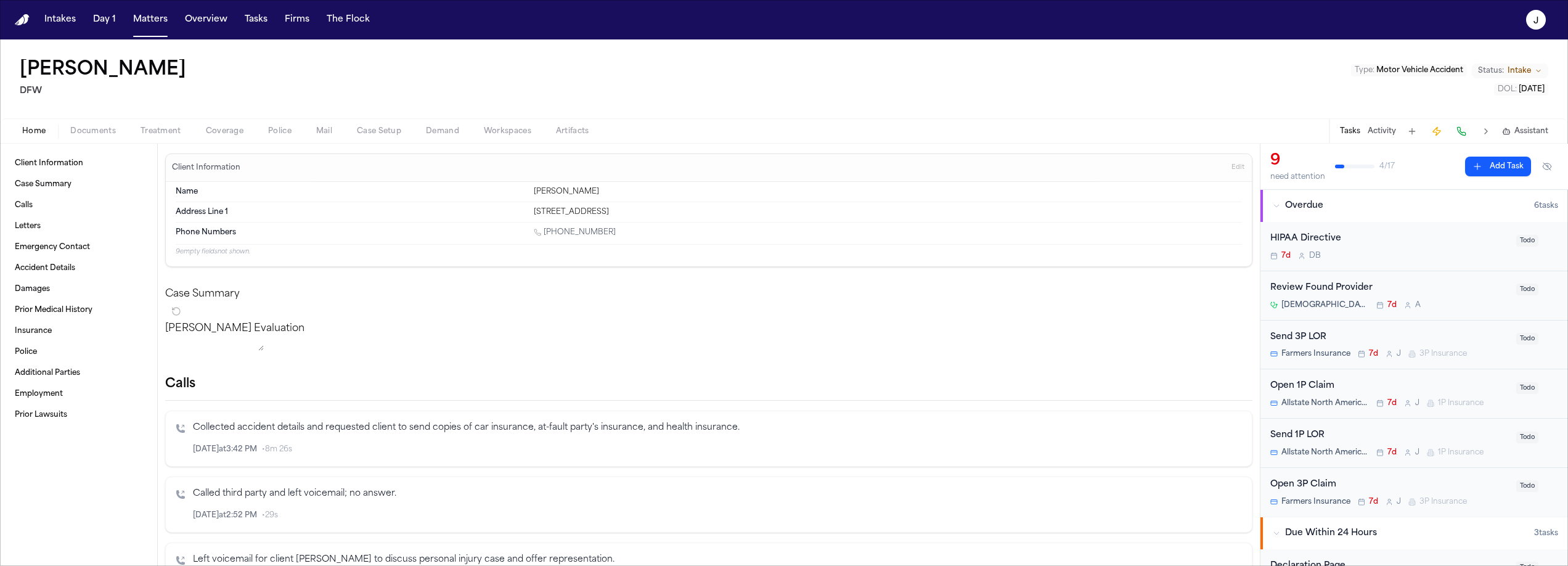
click at [231, 133] on span "Coverage" at bounding box center [225, 132] width 38 height 10
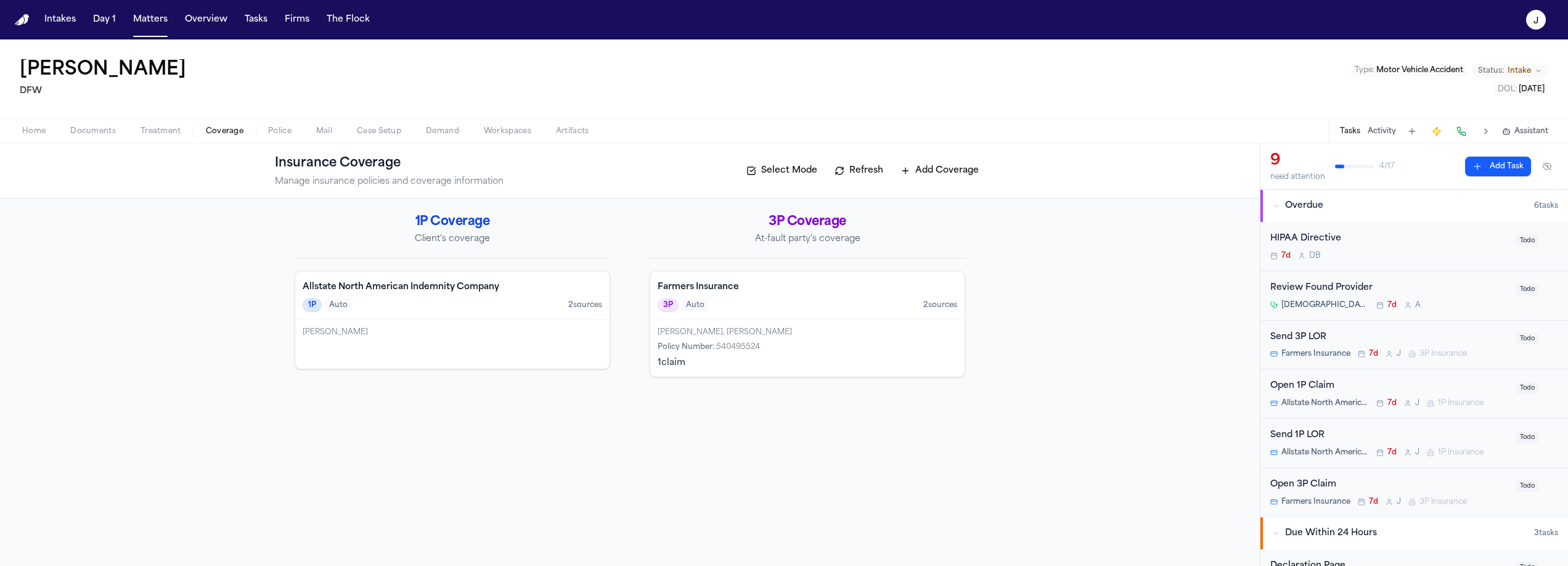
click at [432, 326] on div "[PERSON_NAME]" at bounding box center [452, 344] width 315 height 48
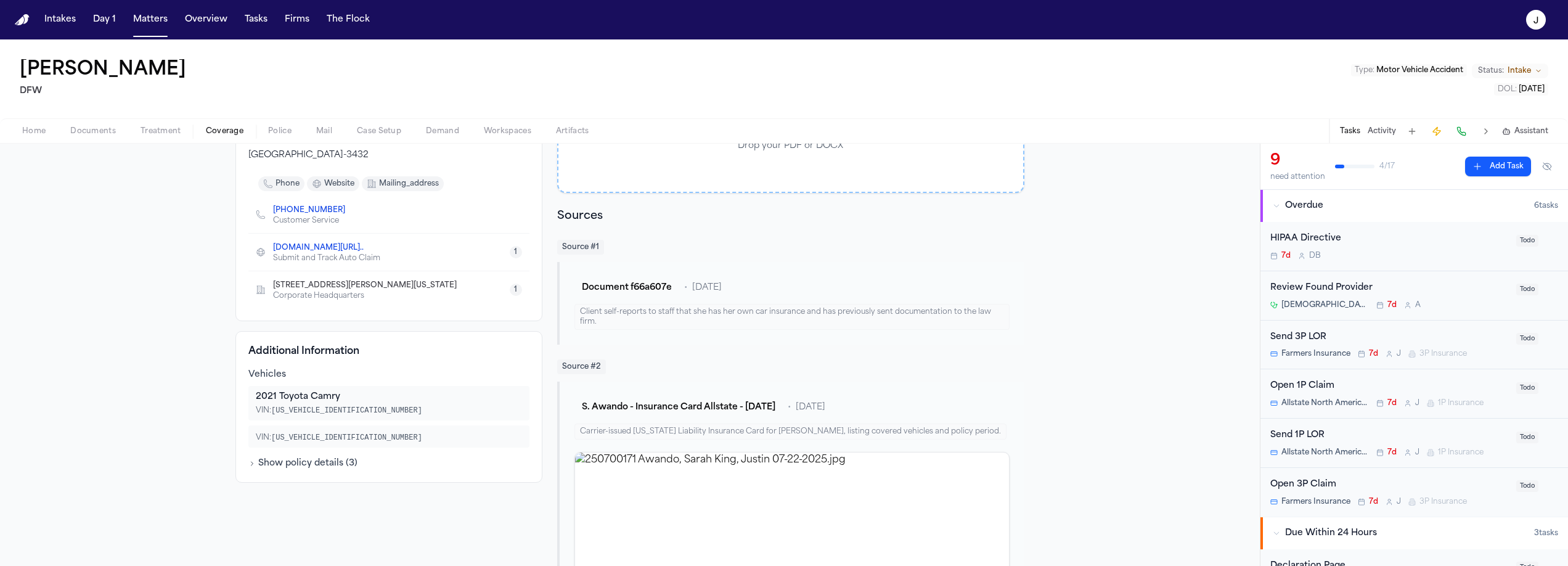
scroll to position [244, 0]
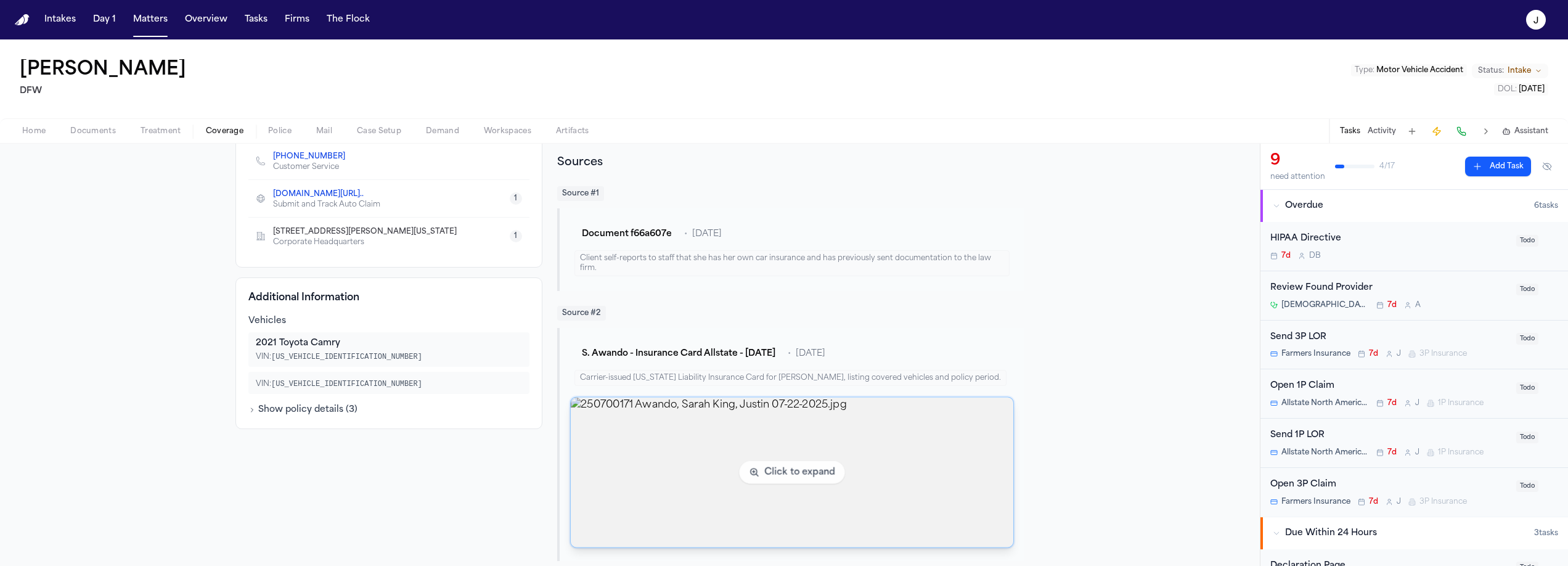
click at [662, 451] on img "View image 250700171 Awando, Sarah King, Justin 07-22-2025.jpg" at bounding box center [792, 472] width 442 height 150
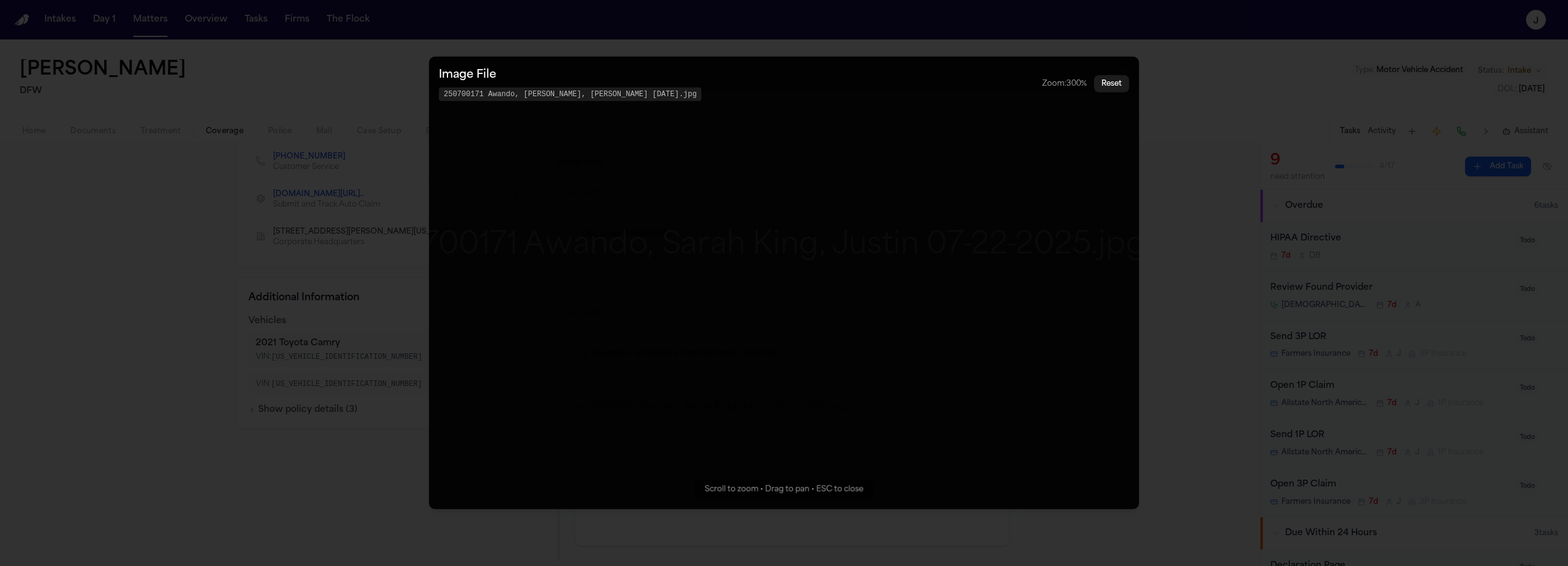
drag, startPoint x: 758, startPoint y: 378, endPoint x: 710, endPoint y: 346, distance: 57.7
click at [710, 268] on img "Zoomable image viewer. Use mouse wheel to zoom, drag to pan, or press R to rese…" at bounding box center [740, 246] width 812 height 45
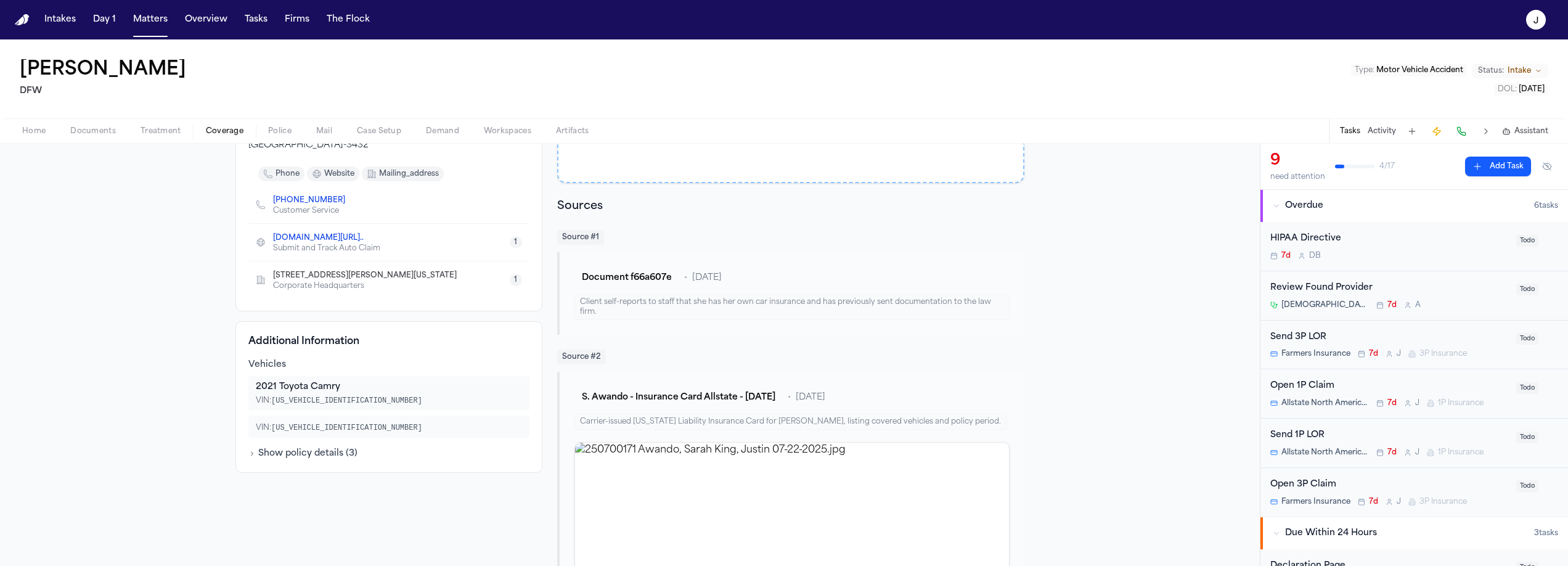
scroll to position [0, 0]
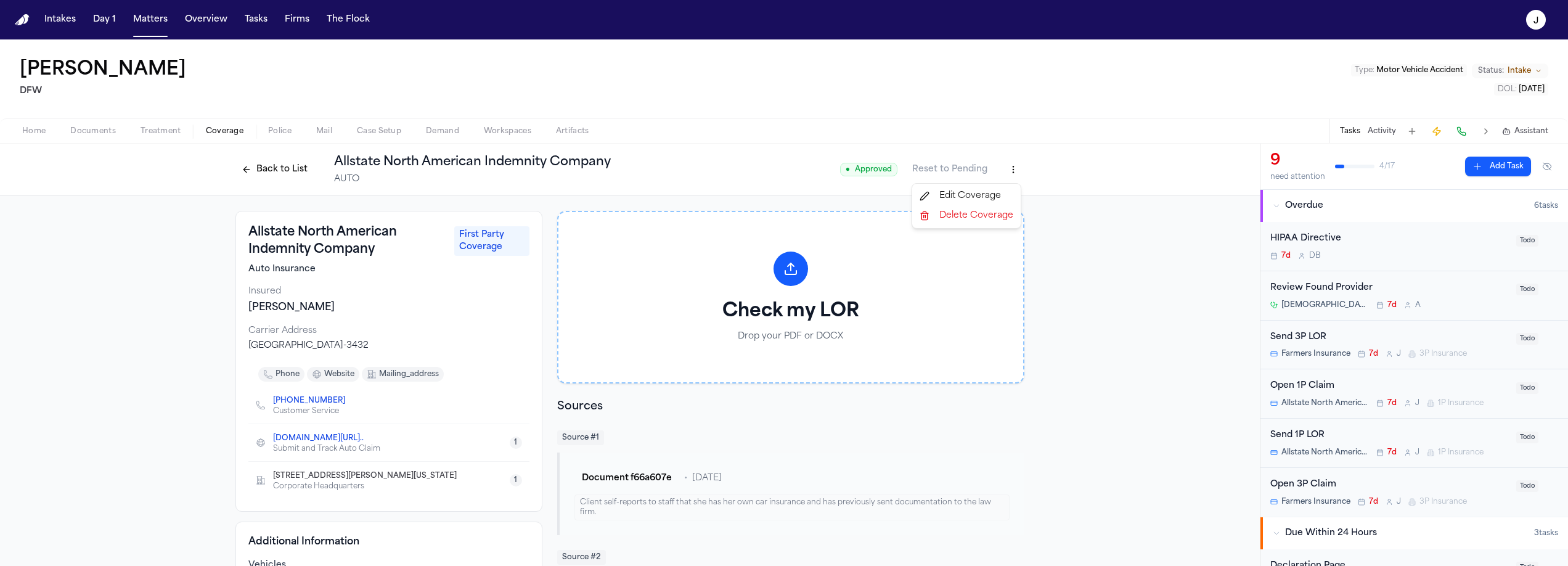
click at [1003, 168] on html "Intakes Day 1 Matters Overview Tasks Firms The Flock J Sarah Awando DFW Type : …" at bounding box center [784, 283] width 1568 height 566
click at [989, 196] on div "Edit Coverage" at bounding box center [966, 196] width 104 height 20
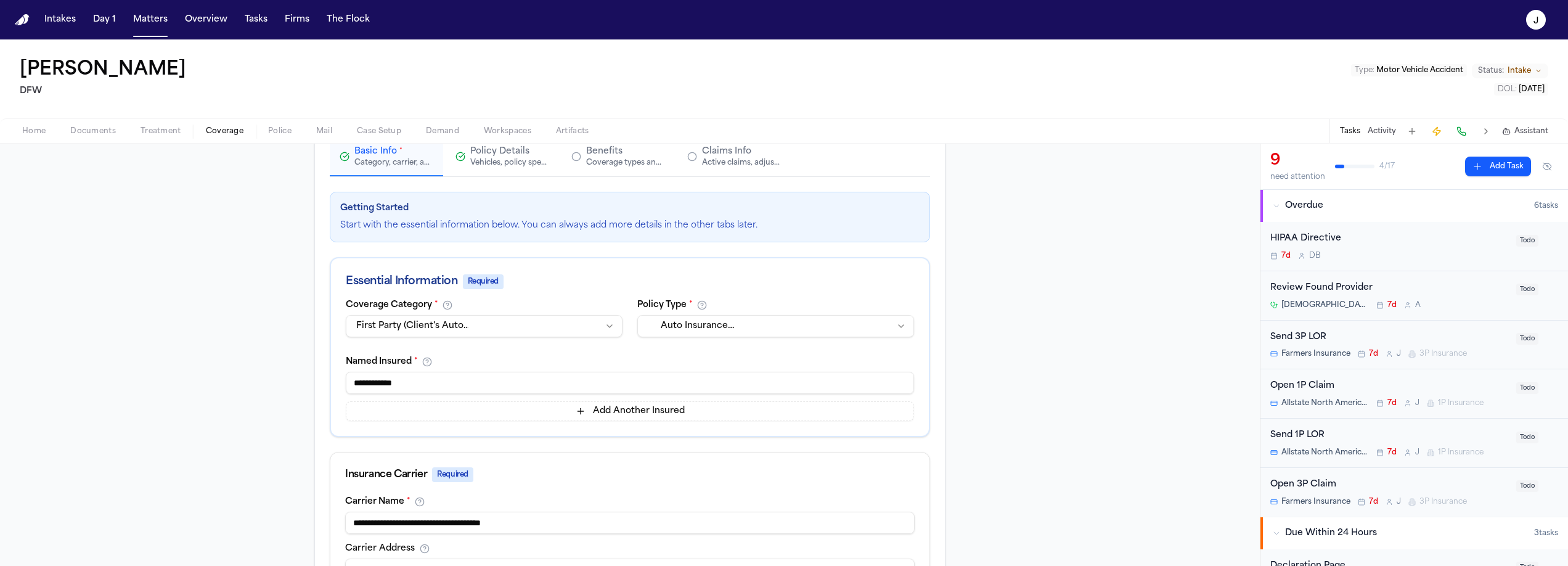
scroll to position [101, 0]
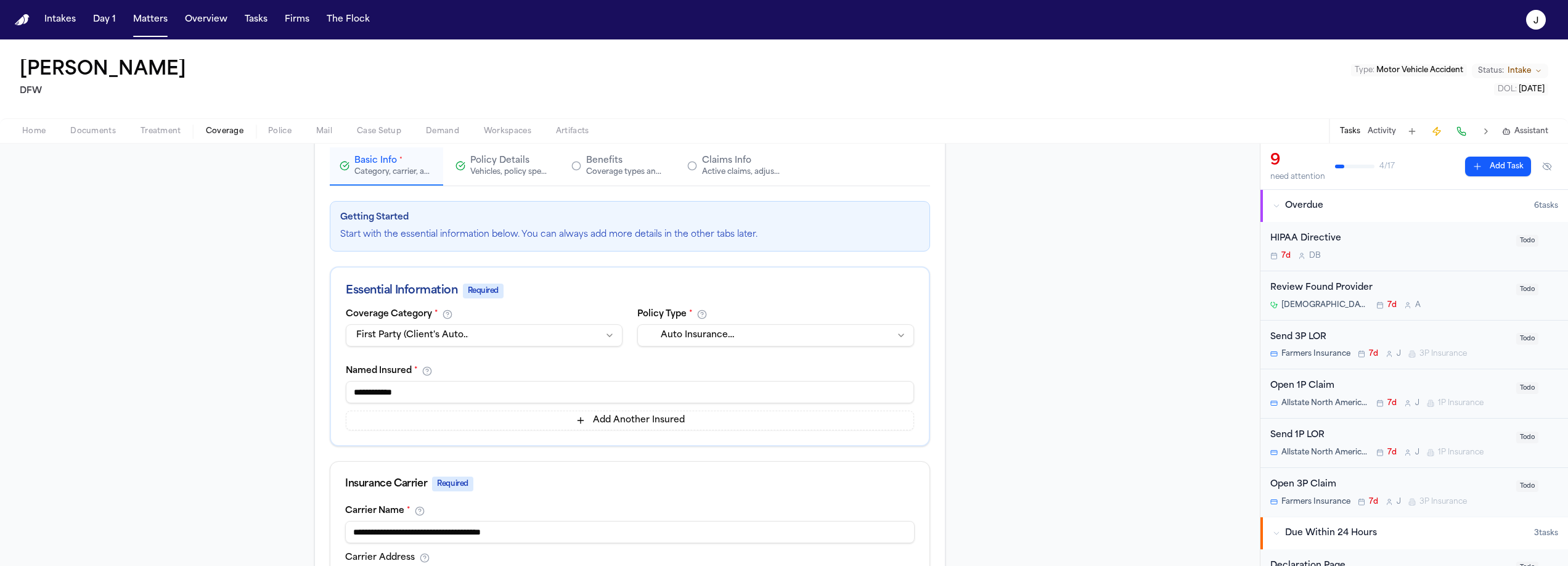
click at [496, 170] on div "Vehicles, policy specifics, and additional details" at bounding box center [509, 172] width 79 height 10
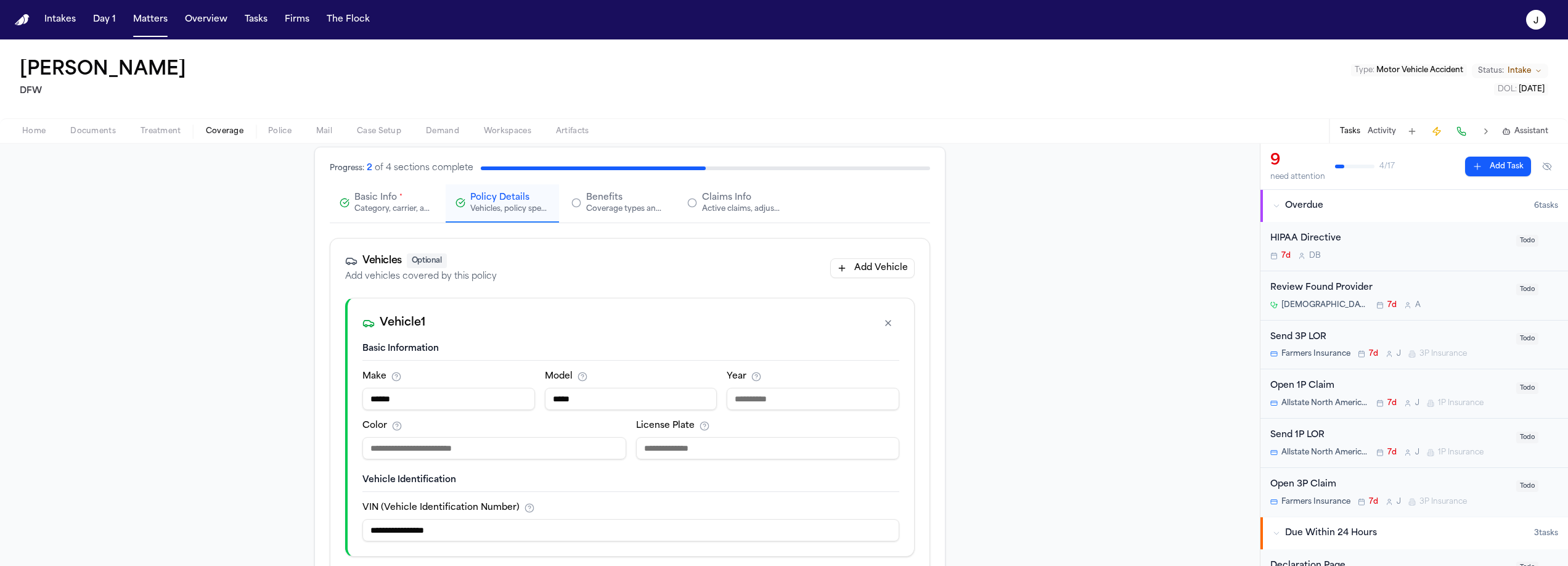
scroll to position [0, 0]
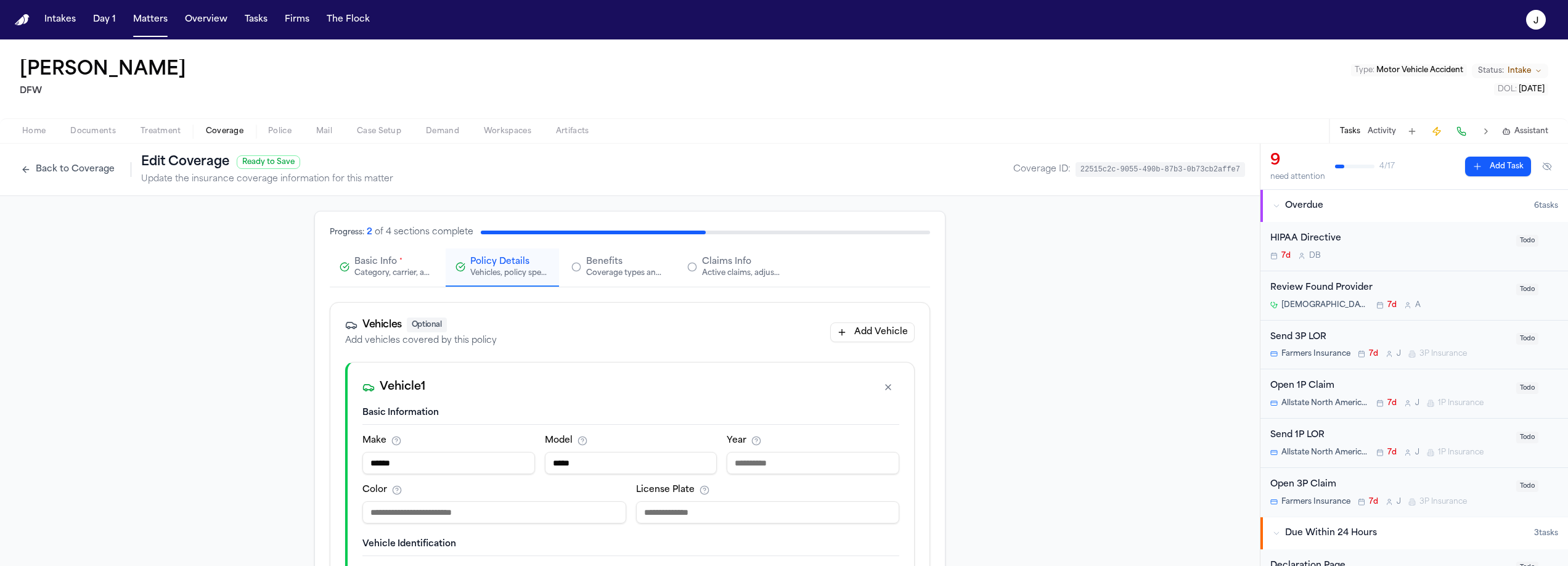
click at [372, 271] on div "Category, carrier, and policy holder information" at bounding box center [393, 273] width 79 height 10
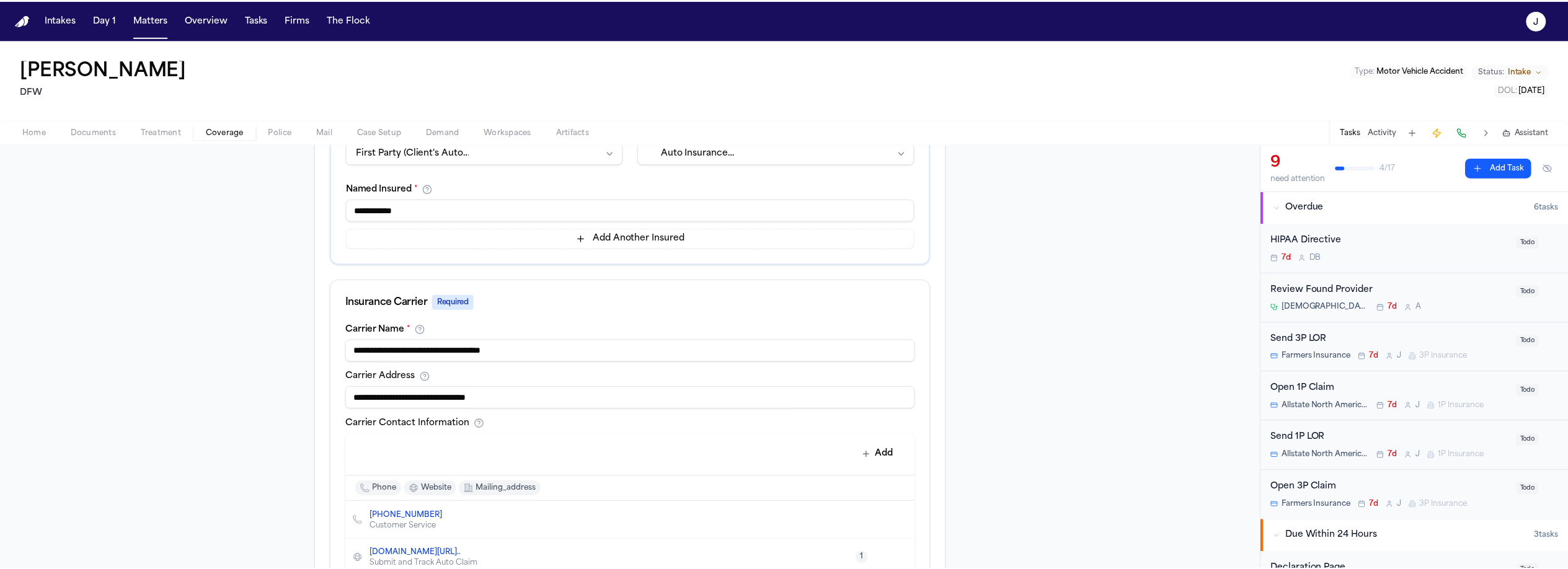
scroll to position [580, 0]
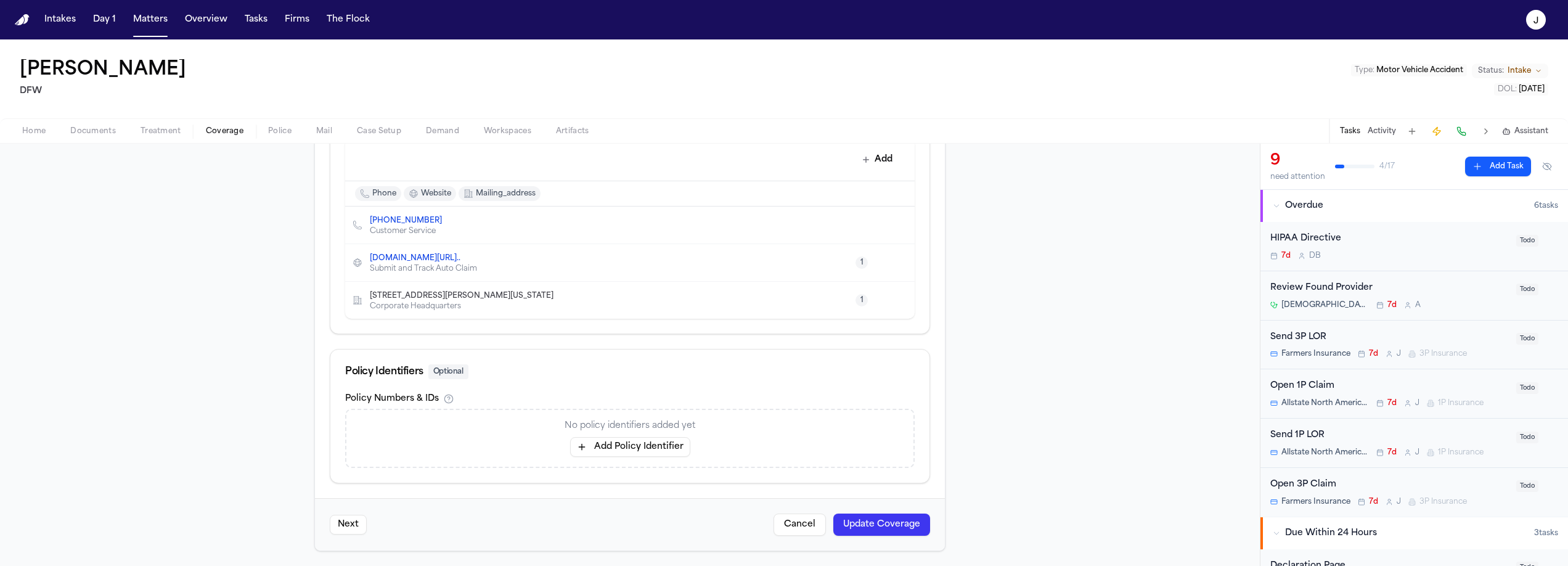
click at [634, 453] on button "Add Policy Identifier" at bounding box center [630, 447] width 120 height 20
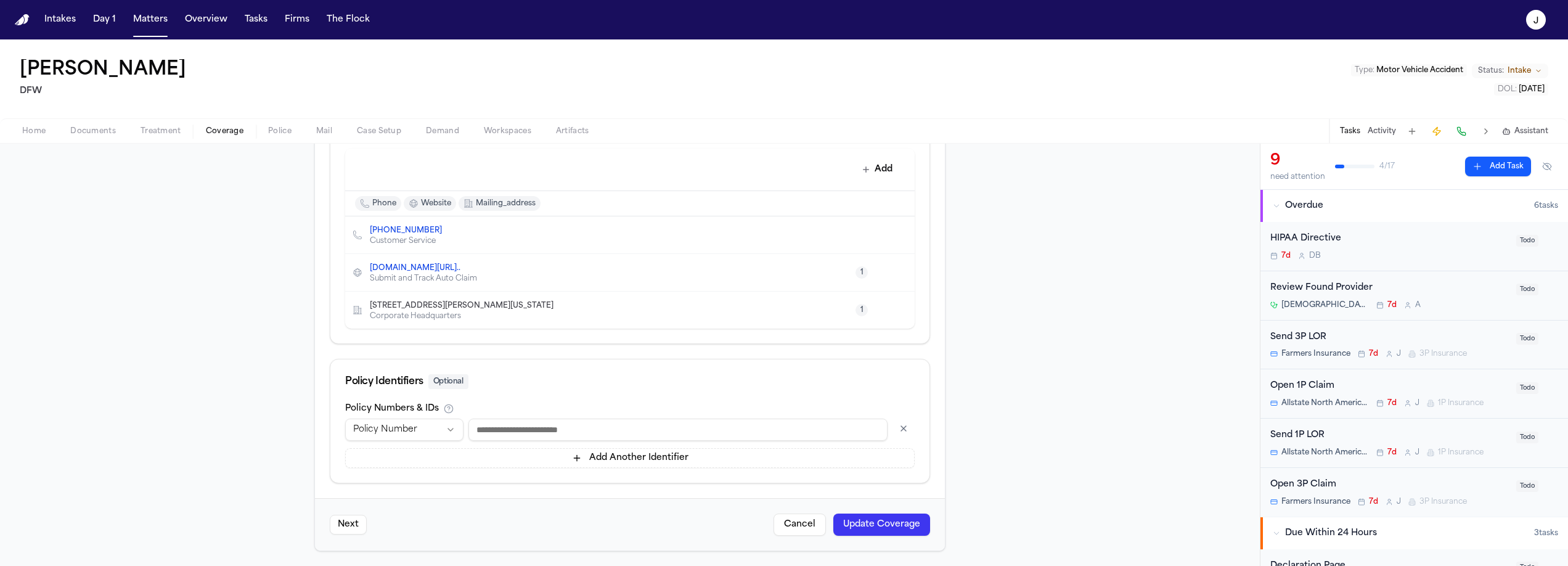
scroll to position [567, 0]
click at [482, 431] on input at bounding box center [673, 429] width 419 height 22
type input "*********"
click at [892, 529] on button "Update Coverage" at bounding box center [877, 524] width 97 height 22
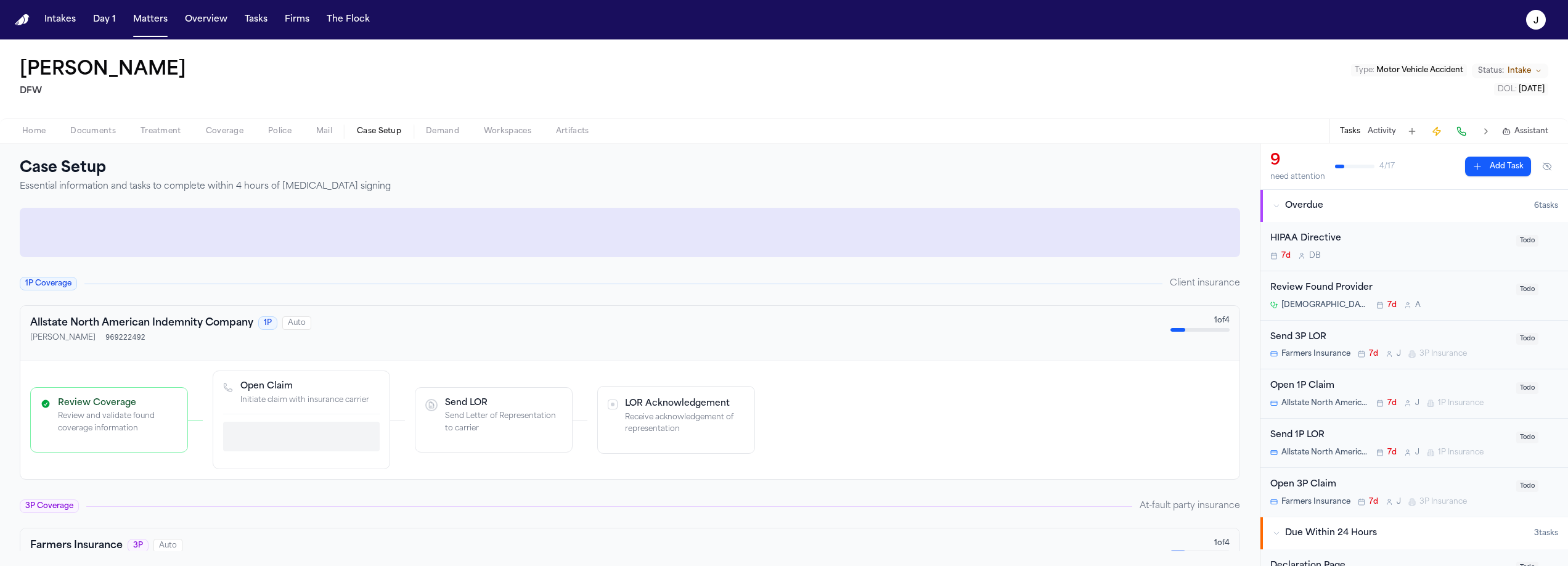
click at [392, 128] on span "Case Setup" at bounding box center [379, 132] width 45 height 10
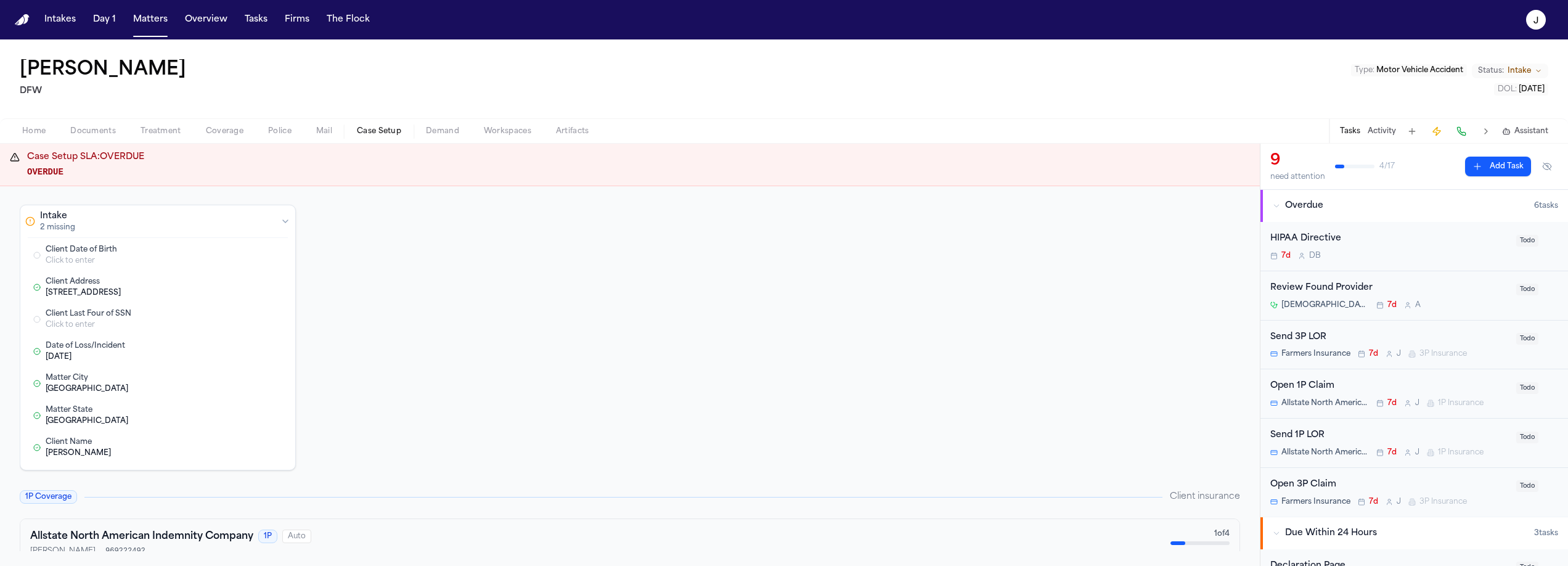
scroll to position [55, 0]
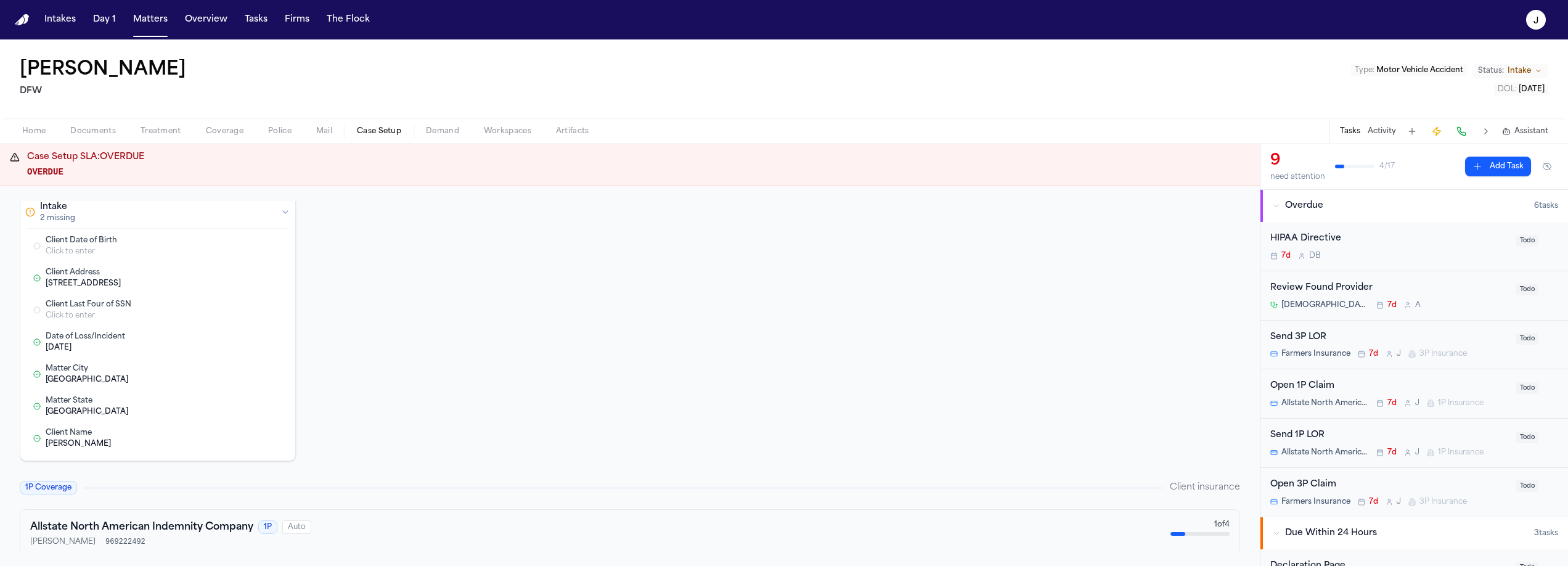
click at [81, 312] on div "Click to enter" at bounding box center [132, 316] width 174 height 10
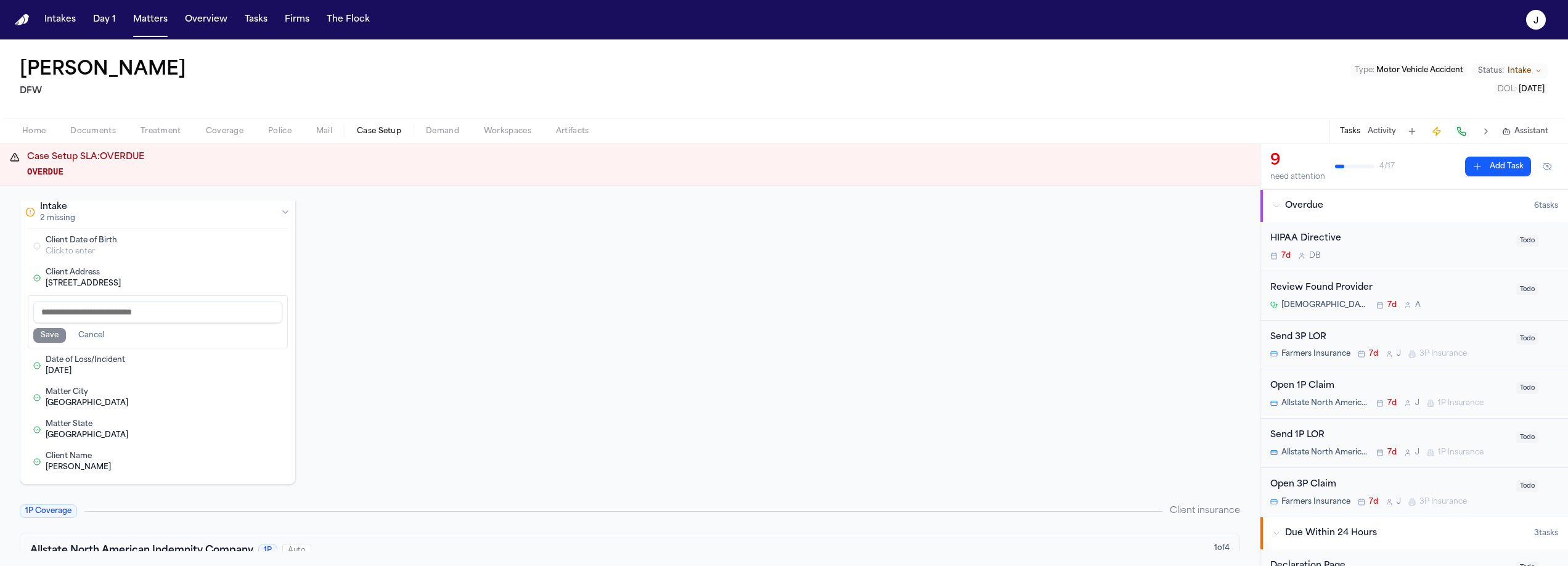
click at [81, 317] on input at bounding box center [158, 312] width 249 height 22
type input "*******"
click at [37, 333] on button "Save" at bounding box center [50, 335] width 33 height 15
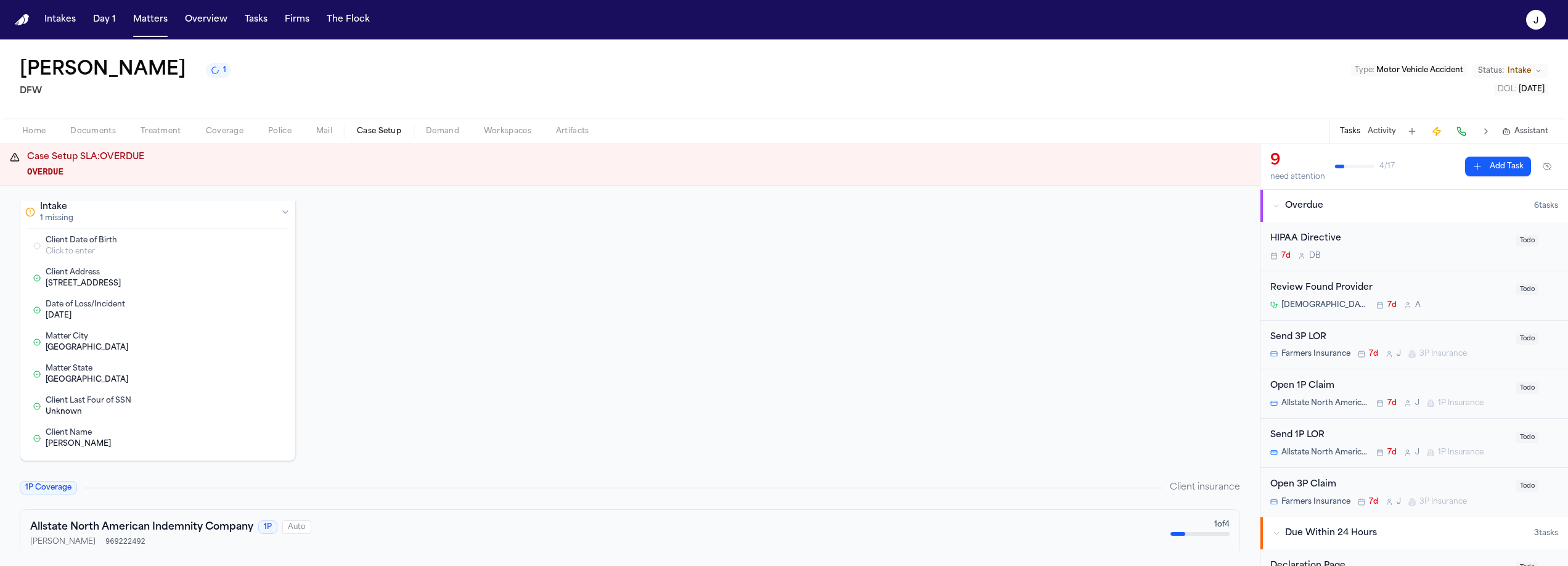
click at [30, 127] on span "Home" at bounding box center [34, 132] width 24 height 10
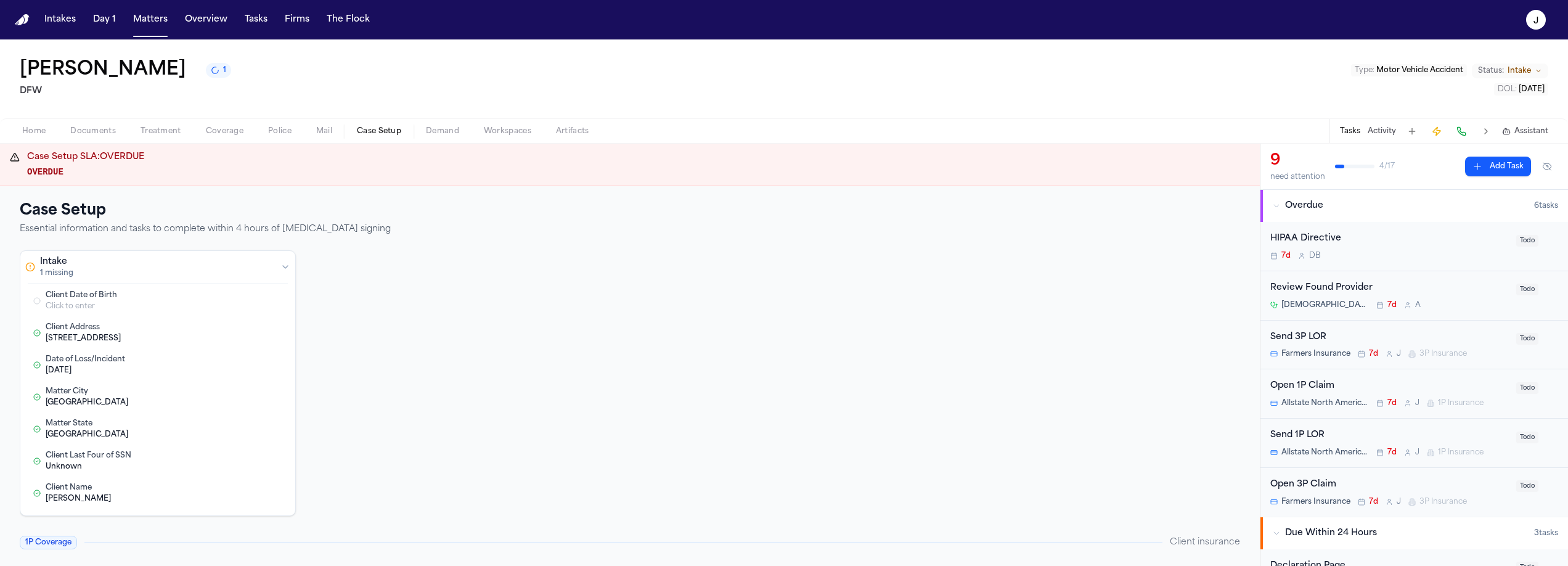
click at [374, 135] on span "Case Setup" at bounding box center [379, 132] width 45 height 10
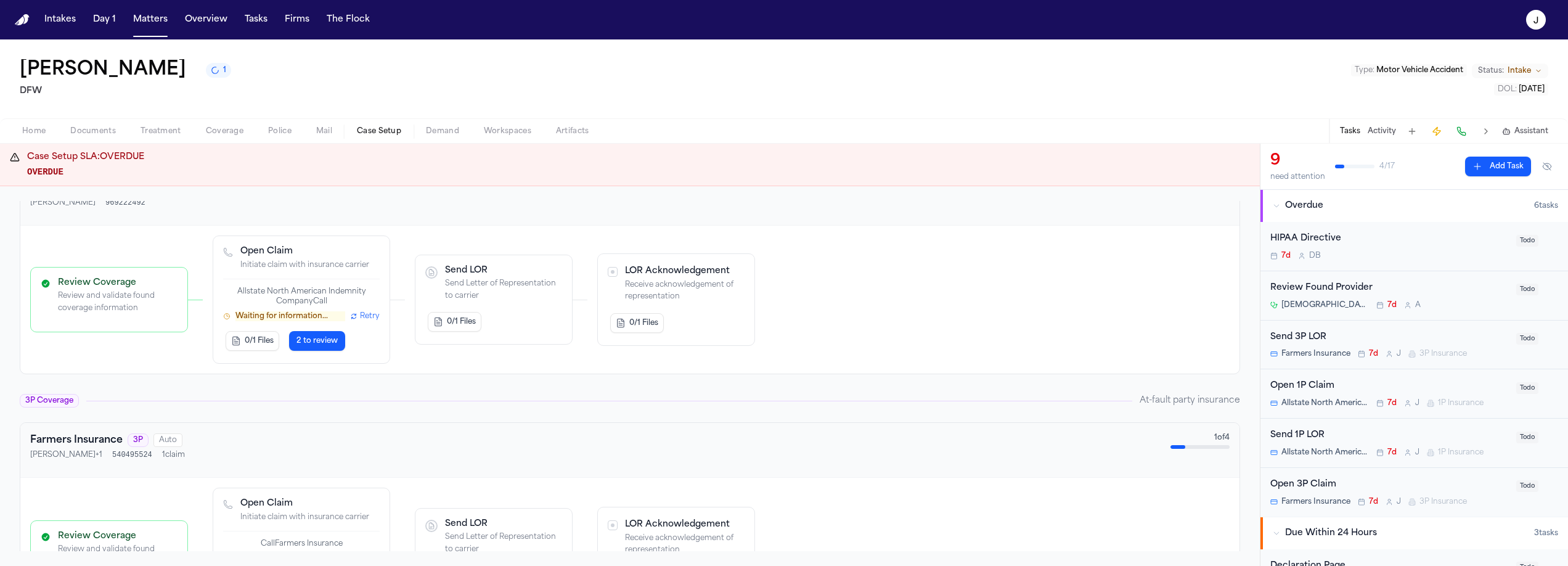
scroll to position [393, 0]
click at [310, 319] on p "Waiting for information..." at bounding box center [290, 318] width 110 height 10
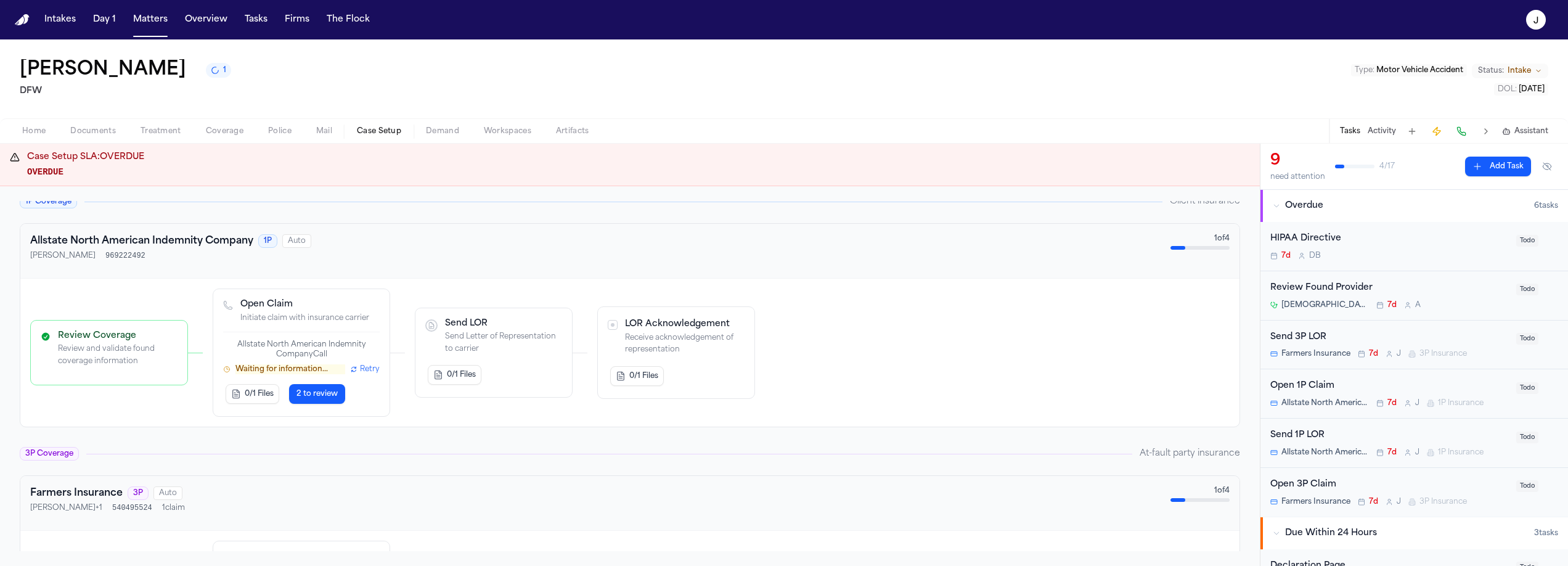
click at [332, 401] on button "2 to review" at bounding box center [317, 394] width 56 height 20
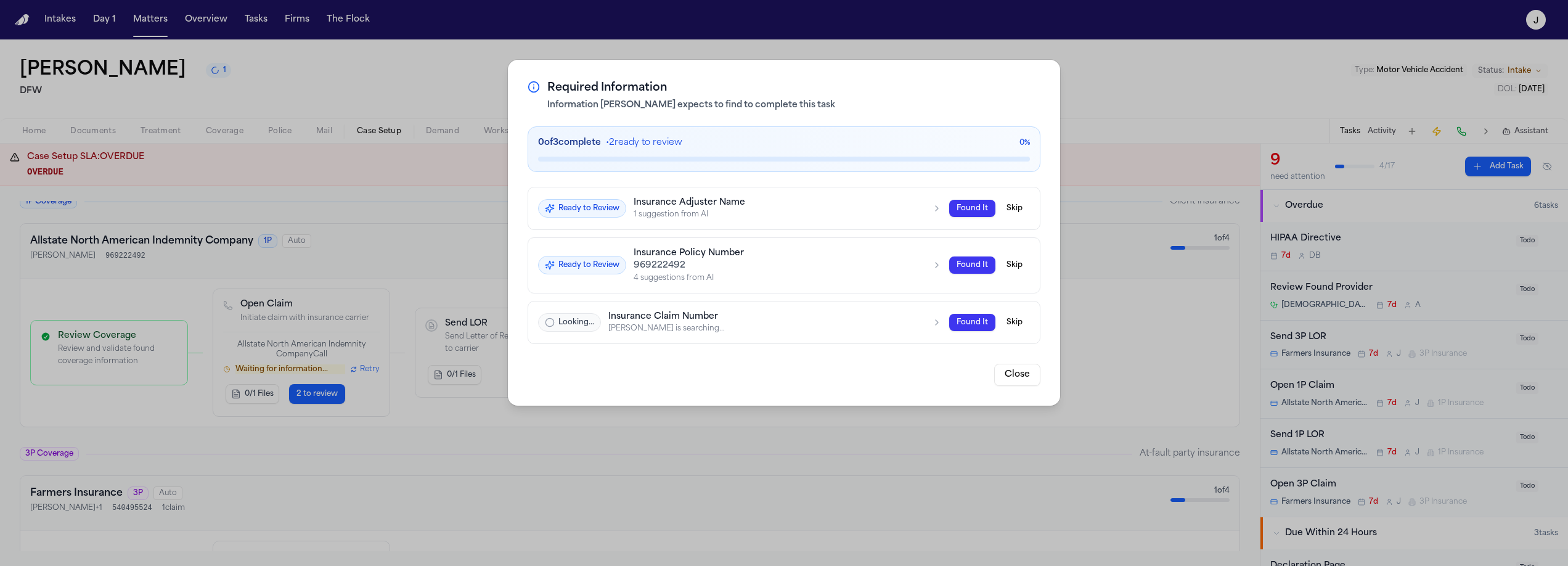
click at [719, 212] on div "1 suggestion from AI" at bounding box center [779, 215] width 291 height 10
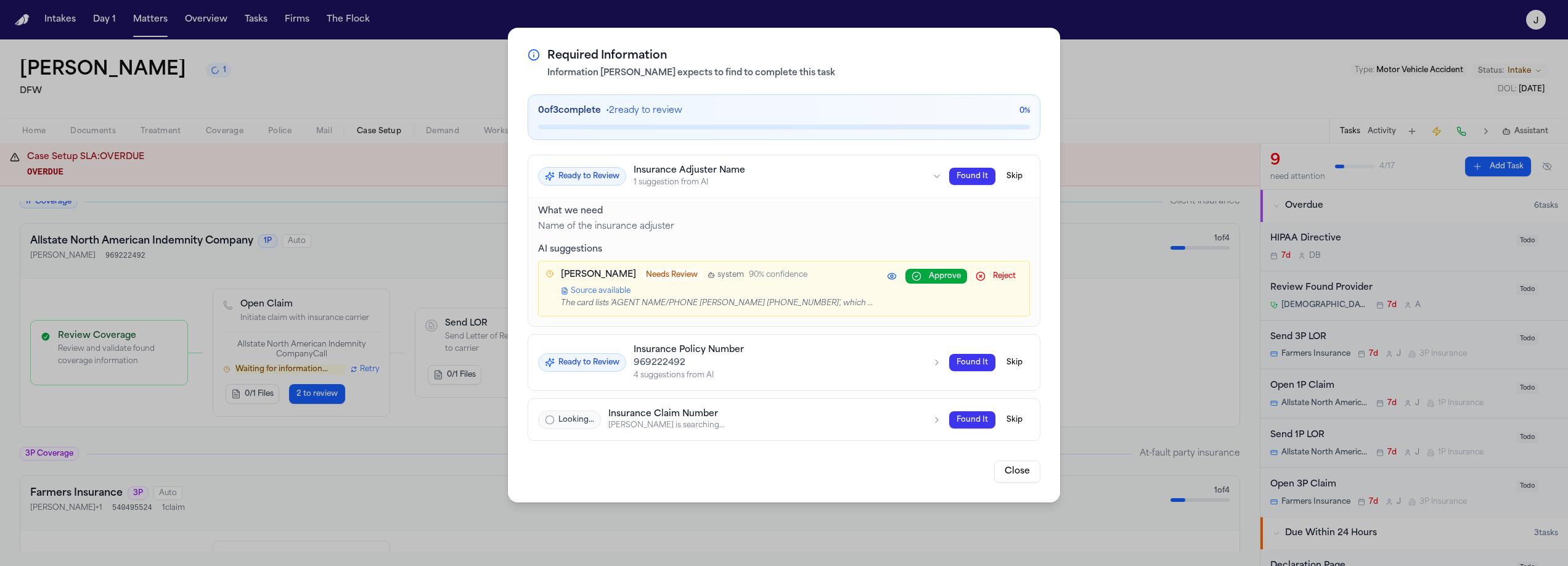
click at [750, 182] on div "1 suggestion from AI" at bounding box center [779, 182] width 291 height 10
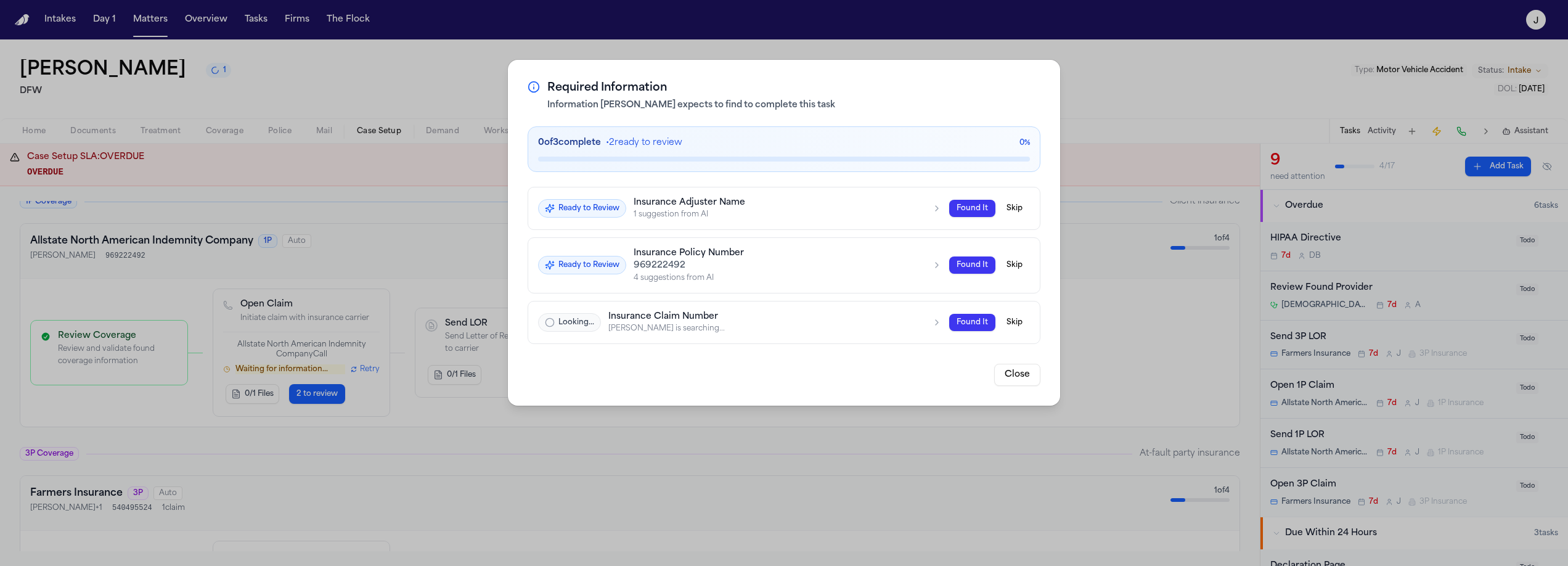
click at [889, 264] on div "969222492" at bounding box center [779, 266] width 291 height 12
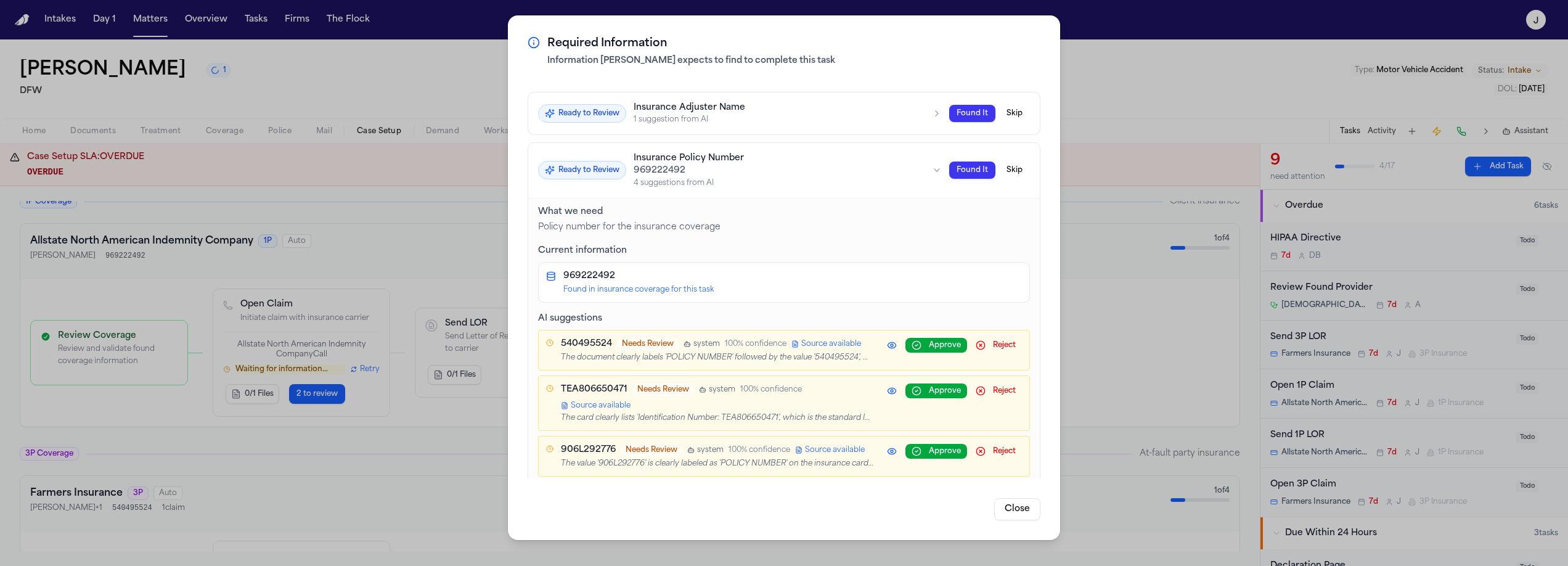
scroll to position [37, 0]
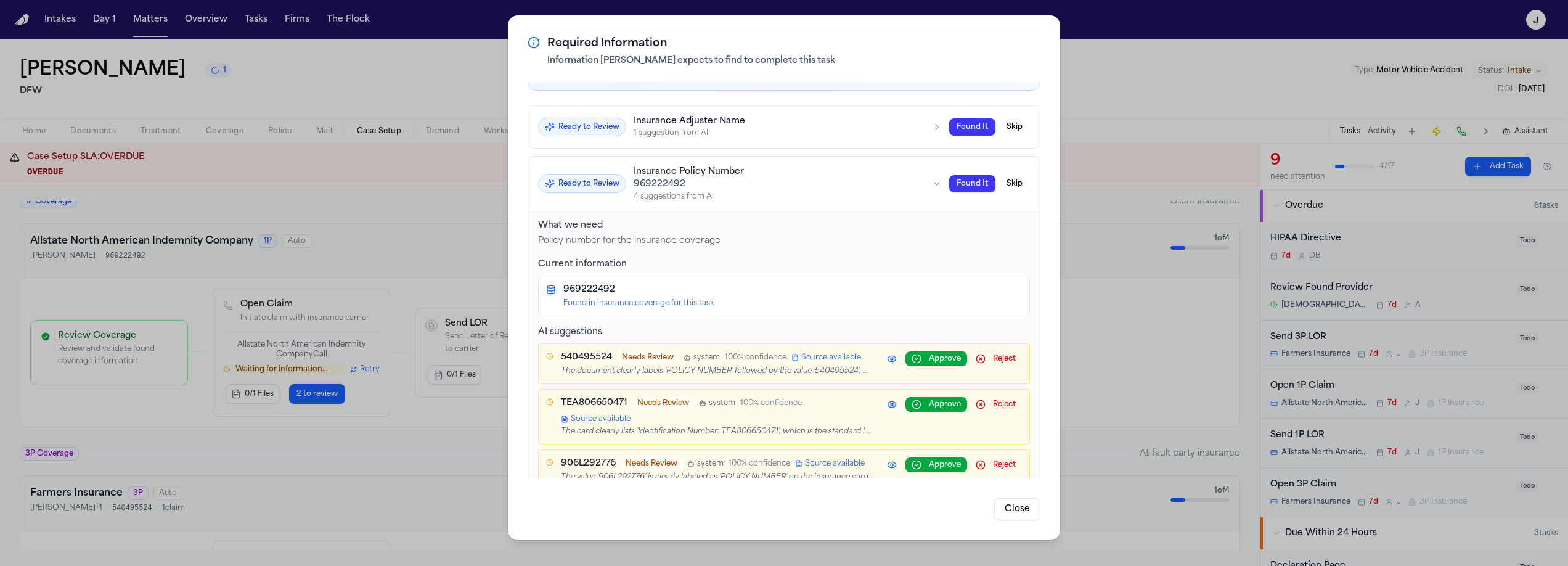
click at [962, 183] on button "Found It" at bounding box center [972, 184] width 46 height 17
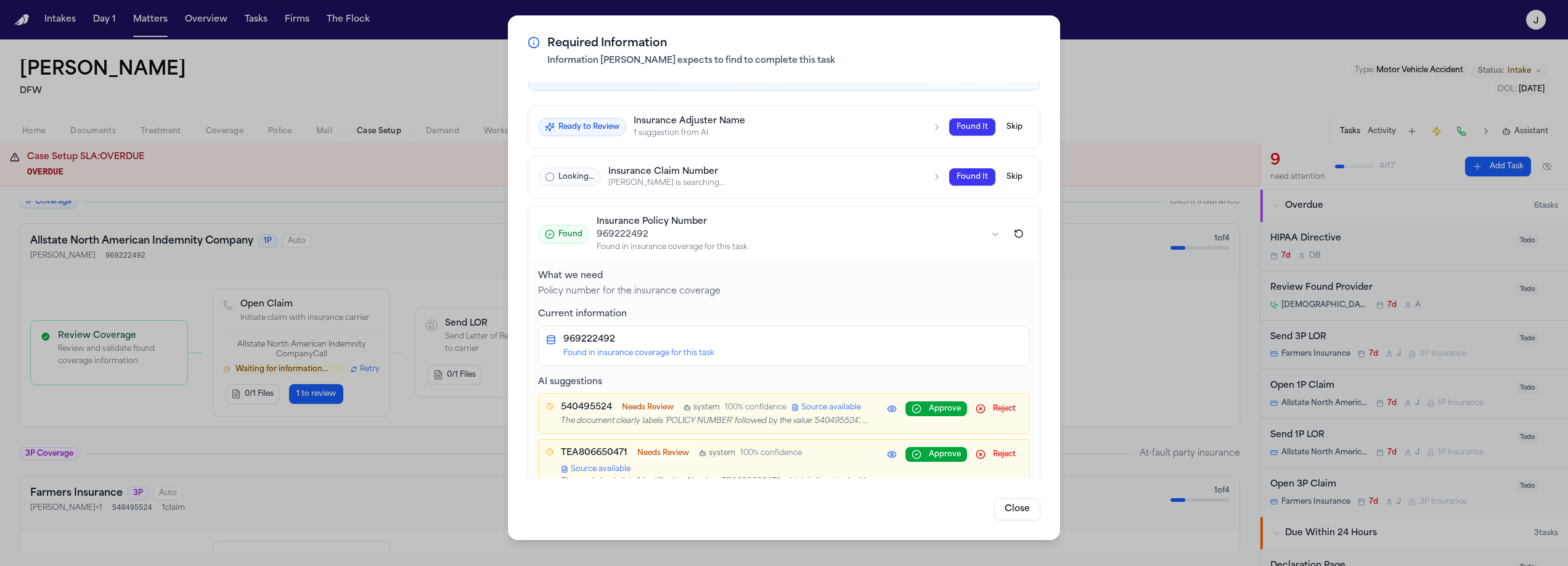
click at [770, 174] on h3 "Insurance Claim Number" at bounding box center [766, 171] width 316 height 11
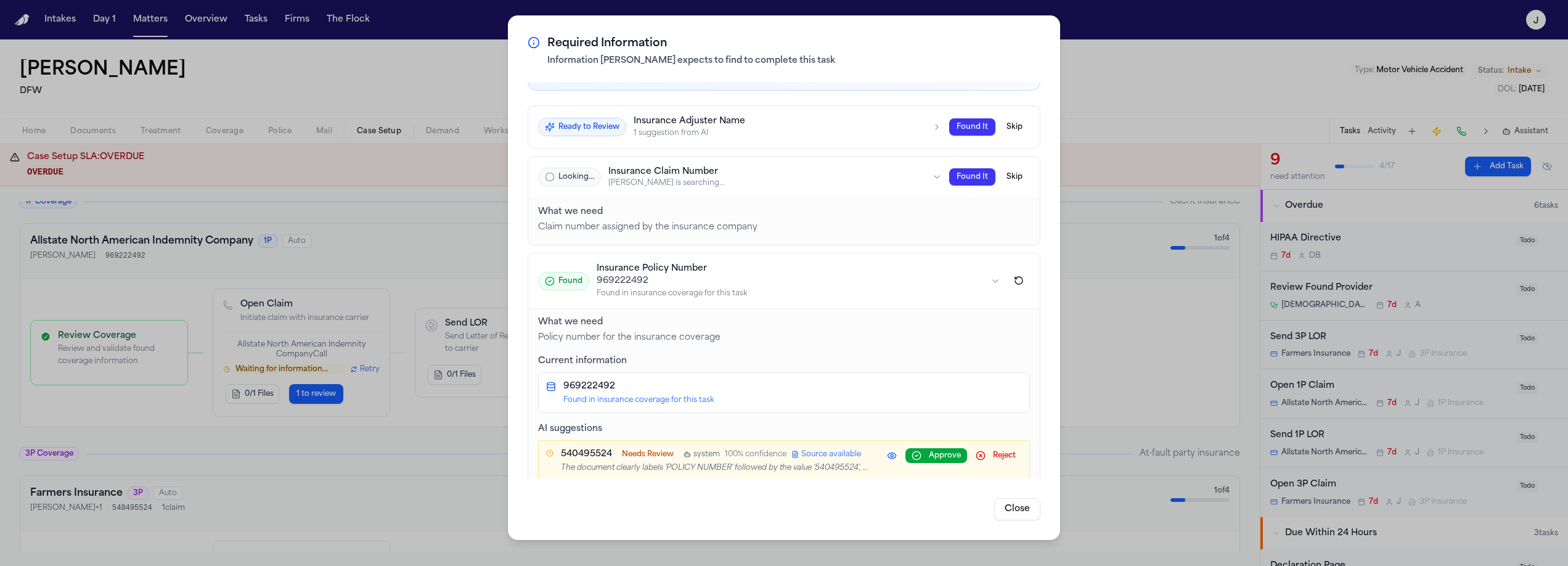
click at [1005, 501] on button "Close" at bounding box center [1017, 509] width 46 height 22
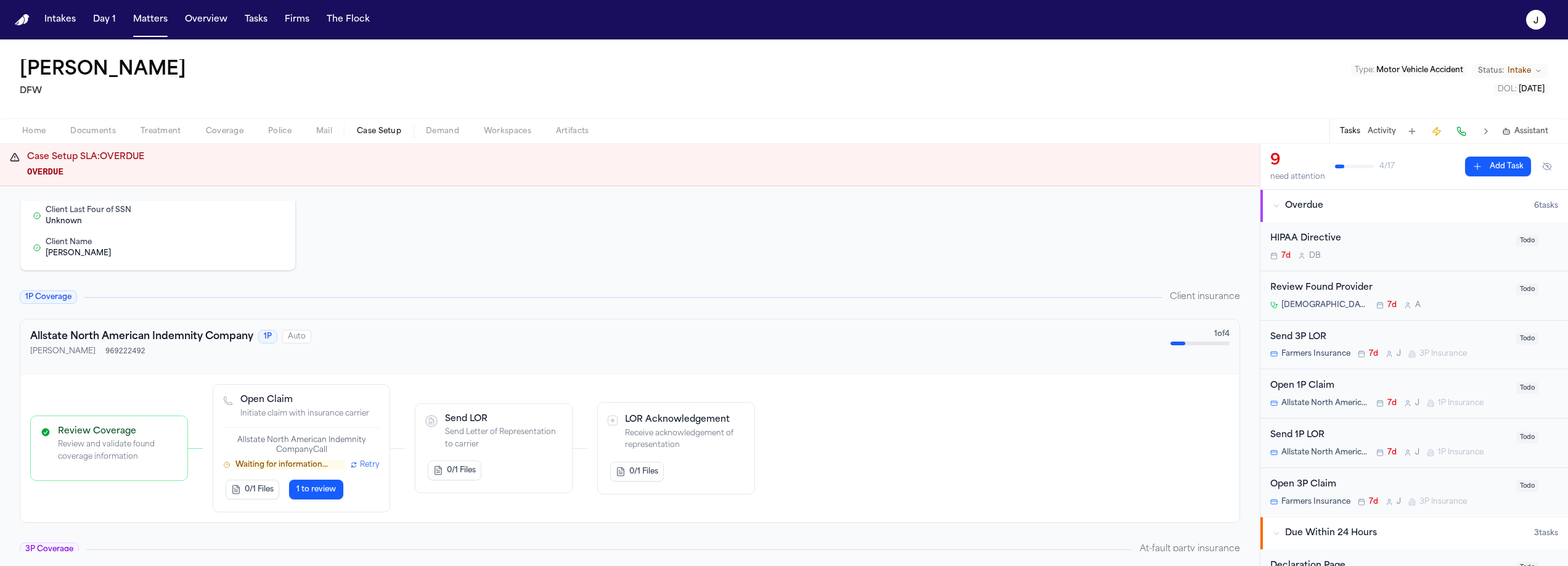
scroll to position [192, 0]
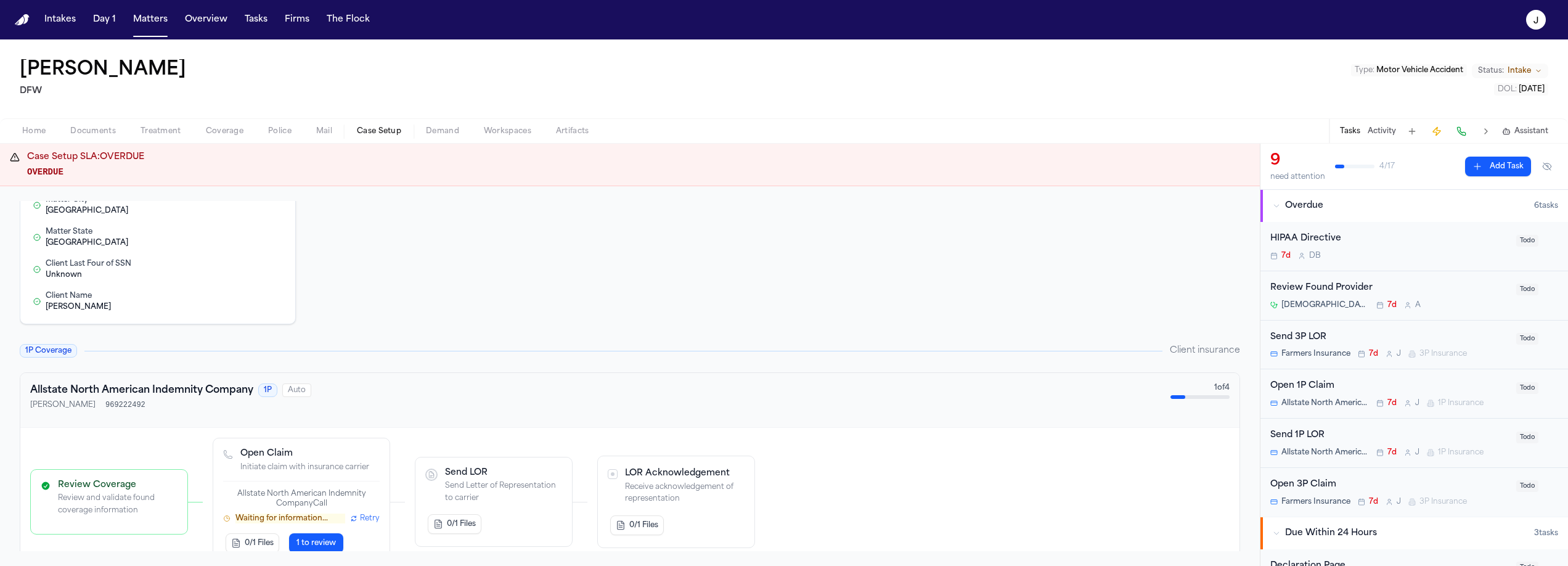
click at [34, 137] on span "button" at bounding box center [34, 138] width 38 height 1
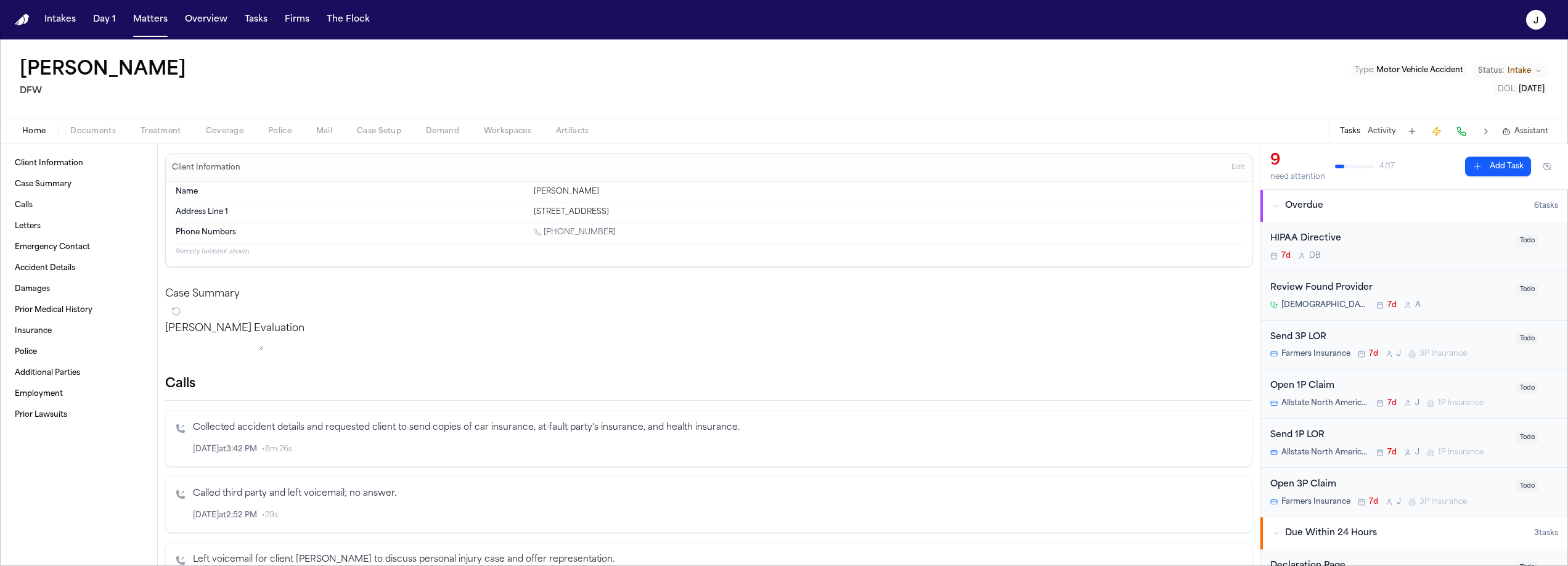
click at [369, 138] on div "Home Documents Treatment Coverage Police Mail Case Setup Demand Workspaces Arti…" at bounding box center [784, 131] width 1568 height 25
click at [370, 136] on span "Case Setup" at bounding box center [379, 132] width 45 height 10
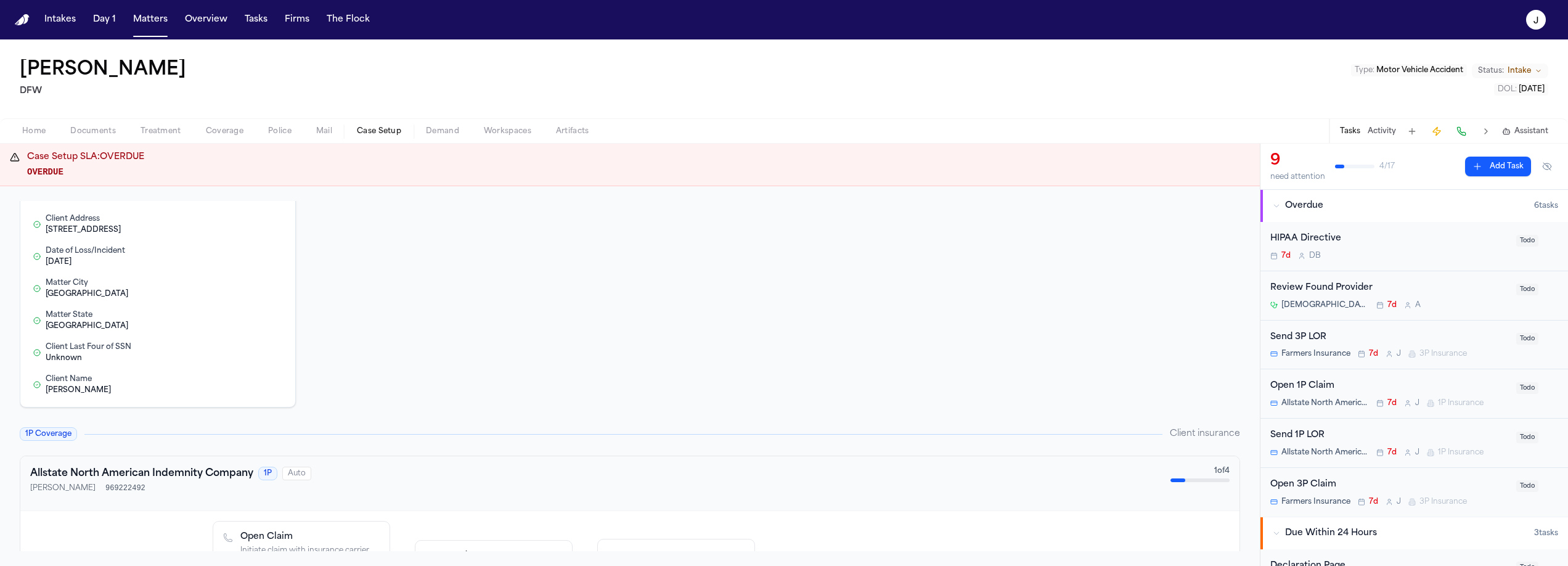
scroll to position [398, 0]
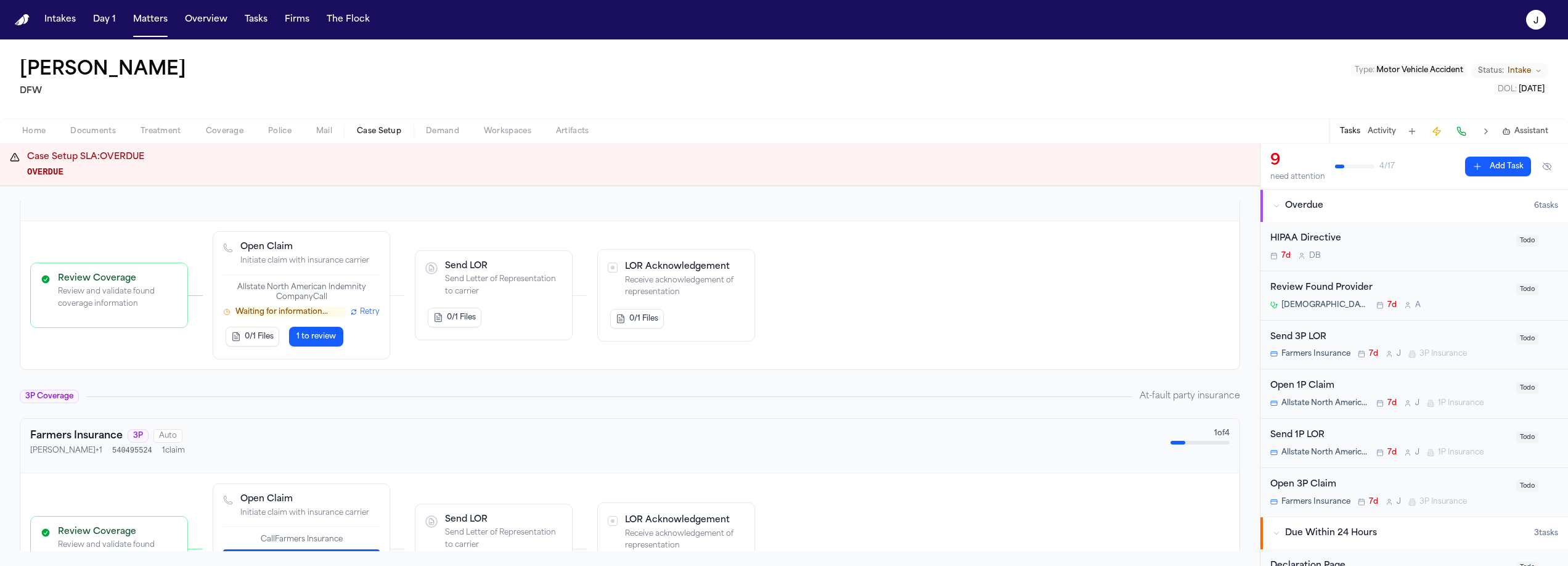
click at [365, 310] on span "Retry" at bounding box center [370, 312] width 20 height 10
click at [290, 313] on p "Waiting for information..." at bounding box center [290, 312] width 110 height 10
click at [313, 335] on span "1 to review" at bounding box center [316, 336] width 40 height 10
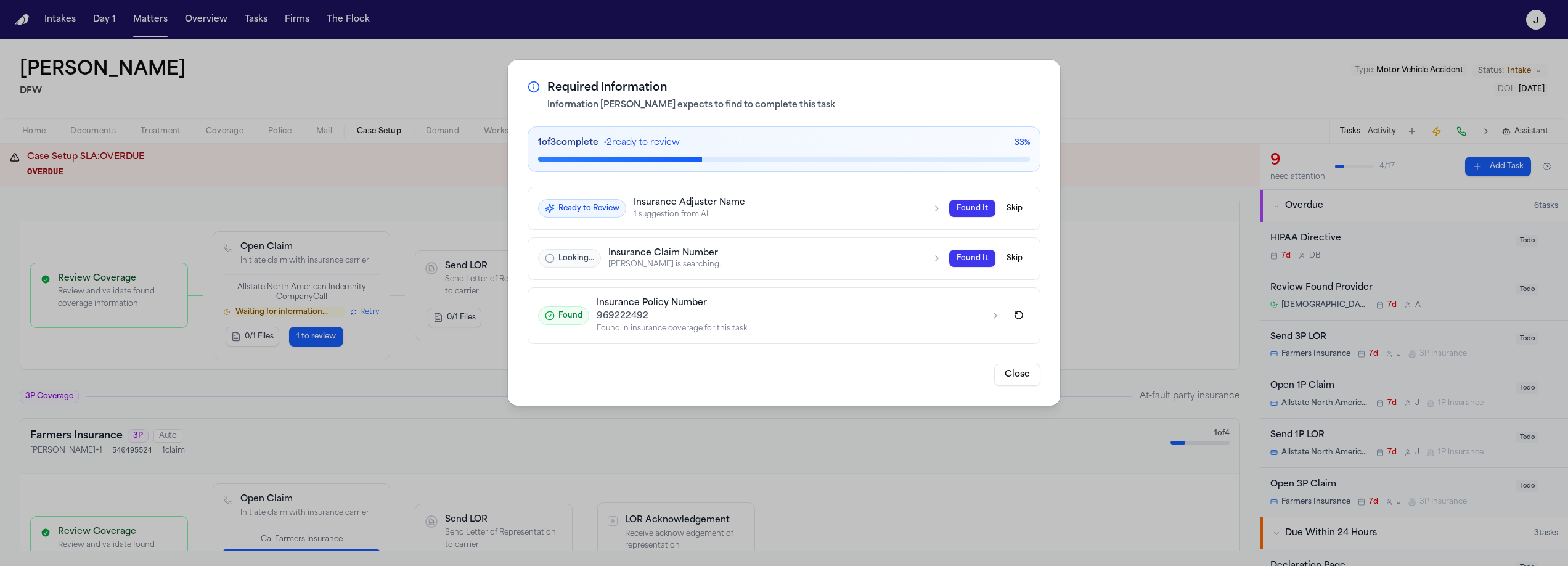
click at [668, 222] on button "Ready to Review Insurance Adjuster Name 1 suggestion from AI Found It Skip" at bounding box center [784, 209] width 511 height 42
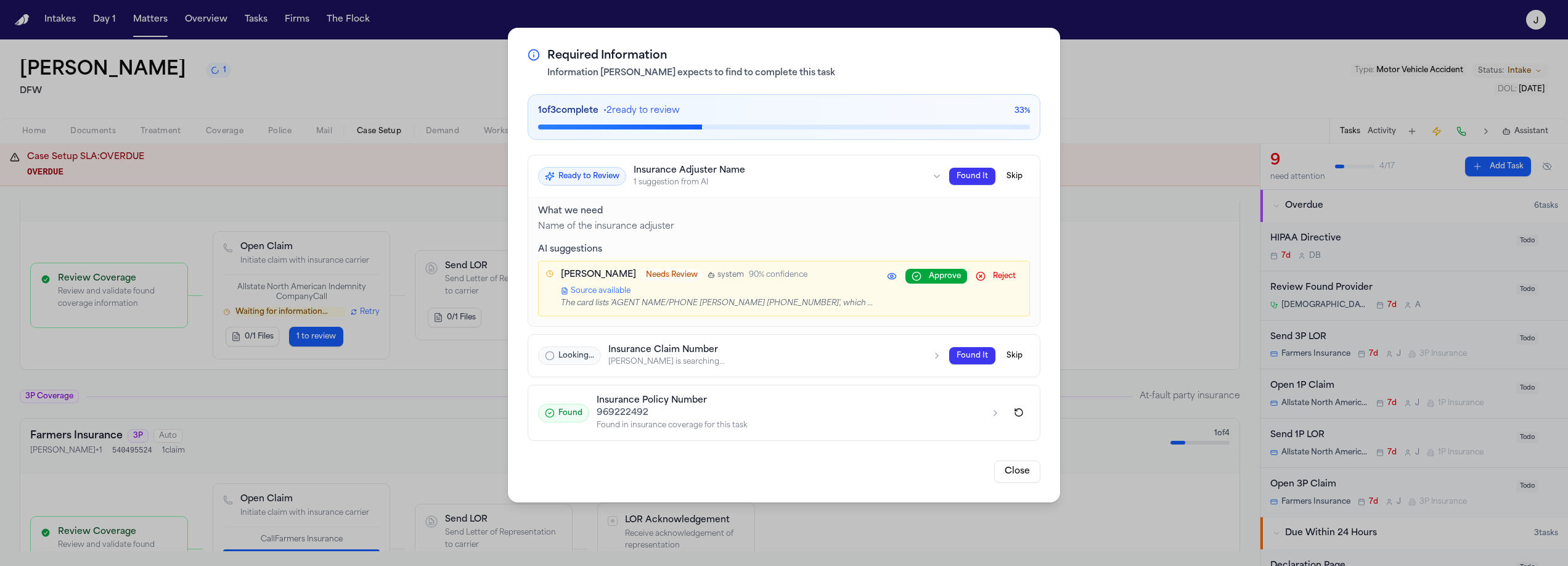
click at [630, 286] on span "Source available" at bounding box center [601, 291] width 60 height 10
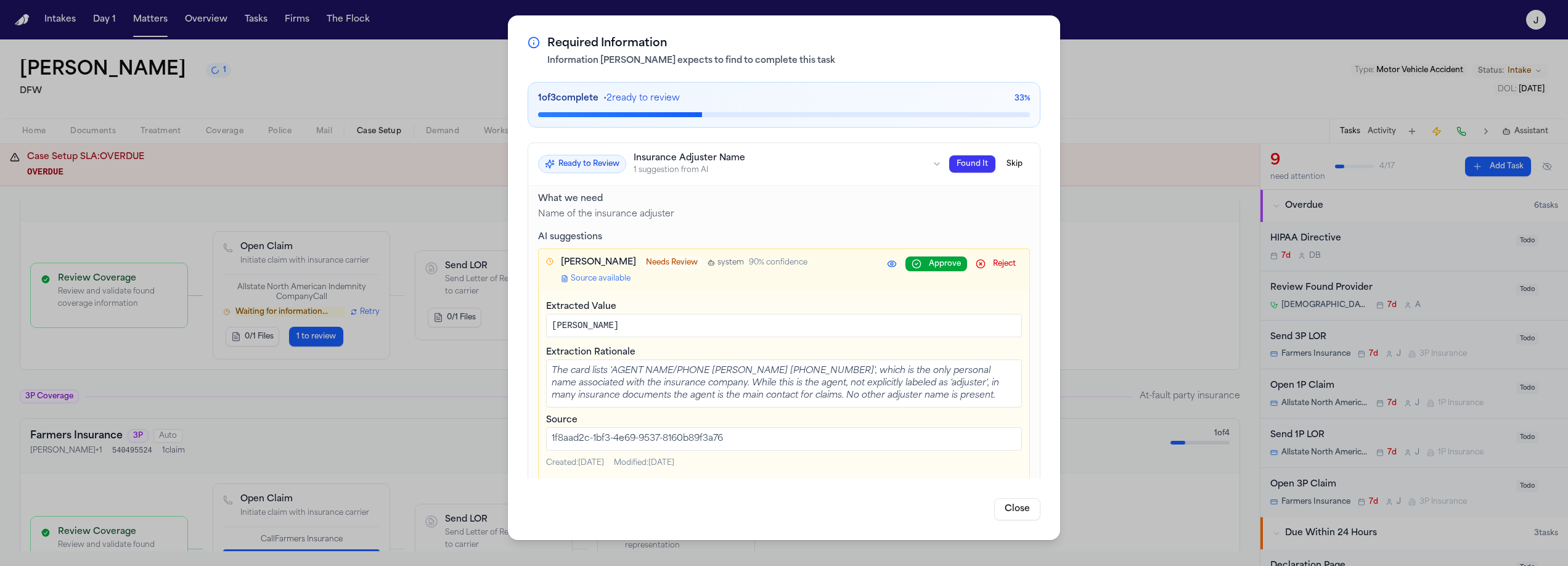
click at [1000, 169] on button "Skip" at bounding box center [1015, 164] width 31 height 17
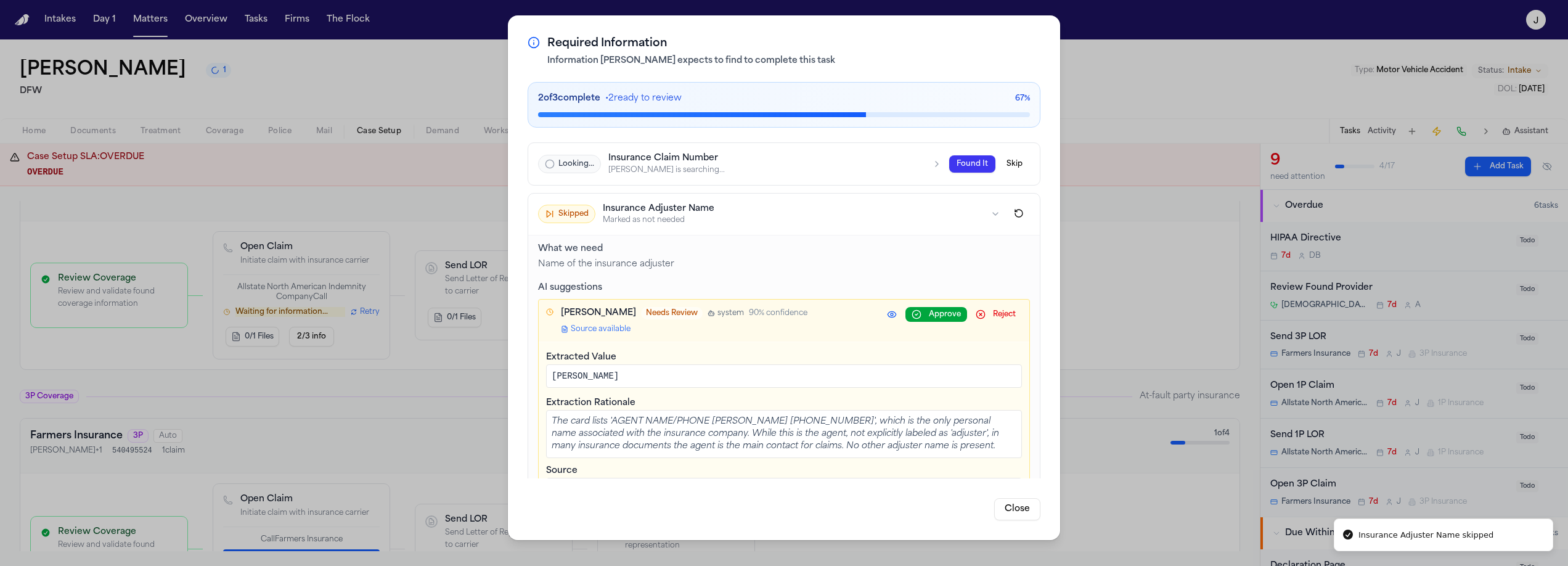
click at [1012, 507] on button "Close" at bounding box center [1017, 509] width 46 height 22
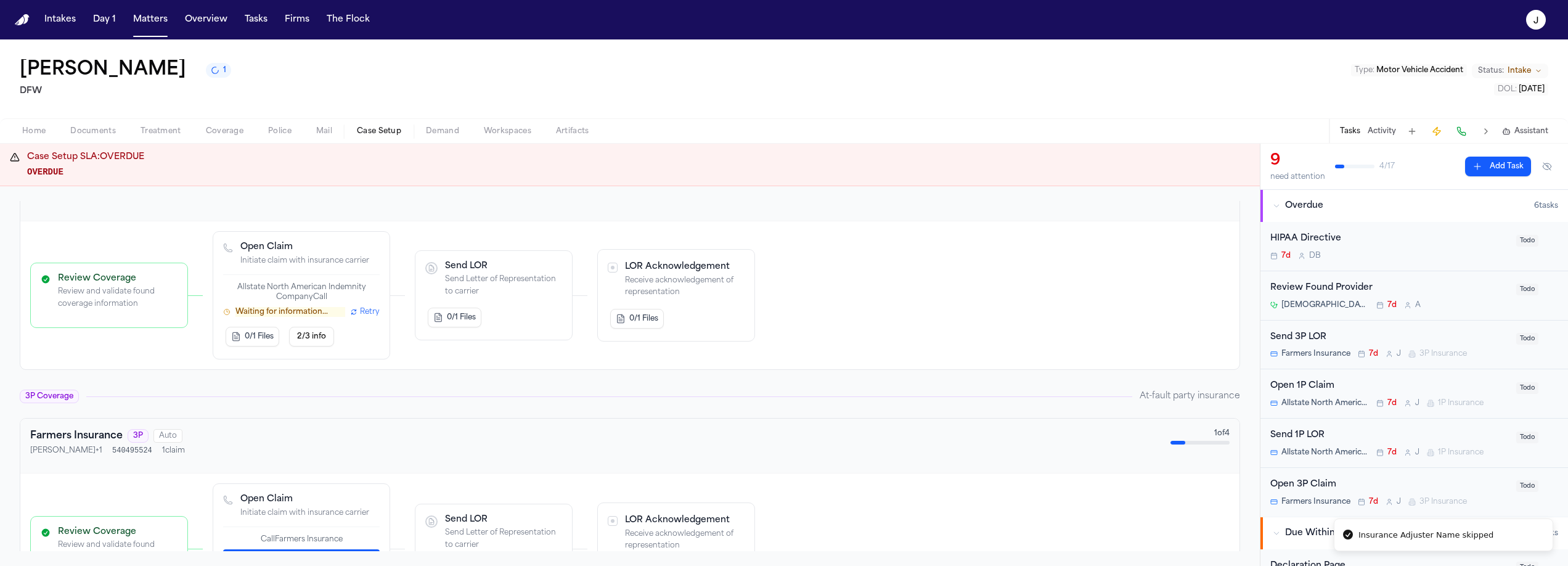
click at [364, 315] on span "Retry" at bounding box center [370, 312] width 20 height 10
click at [359, 317] on button "Retry" at bounding box center [365, 312] width 30 height 10
click at [305, 345] on button "2/3 info" at bounding box center [311, 336] width 45 height 20
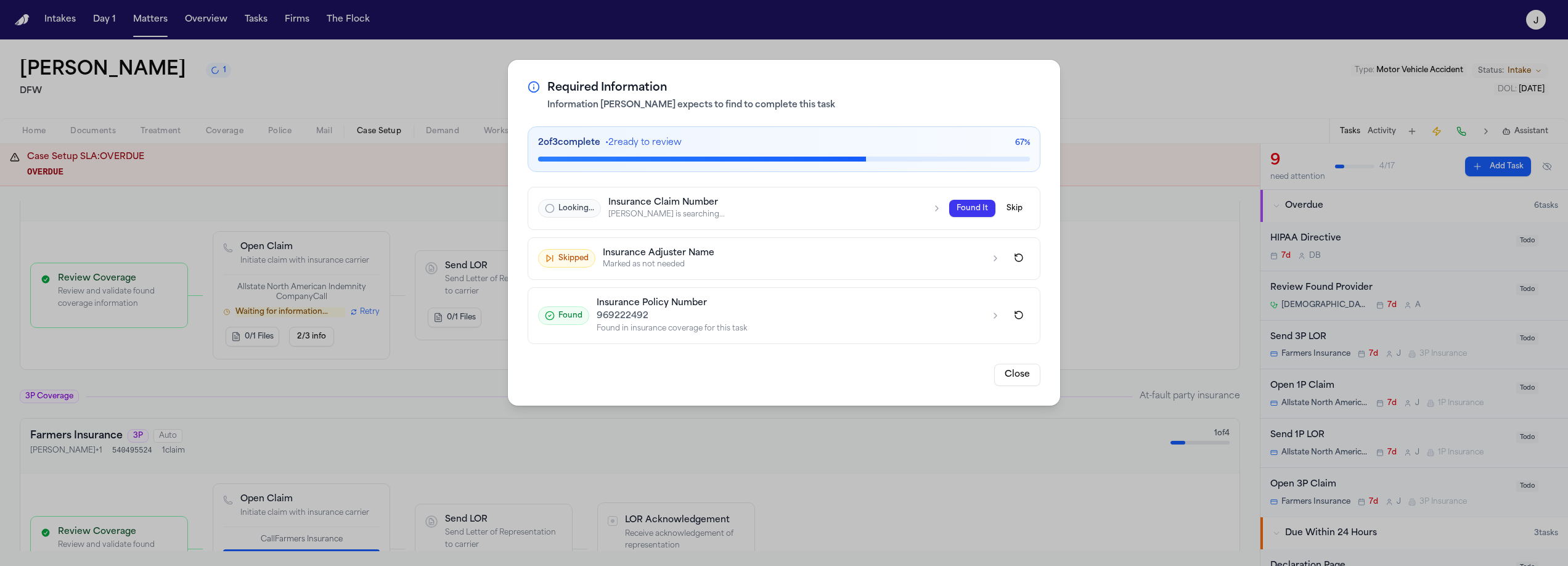
click at [1012, 380] on button "Close" at bounding box center [1017, 375] width 46 height 22
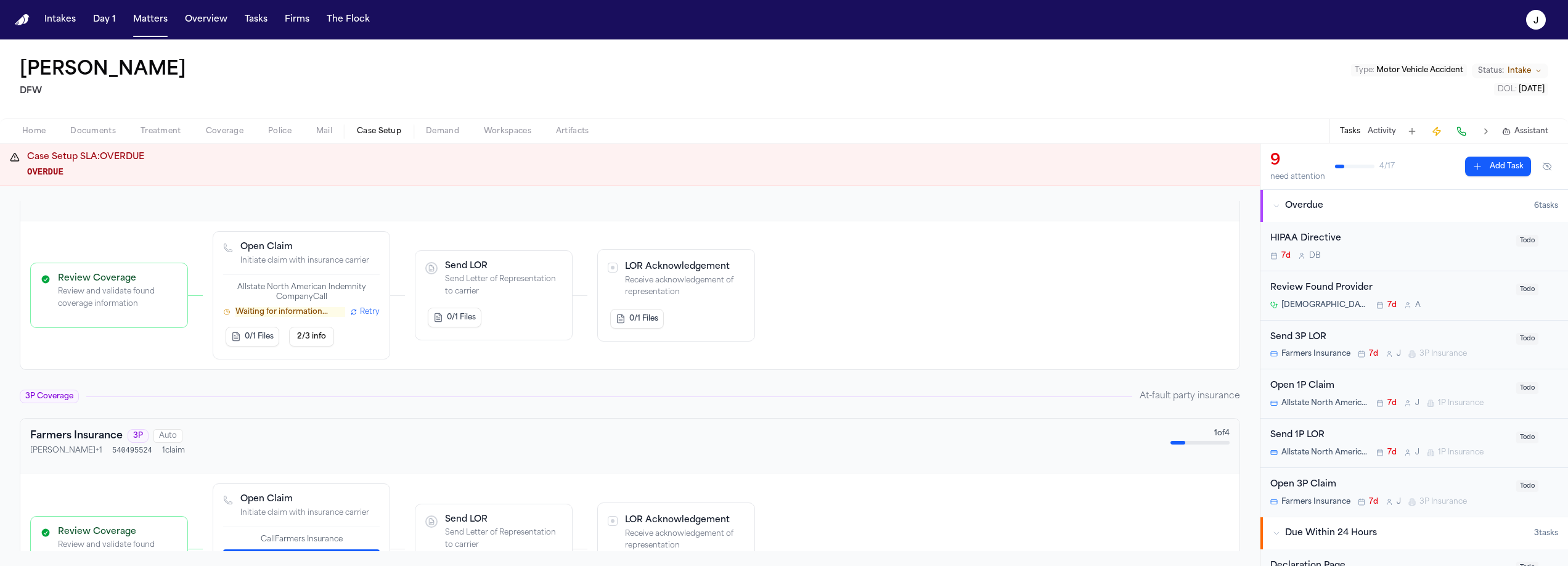
click at [376, 315] on span "Retry" at bounding box center [370, 312] width 20 height 10
click at [370, 315] on span "Retry" at bounding box center [370, 312] width 20 height 10
click at [369, 316] on span "Retry" at bounding box center [370, 312] width 20 height 10
click at [302, 341] on span "2/3 info" at bounding box center [311, 336] width 29 height 10
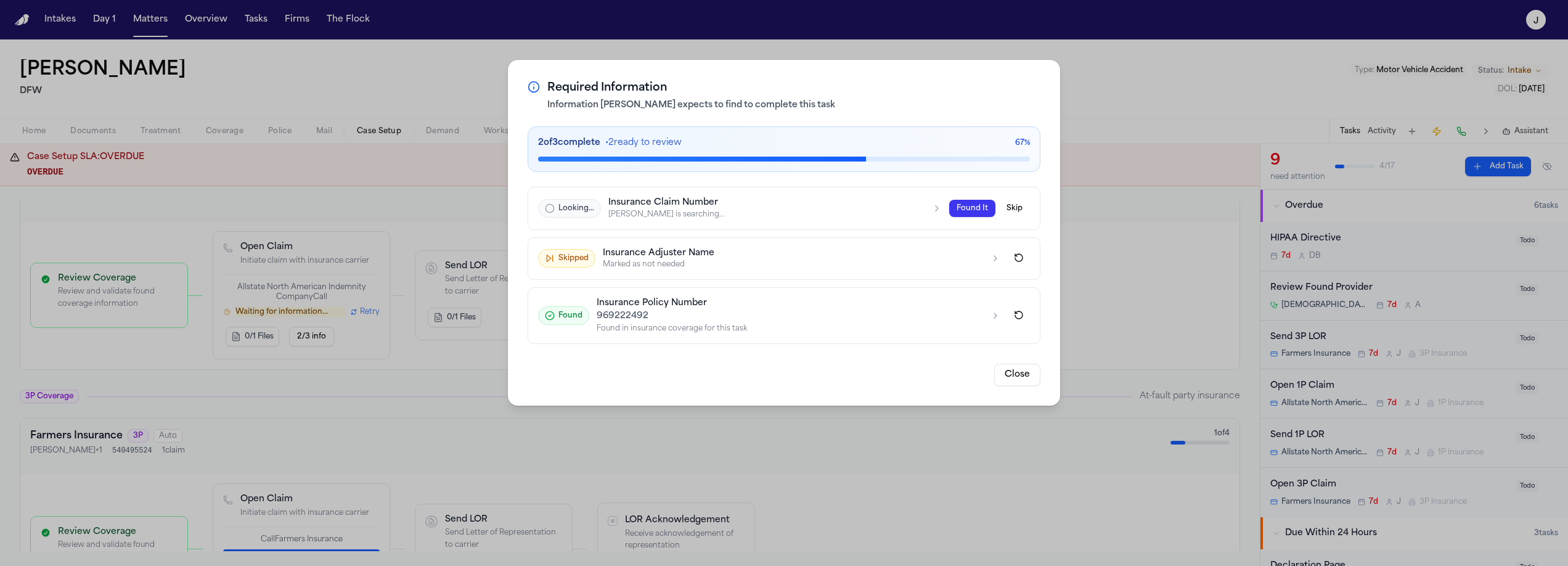
click at [837, 215] on div "Finch is searching..." at bounding box center [766, 215] width 316 height 10
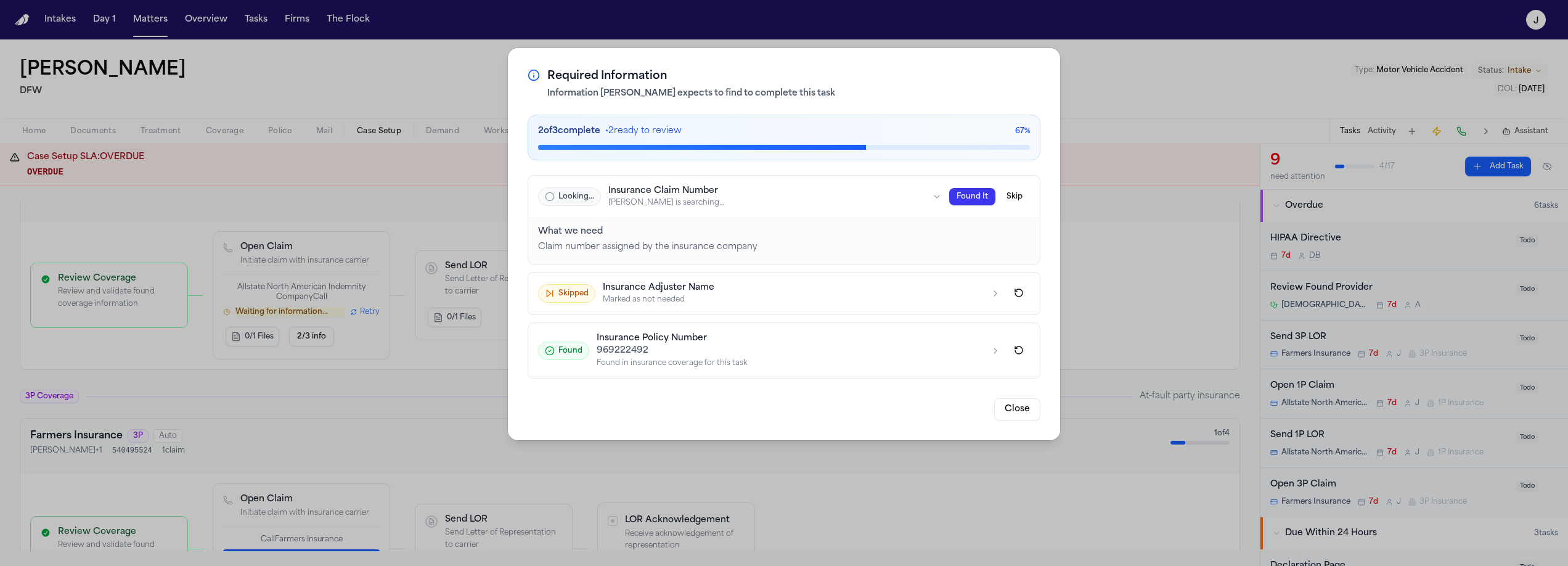
click at [837, 210] on button "Looking... Insurance Claim Number Finch is searching... Found It Skip" at bounding box center [784, 197] width 511 height 42
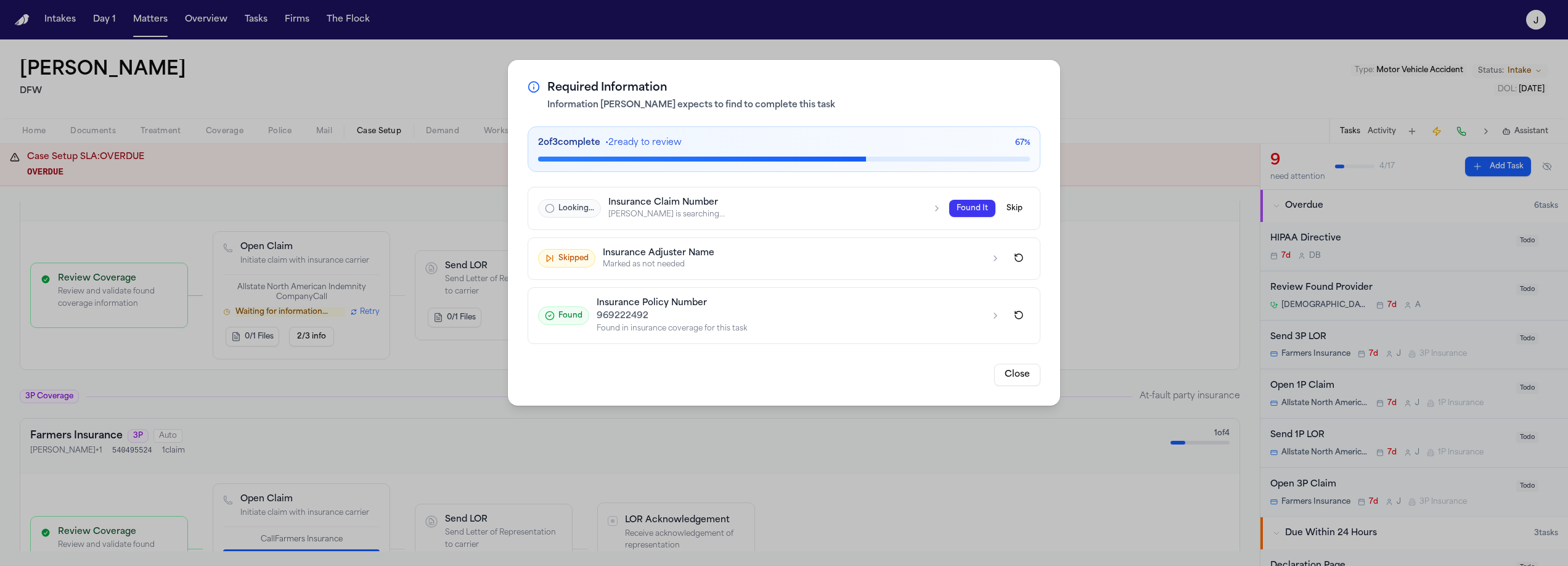
click at [837, 210] on div "Finch is searching..." at bounding box center [766, 215] width 316 height 10
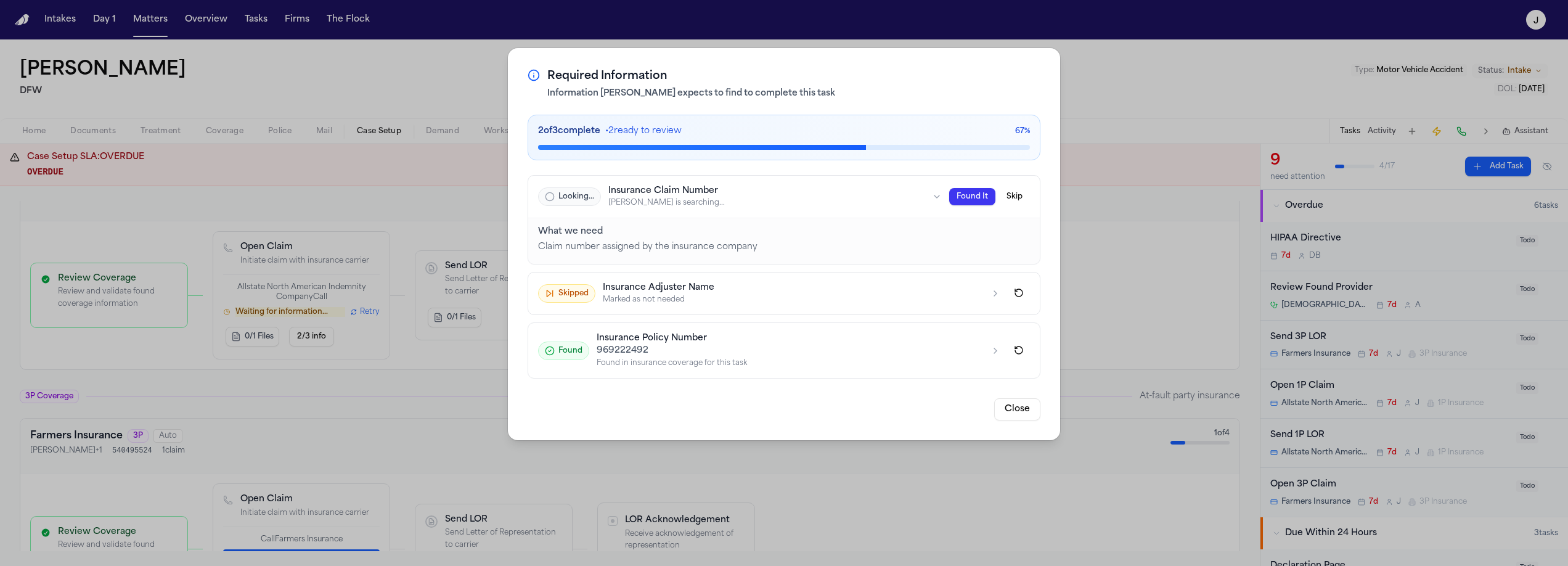
click at [837, 210] on button "Looking... Insurance Claim Number Finch is searching... Found It Skip" at bounding box center [784, 197] width 511 height 42
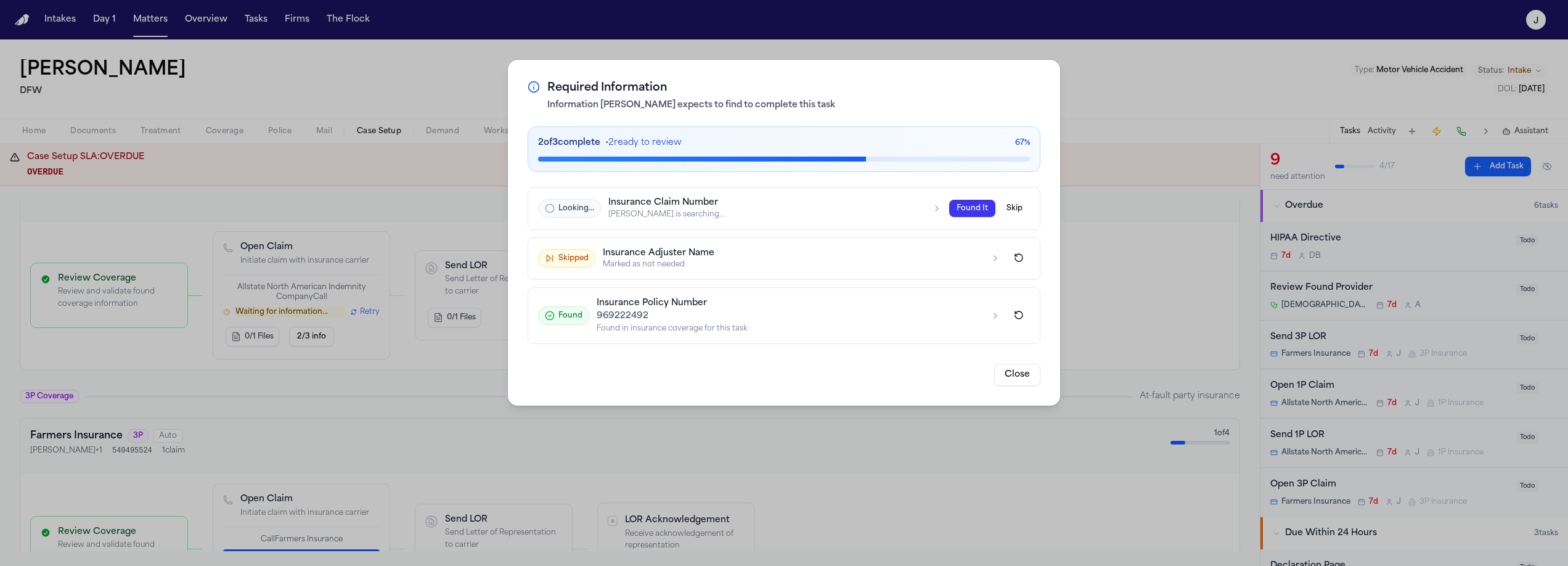
click at [1017, 206] on button "Skip" at bounding box center [1015, 209] width 31 height 17
drag, startPoint x: 1017, startPoint y: 206, endPoint x: 993, endPoint y: 224, distance: 30.0
click at [1013, 210] on button "Skip" at bounding box center [1015, 209] width 31 height 17
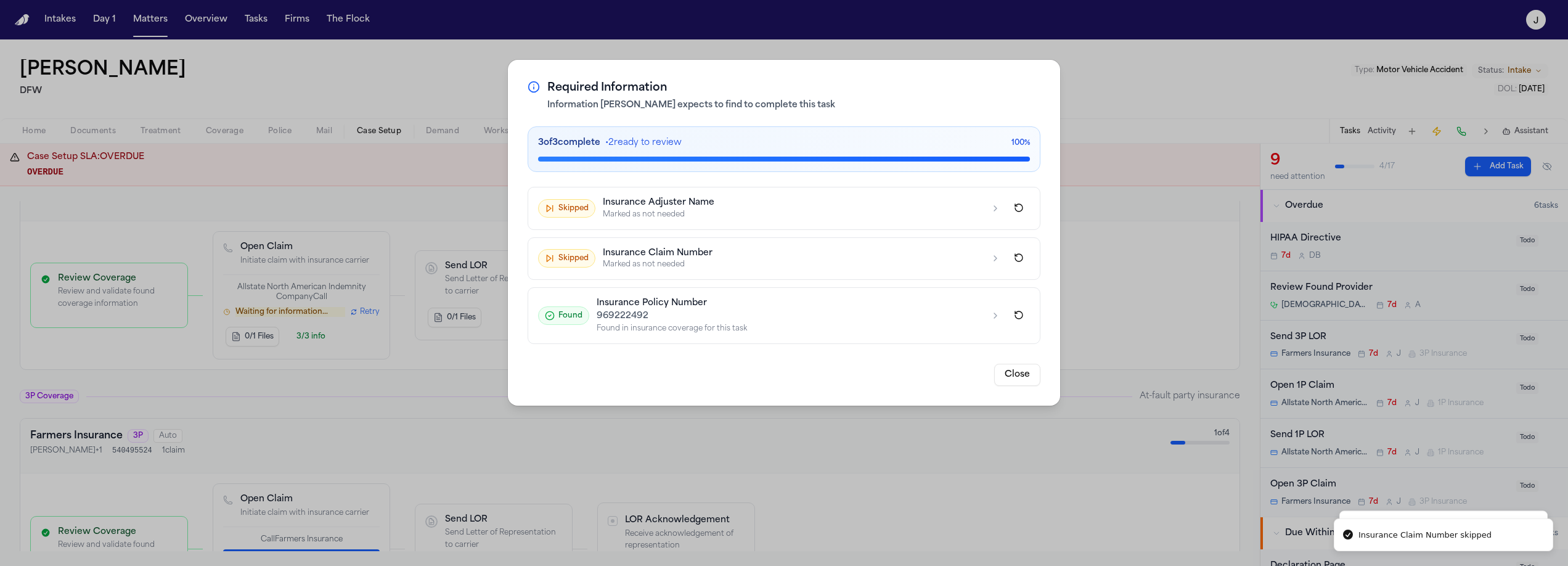
click at [1028, 373] on button "Close" at bounding box center [1017, 375] width 46 height 22
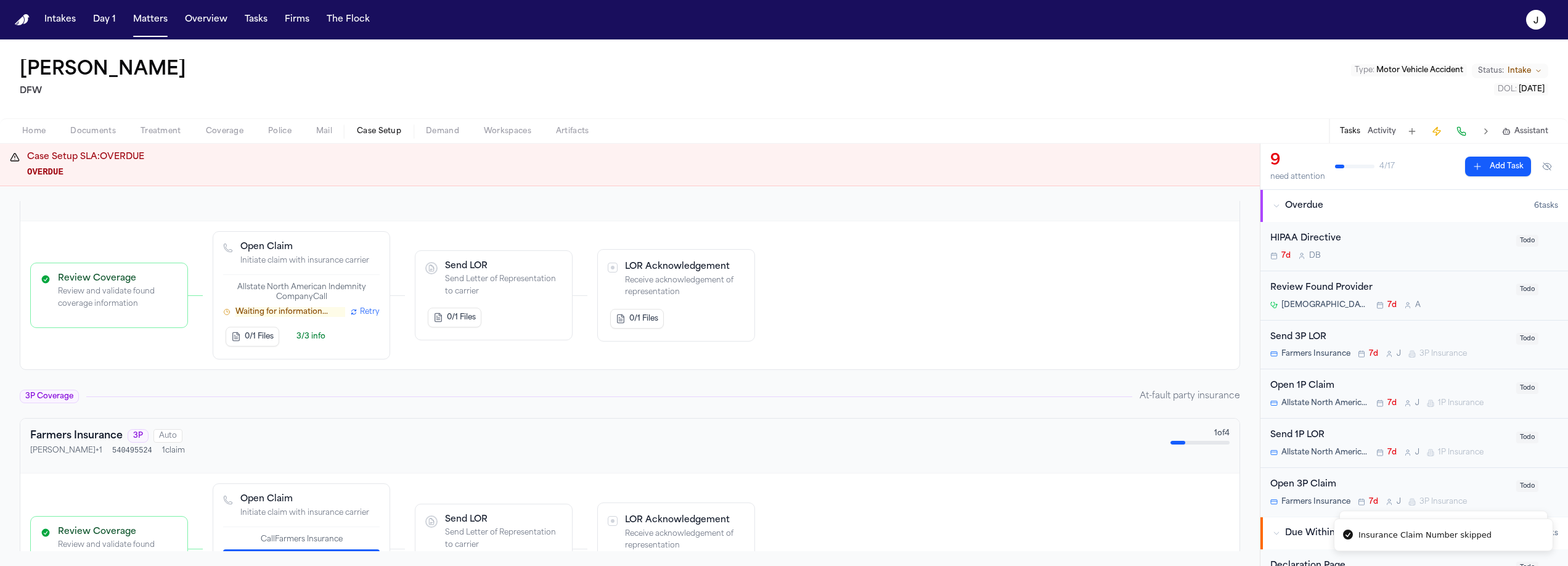
click at [365, 317] on span "Retry" at bounding box center [370, 312] width 20 height 10
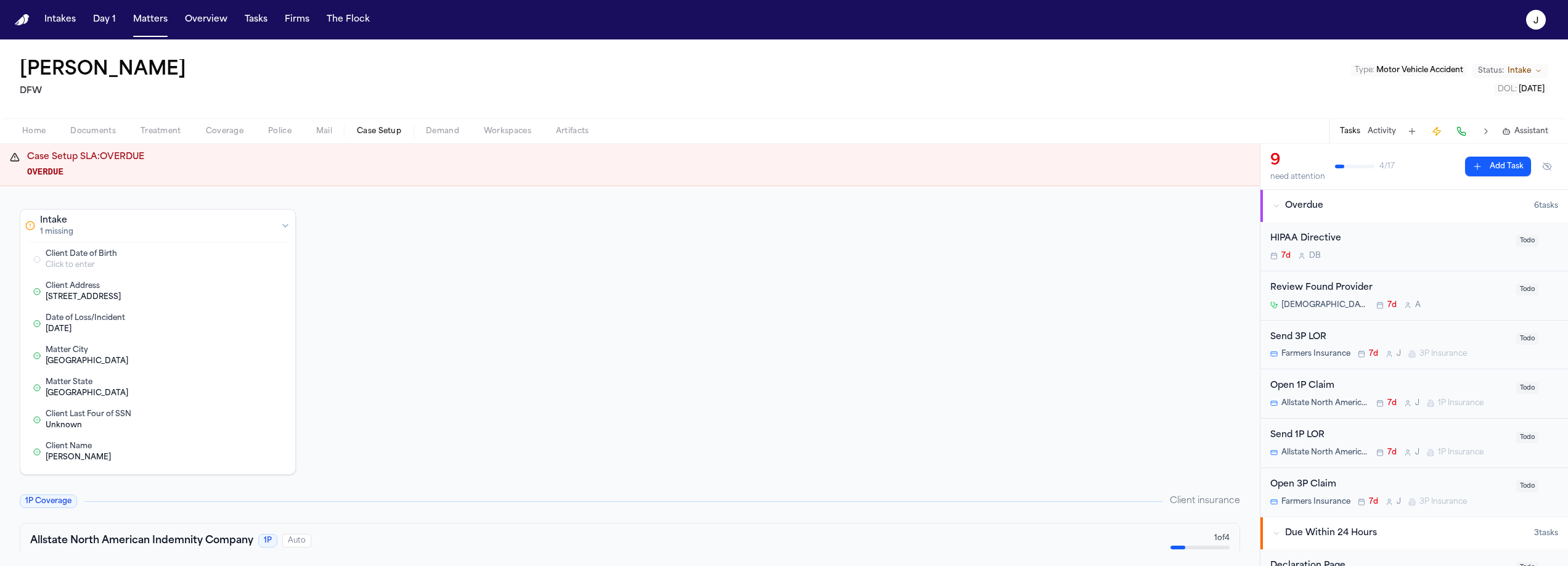
scroll to position [0, 0]
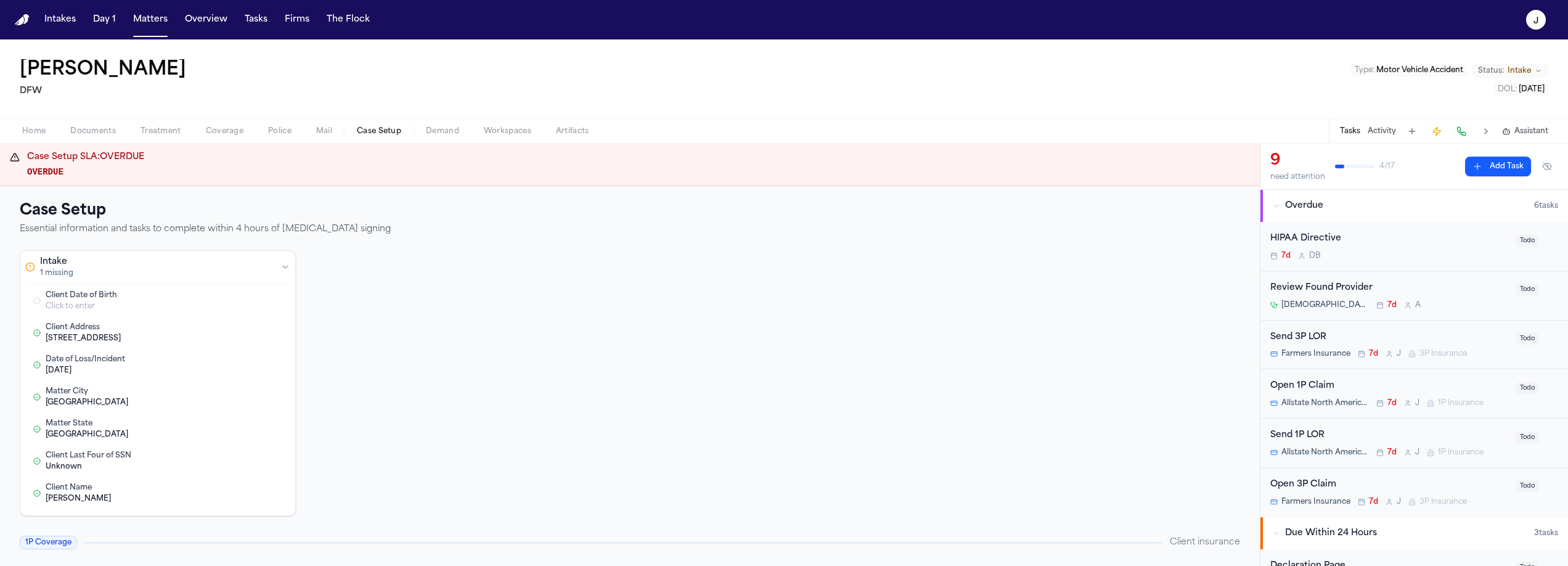
click at [33, 128] on span "Home" at bounding box center [34, 132] width 24 height 10
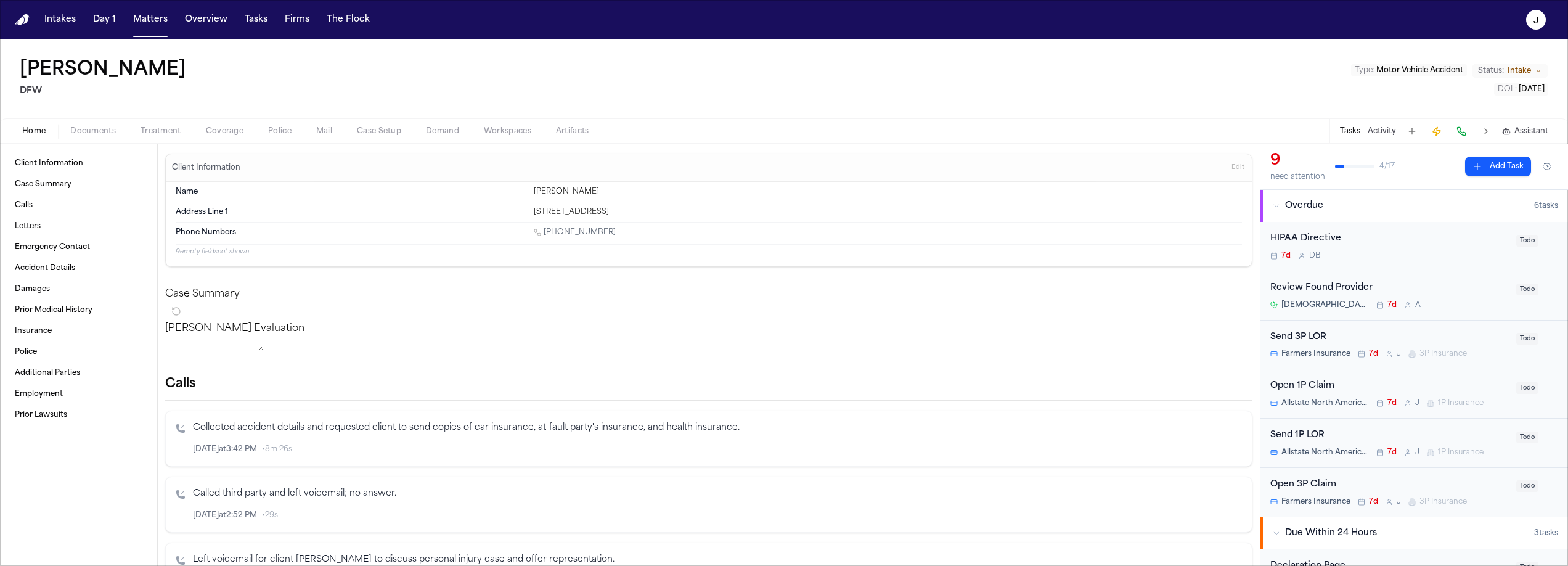
click at [360, 130] on span "Case Setup" at bounding box center [379, 132] width 45 height 10
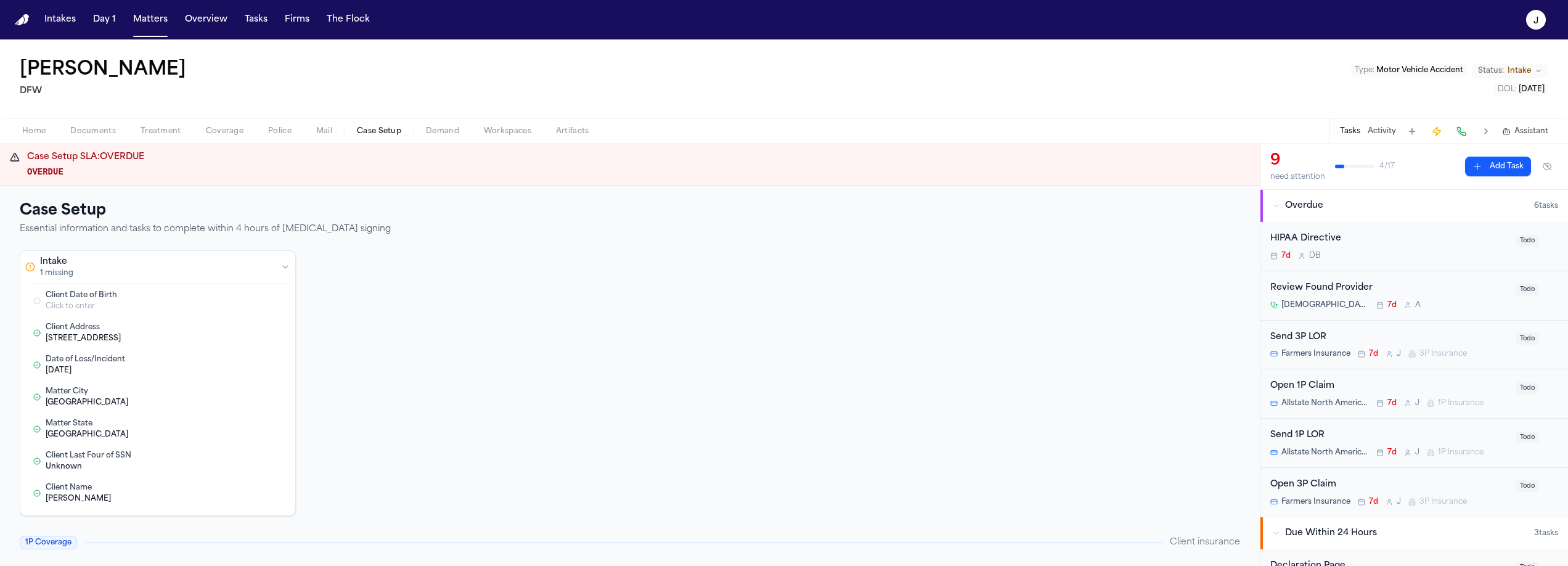
click at [197, 136] on button "Coverage" at bounding box center [225, 132] width 62 height 15
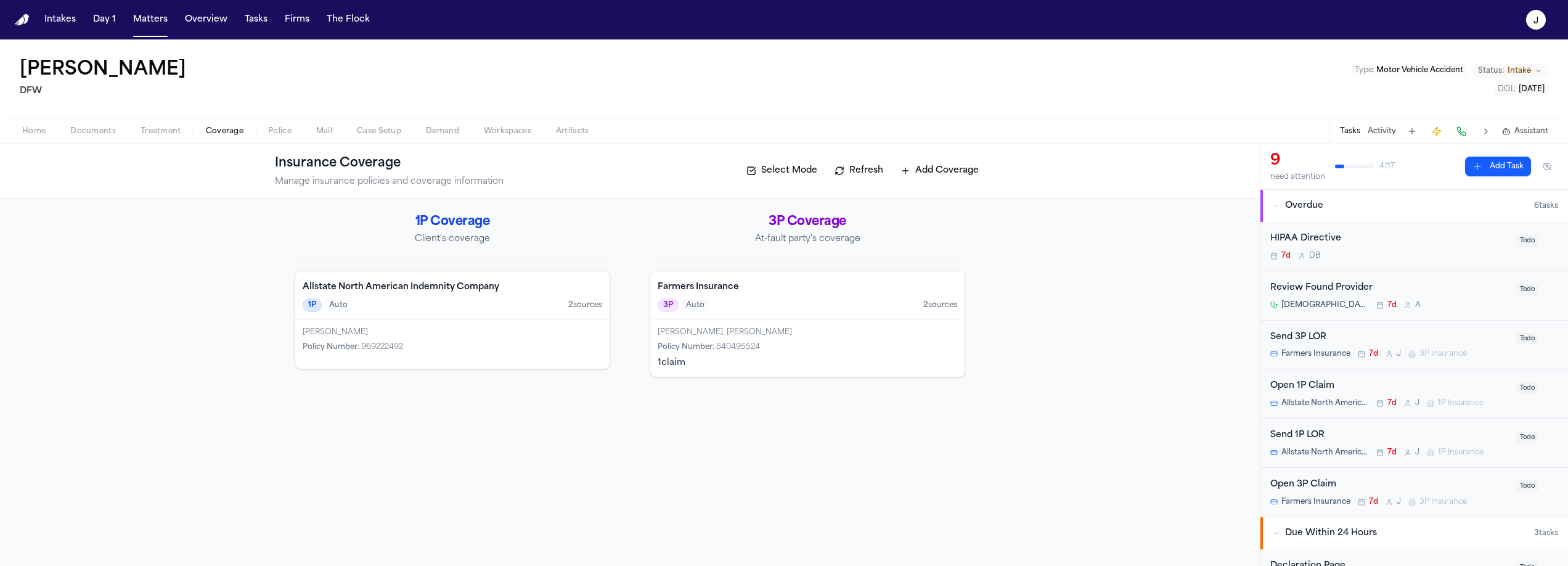
click at [466, 334] on div "[PERSON_NAME]" at bounding box center [452, 332] width 300 height 10
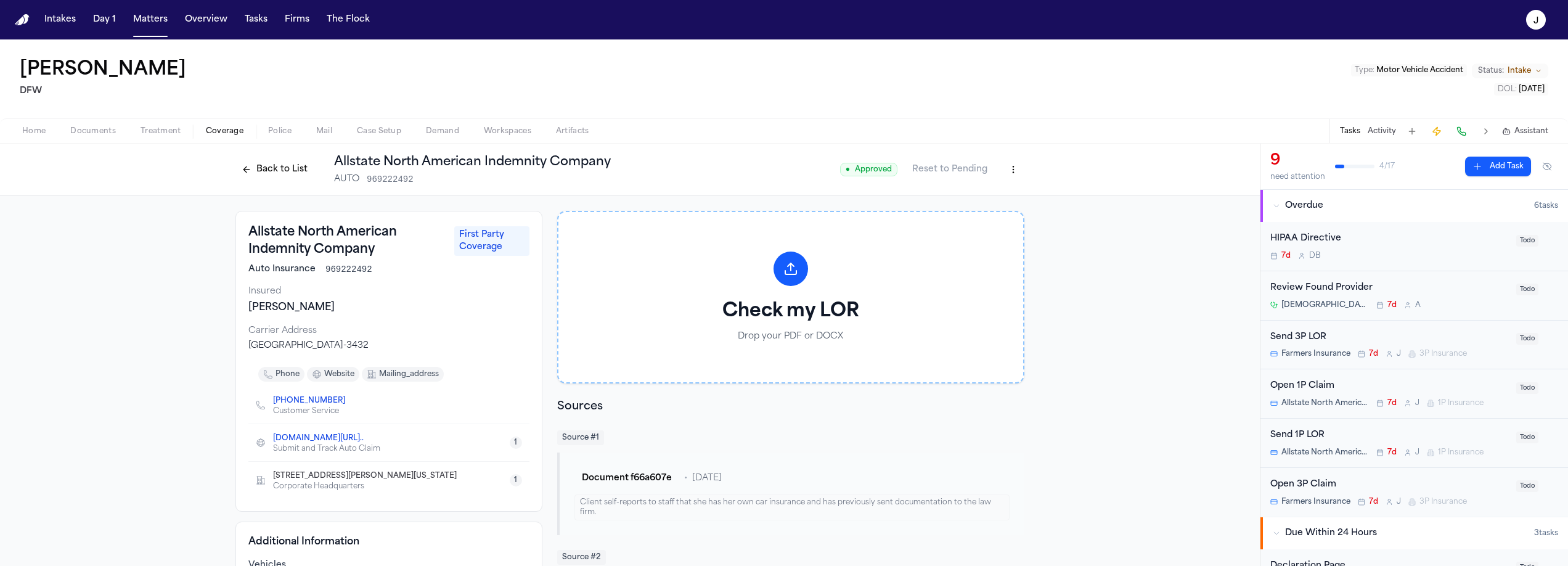
click at [1375, 393] on div "Open 1P Claim" at bounding box center [1389, 386] width 238 height 14
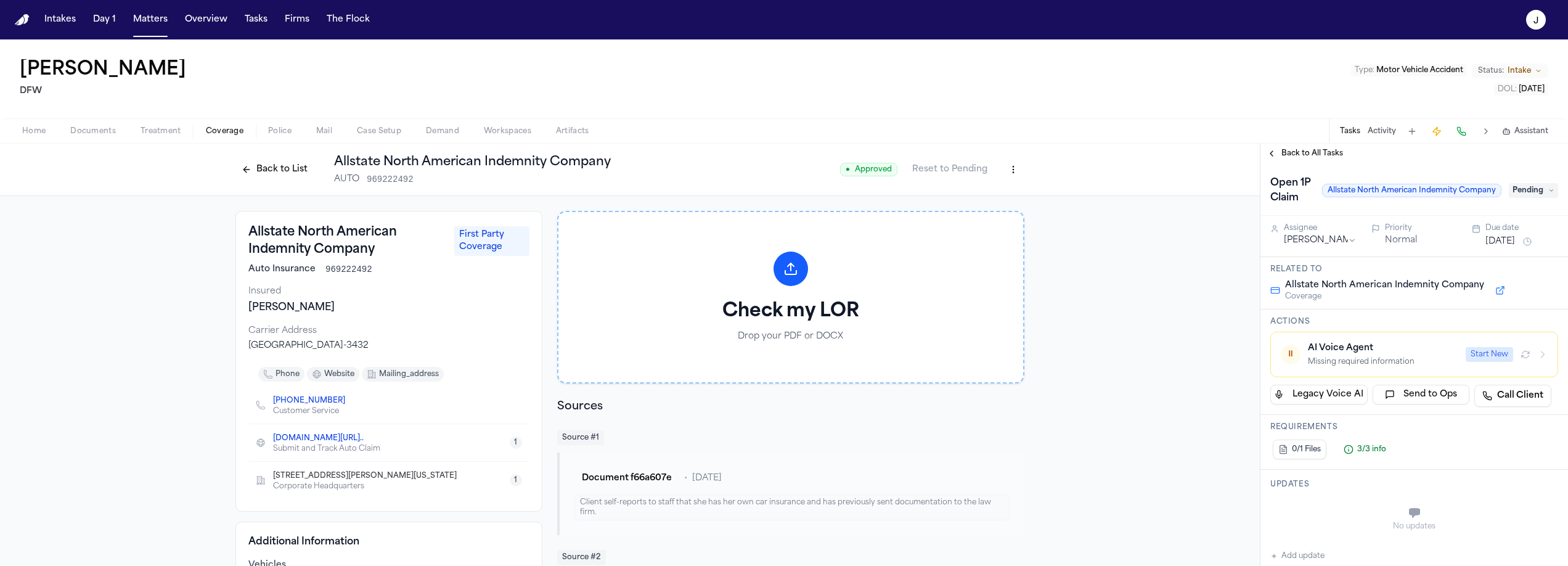
click at [1478, 354] on button "Start New" at bounding box center [1489, 354] width 47 height 15
click at [284, 172] on button "Back to List" at bounding box center [274, 169] width 78 height 20
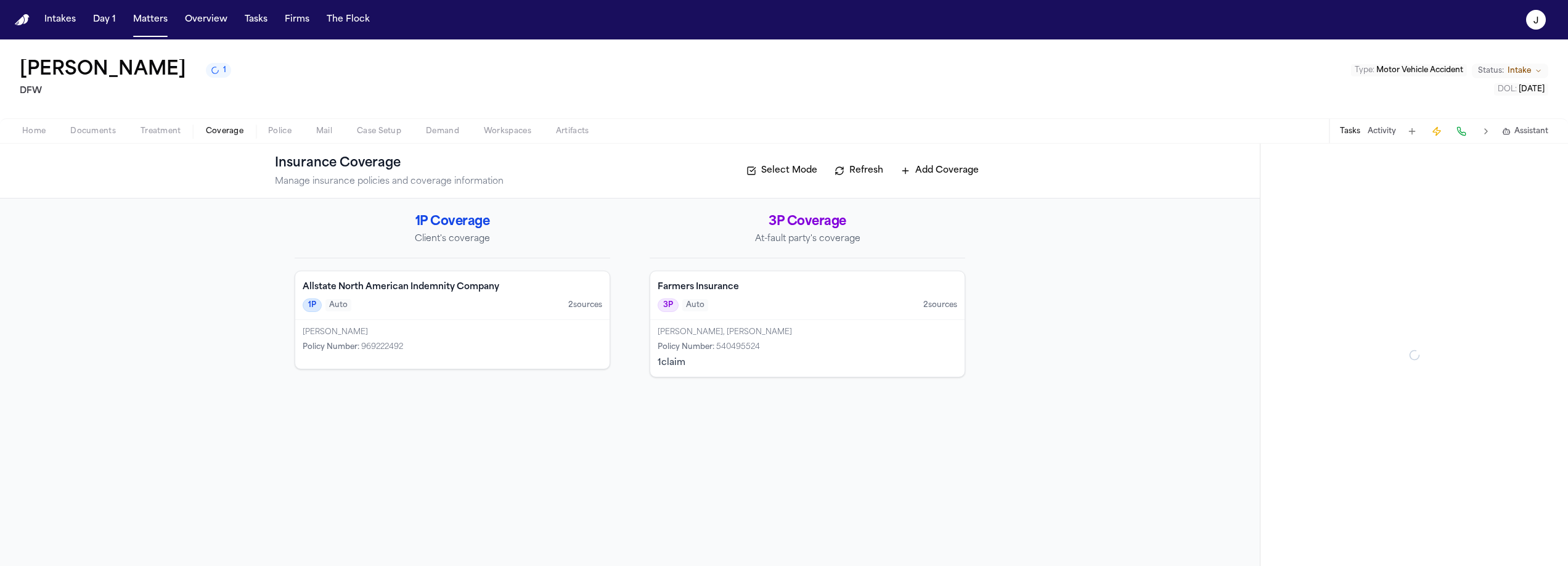
click at [792, 300] on div "3P Auto 2 source s" at bounding box center [807, 305] width 300 height 14
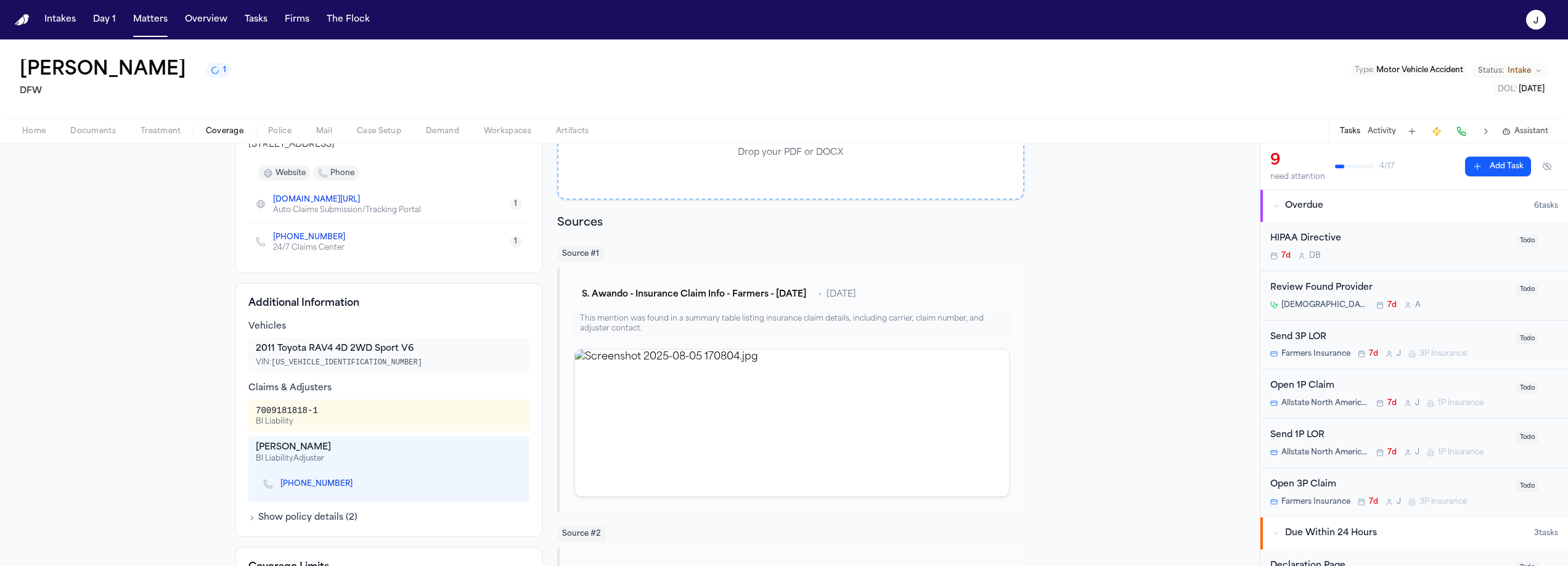
click at [1463, 125] on button at bounding box center [1461, 132] width 17 height 17
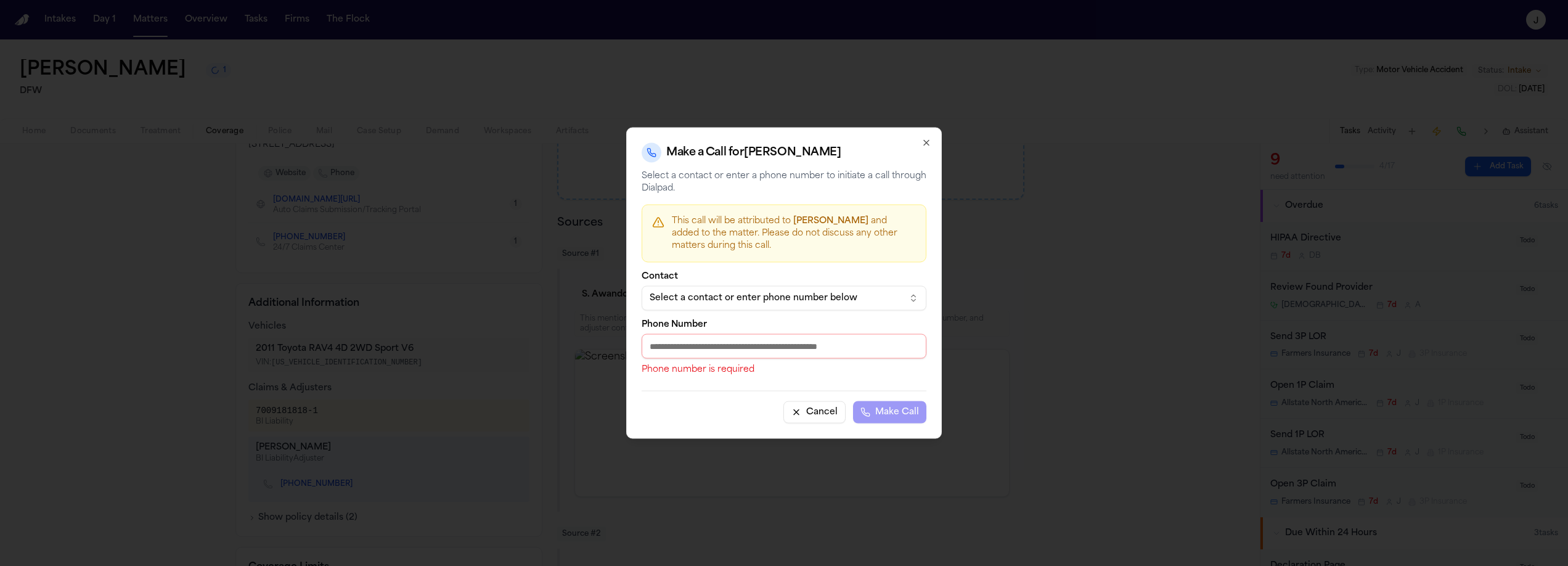
click at [758, 295] on div "Select a contact or enter phone number below" at bounding box center [774, 299] width 249 height 12
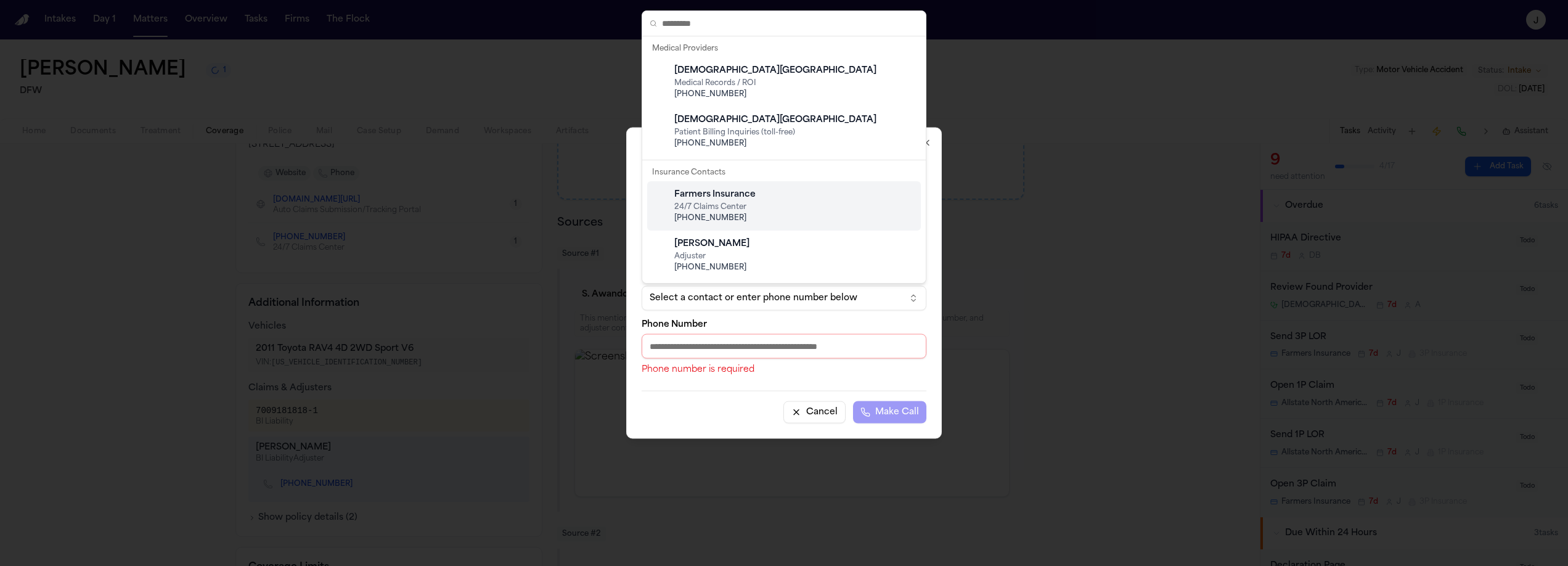
click at [730, 195] on div "Farmers Insurance" at bounding box center [794, 195] width 239 height 12
type input "**********"
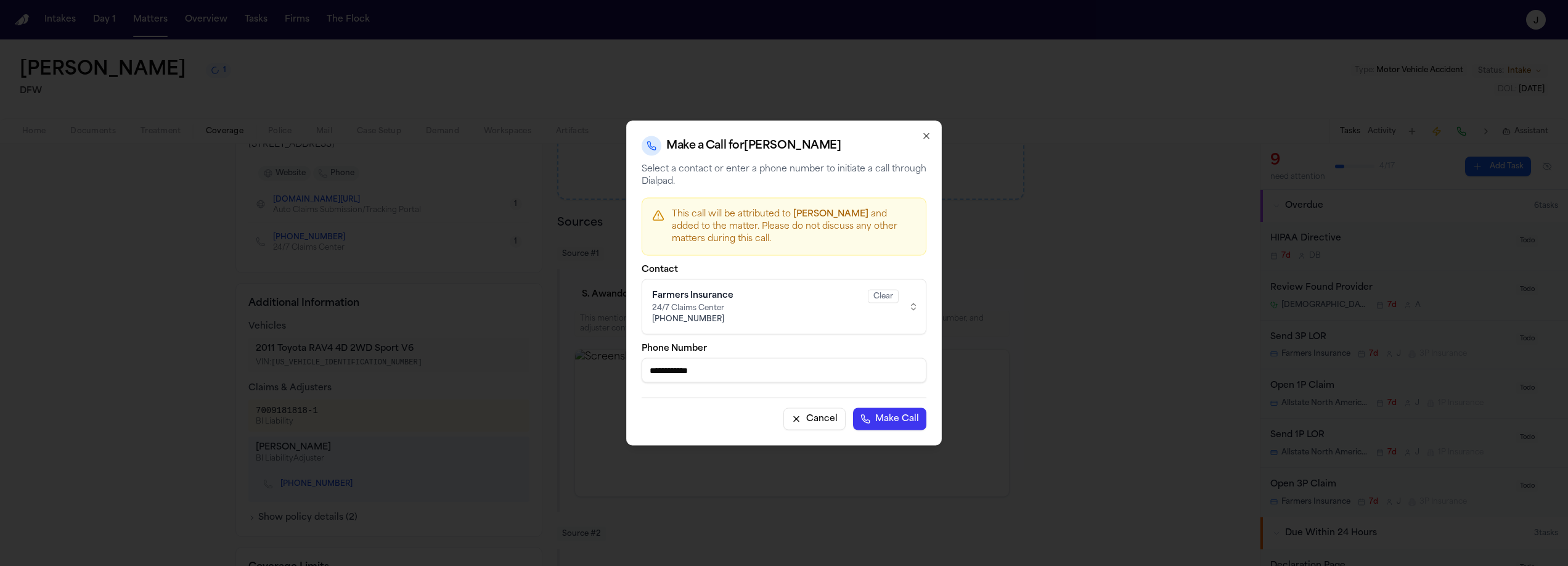
click at [912, 418] on button "Make Call" at bounding box center [890, 420] width 73 height 22
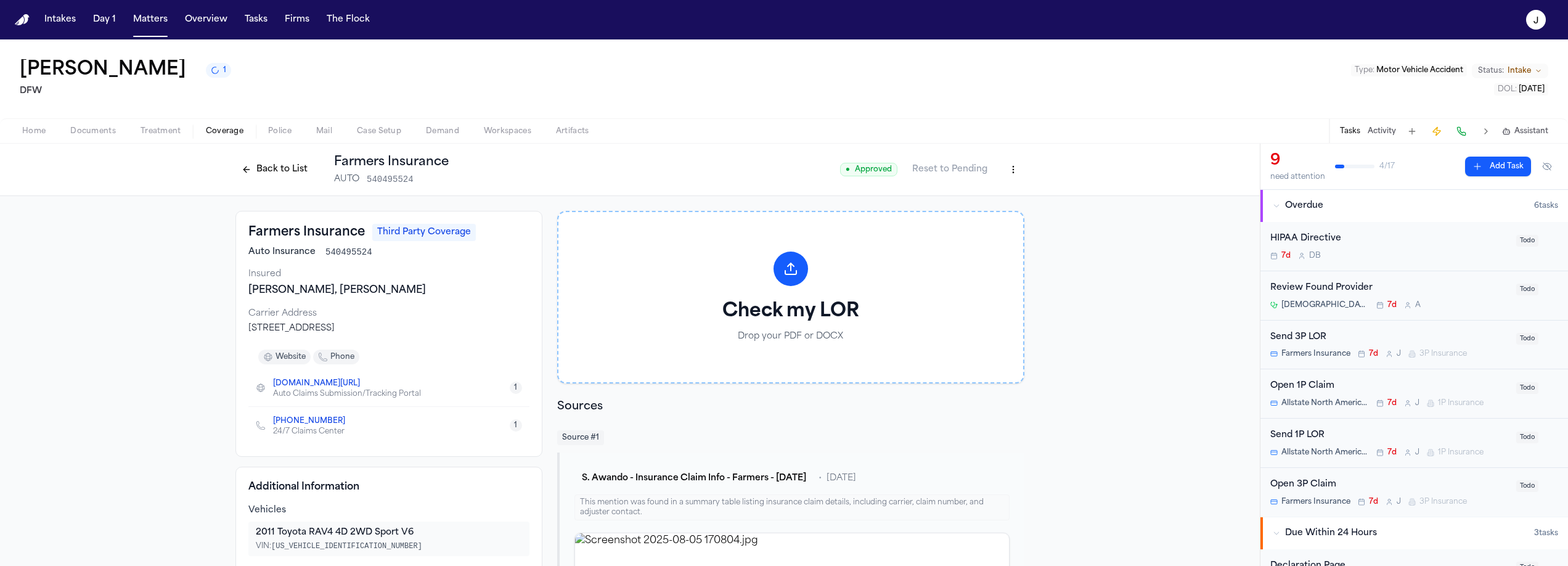
click at [34, 137] on span "Home" at bounding box center [34, 132] width 24 height 10
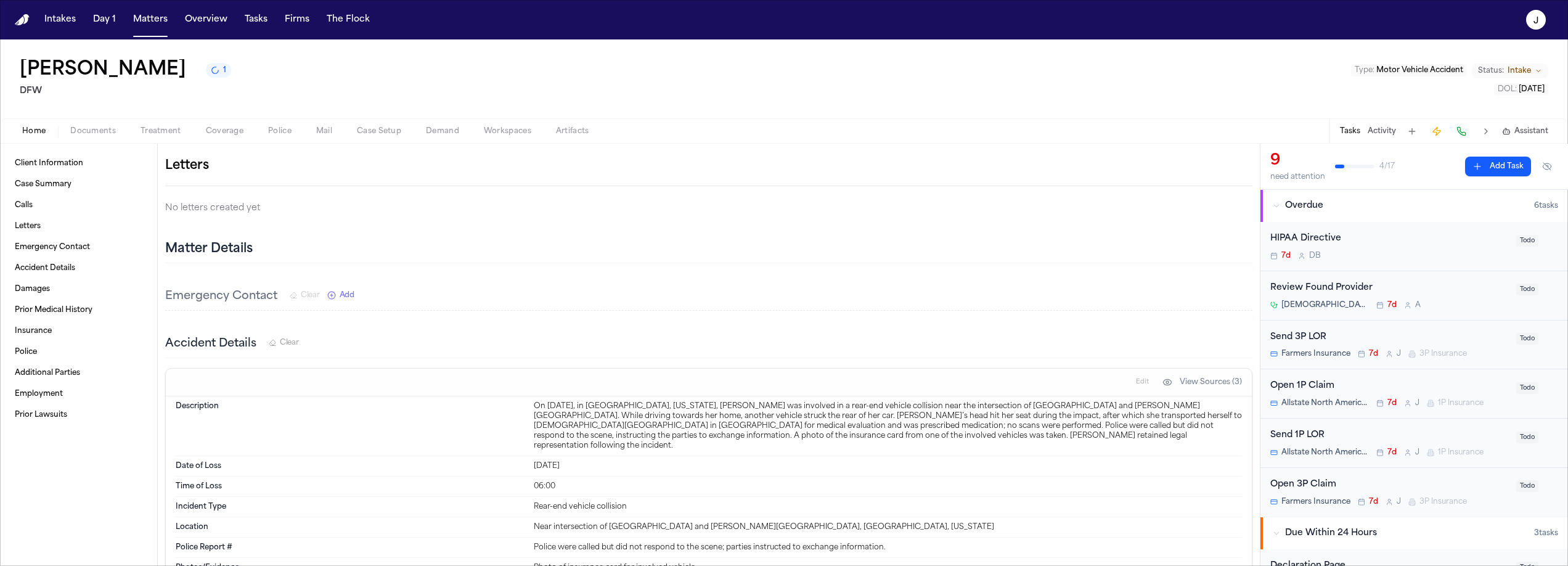
scroll to position [620, 0]
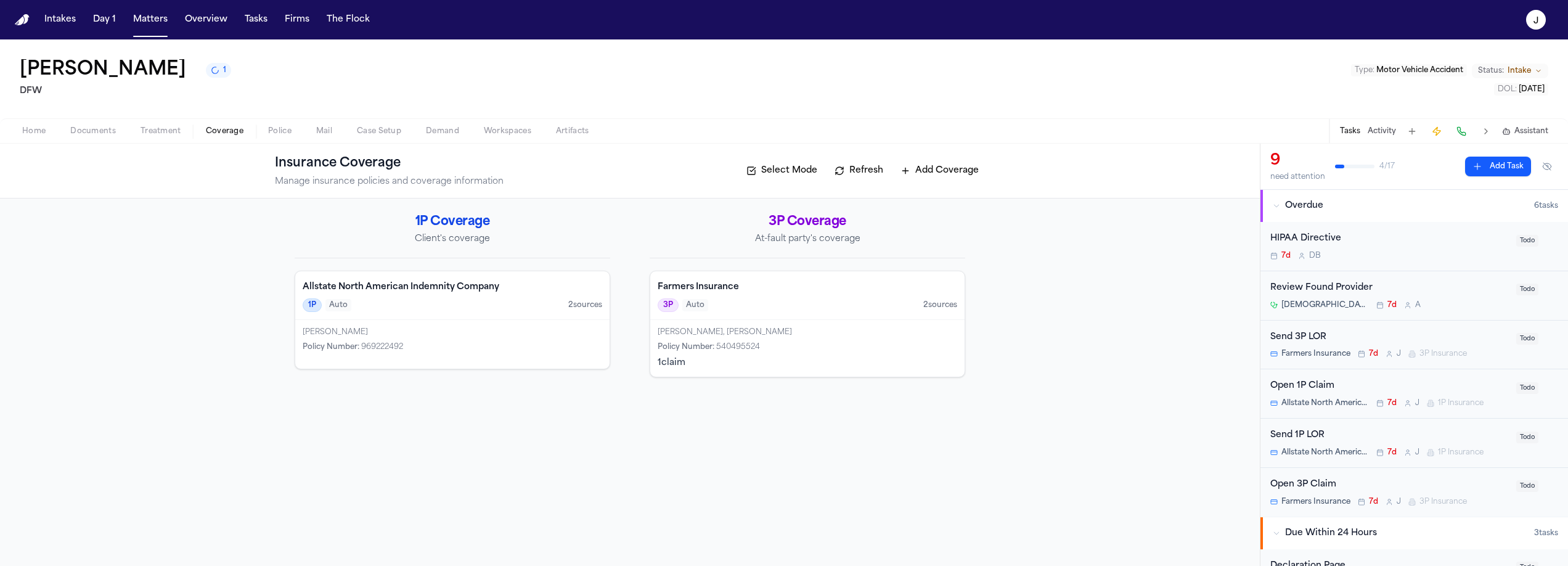
click at [218, 132] on span "Coverage" at bounding box center [225, 132] width 38 height 10
click at [777, 304] on div "3P Auto 2 source s" at bounding box center [807, 305] width 300 height 14
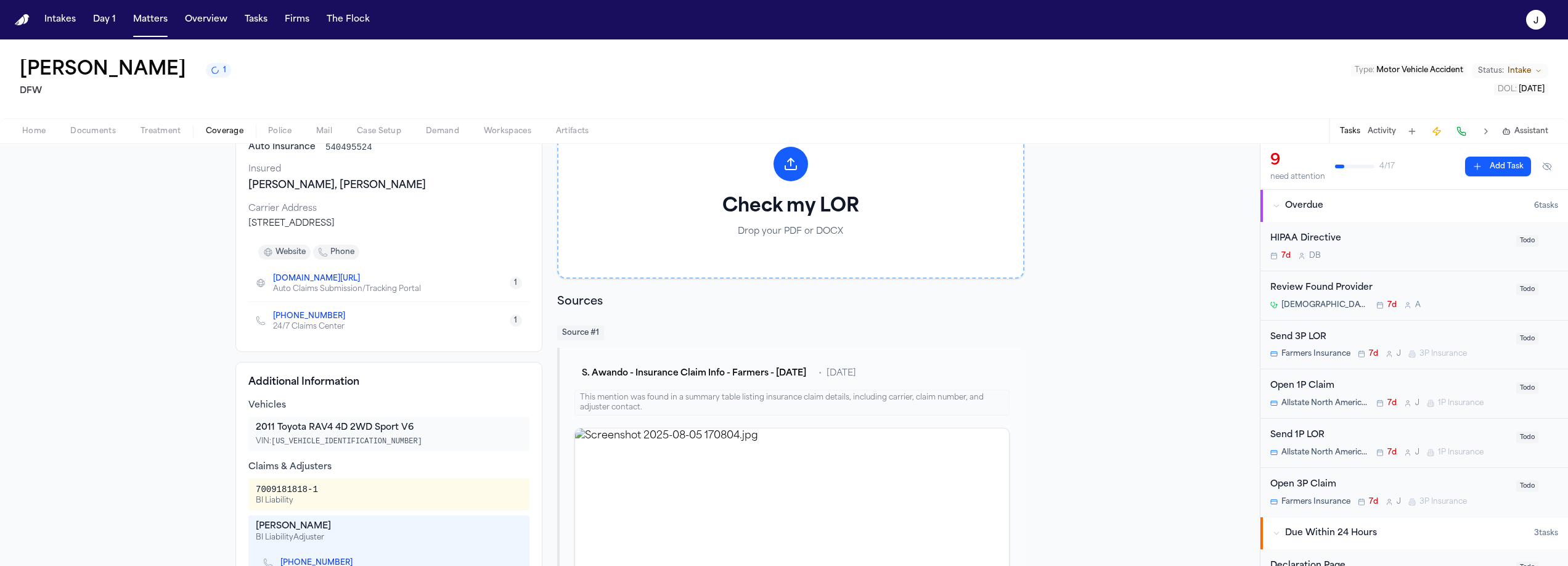
scroll to position [106, 0]
click at [1371, 384] on div "Open 1P Claim" at bounding box center [1389, 386] width 238 height 14
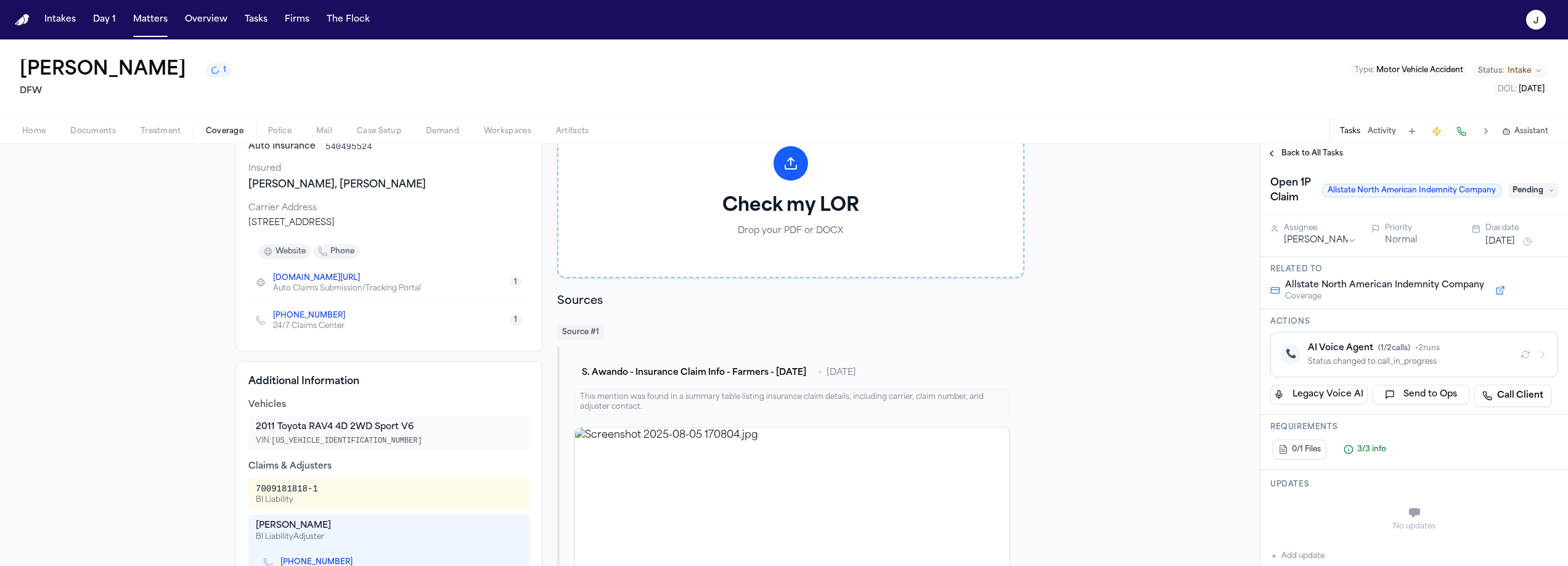
click at [1327, 163] on div "Back to All Tasks" at bounding box center [1414, 153] width 308 height 20
click at [1327, 156] on span "Back to All Tasks" at bounding box center [1312, 153] width 61 height 10
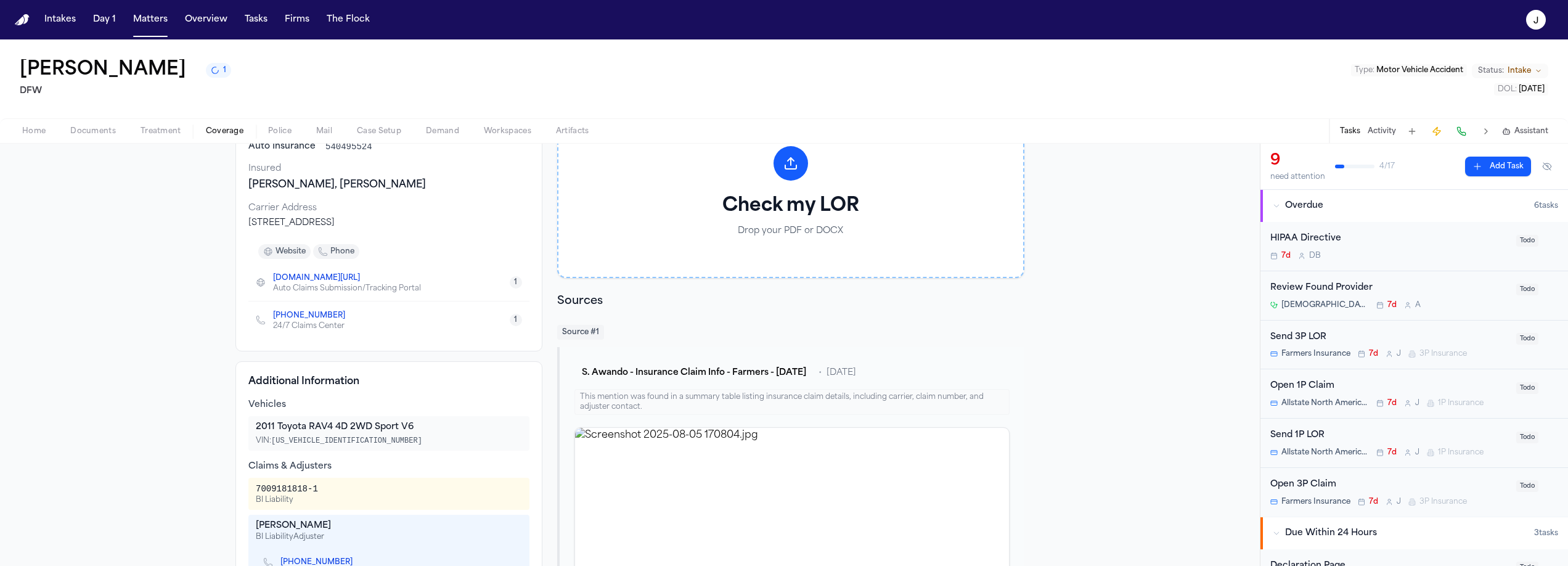
click at [1368, 479] on div "Open 3P Claim" at bounding box center [1389, 485] width 238 height 14
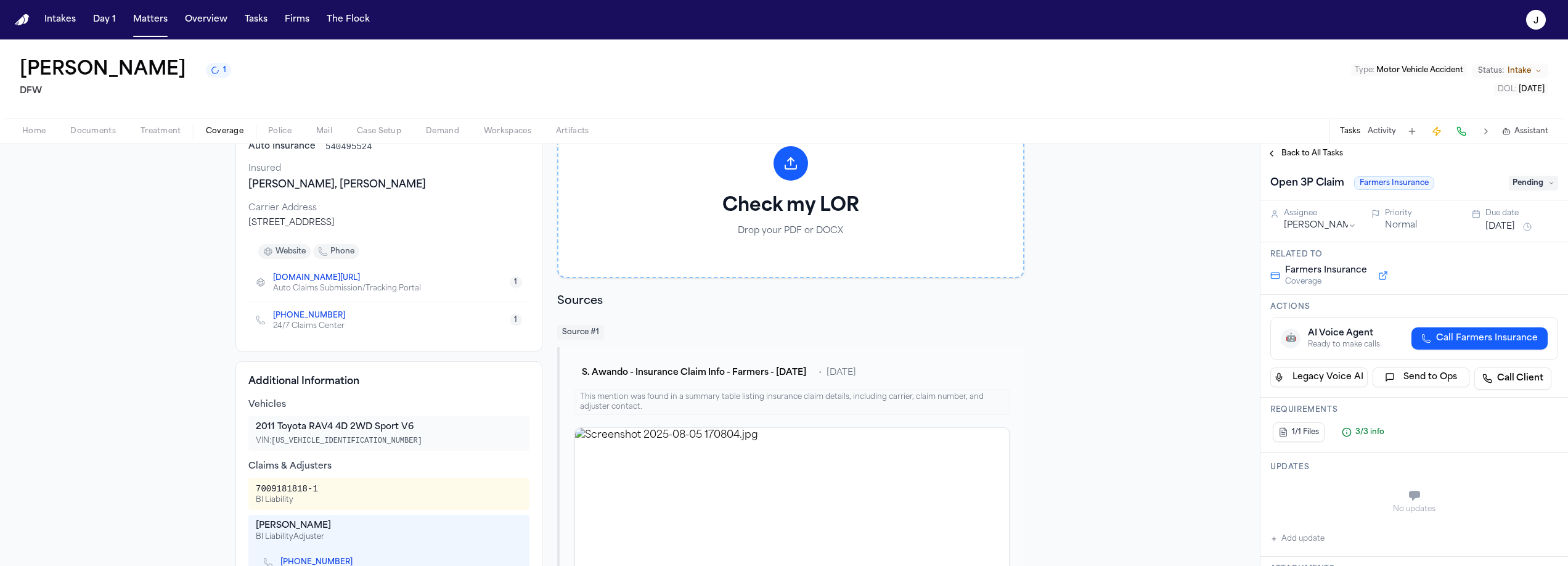
click at [1546, 189] on span "Pending" at bounding box center [1533, 183] width 49 height 15
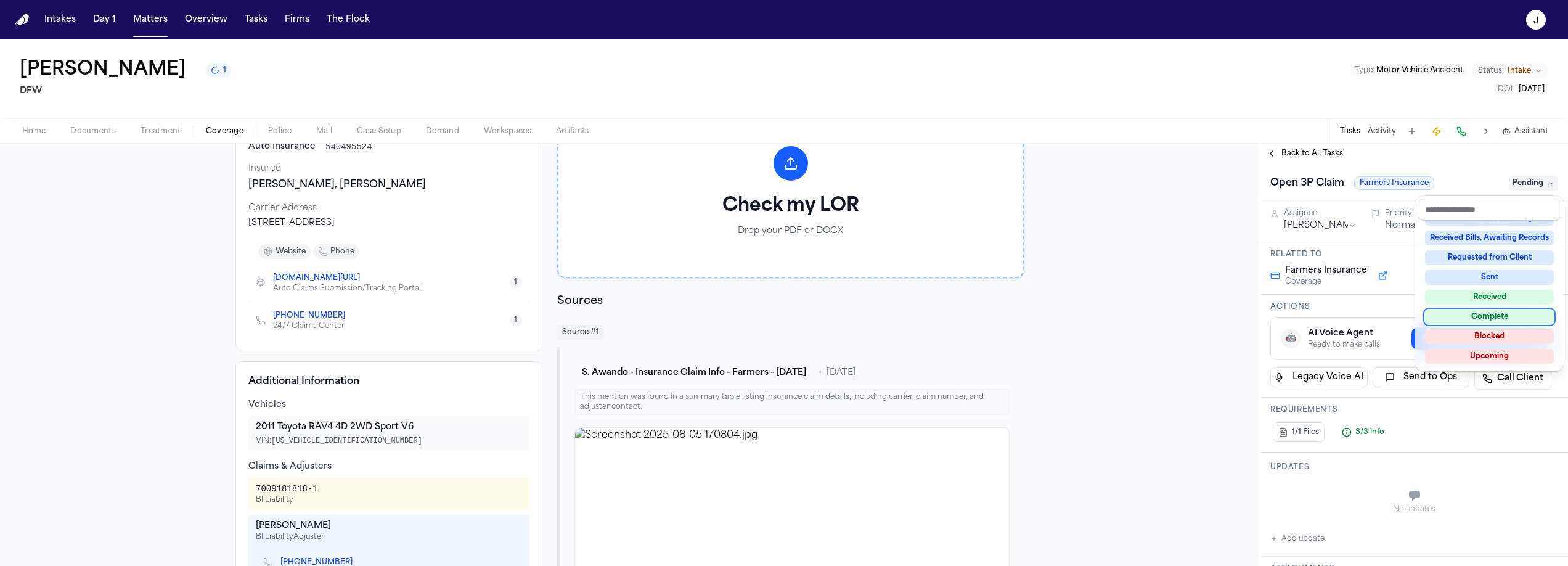
click at [1503, 322] on div "Complete" at bounding box center [1489, 317] width 129 height 15
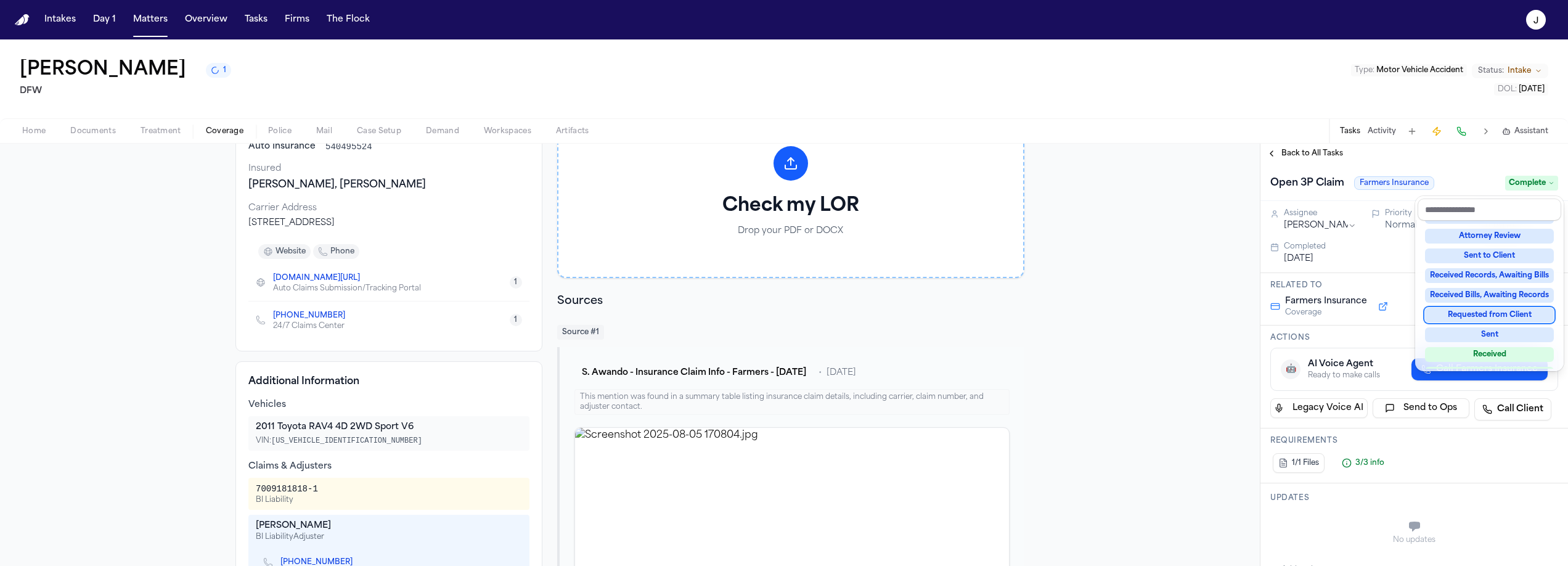
scroll to position [171, 0]
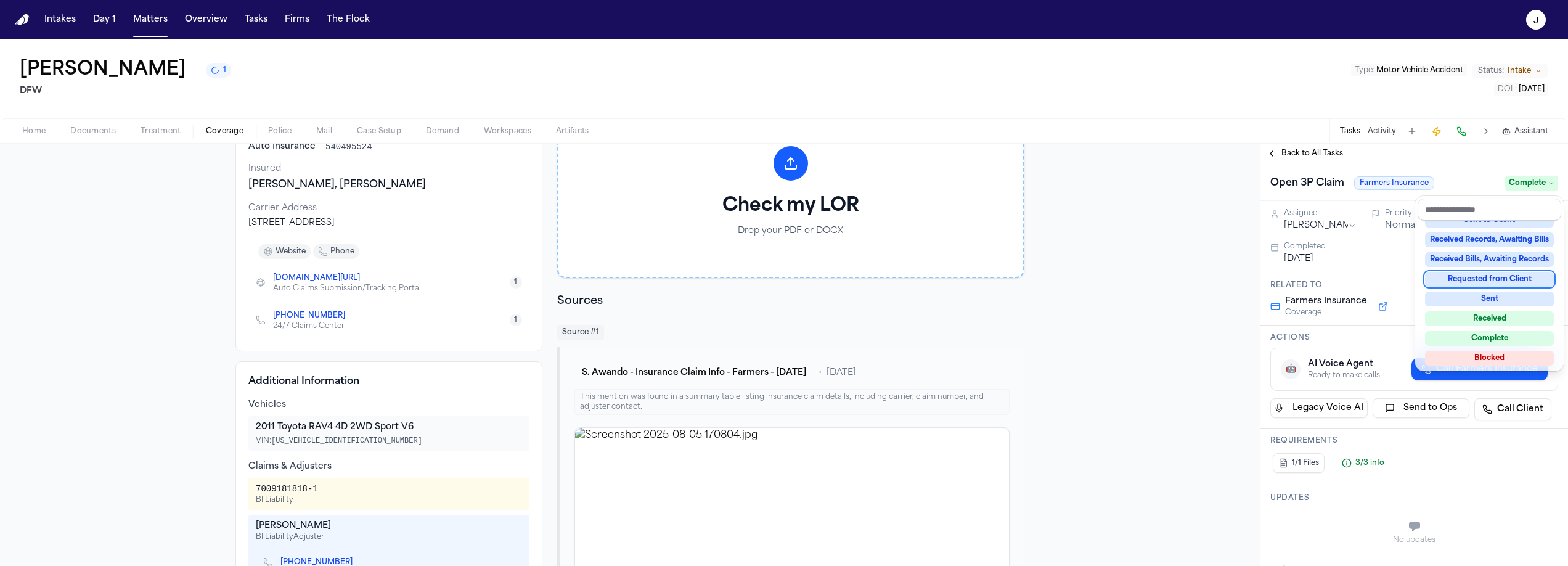
click at [1312, 150] on div "Back to All Tasks Open 3P Claim Farmers Insurance Complete Assignee Jacqueline …" at bounding box center [1414, 354] width 308 height 422
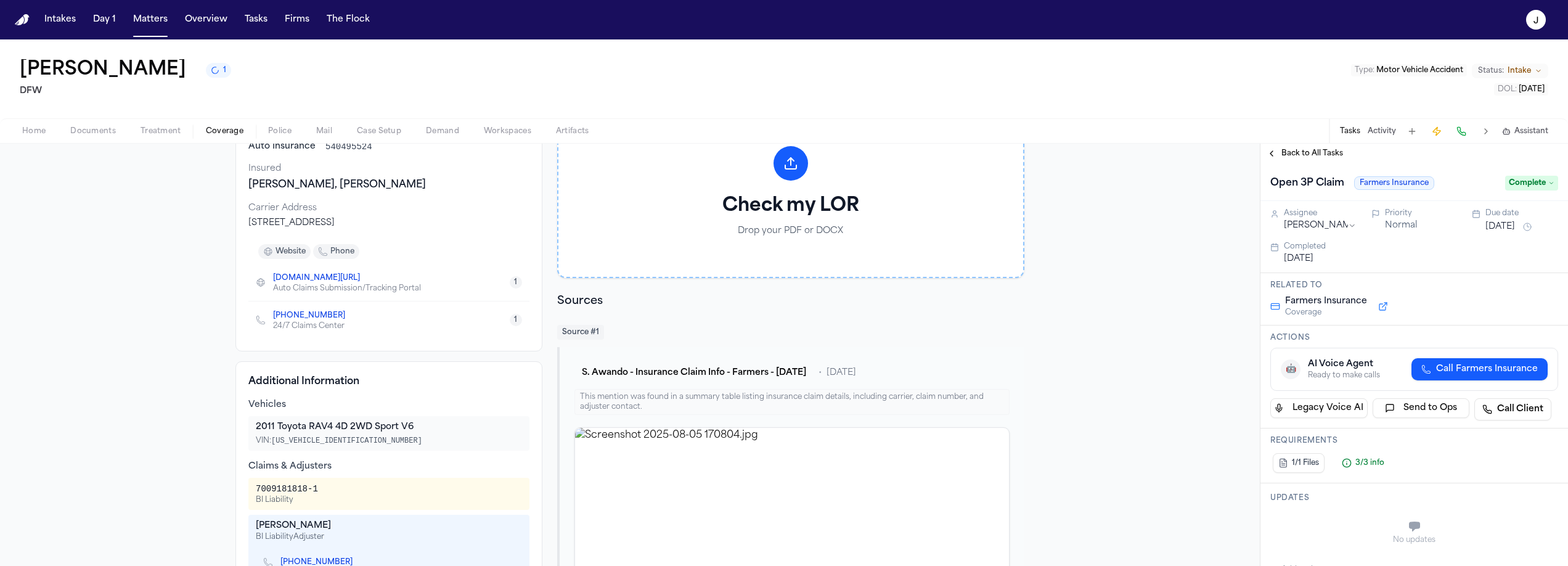
click at [1312, 150] on span "Back to All Tasks" at bounding box center [1312, 153] width 61 height 10
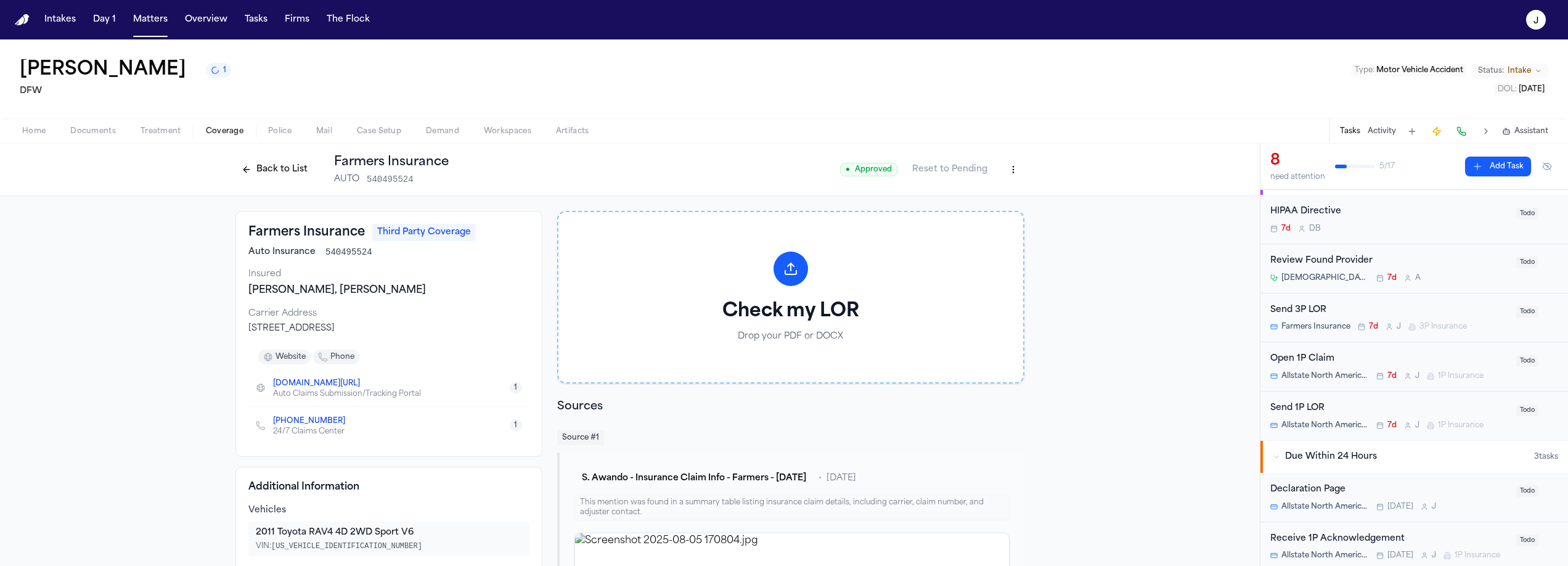
click at [267, 171] on button "Back to List" at bounding box center [274, 169] width 78 height 20
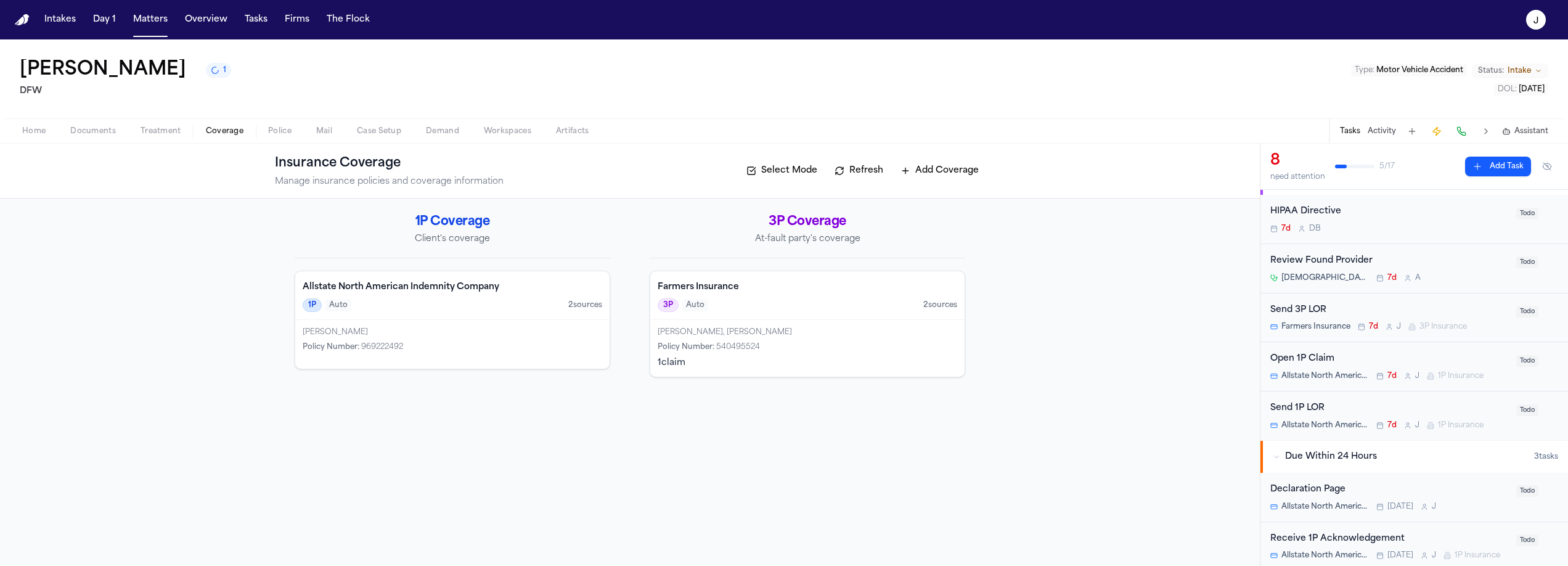
click at [1359, 364] on div "Open 1P Claim" at bounding box center [1389, 359] width 238 height 14
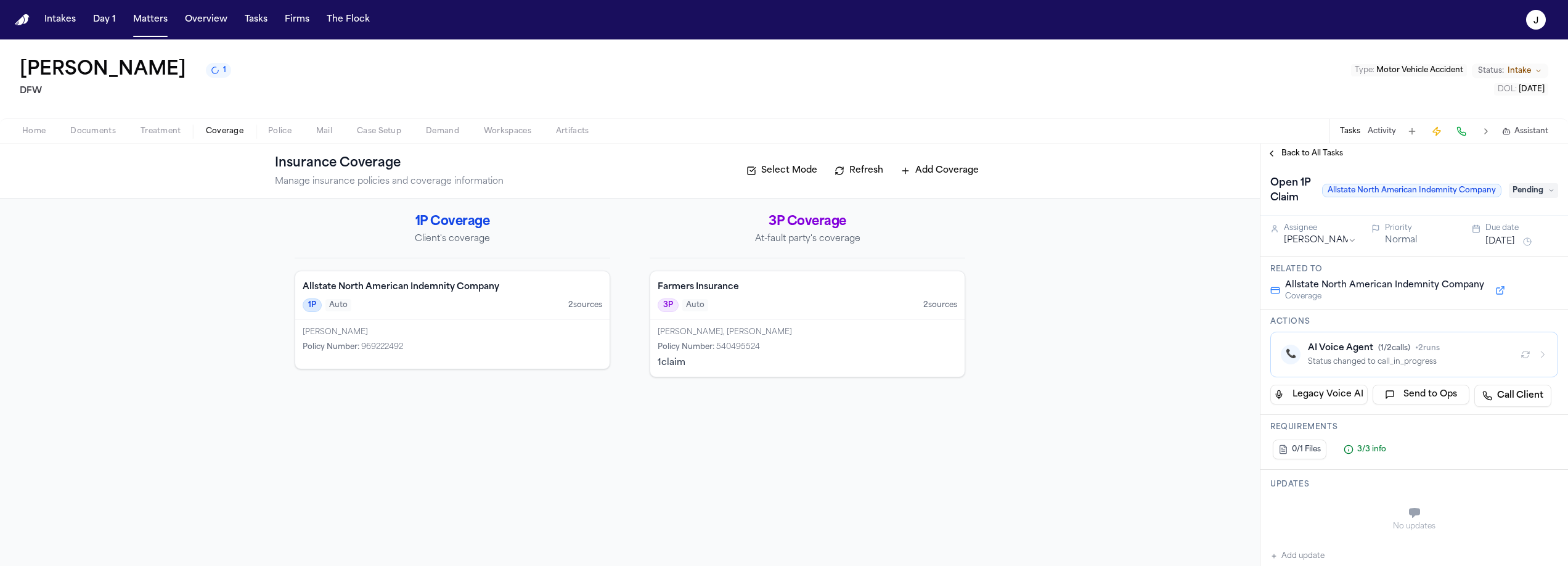
click at [51, 125] on button "Home" at bounding box center [34, 132] width 48 height 15
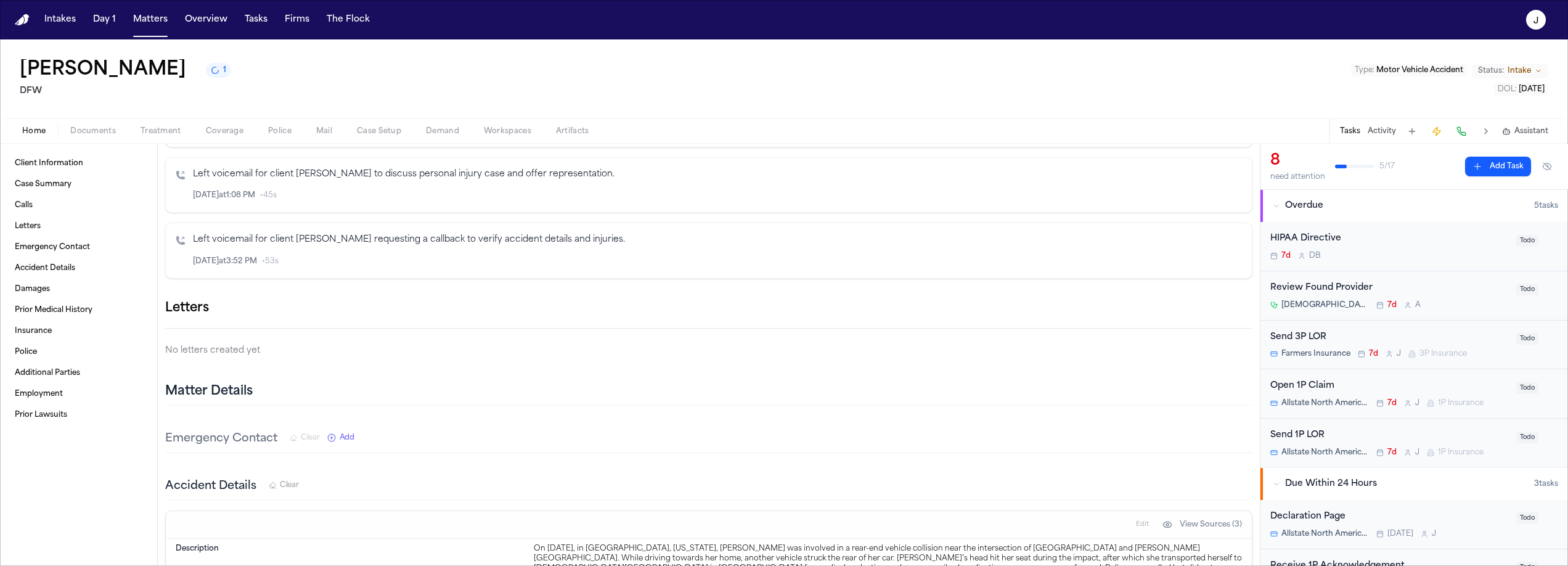
scroll to position [488, 0]
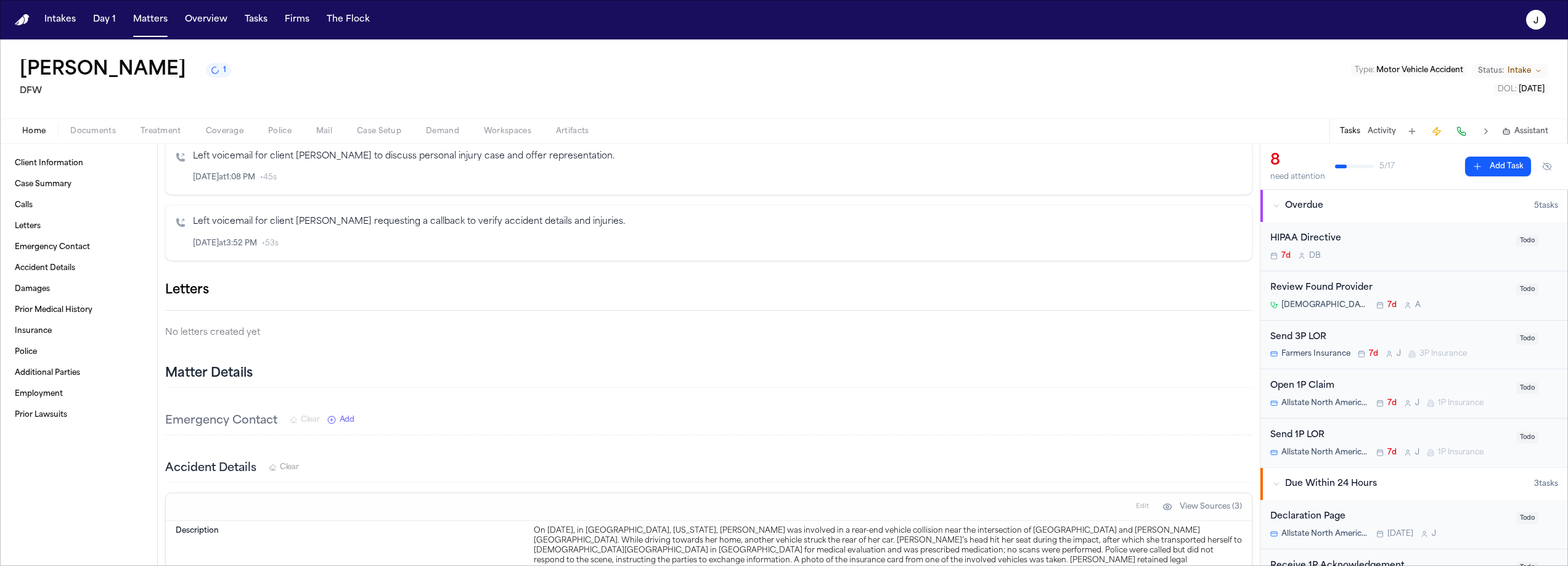
click at [1252, 290] on button "button" at bounding box center [1252, 290] width 0 height 0
click at [745, 565] on div at bounding box center [784, 566] width 1568 height 0
click at [1255, 302] on icon "button" at bounding box center [1260, 298] width 9 height 9
click at [1082, 565] on div at bounding box center [784, 566] width 1568 height 0
click at [215, 131] on span "Coverage" at bounding box center [225, 132] width 38 height 10
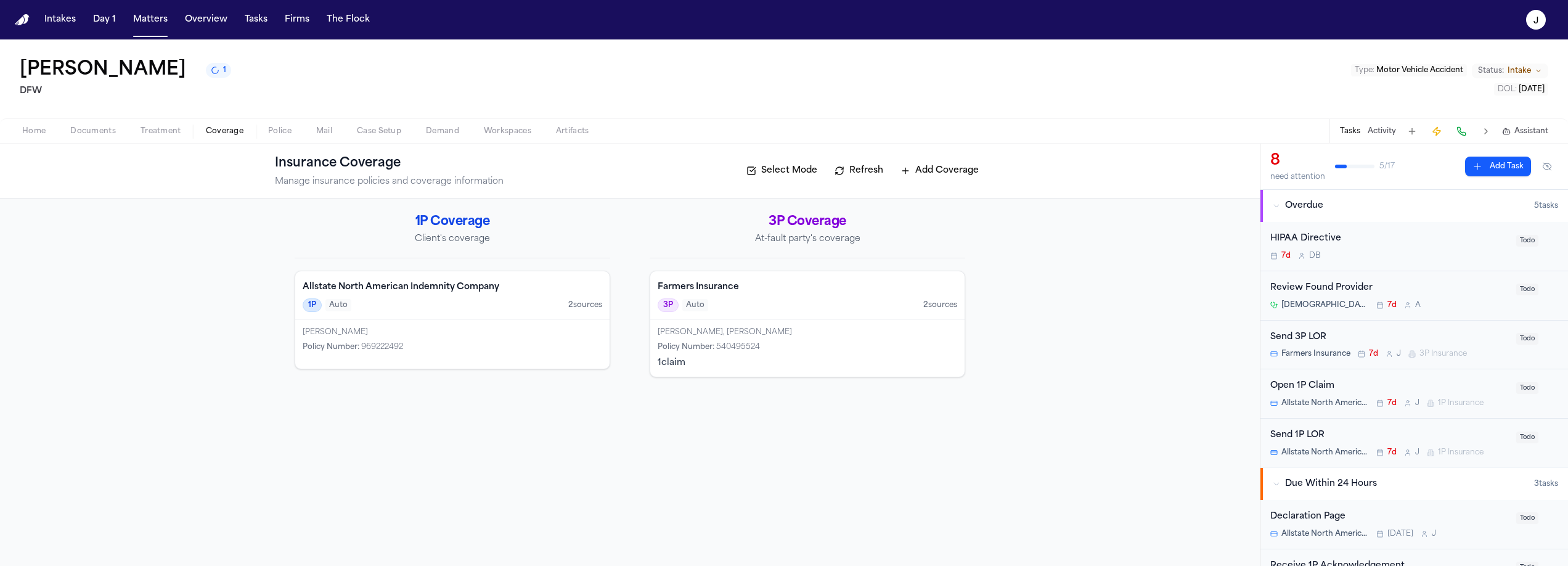
click at [790, 300] on div "3P Auto 2 source s" at bounding box center [807, 305] width 300 height 14
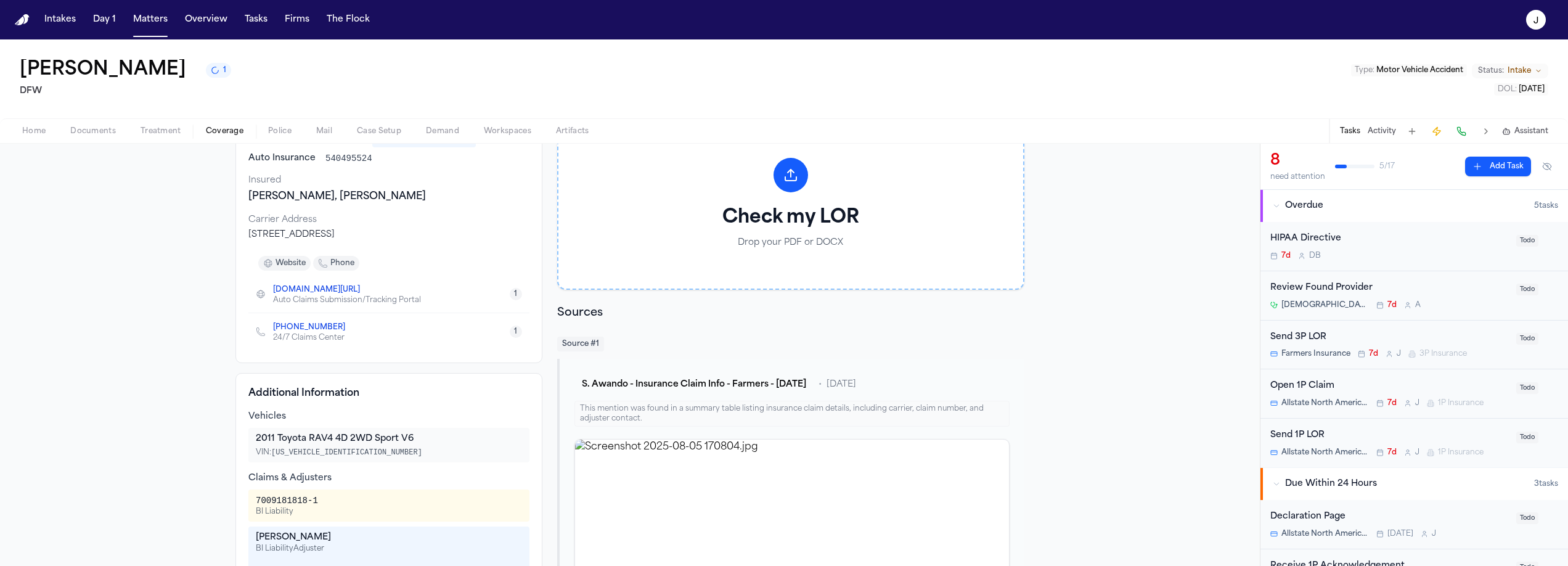
scroll to position [89, 0]
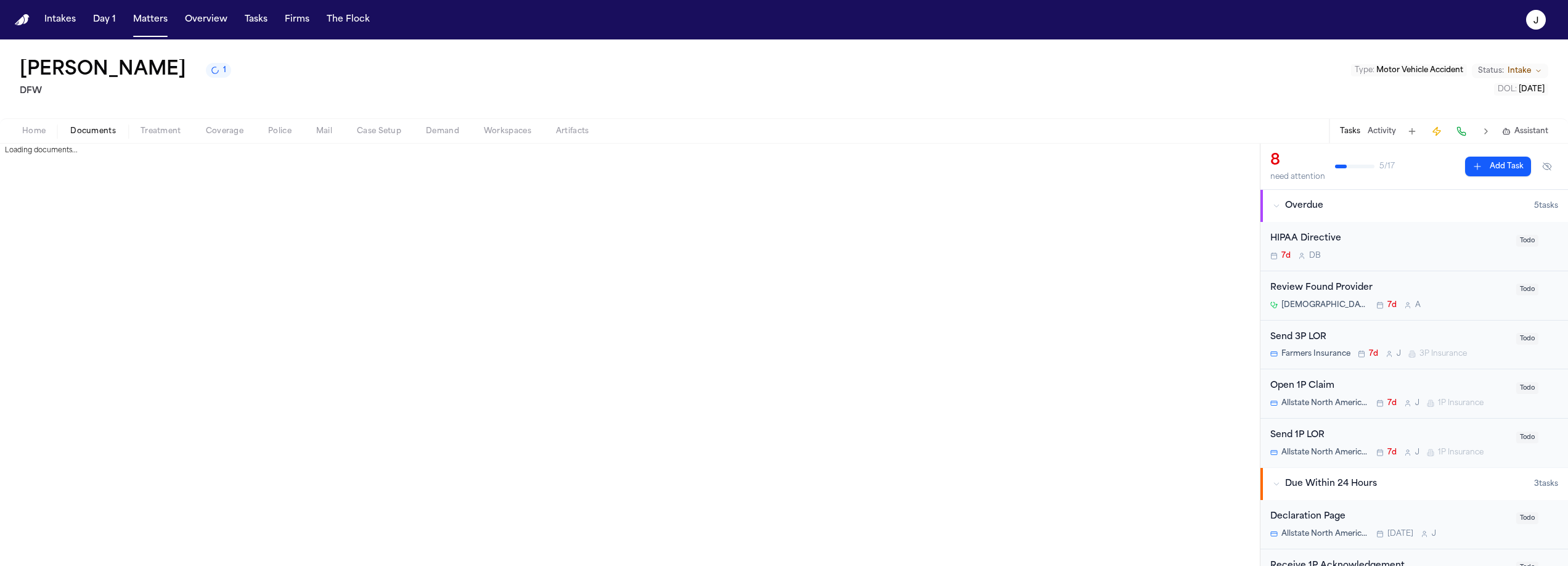
click at [94, 134] on span "Documents" at bounding box center [92, 132] width 45 height 10
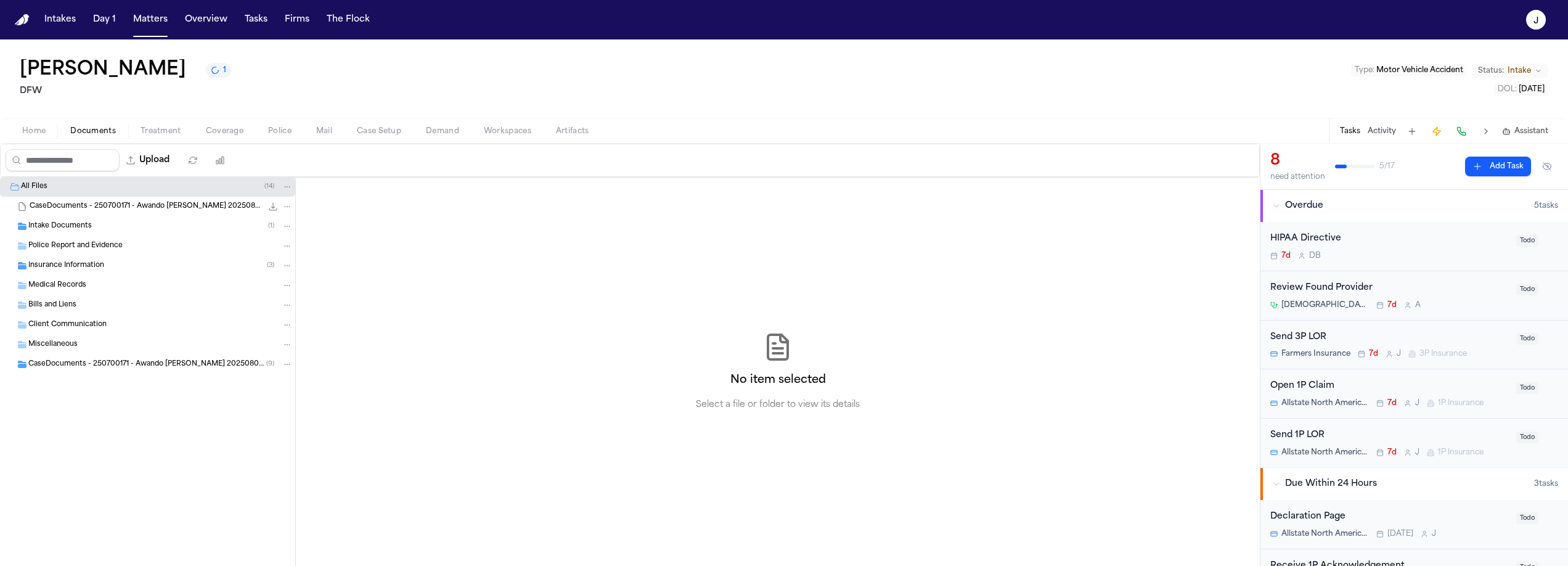
click at [75, 357] on div "CaseDocuments - 250700171 - Awando v. Menesee 20250806200929 (unzipped) ( 9 )" at bounding box center [148, 364] width 295 height 20
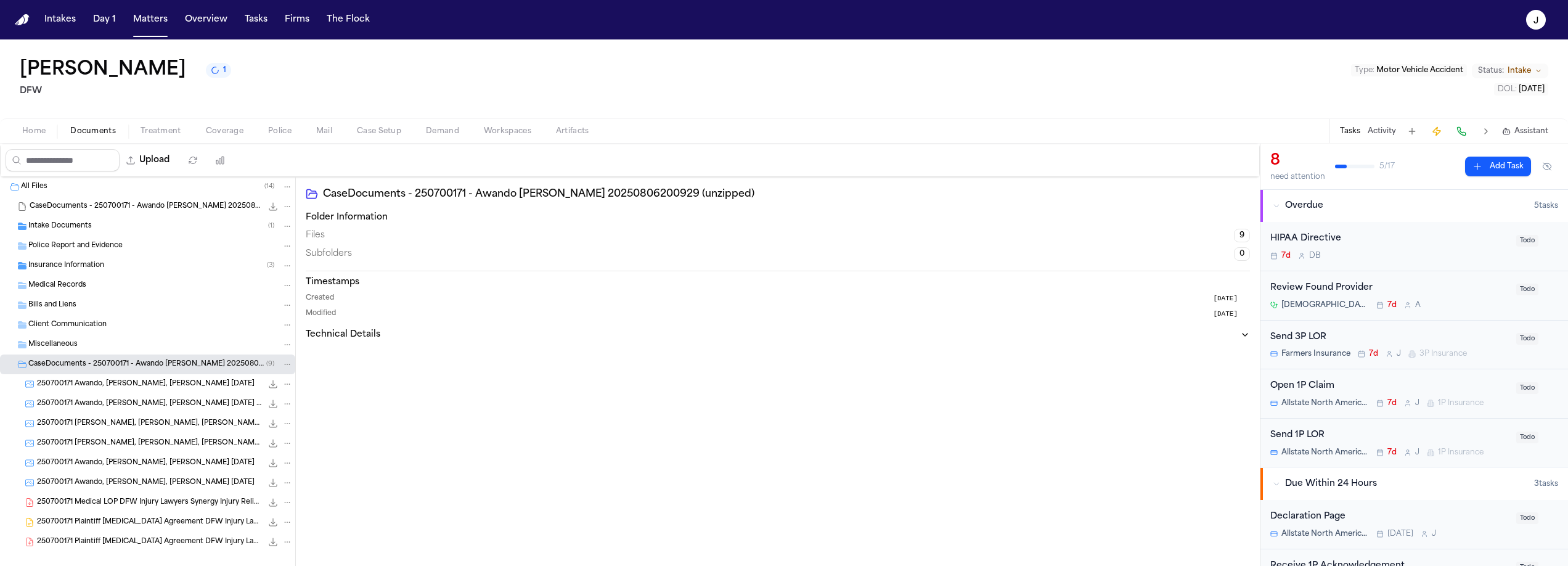
scroll to position [15, 0]
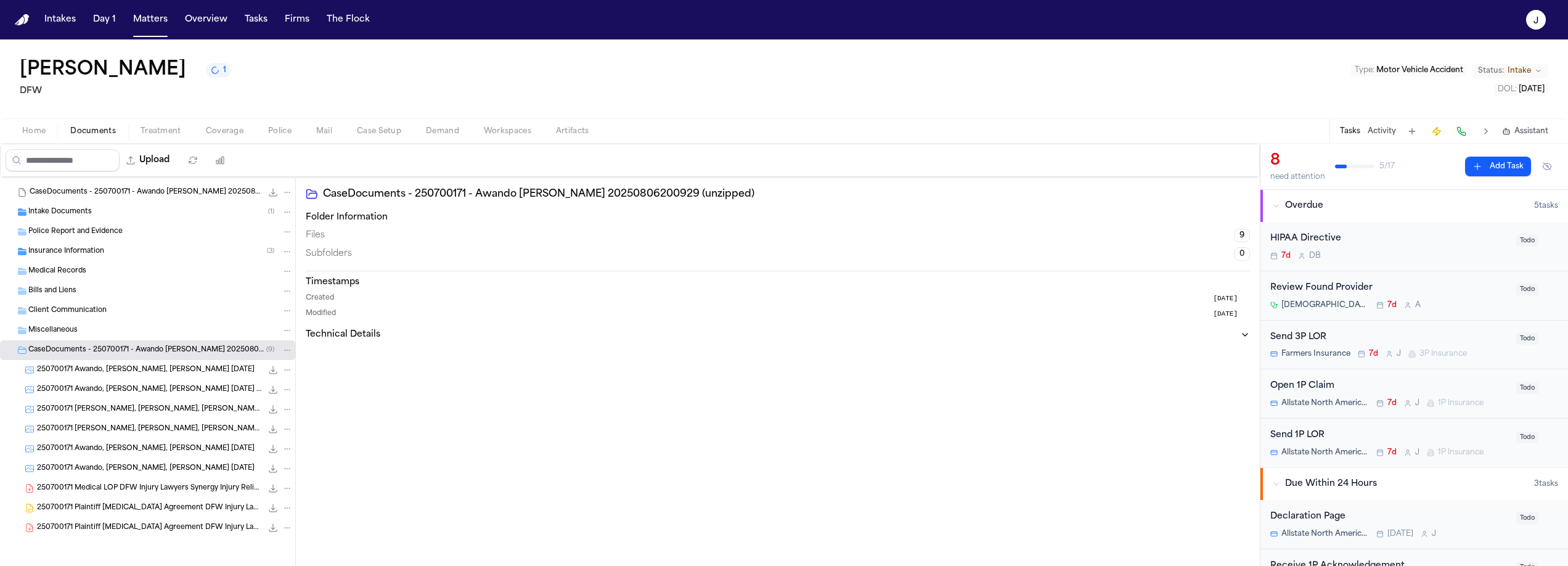
click at [109, 366] on span "250700171 Awando, Sarah King, Justin 07-22-2025" at bounding box center [146, 370] width 218 height 11
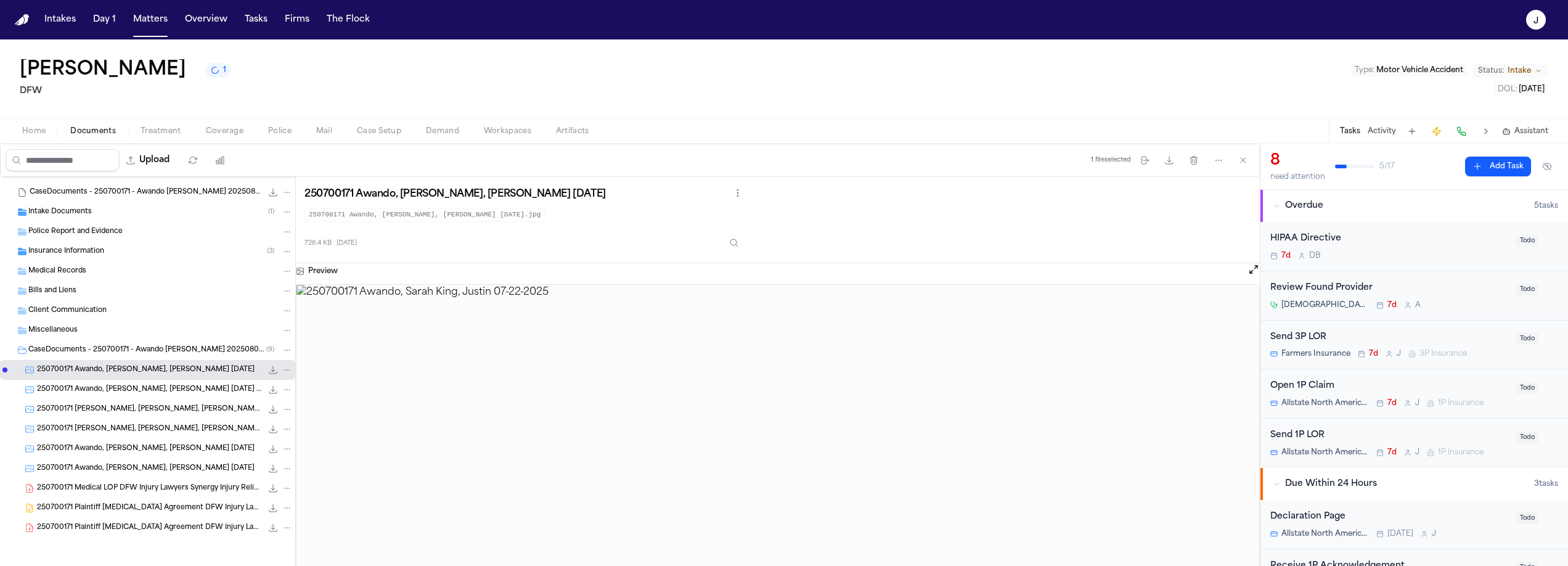
click at [103, 382] on div "250700171 Awando, Sarah King, Justin 07-22-2025 (1) 591.0 KB • JPG" at bounding box center [148, 390] width 295 height 20
click at [100, 403] on div "250700171 Awando, Sarah King, Justin 07-22-2025 (2) 287.0 KB • JPG" at bounding box center [165, 410] width 256 height 12
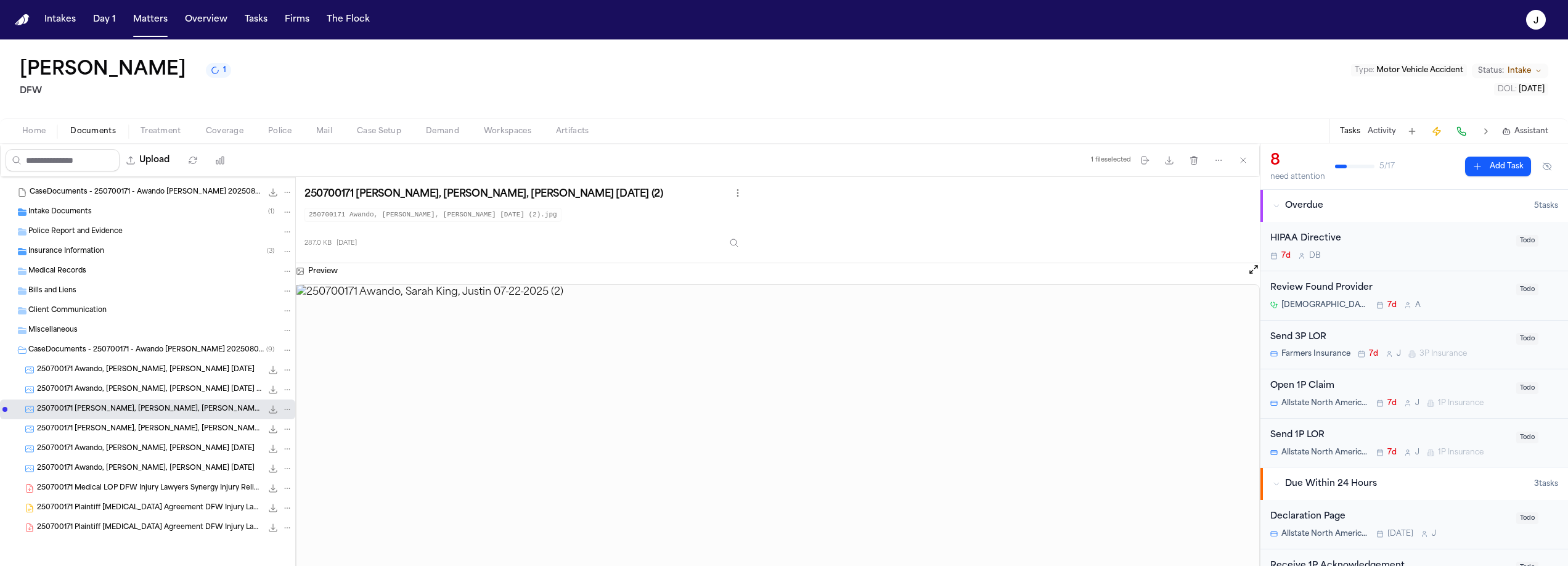
click at [97, 433] on span "250700171 Awando, Sarah King, Justin 07-22-2025 (3)" at bounding box center [150, 429] width 225 height 11
click at [94, 447] on span "250700171 Awando, Sarah King, Justin 07-25-2025" at bounding box center [146, 449] width 218 height 11
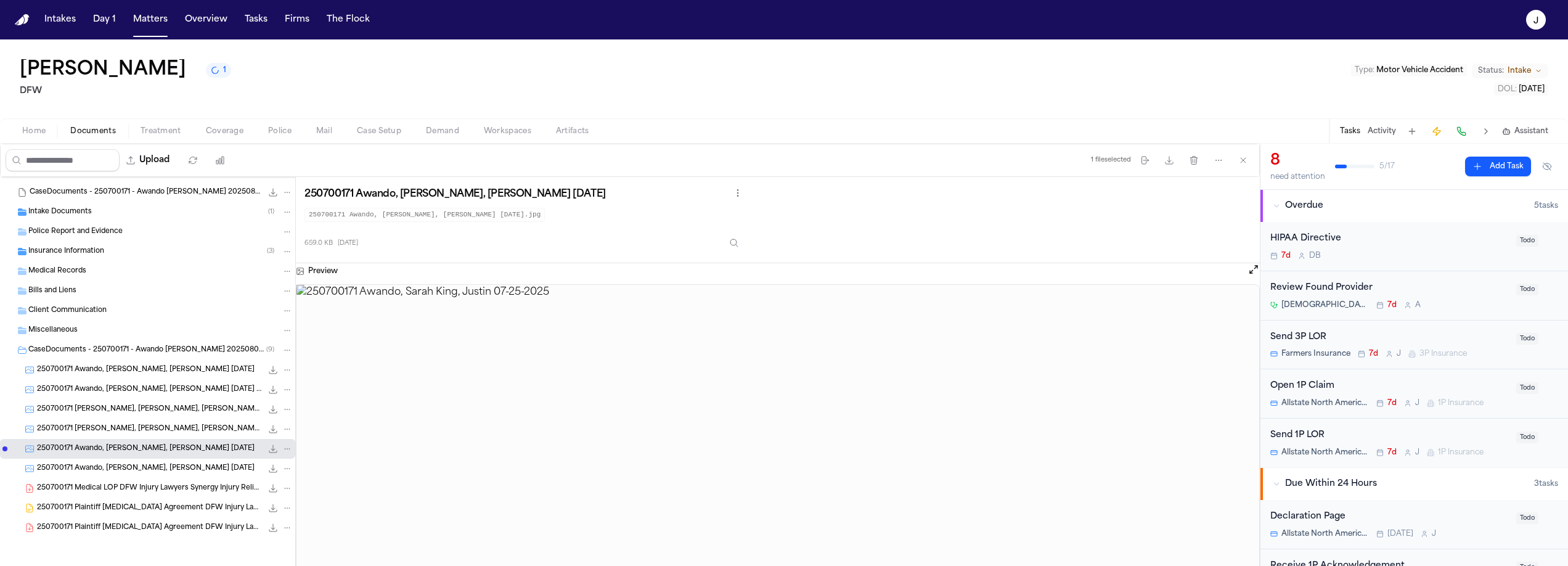
click at [29, 139] on div "Home Documents Treatment Coverage Police Mail Case Setup Demand Workspaces Arti…" at bounding box center [784, 131] width 1568 height 25
click at [40, 135] on span "Home" at bounding box center [34, 132] width 24 height 10
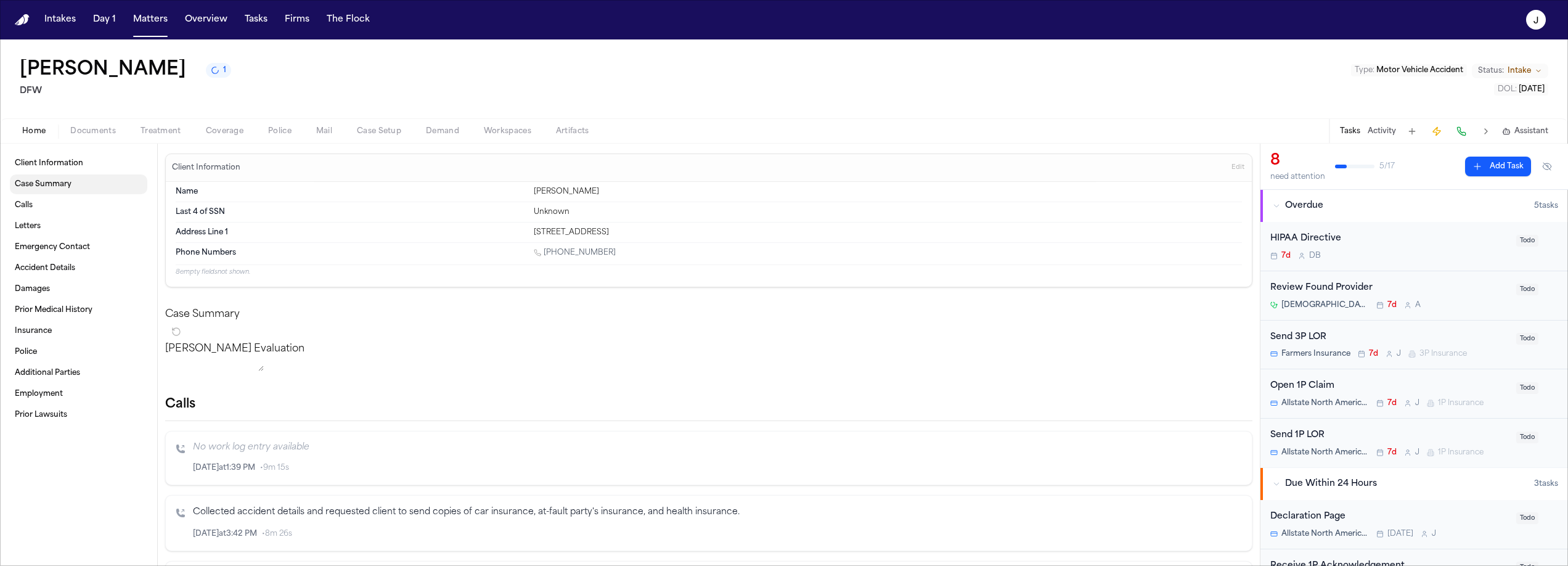
click at [40, 185] on span "Case Summary" at bounding box center [43, 184] width 56 height 10
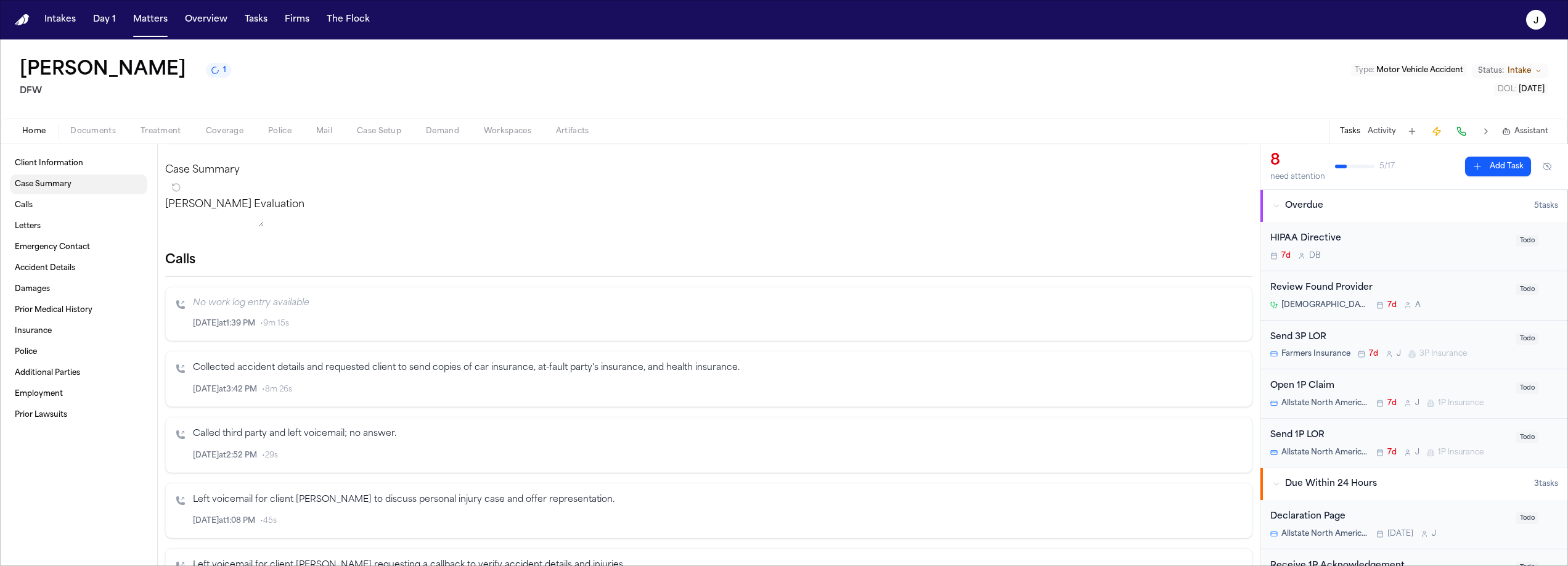
scroll to position [146, 0]
click at [88, 140] on div "Home Documents Treatment Coverage Police Mail Case Setup Demand Workspaces Arti…" at bounding box center [784, 131] width 1568 height 25
click at [88, 137] on span "button" at bounding box center [92, 138] width 60 height 1
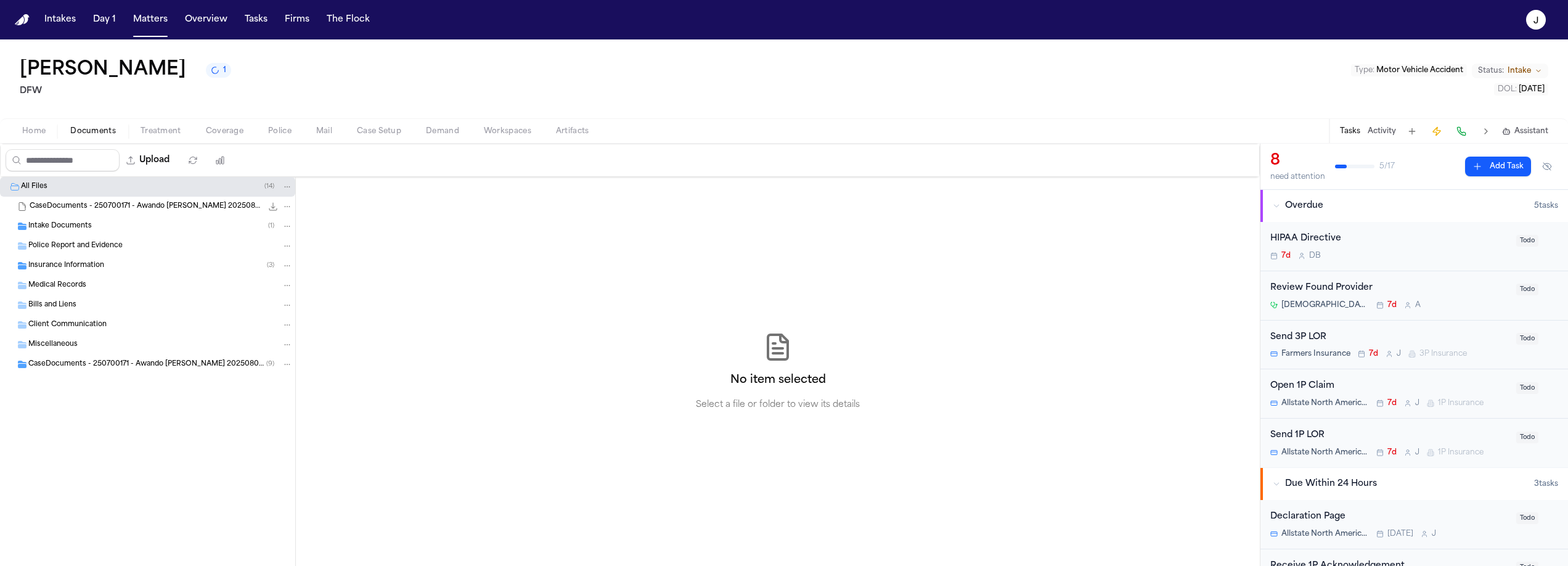
click at [66, 228] on span "Intake Documents" at bounding box center [60, 227] width 63 height 11
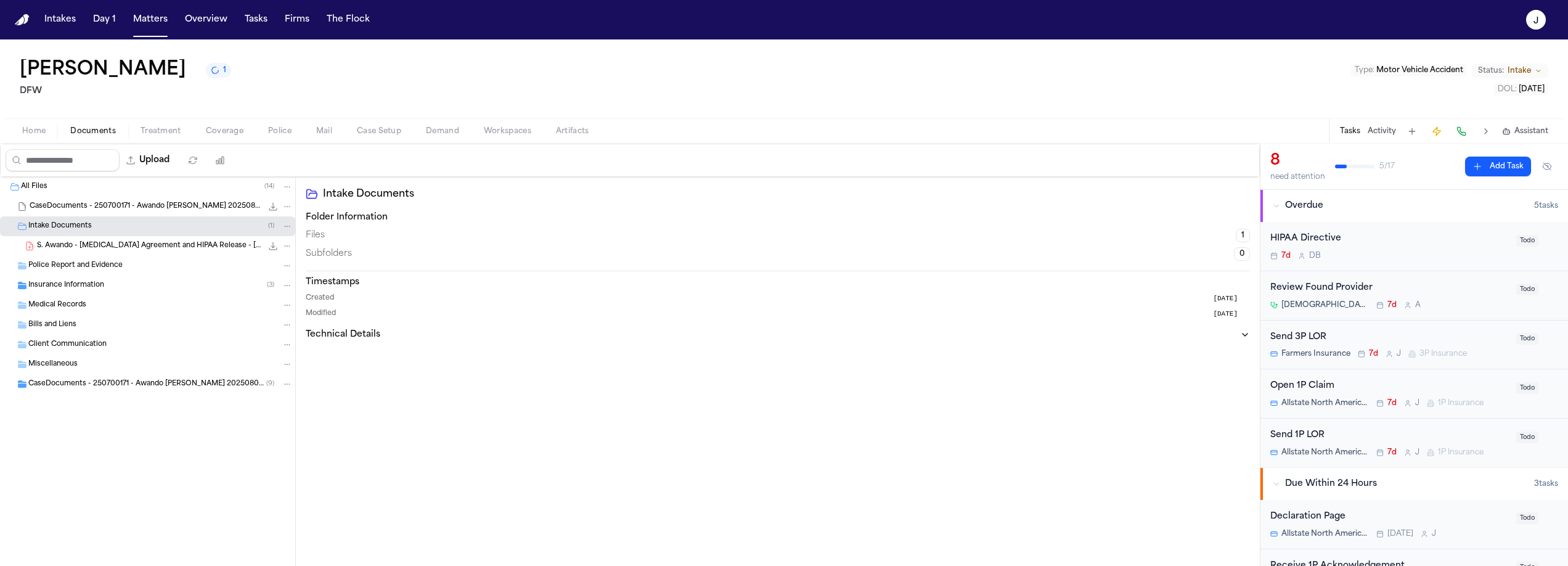
click at [97, 244] on span "S. Awando - Retainer Agreement and HIPAA Release - 7.17.25" at bounding box center [150, 246] width 225 height 11
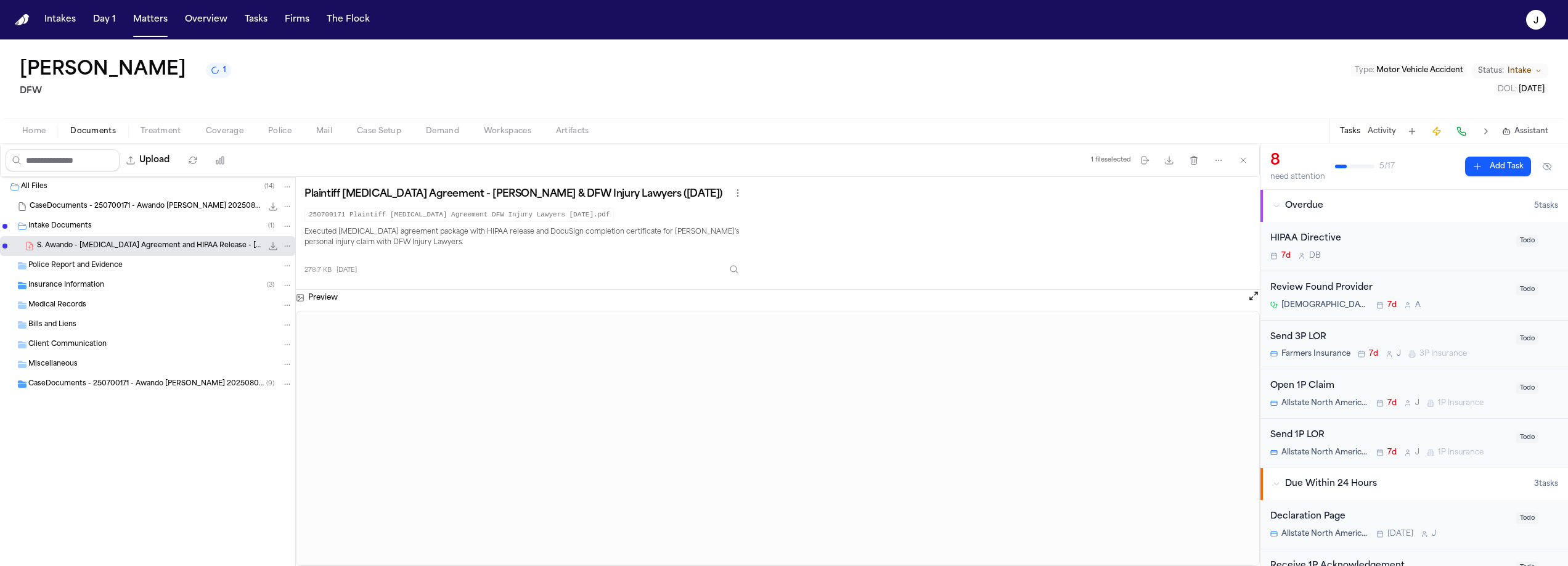
click at [36, 134] on span "Home" at bounding box center [34, 132] width 24 height 10
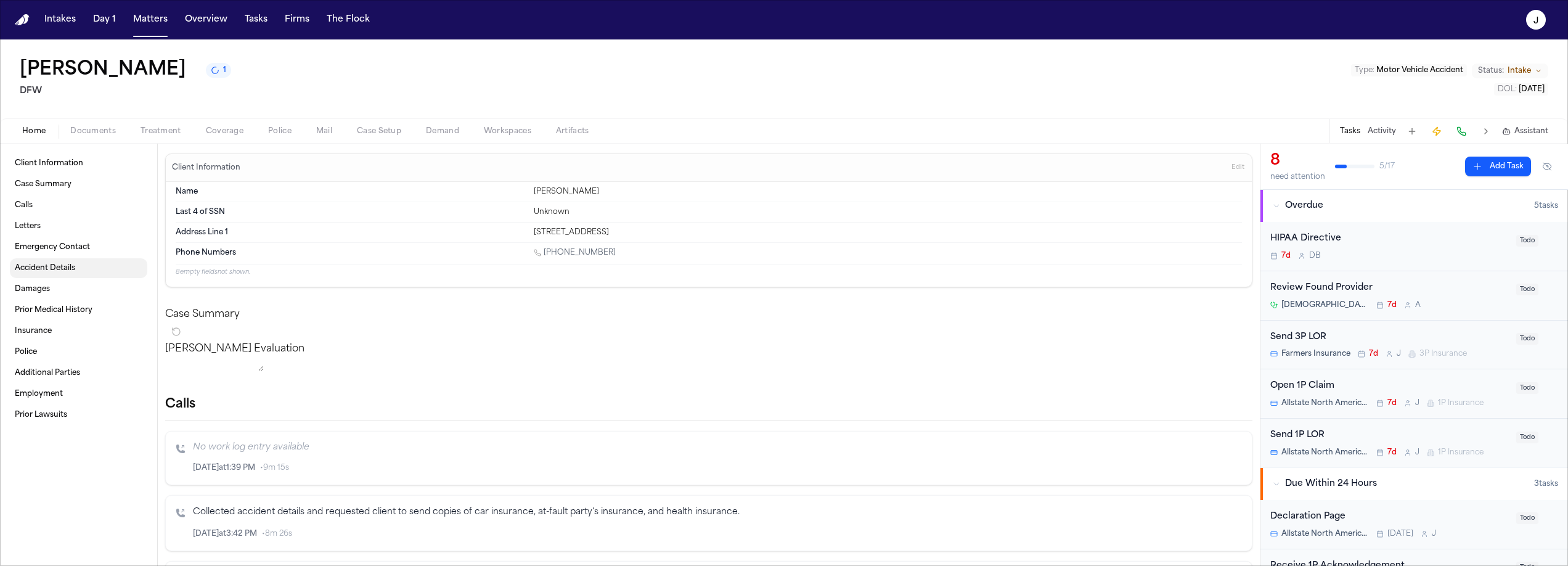
click at [60, 264] on span "Accident Details" at bounding box center [45, 268] width 60 height 10
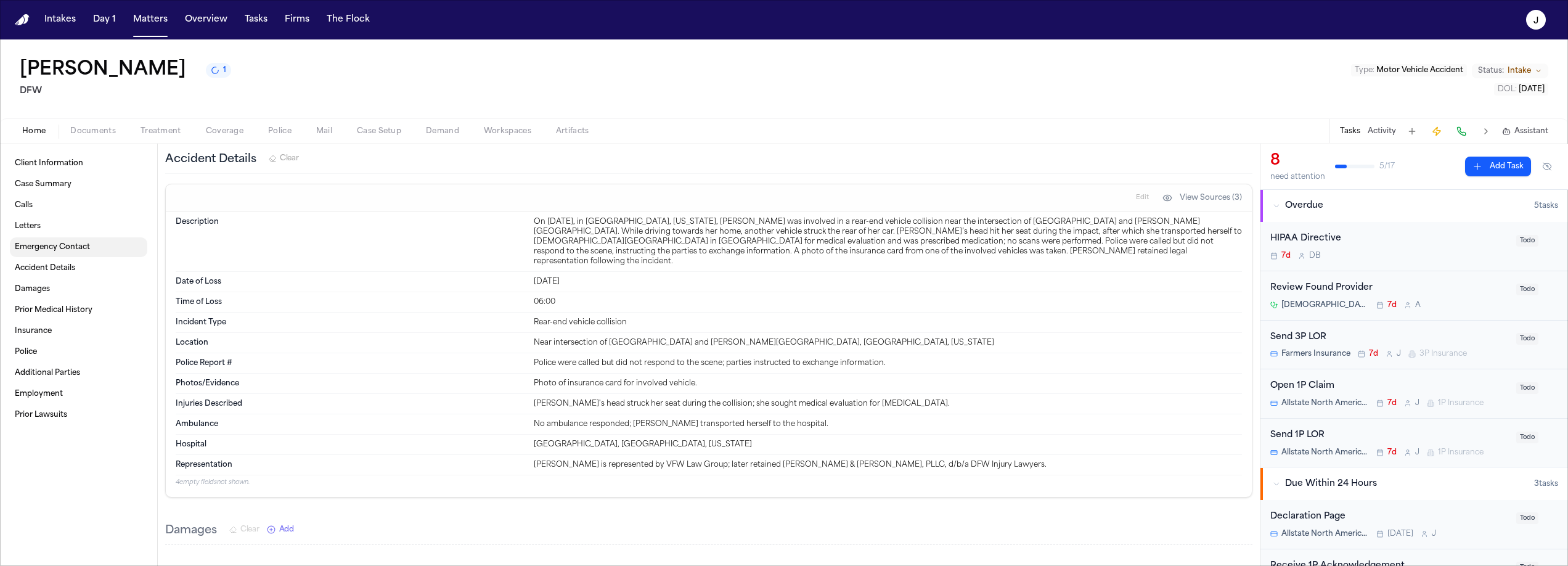
scroll to position [797, 0]
click at [208, 128] on span "Coverage" at bounding box center [225, 132] width 38 height 10
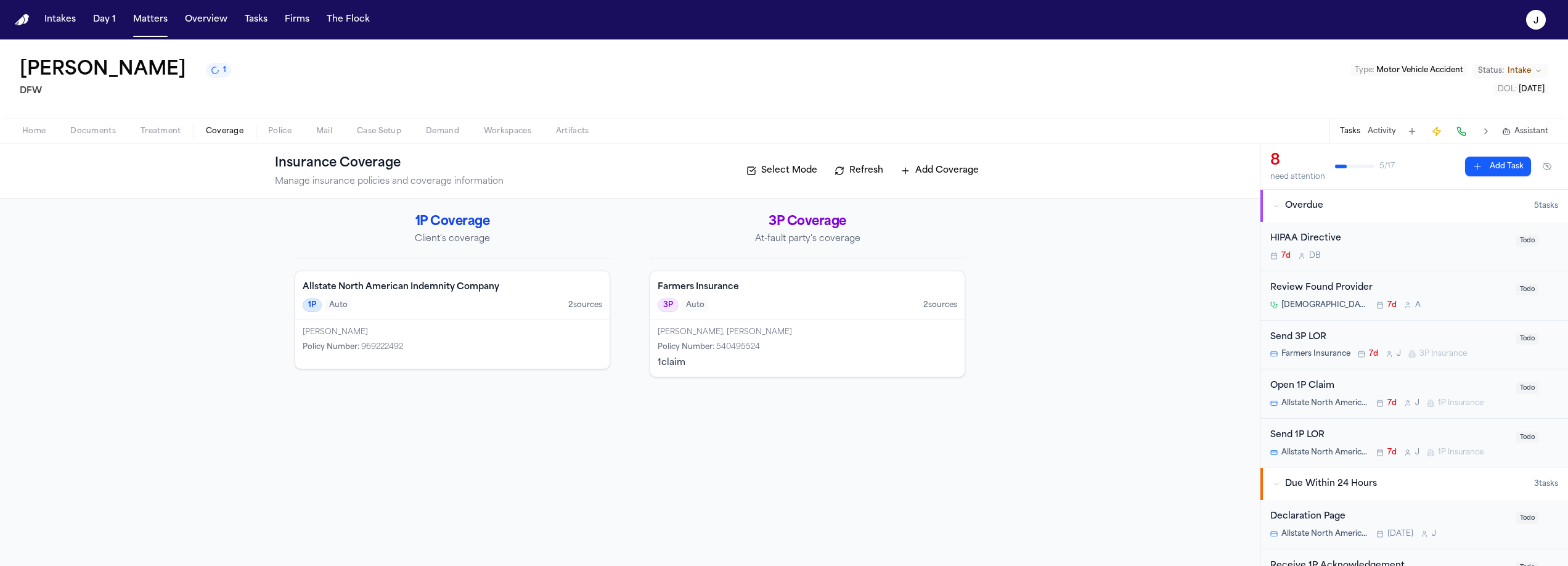
click at [839, 339] on div "Natalie D Menefee, James L Menefee Policy Number : 540495524 1 claim" at bounding box center [807, 348] width 315 height 56
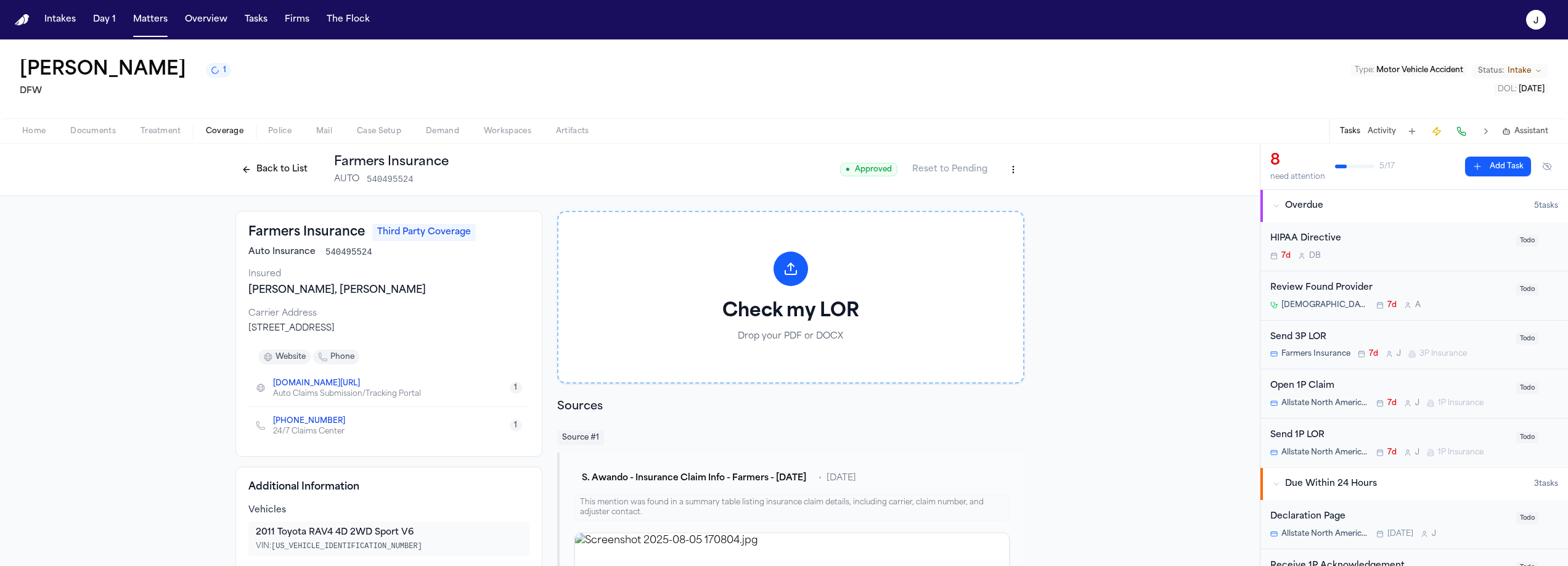
click at [104, 131] on span "Documents" at bounding box center [92, 132] width 45 height 10
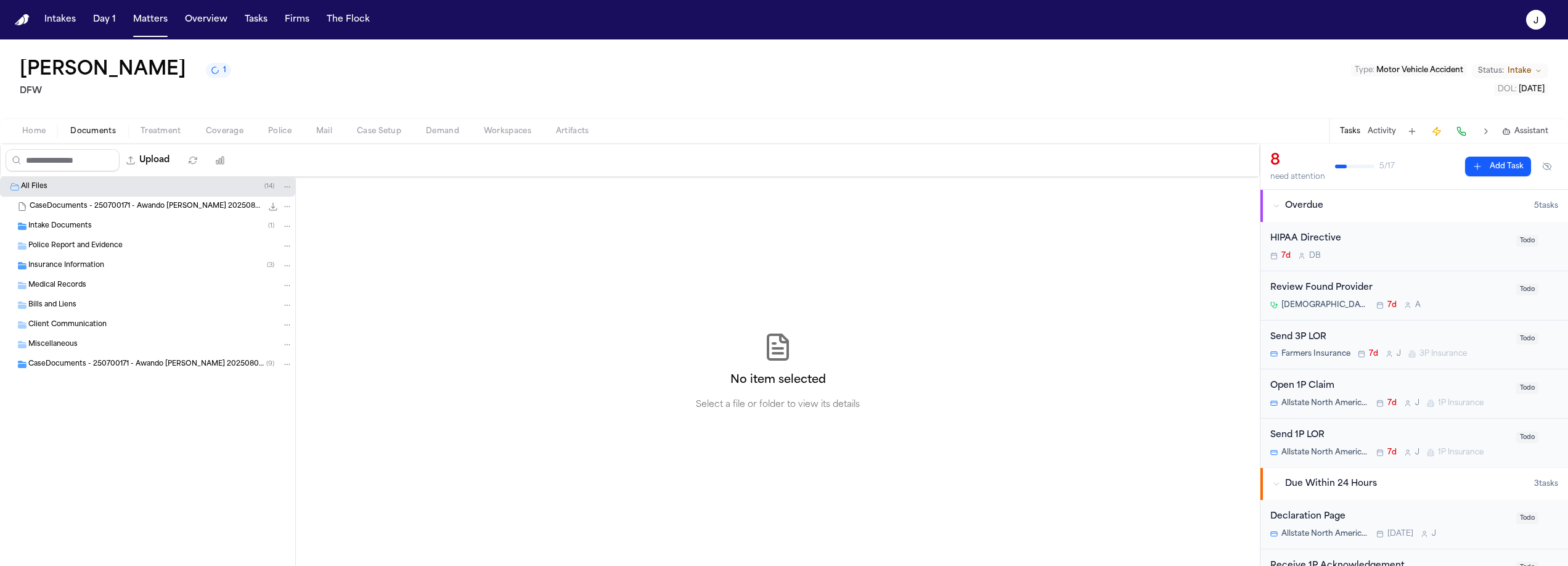
click at [104, 362] on span "CaseDocuments - 250700171 - Awando v. Menesee 20250806200929 (unzipped)" at bounding box center [147, 364] width 238 height 11
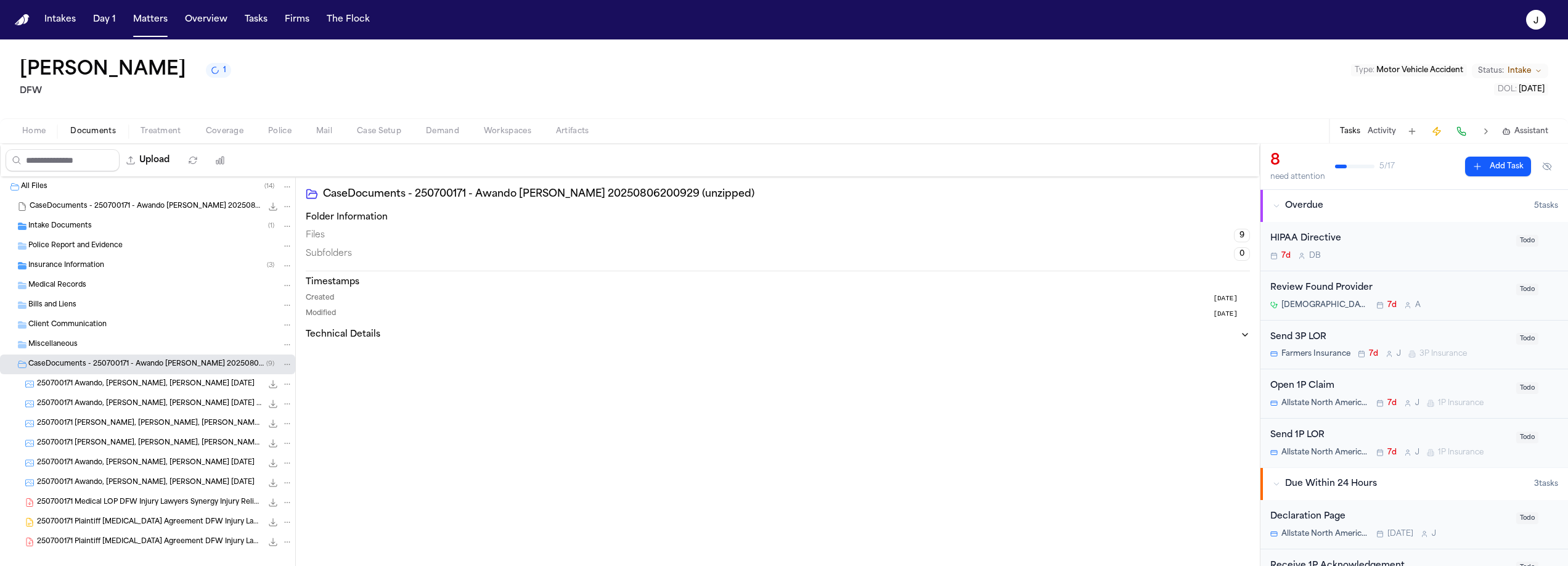
scroll to position [15, 0]
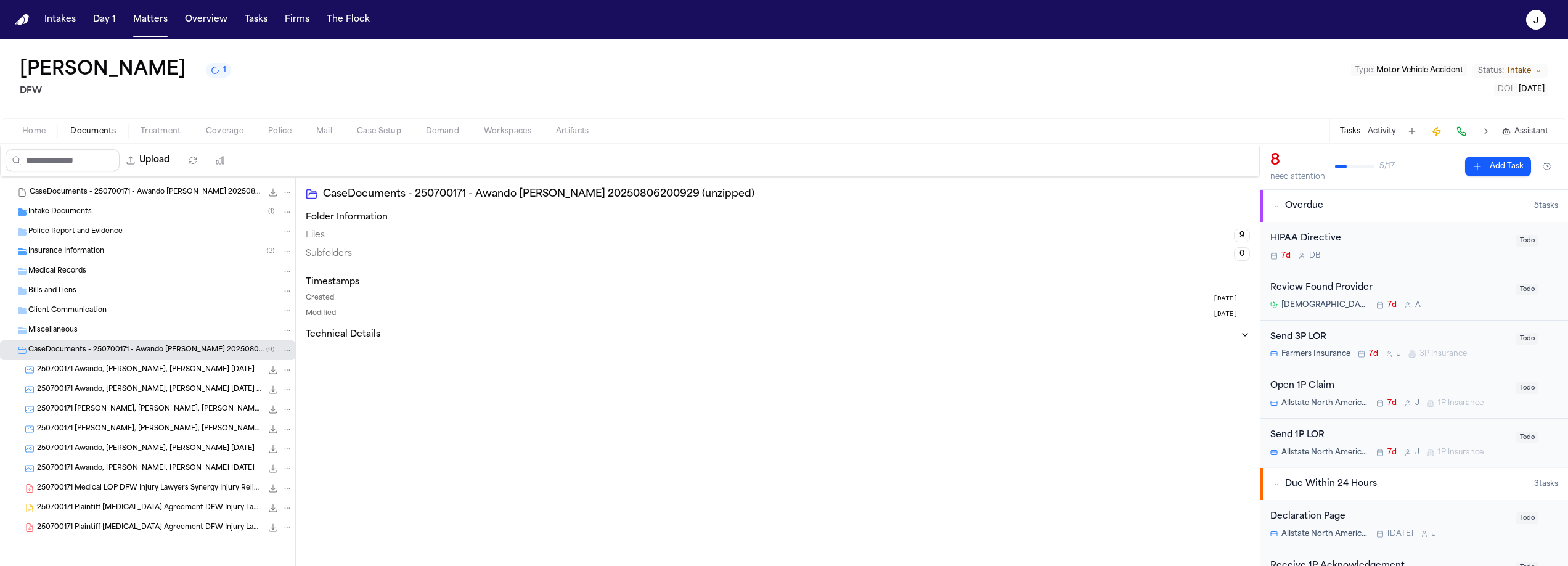
click at [74, 253] on span "Insurance Information" at bounding box center [66, 251] width 76 height 11
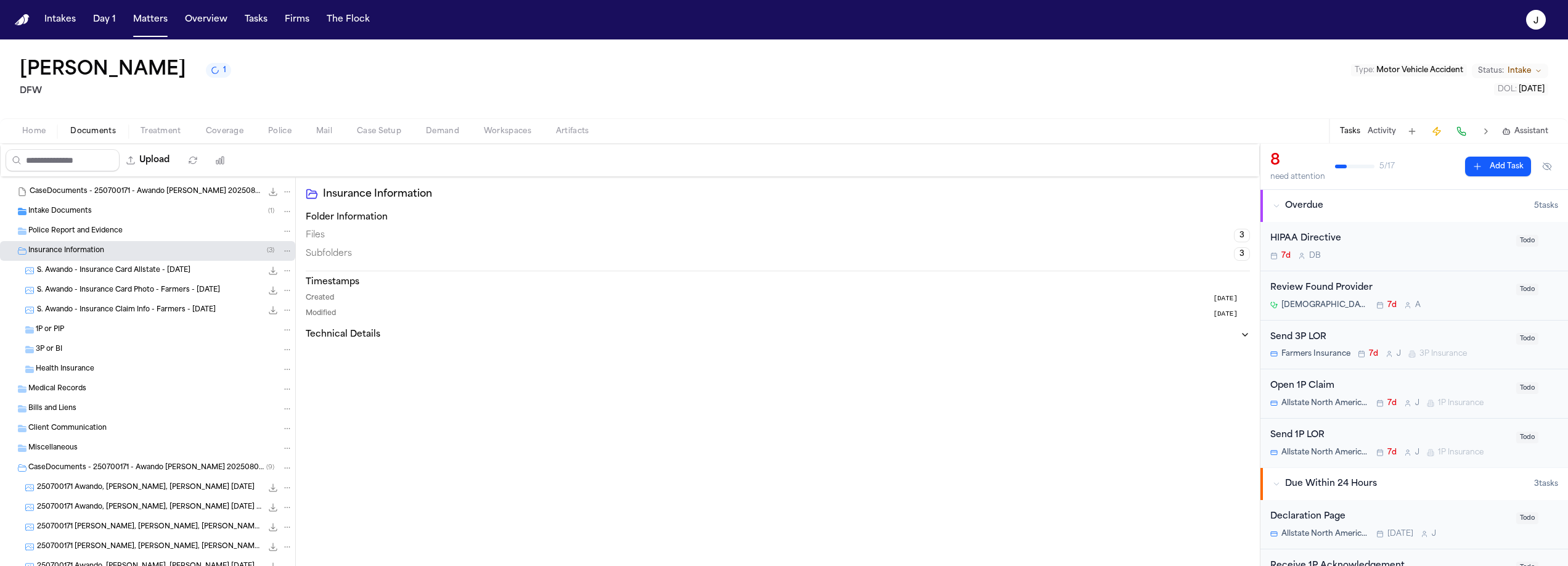
click at [68, 217] on span "Intake Documents" at bounding box center [60, 212] width 63 height 11
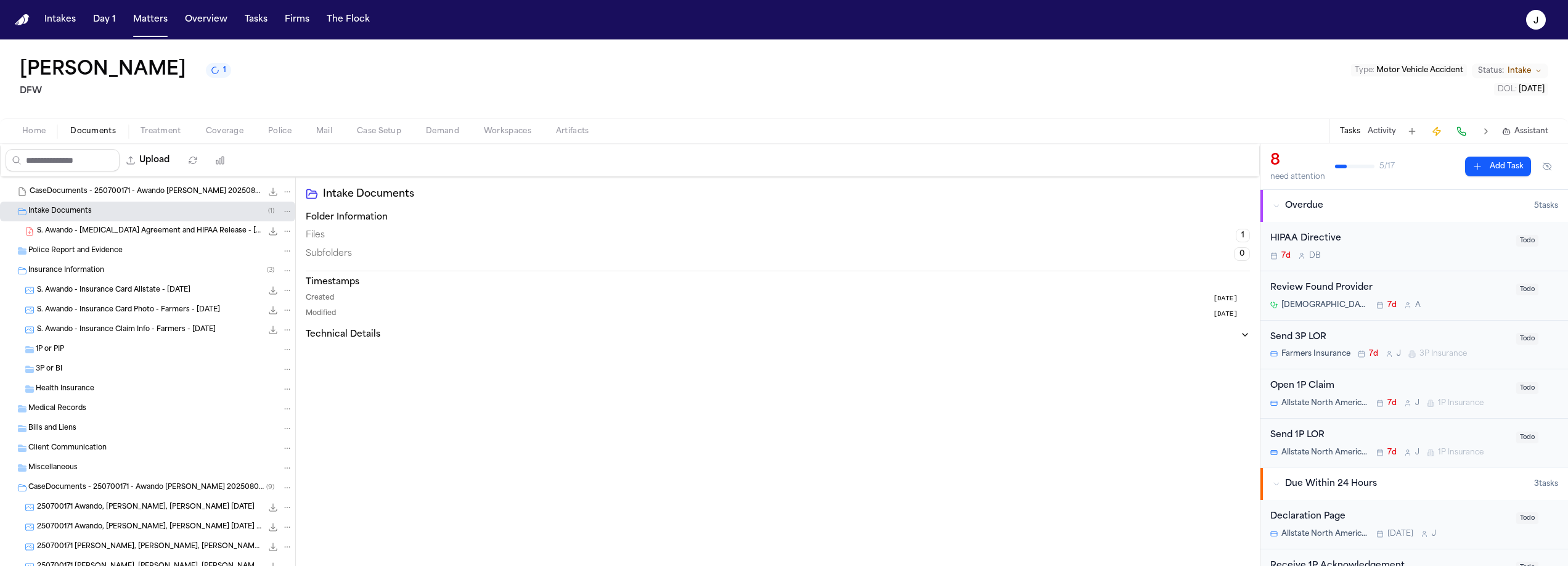
click at [96, 200] on div "CaseDocuments - 250700171 - Awando v. Menesee 20250806200929.zip 3.3 MB • ZIP" at bounding box center [148, 192] width 295 height 20
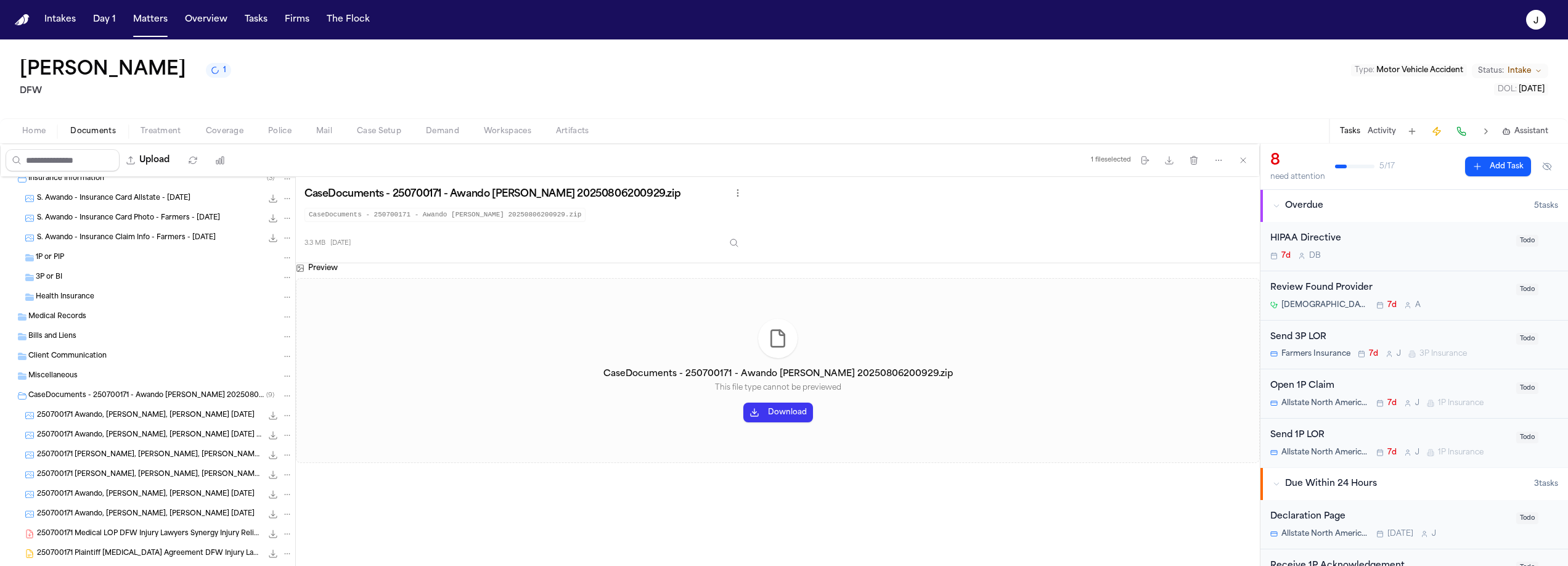
scroll to position [153, 0]
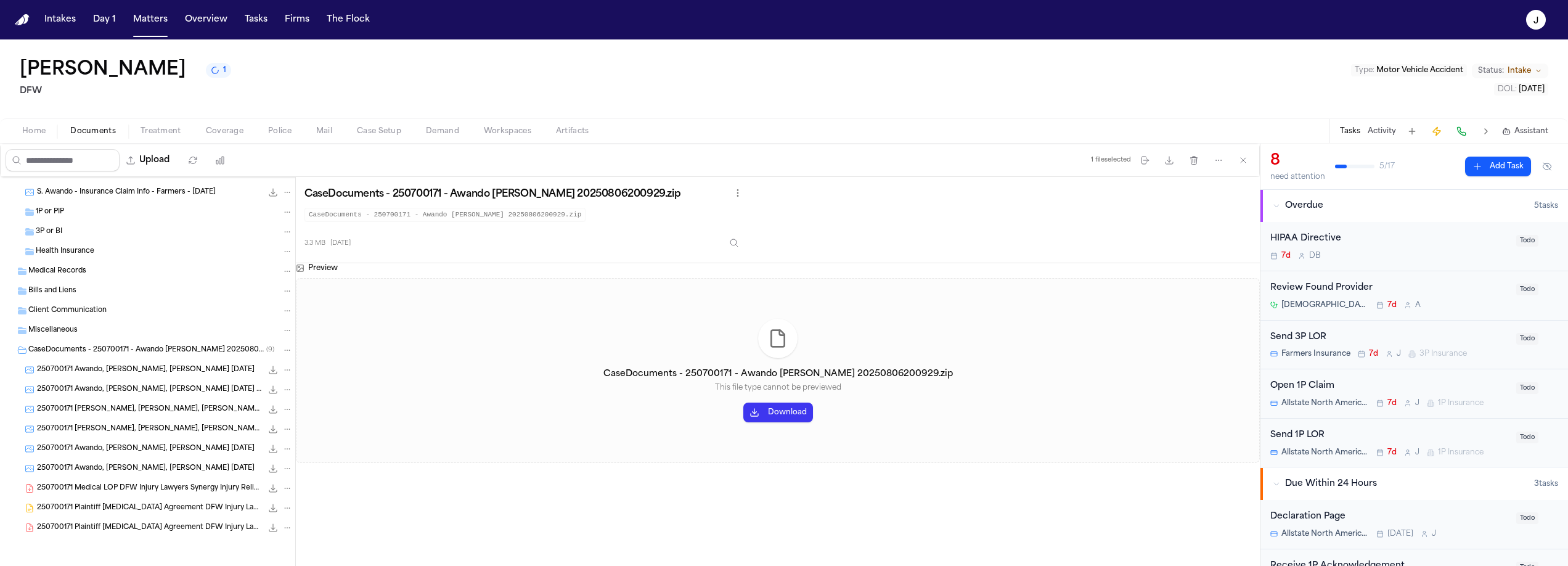
click at [63, 345] on span "CaseDocuments - 250700171 - Awando v. Menesee 20250806200929 (unzipped)" at bounding box center [147, 350] width 238 height 11
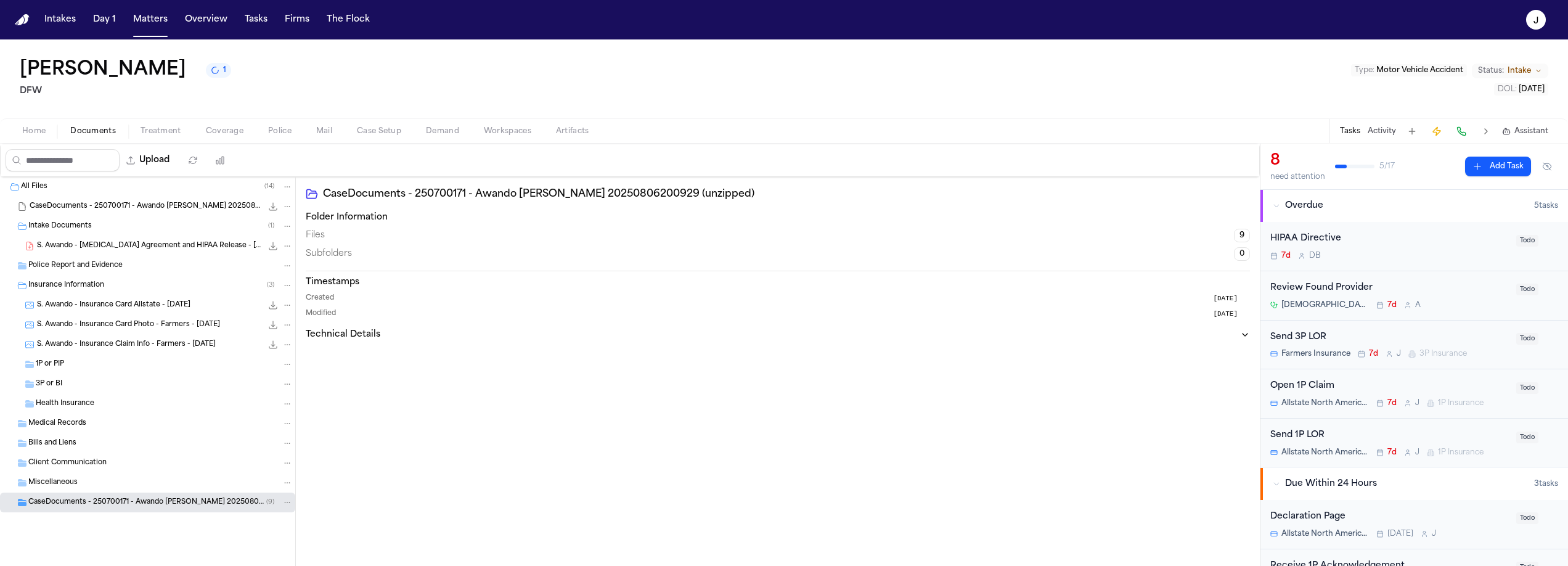
click at [229, 136] on span "Coverage" at bounding box center [225, 132] width 38 height 10
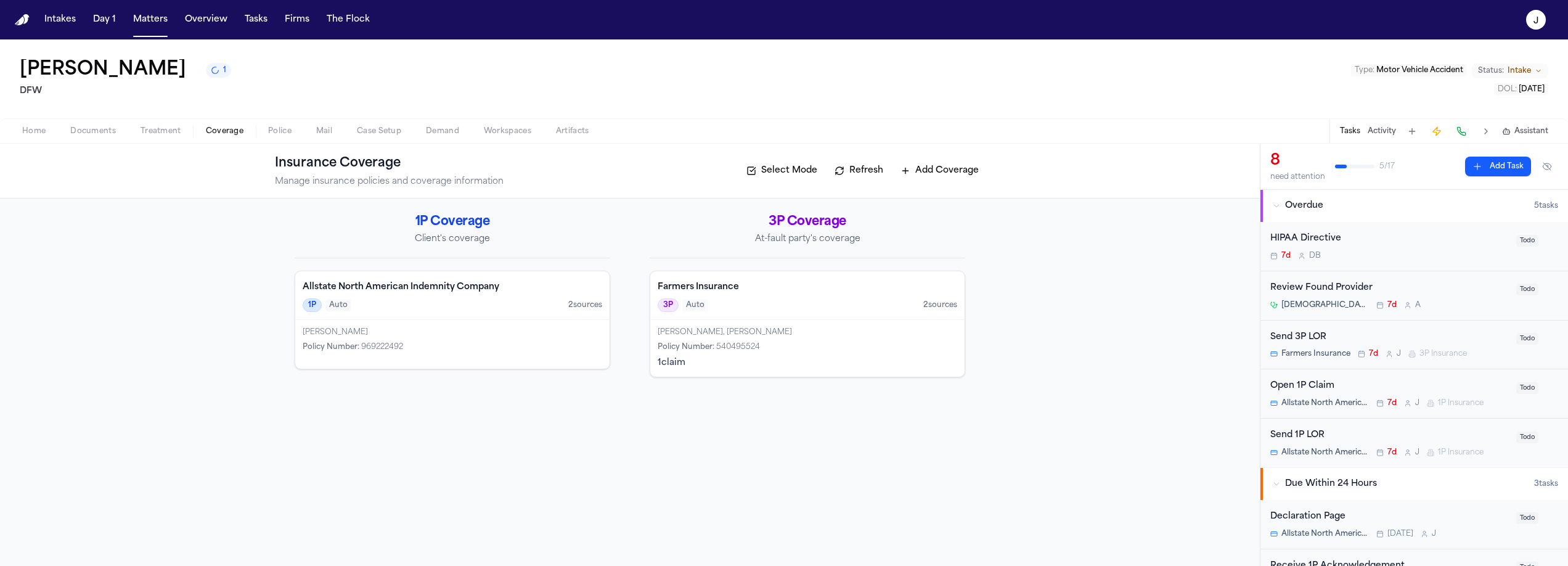
click at [380, 127] on span "Case Setup" at bounding box center [379, 132] width 45 height 10
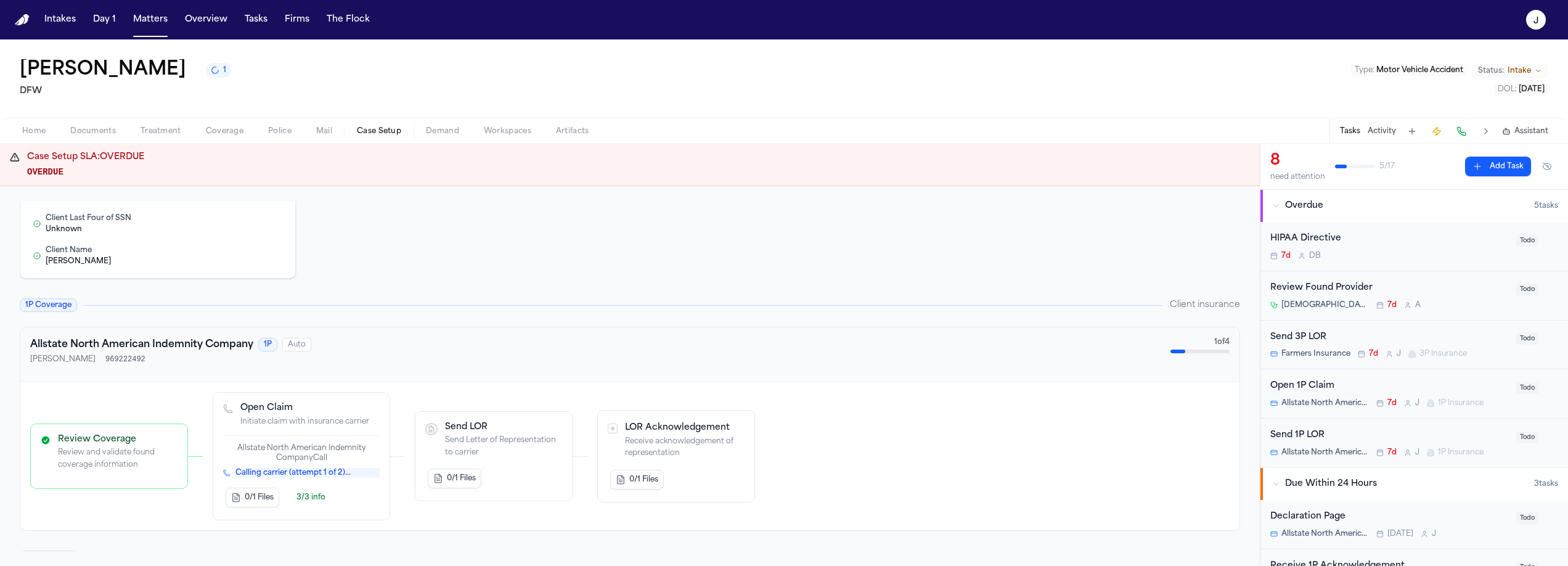
scroll to position [83, 0]
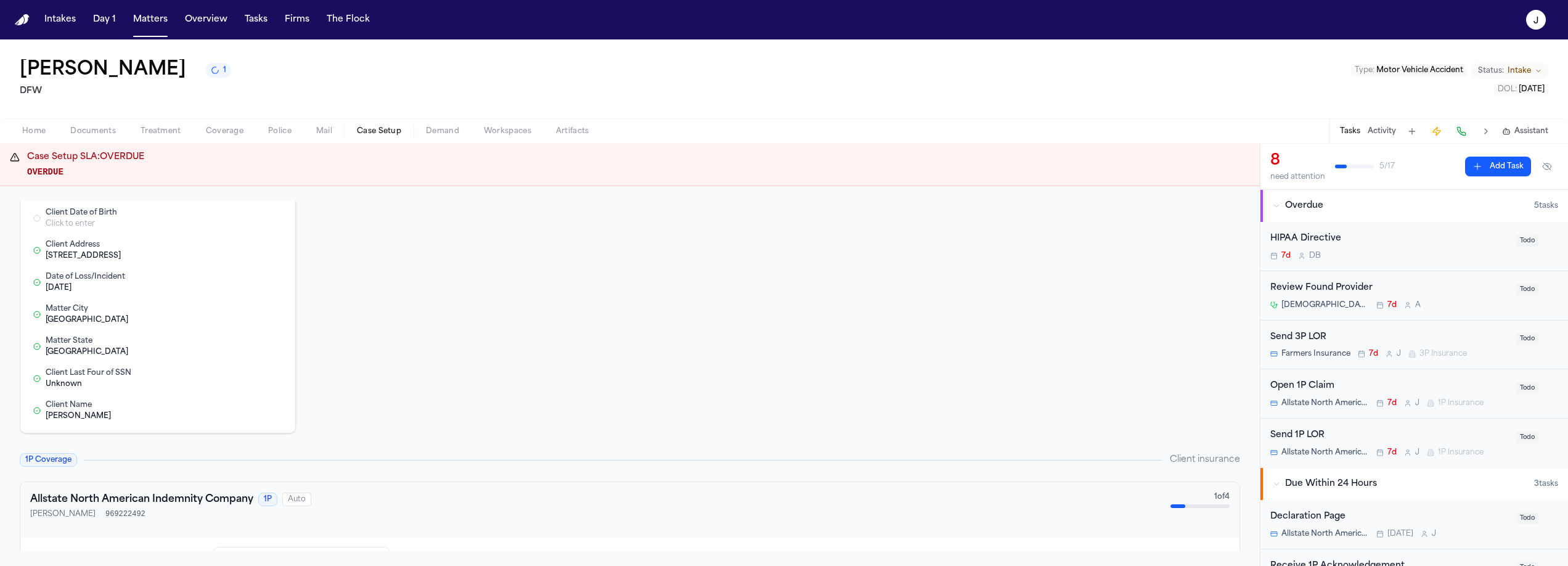
click at [91, 135] on span "Documents" at bounding box center [92, 132] width 45 height 10
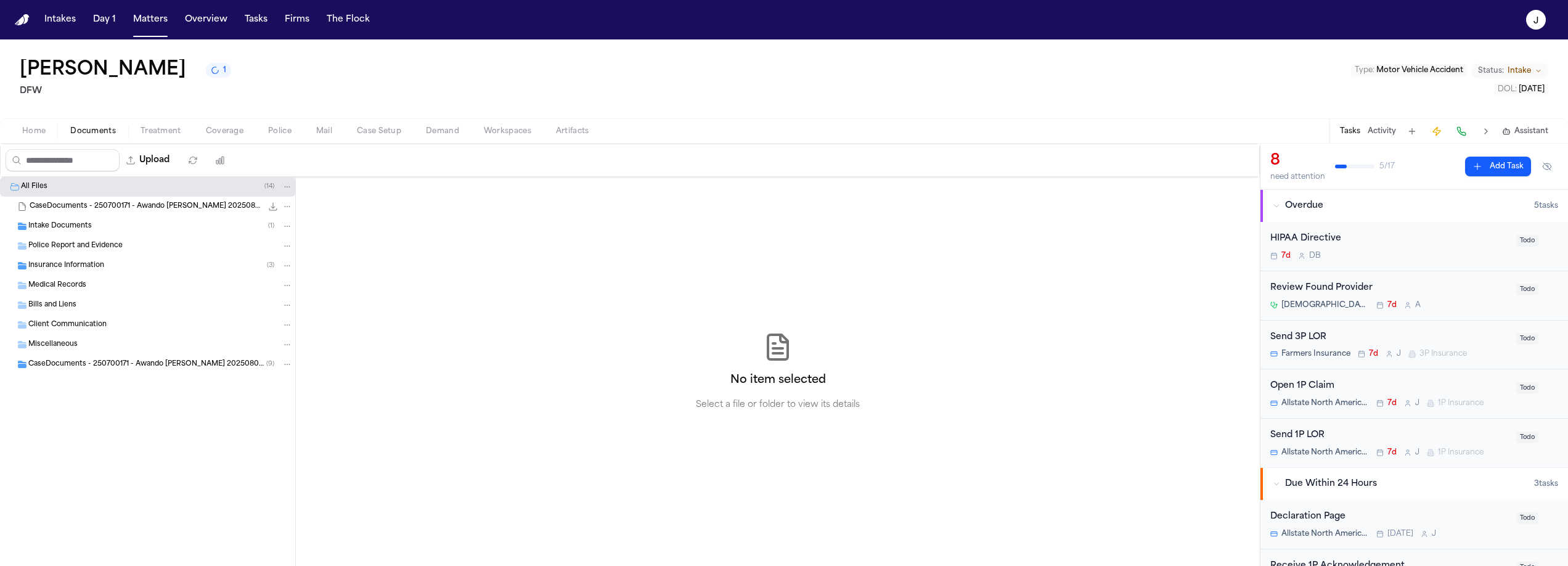
click at [79, 249] on span "Police Report and Evidence" at bounding box center [76, 246] width 94 height 11
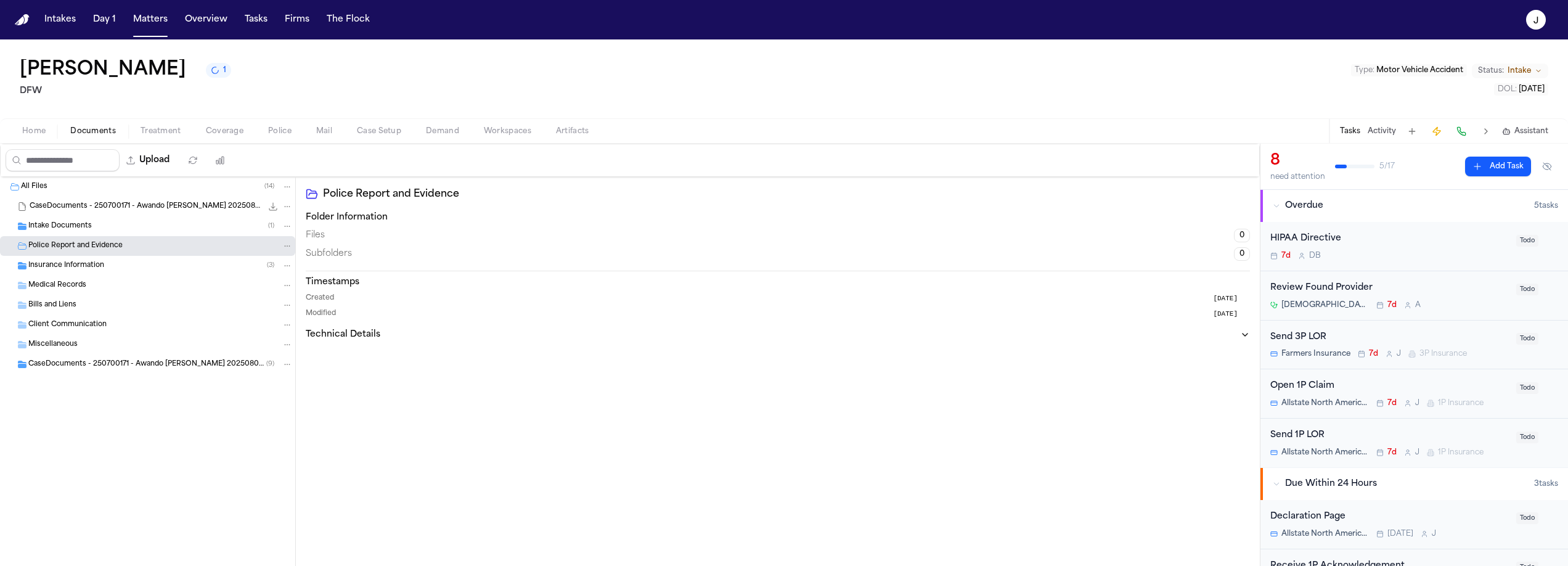
click at [40, 130] on span "Home" at bounding box center [34, 132] width 24 height 10
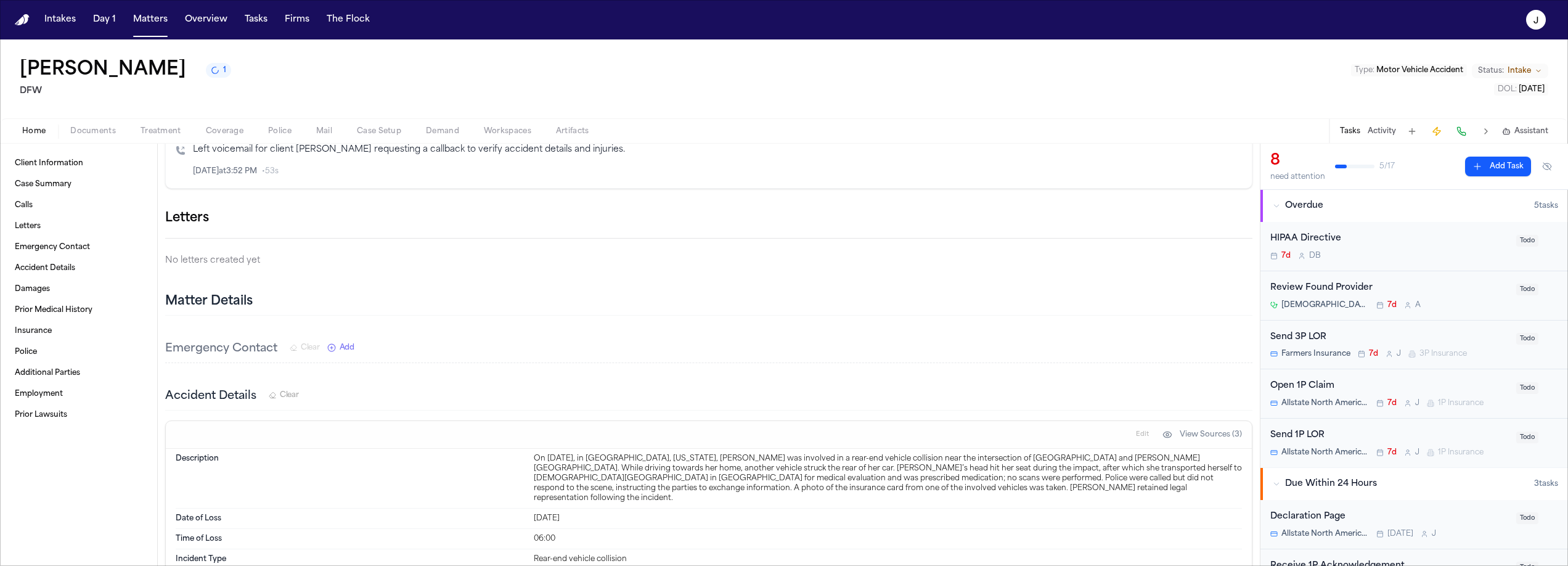
scroll to position [560, 0]
click at [1255, 228] on icon "button" at bounding box center [1260, 225] width 9 height 9
click at [83, 565] on h2 "LOR 1st Party" at bounding box center [55, 576] width 56 height 15
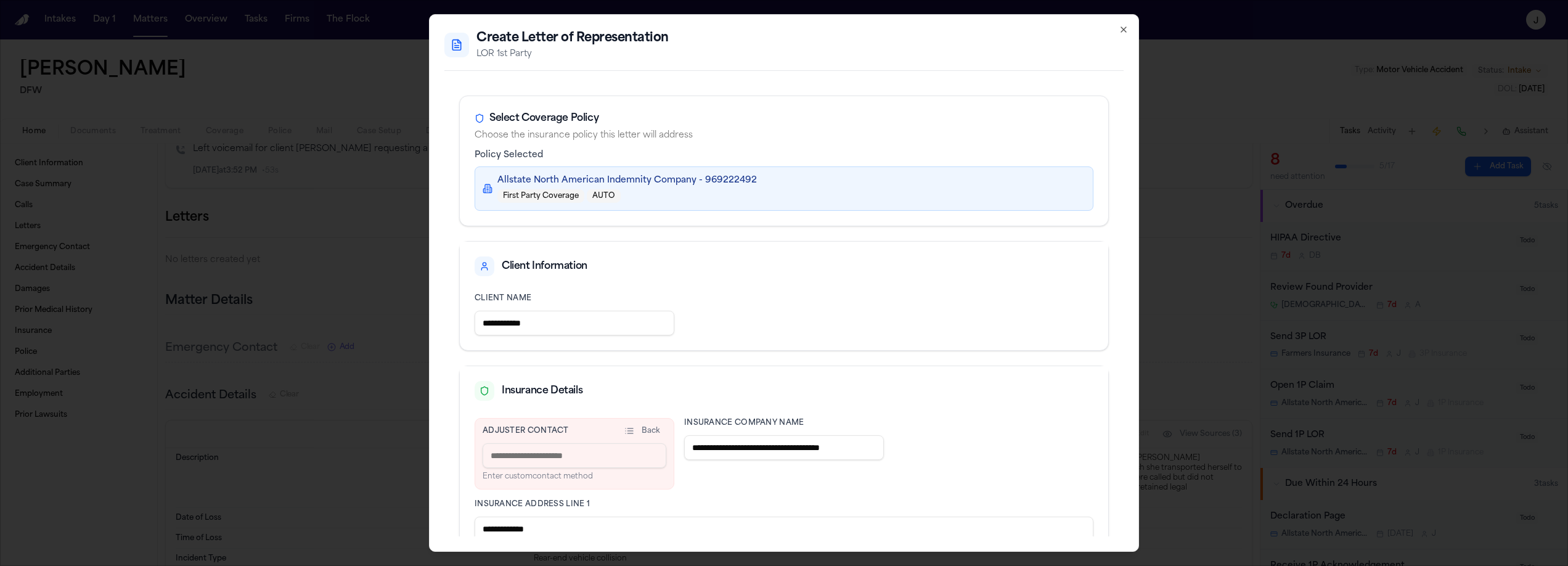
click at [1124, 32] on icon "button" at bounding box center [1124, 30] width 10 height 10
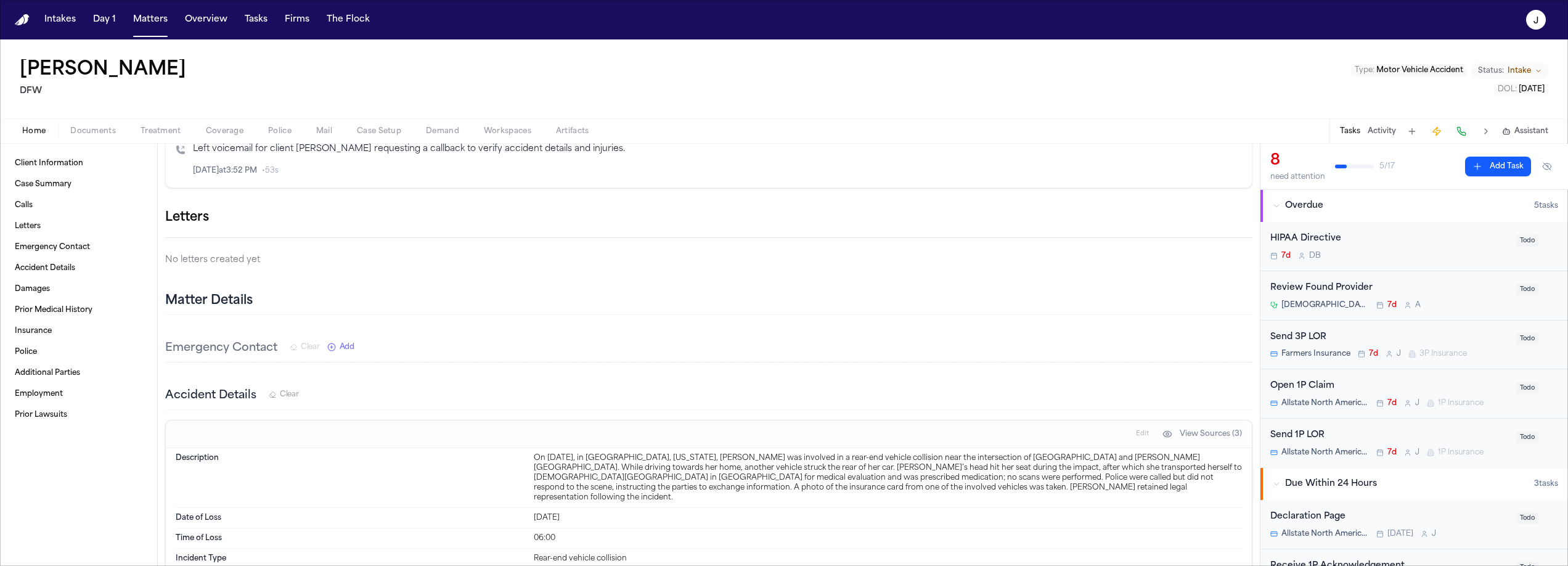
click at [241, 130] on span "Coverage" at bounding box center [225, 132] width 38 height 10
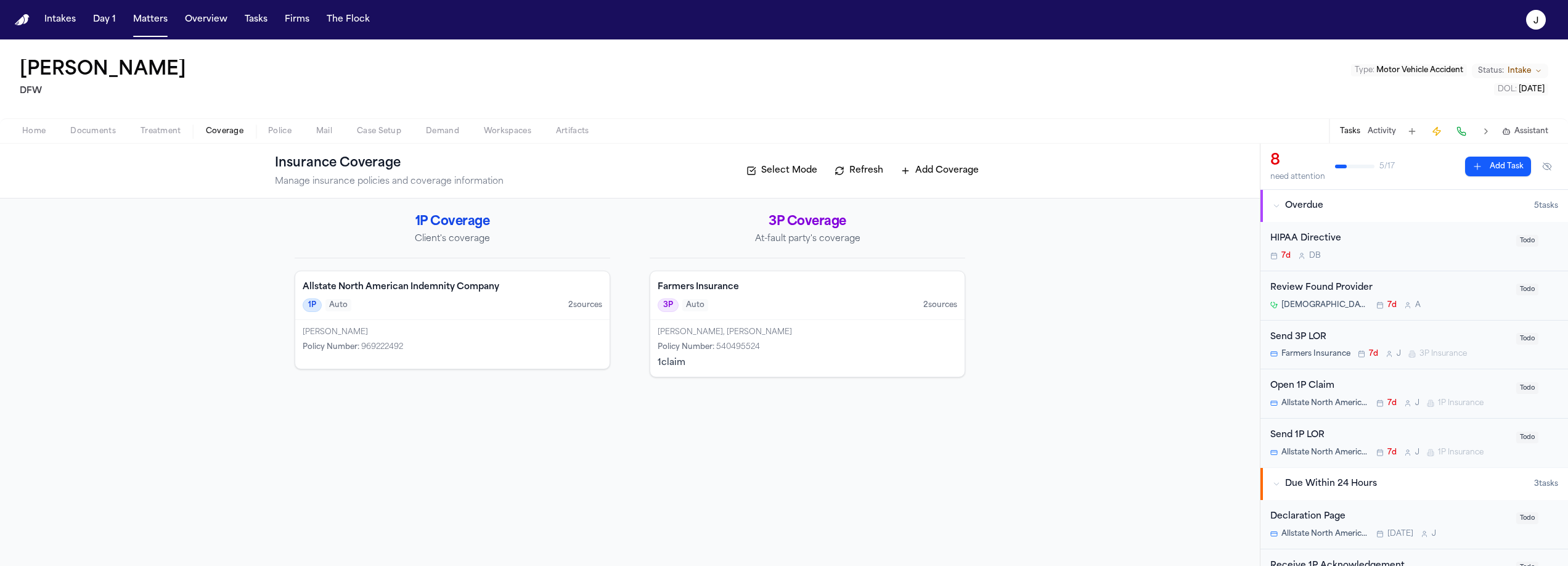
click at [452, 318] on div "Allstate North American Indemnity Company 1P Auto 2 source s" at bounding box center [452, 295] width 315 height 48
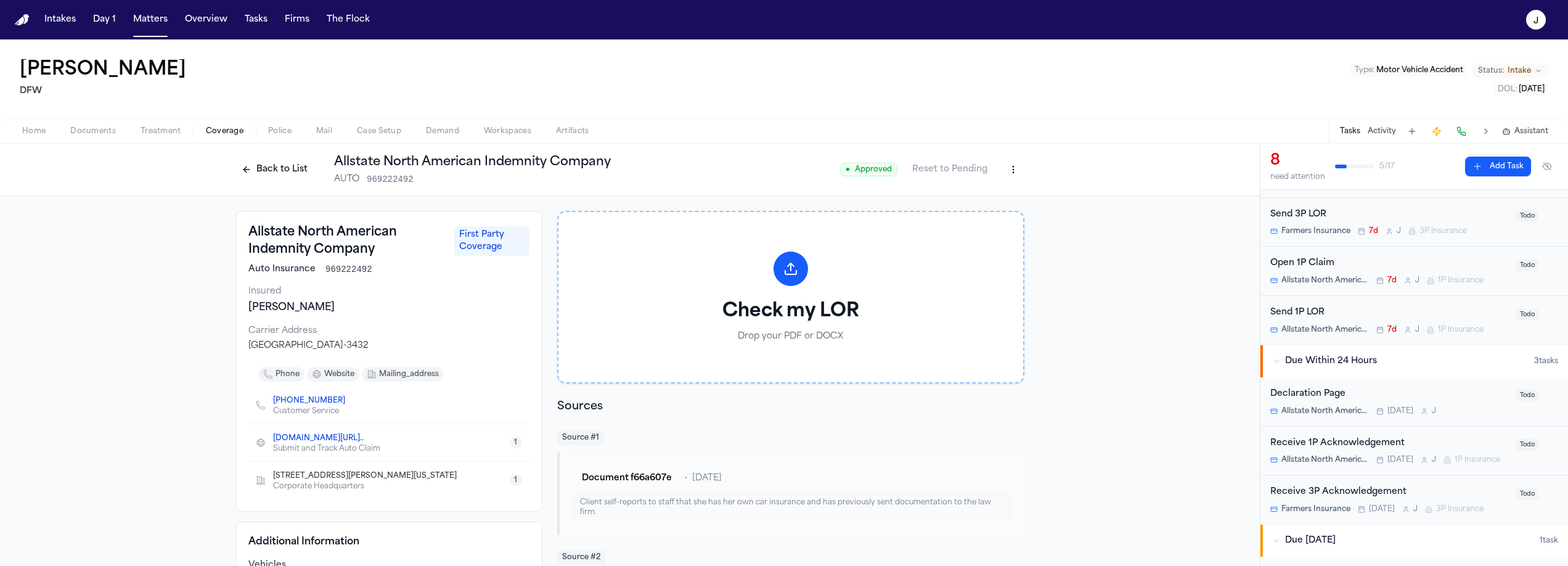
scroll to position [120, 0]
click at [1342, 266] on div "Open 1P Claim" at bounding box center [1389, 266] width 238 height 14
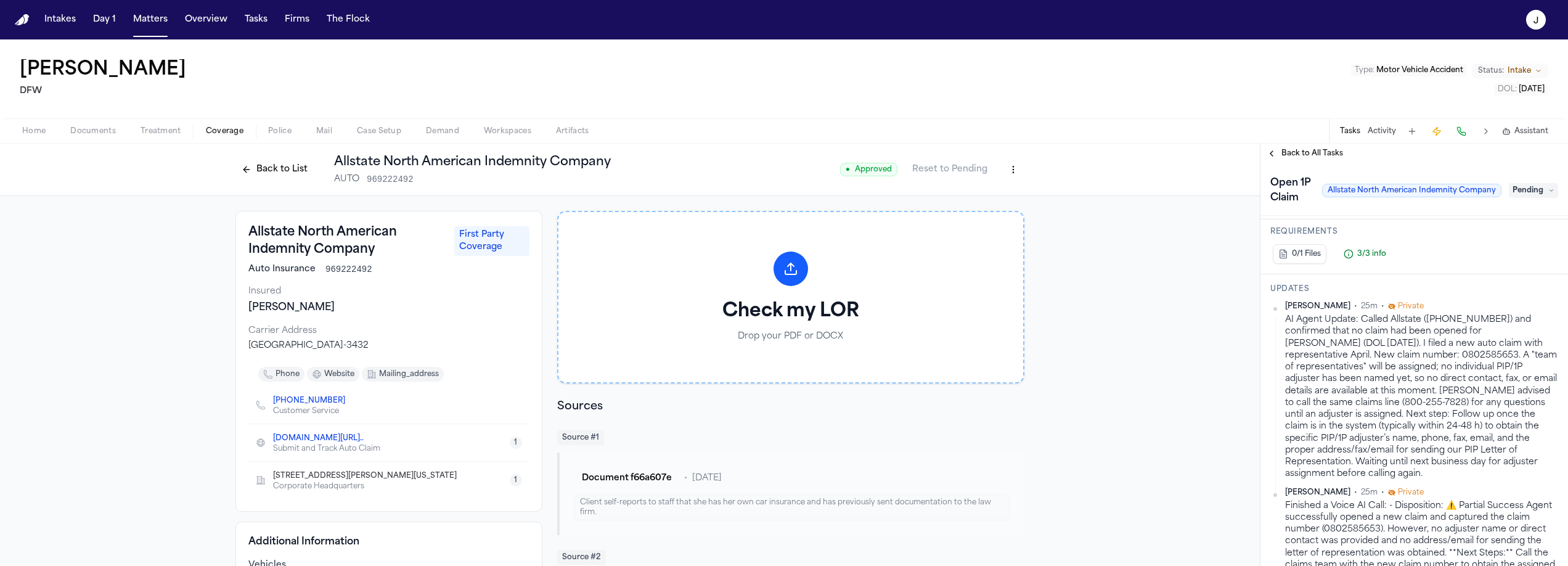
click at [244, 167] on button "Back to List" at bounding box center [274, 169] width 78 height 20
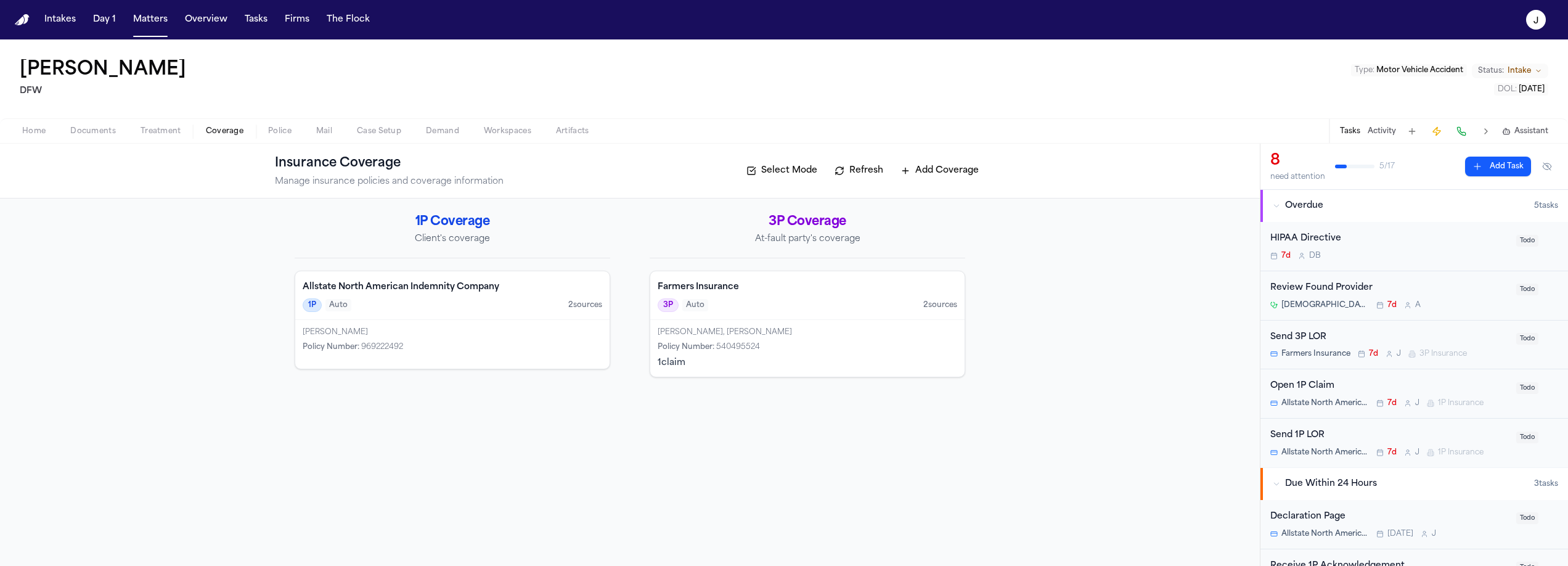
click at [107, 127] on span "Documents" at bounding box center [92, 132] width 45 height 10
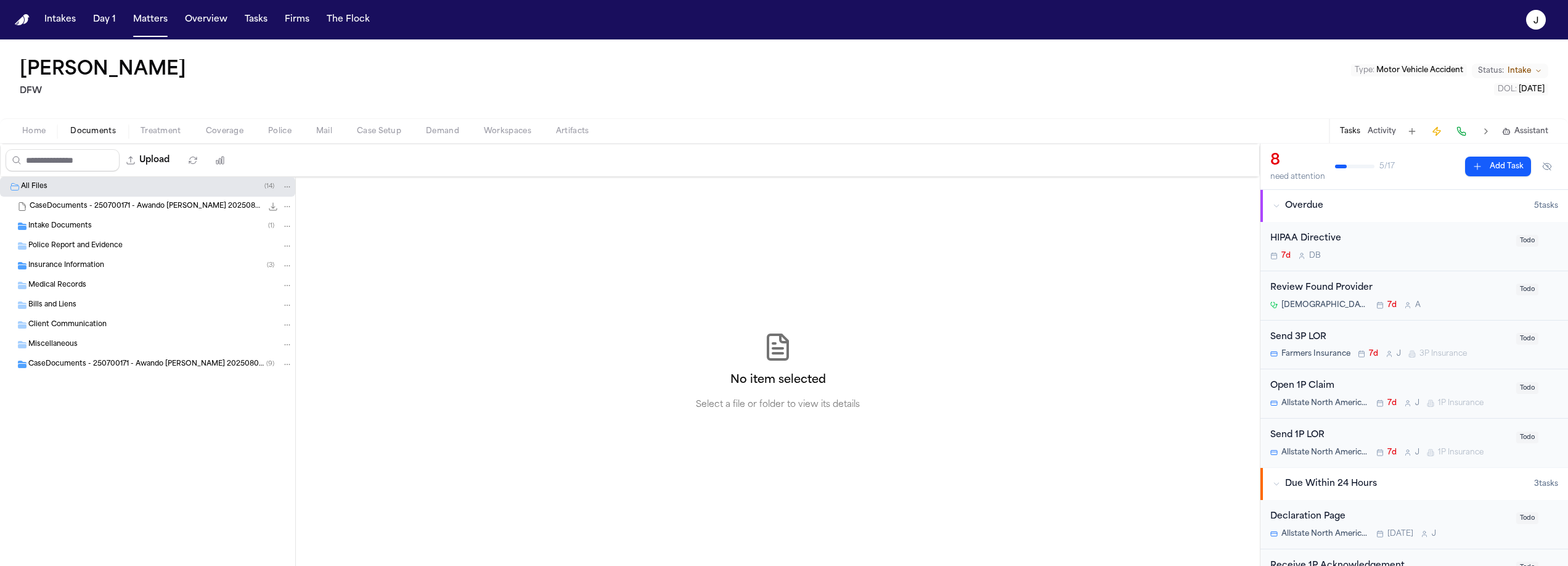
click at [65, 269] on span "Insurance Information" at bounding box center [66, 266] width 76 height 11
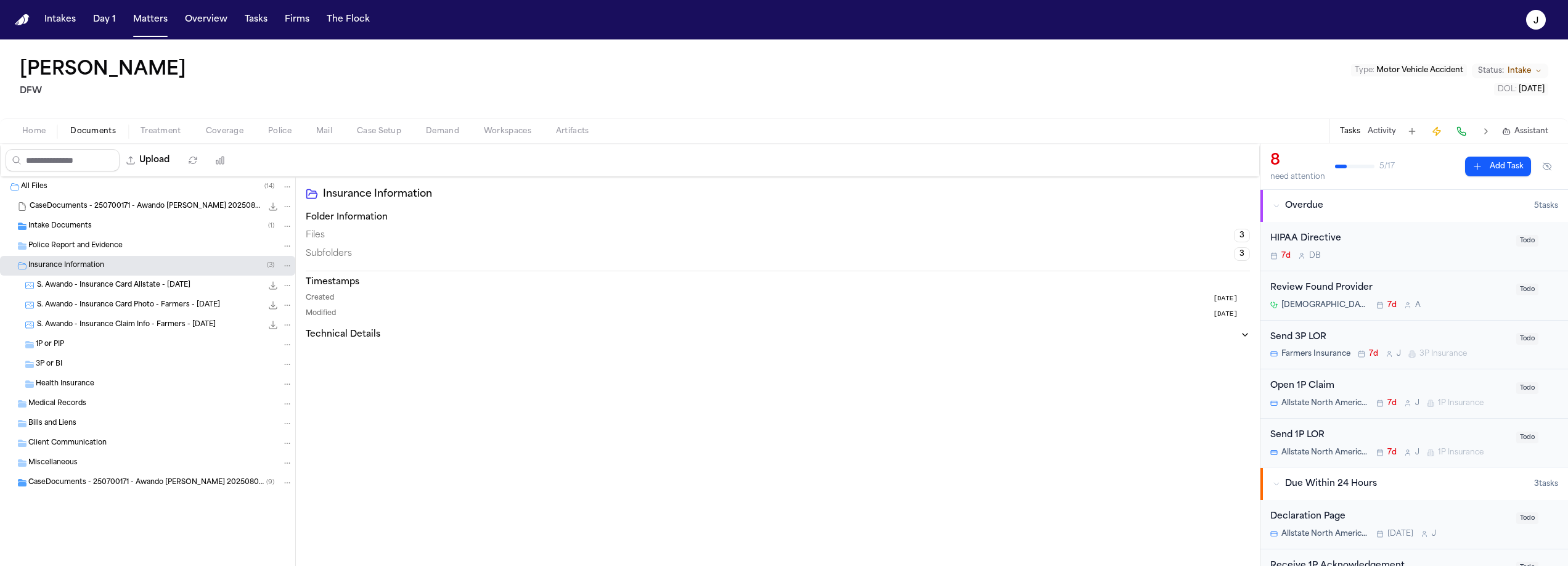
click at [63, 361] on div "3P or BI" at bounding box center [164, 364] width 257 height 11
click at [153, 168] on button "Upload" at bounding box center [148, 160] width 57 height 22
select select "**********"
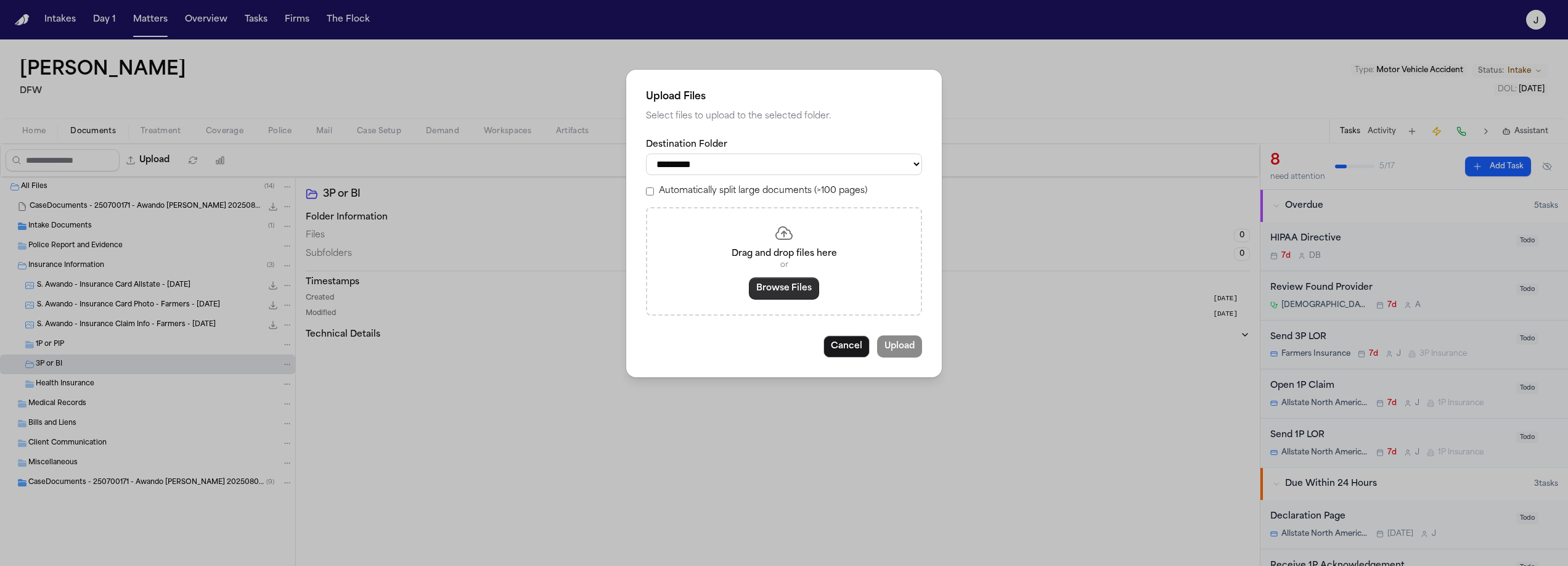
click at [804, 296] on button "Browse Files" at bounding box center [784, 289] width 70 height 22
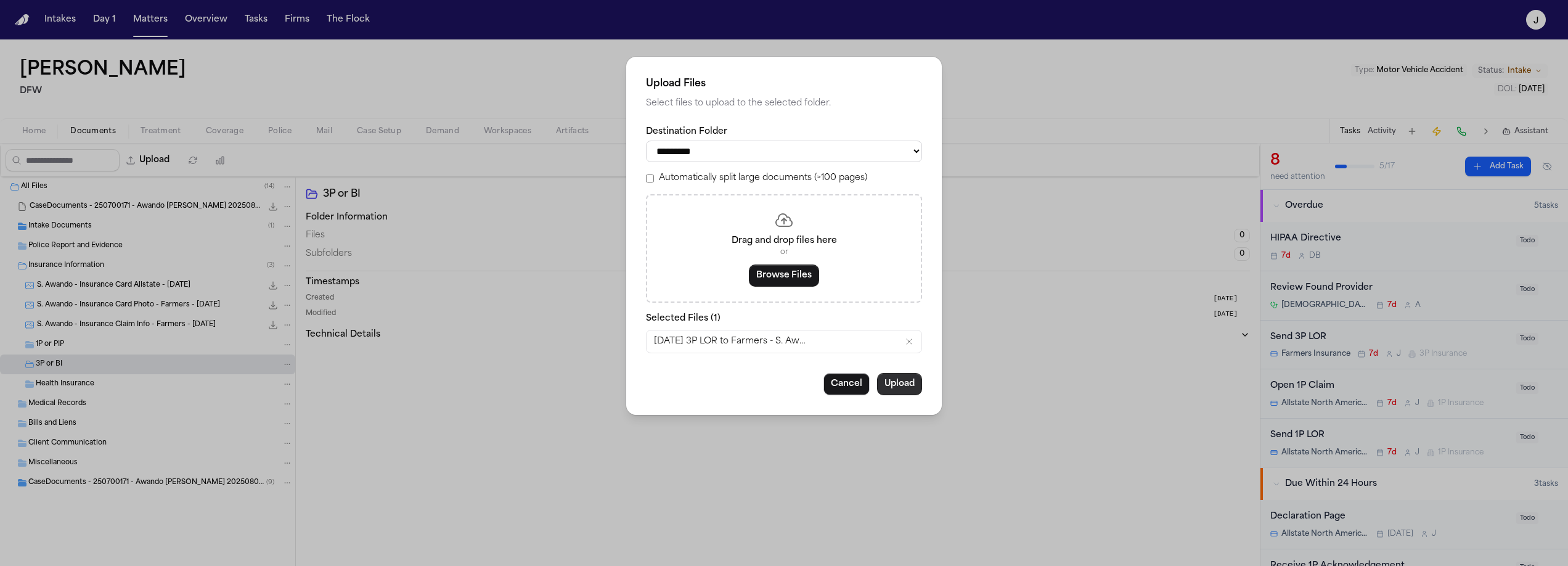
click at [908, 385] on button "Upload" at bounding box center [899, 384] width 45 height 22
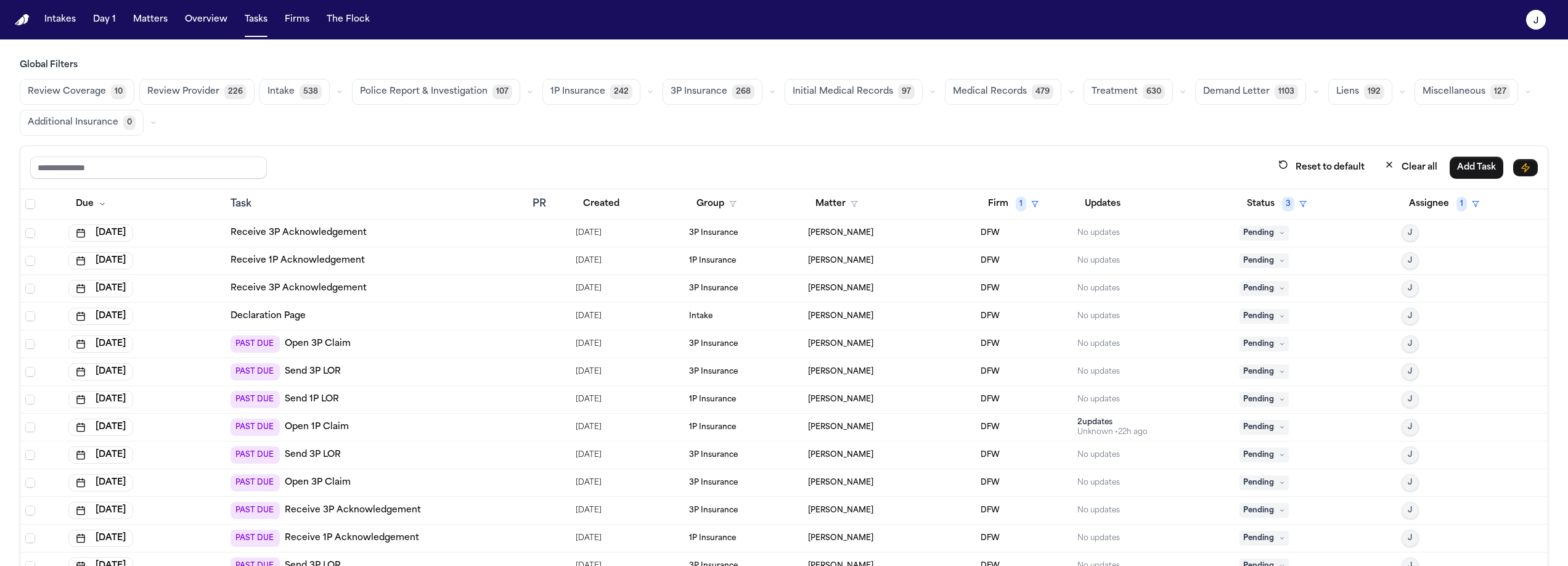
scroll to position [515, 0]
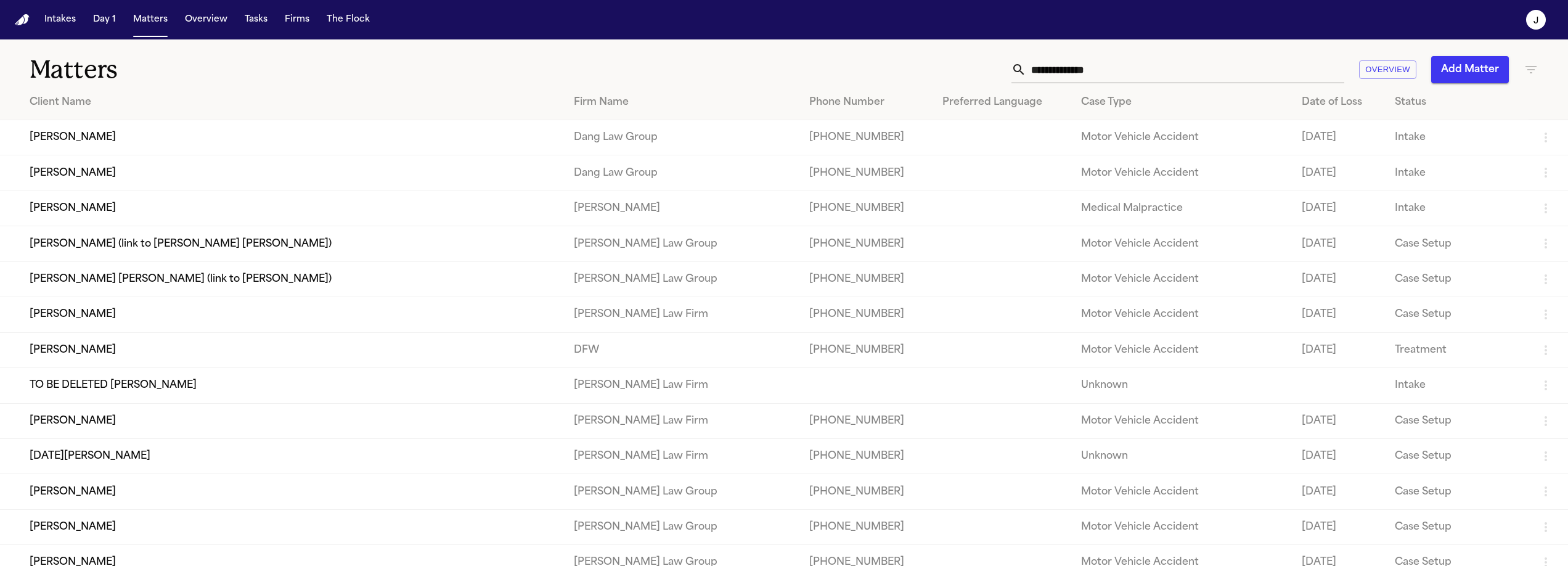
click at [192, 130] on td "[PERSON_NAME]" at bounding box center [282, 138] width 564 height 35
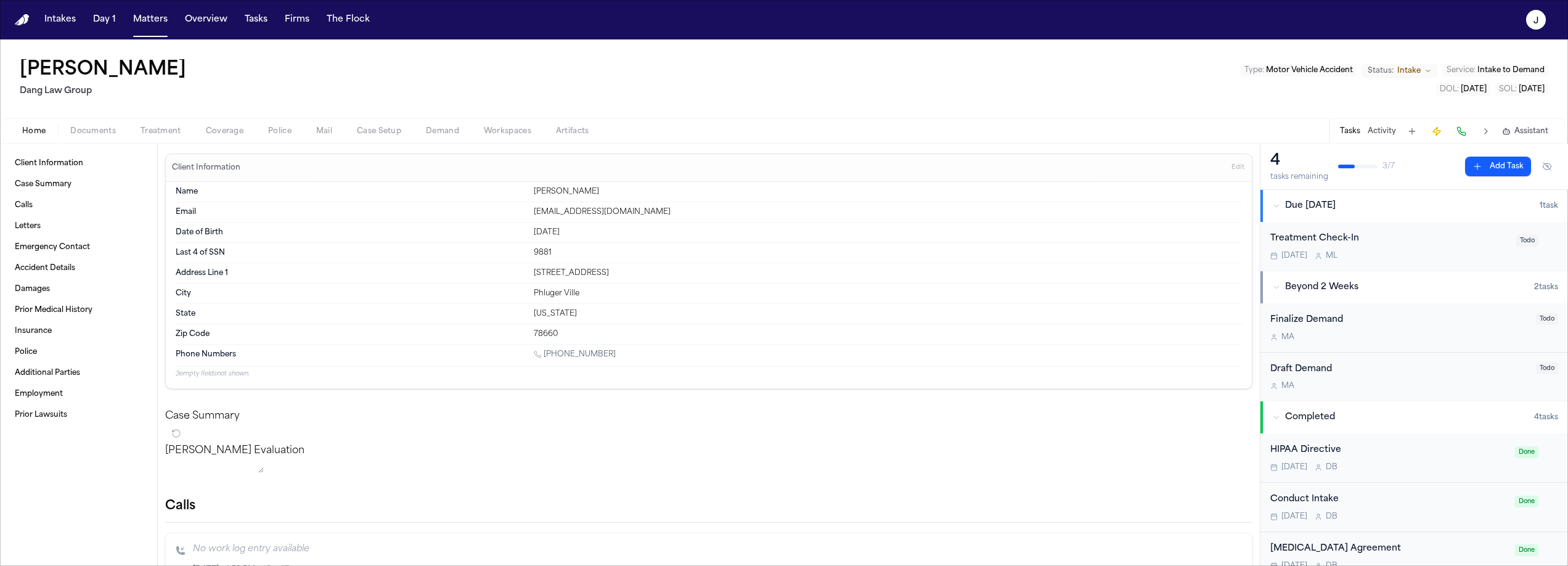
click at [224, 135] on span "Coverage" at bounding box center [225, 132] width 38 height 10
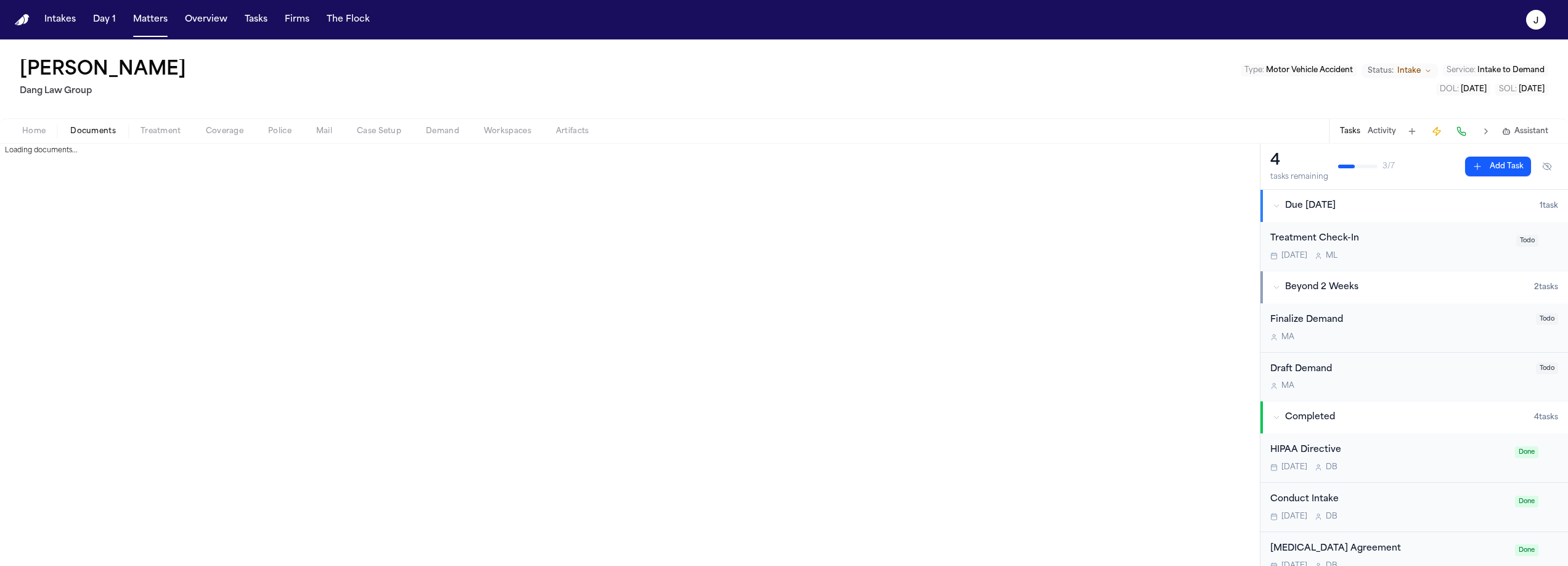
click at [78, 133] on span "Documents" at bounding box center [92, 132] width 45 height 10
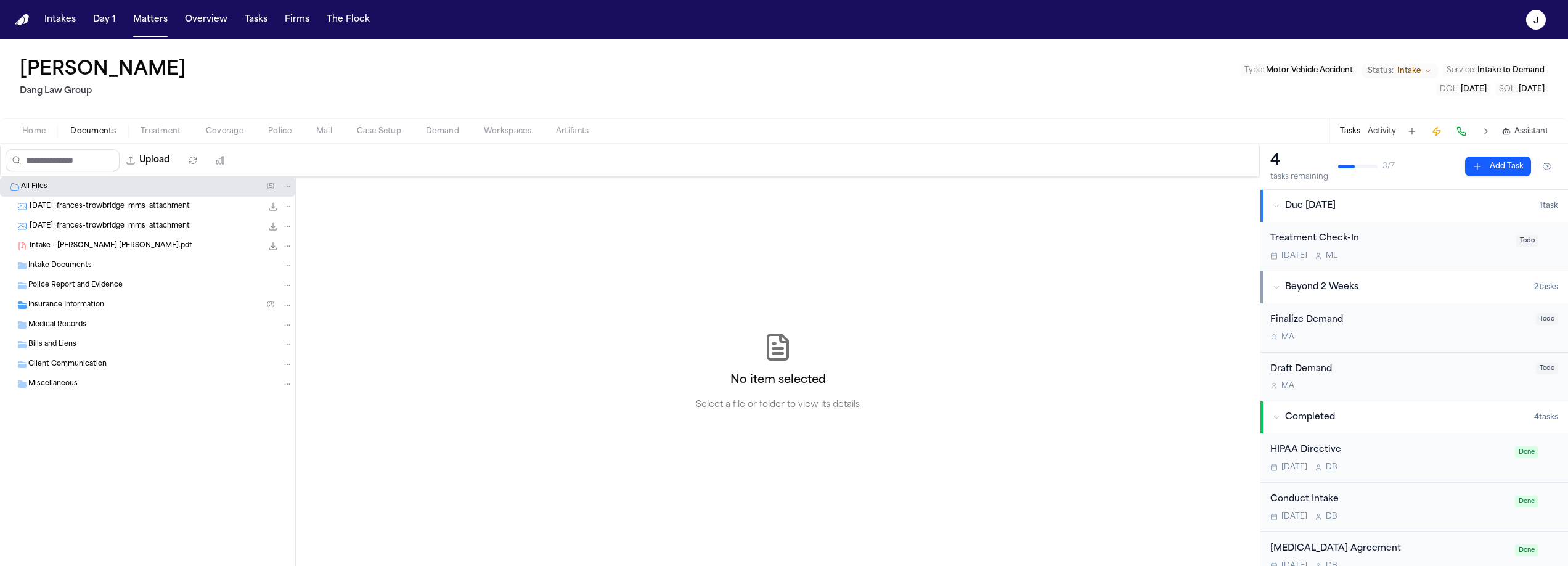
click at [37, 132] on span "Home" at bounding box center [34, 132] width 24 height 10
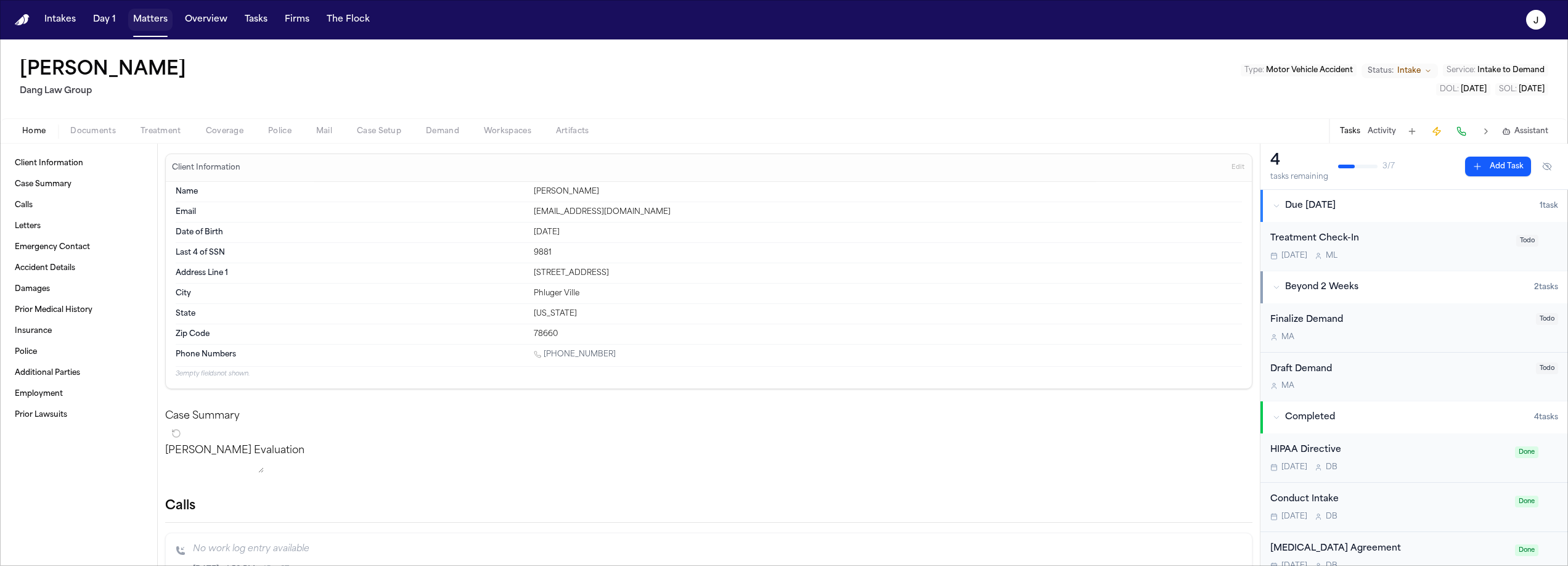
click at [150, 23] on button "Matters" at bounding box center [151, 20] width 45 height 22
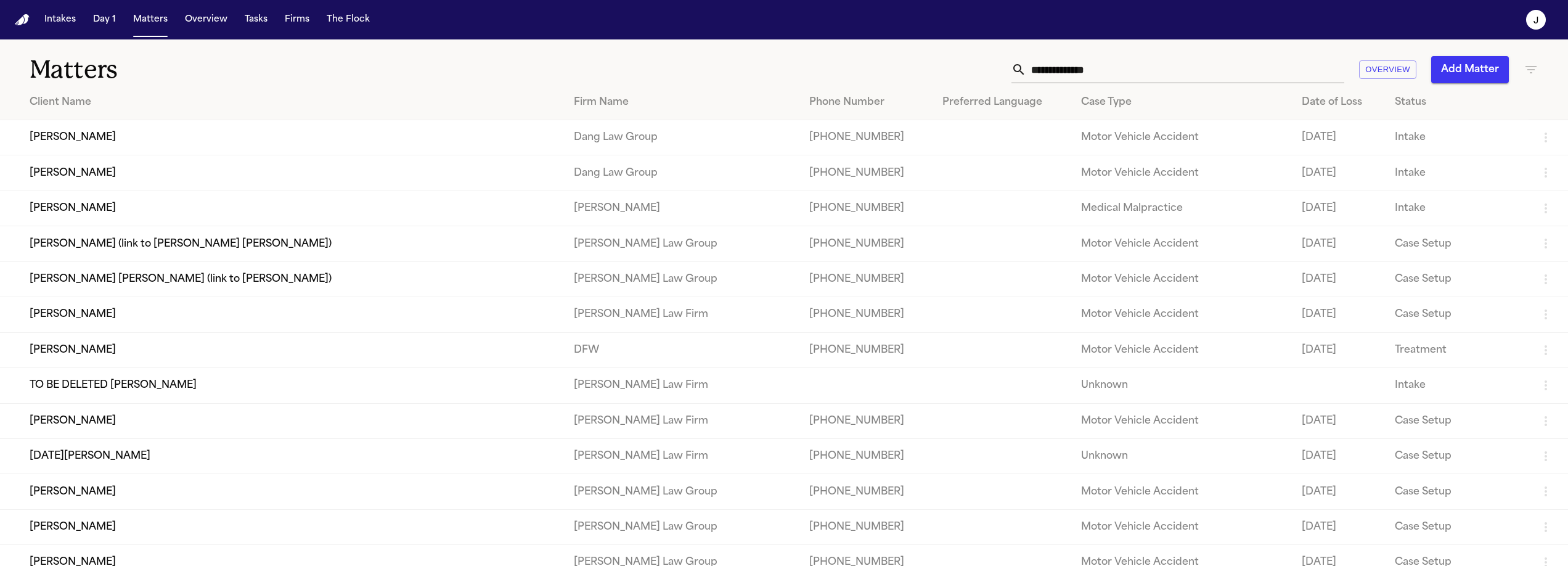
click at [44, 175] on td "[PERSON_NAME]" at bounding box center [282, 173] width 564 height 35
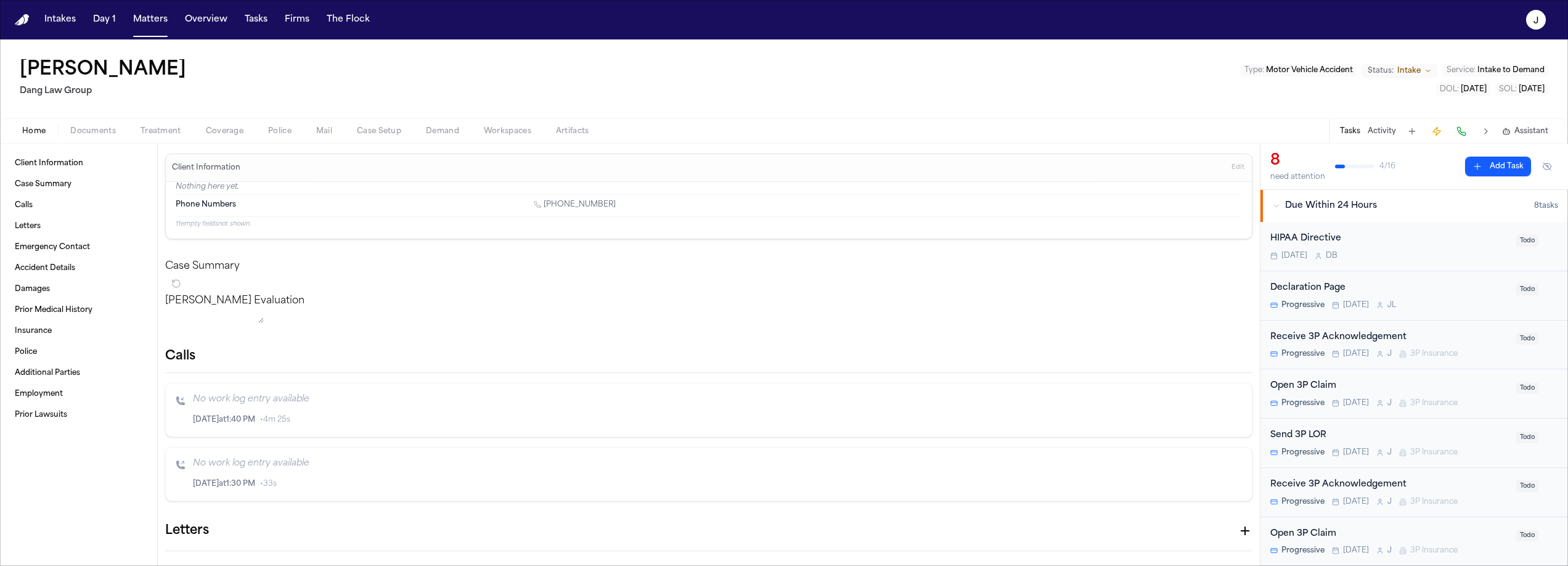
click at [223, 131] on span "Coverage" at bounding box center [225, 132] width 38 height 10
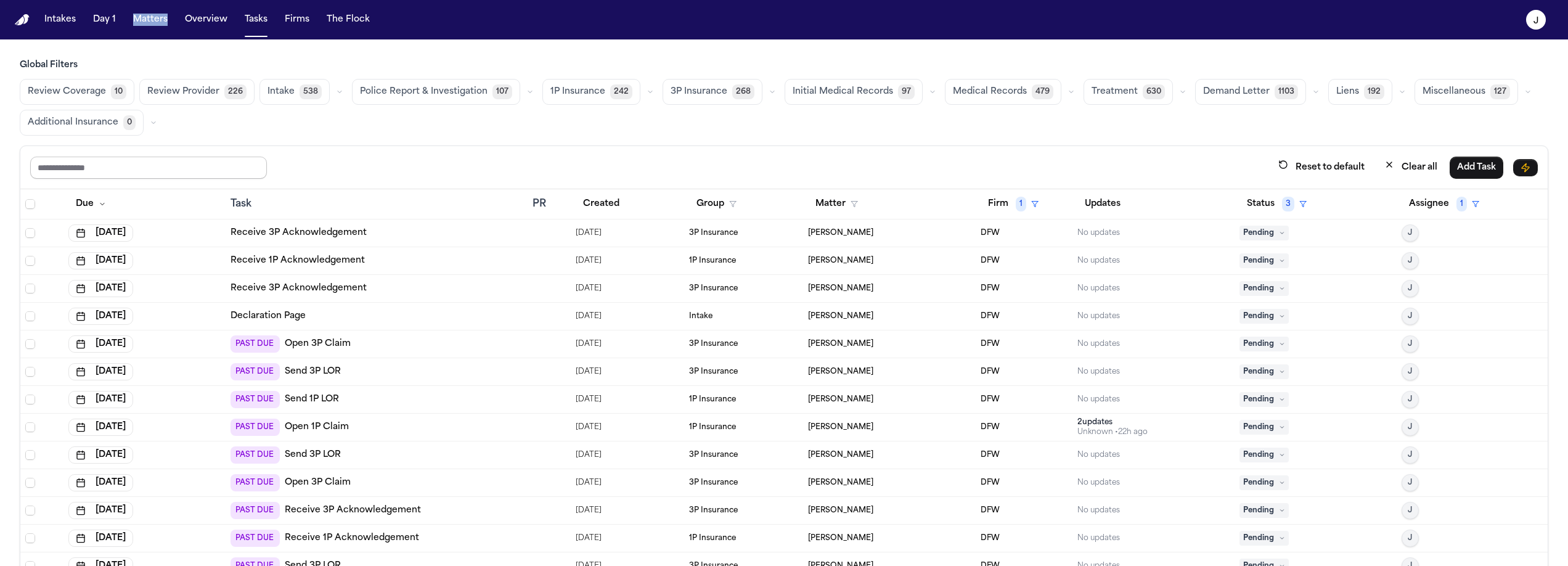
scroll to position [515, 0]
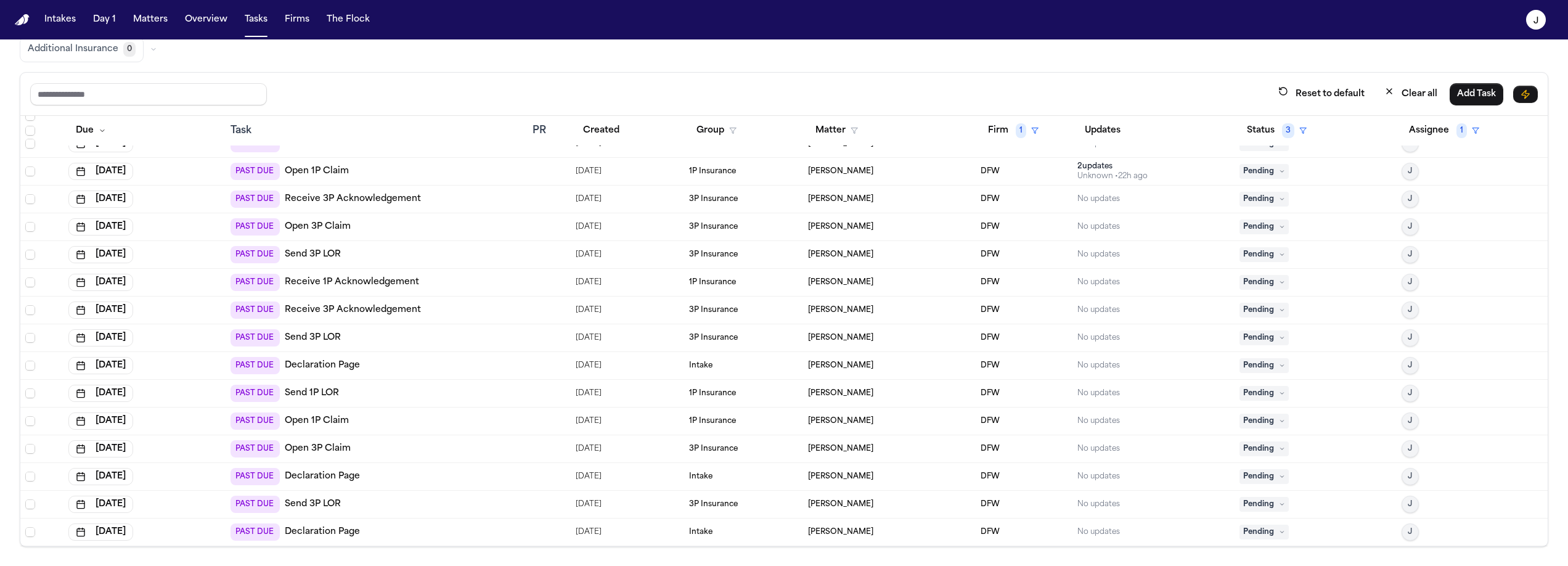
click at [1242, 451] on span "Pending" at bounding box center [1263, 449] width 49 height 15
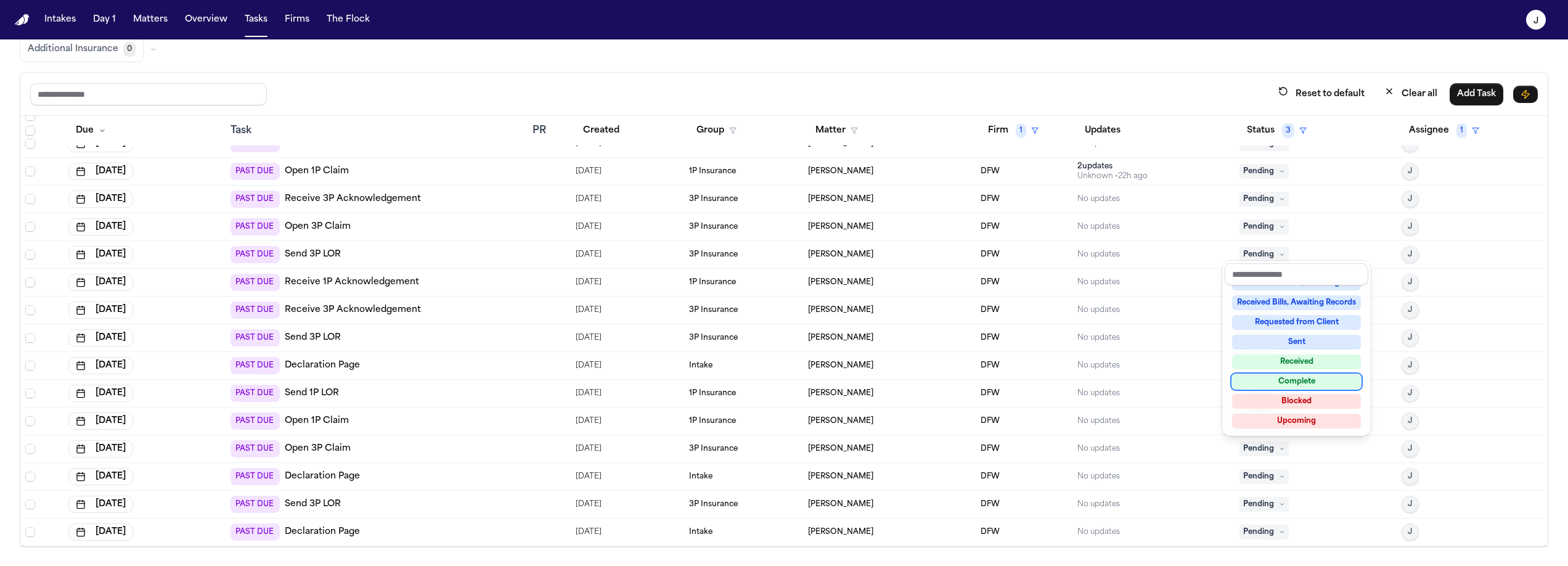
click at [1301, 382] on div "Complete" at bounding box center [1296, 382] width 129 height 15
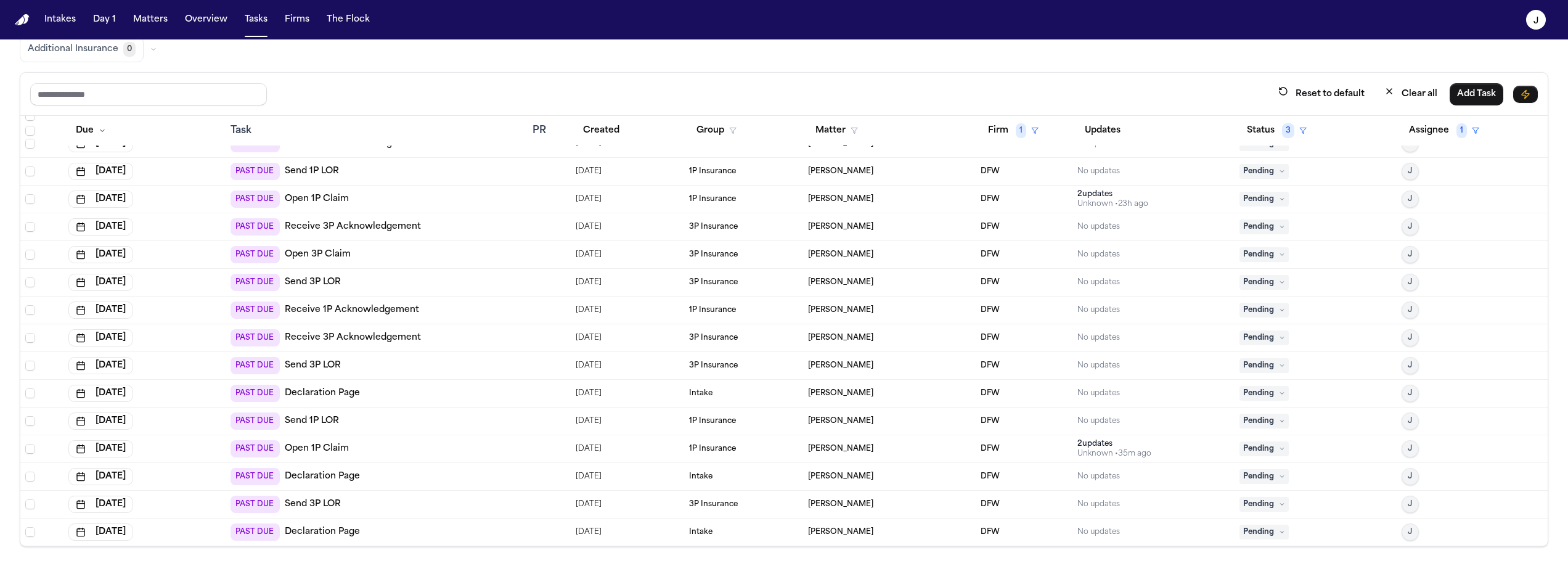
scroll to position [488, 0]
click at [362, 194] on div "PAST DUE Open 1P Claim" at bounding box center [376, 199] width 292 height 17
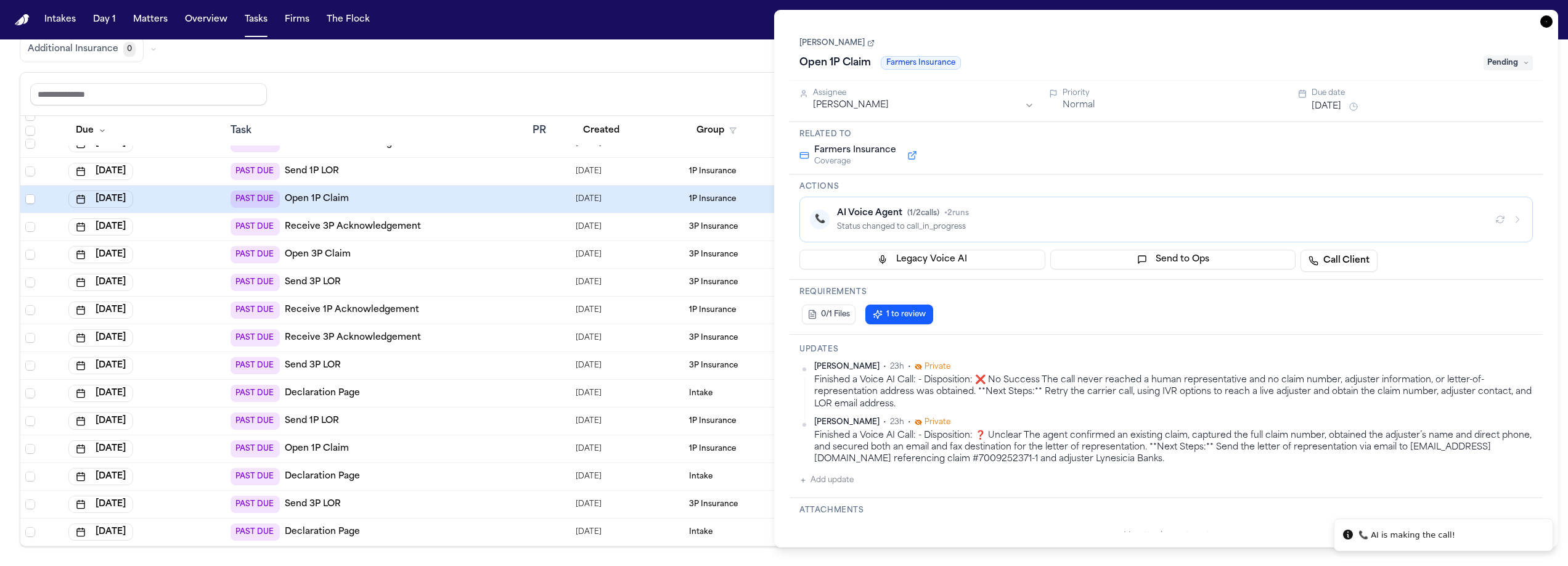
click at [688, 96] on div "Reset to default Clear all Add Task" at bounding box center [784, 94] width 1507 height 23
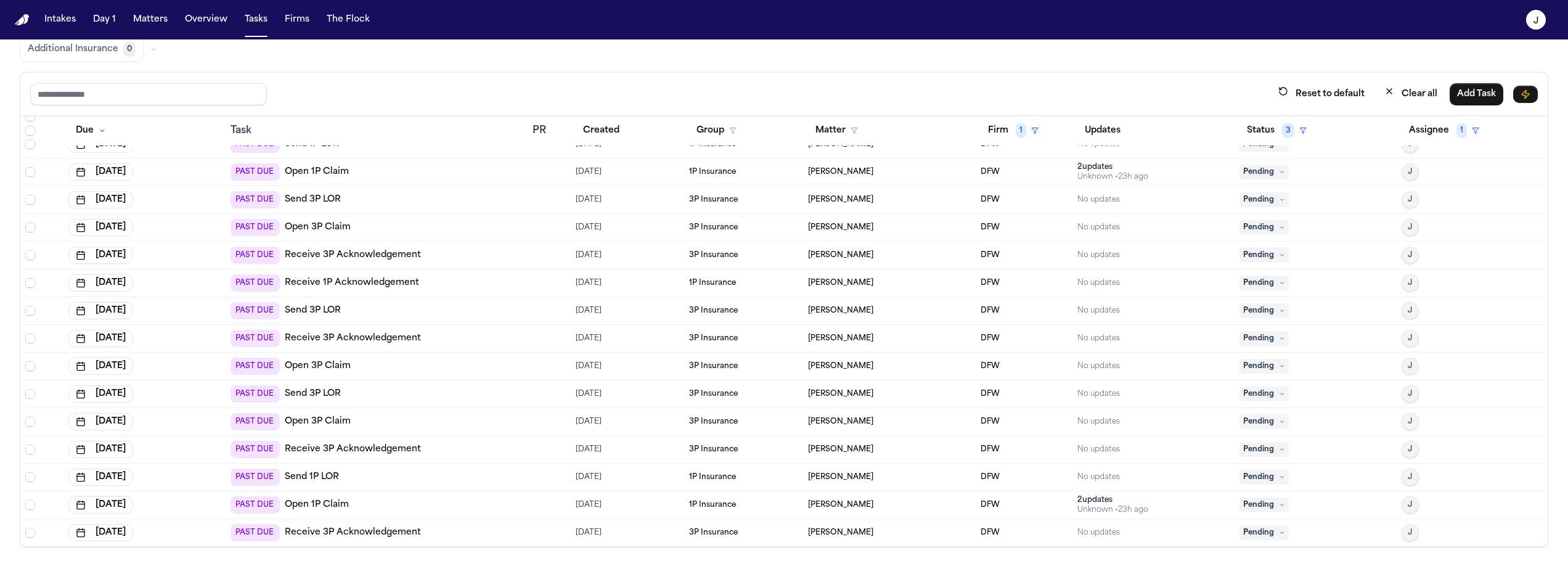
scroll to position [88, 0]
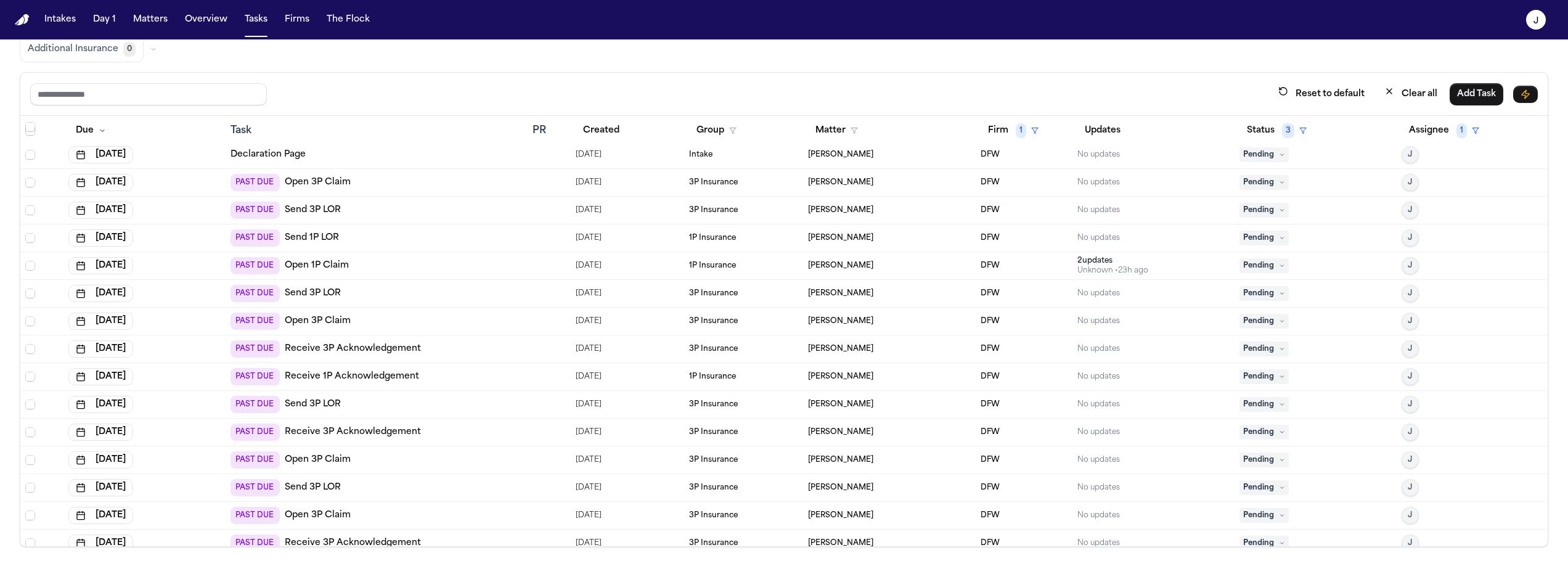
click at [388, 259] on div "PAST DUE Open 1P Claim" at bounding box center [376, 266] width 292 height 17
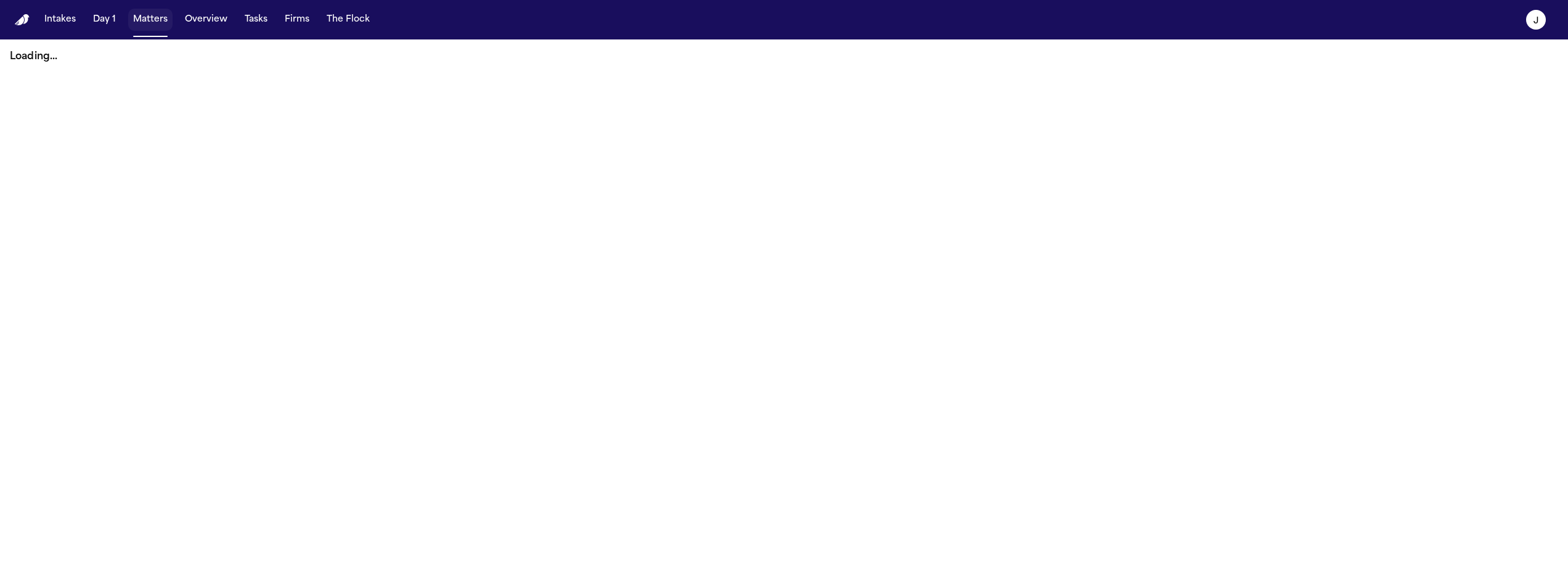
click at [153, 23] on button "Matters" at bounding box center [151, 20] width 45 height 22
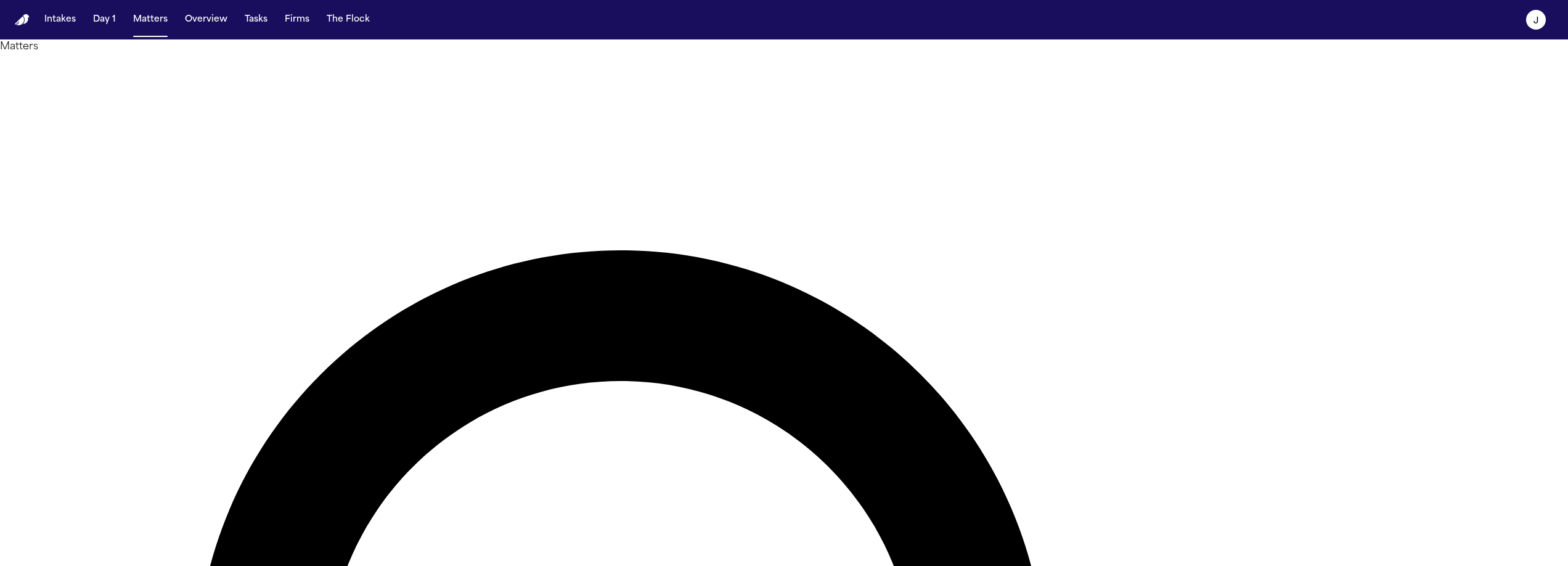
type input "*******"
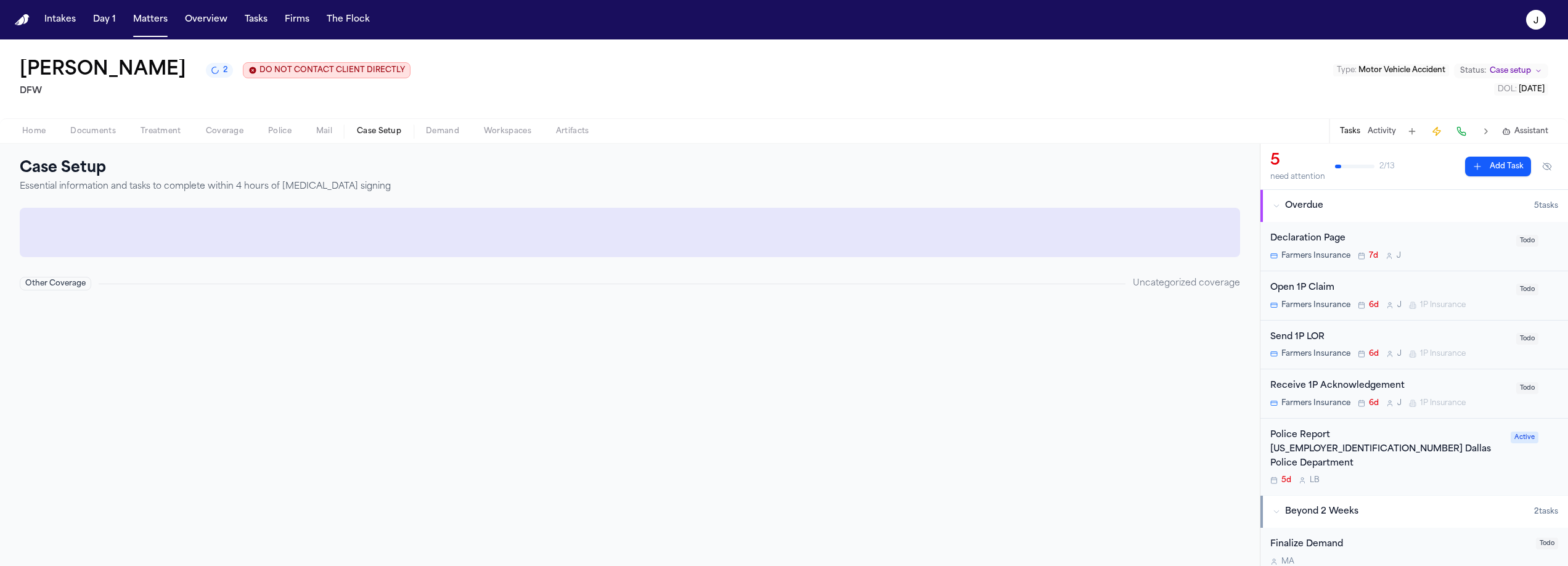
click at [379, 130] on span "Case Setup" at bounding box center [379, 132] width 45 height 10
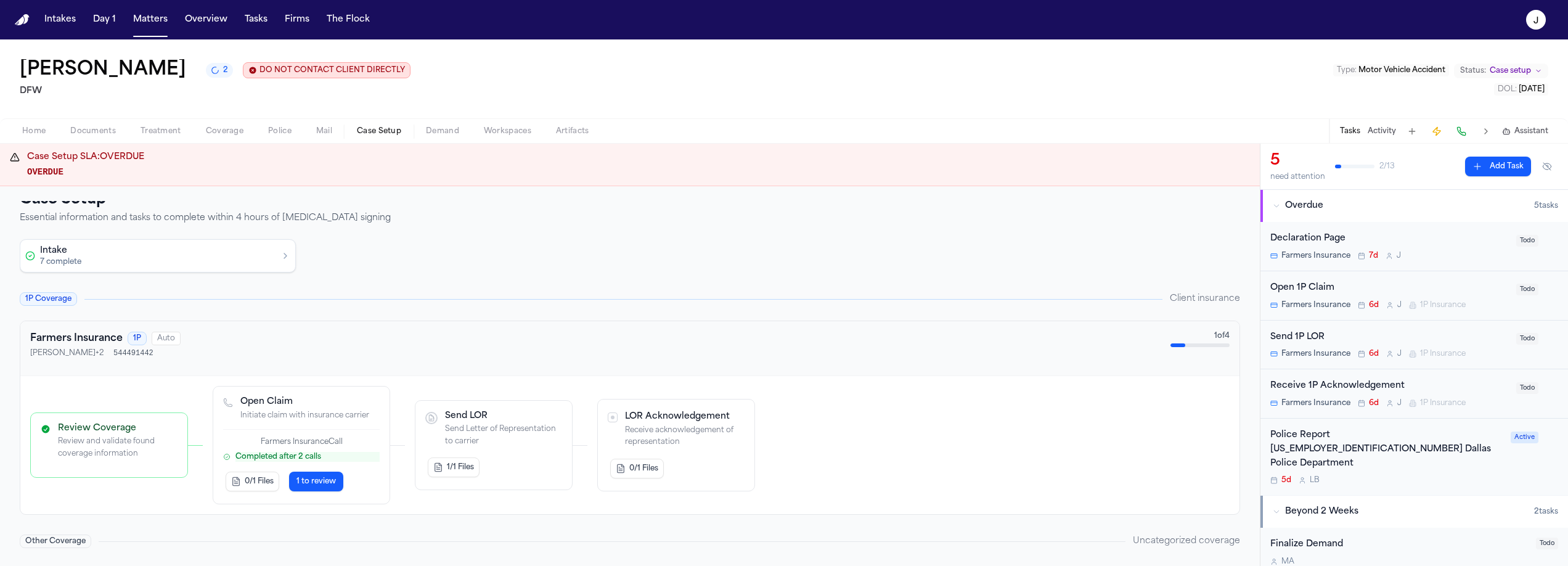
scroll to position [25, 0]
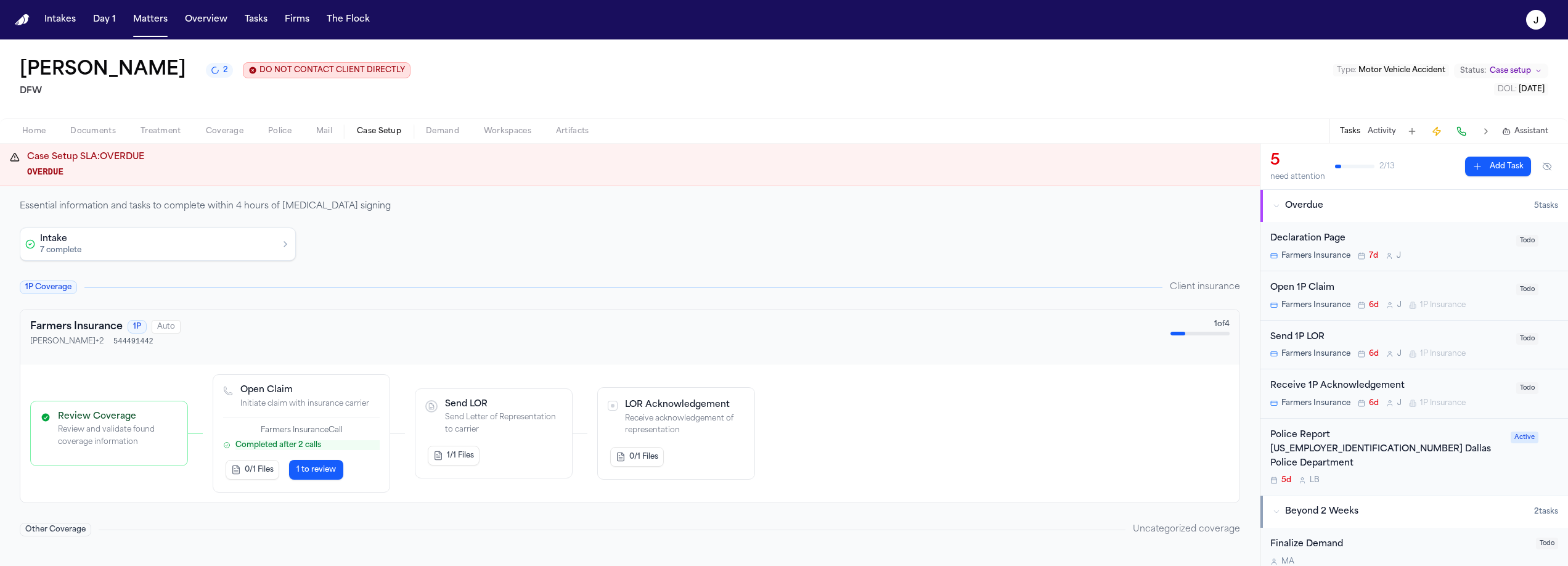
click at [226, 132] on span "Coverage" at bounding box center [225, 132] width 38 height 10
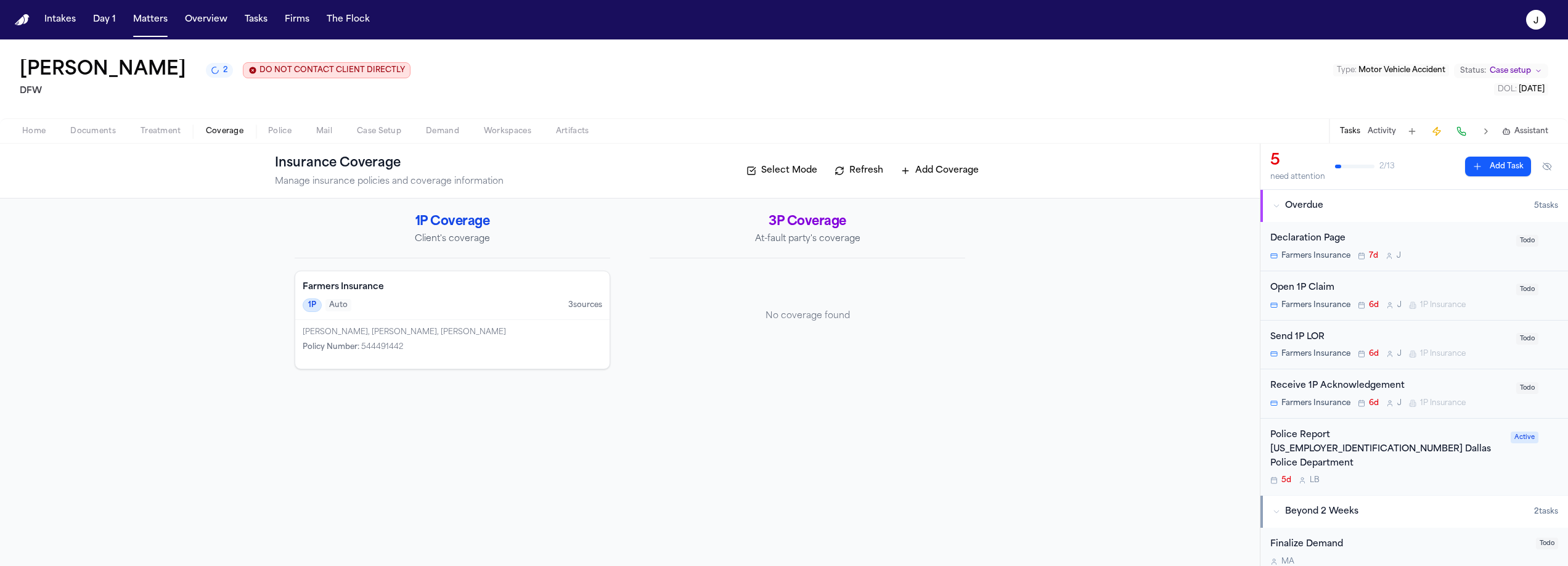
click at [471, 303] on div "1P Auto 3 source s" at bounding box center [452, 305] width 300 height 14
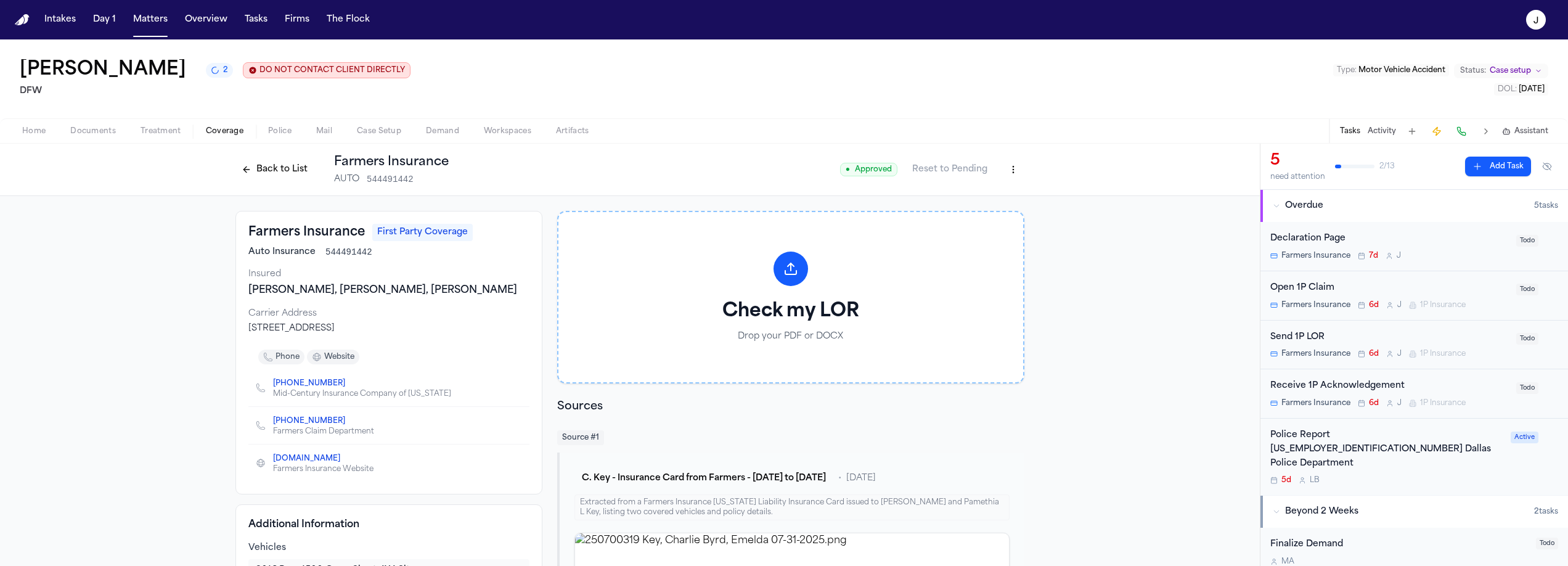
click at [1356, 284] on div "Open 1P Claim" at bounding box center [1389, 288] width 238 height 14
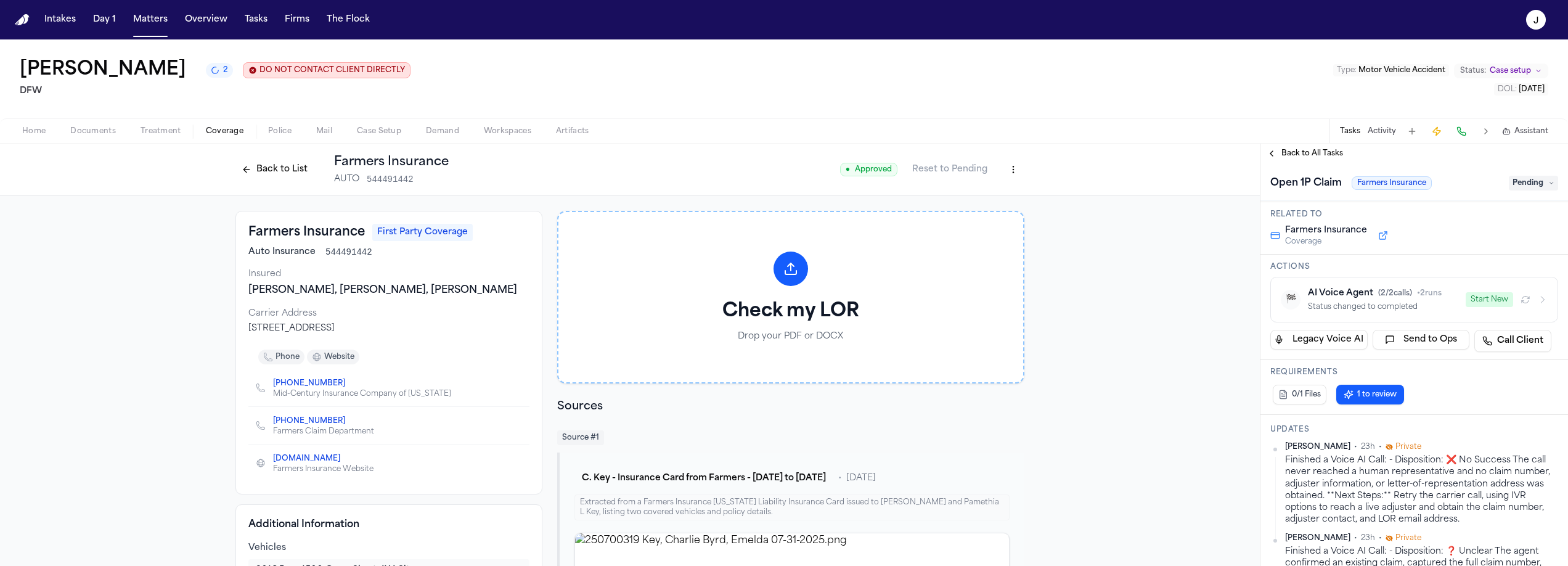
scroll to position [61, 0]
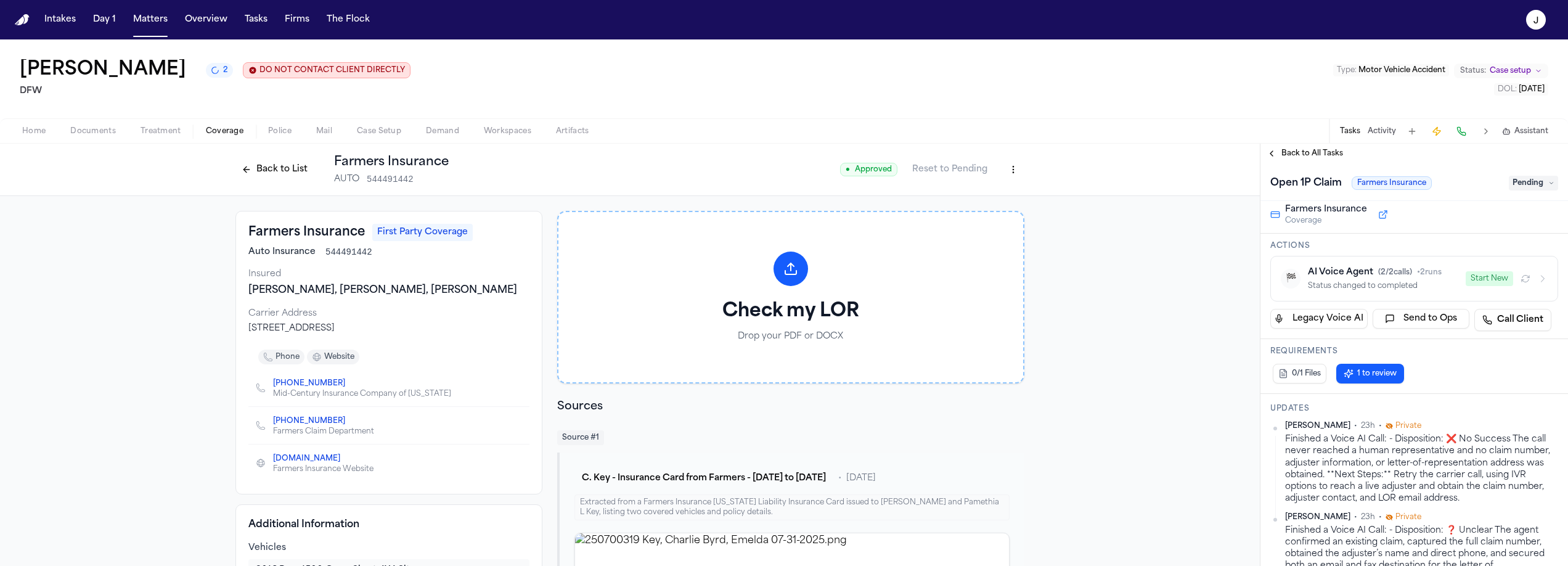
click at [1480, 284] on button "Start New" at bounding box center [1489, 279] width 47 height 15
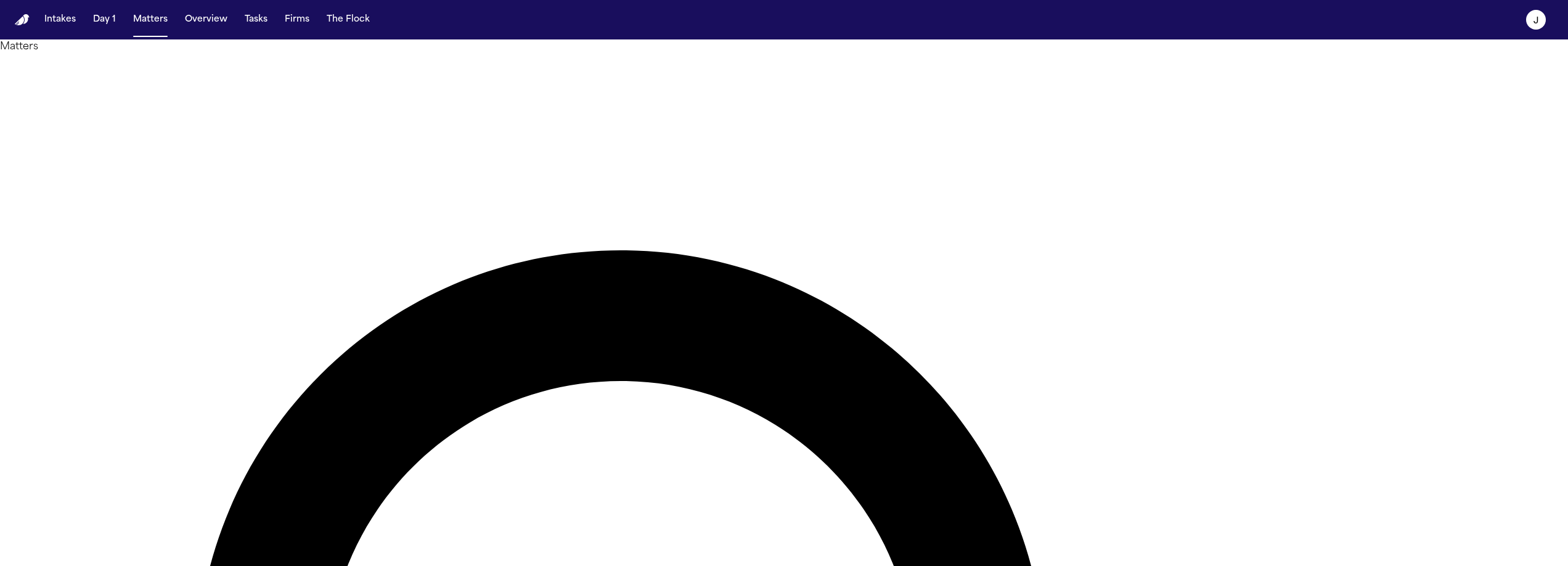
type input "*****"
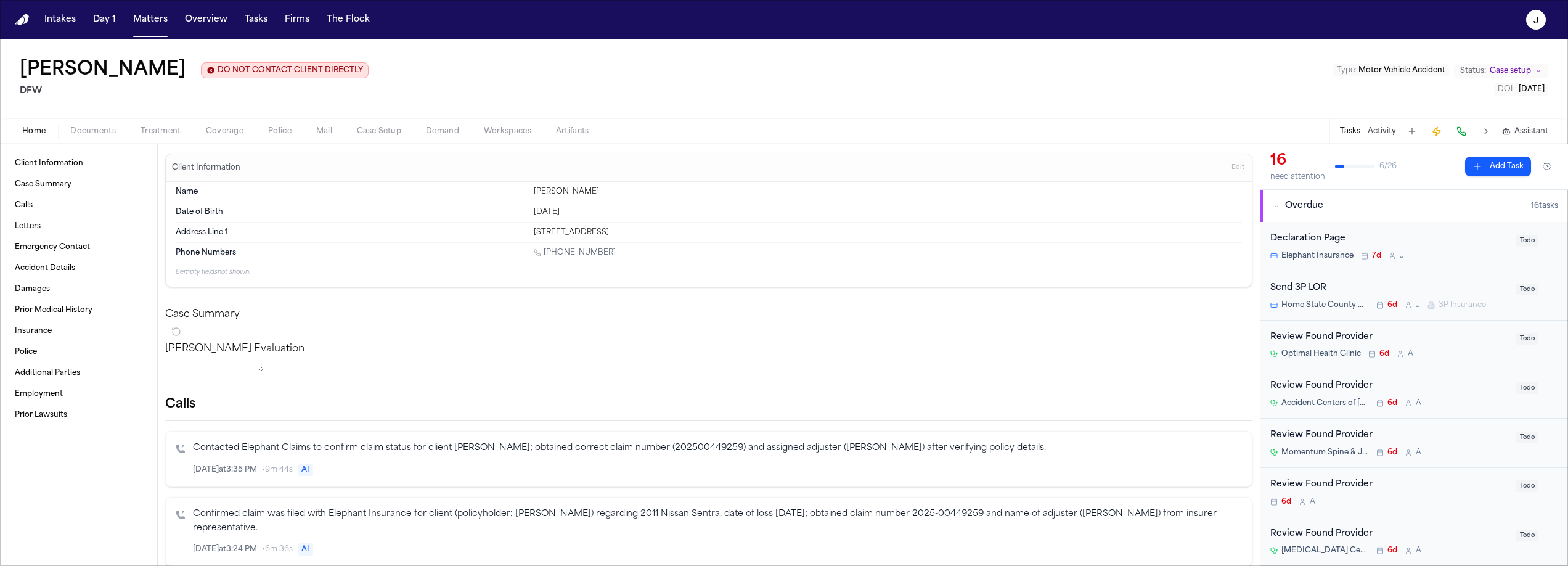
click at [214, 137] on span "Coverage" at bounding box center [225, 132] width 38 height 10
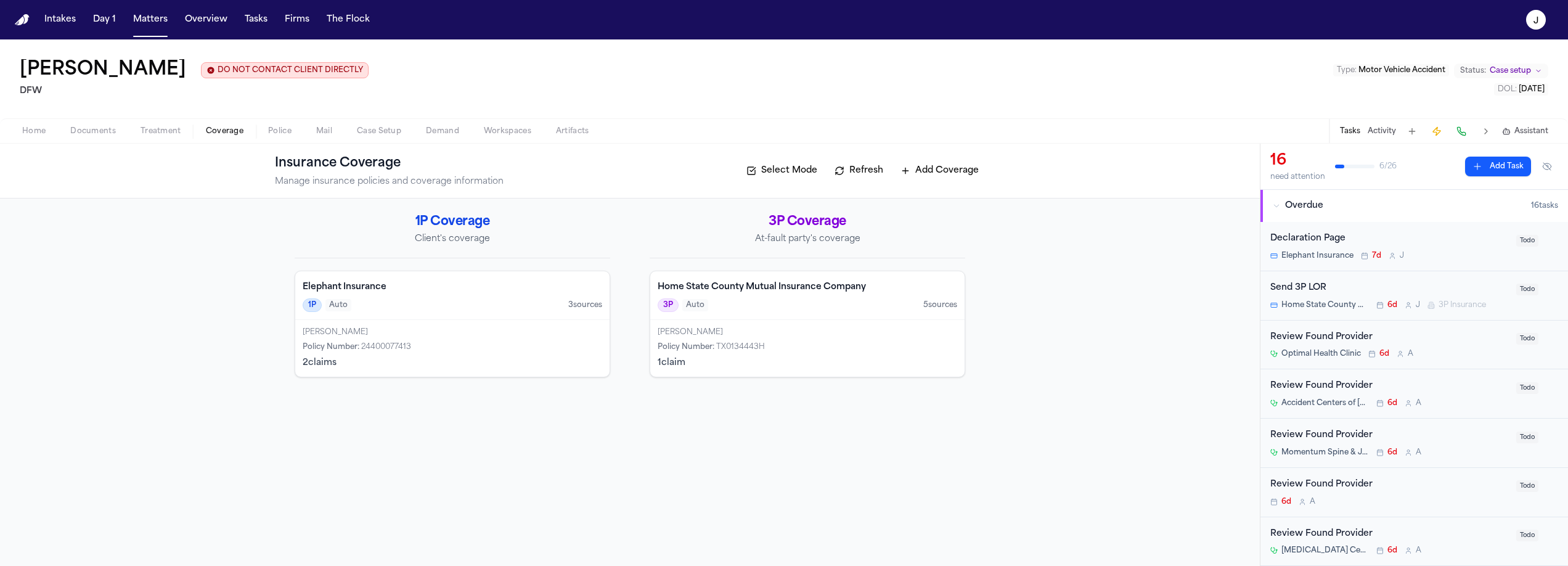
click at [419, 303] on div "1P Auto 3 source s" at bounding box center [452, 305] width 300 height 14
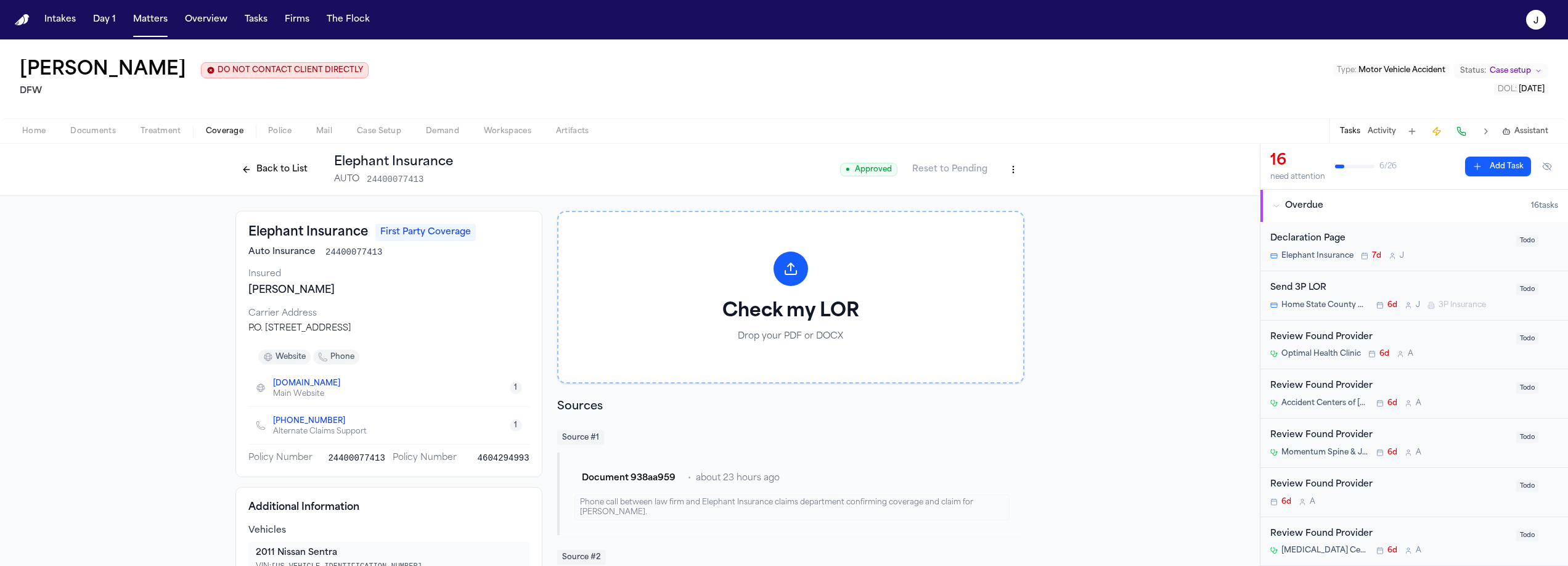
click at [263, 166] on button "Back to List" at bounding box center [274, 169] width 78 height 20
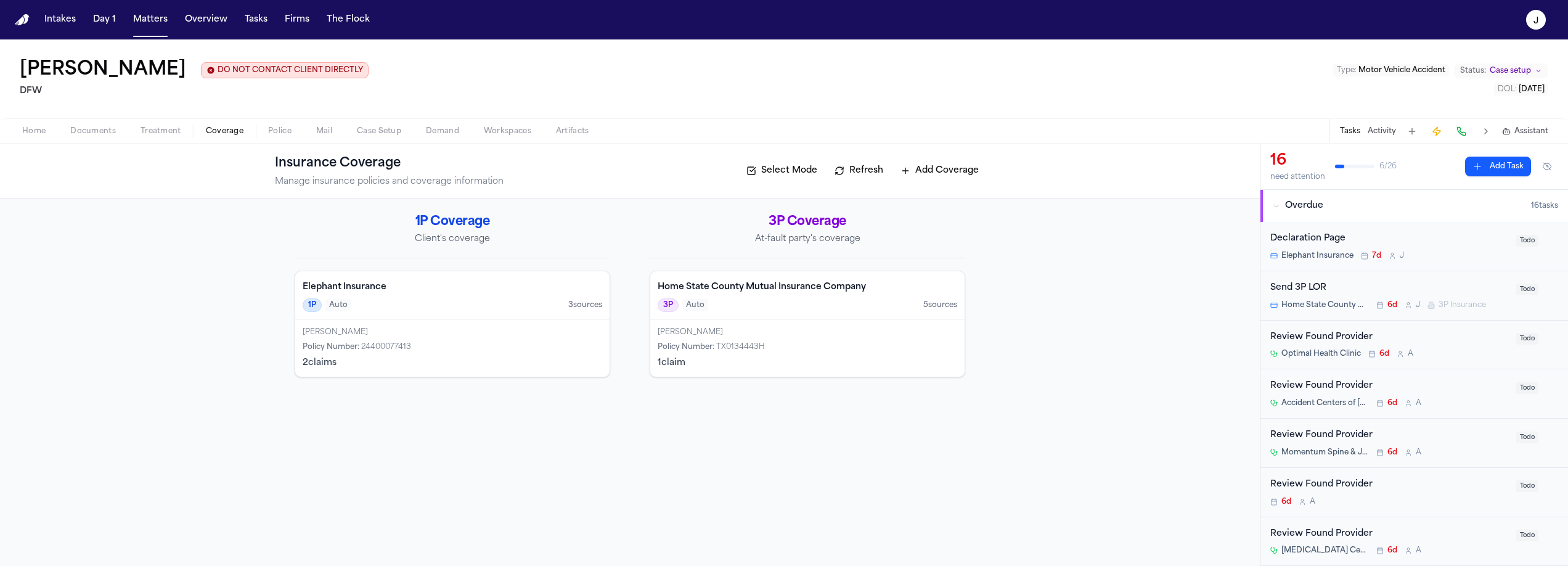
click at [432, 305] on div "1P Auto 3 source s" at bounding box center [452, 305] width 300 height 14
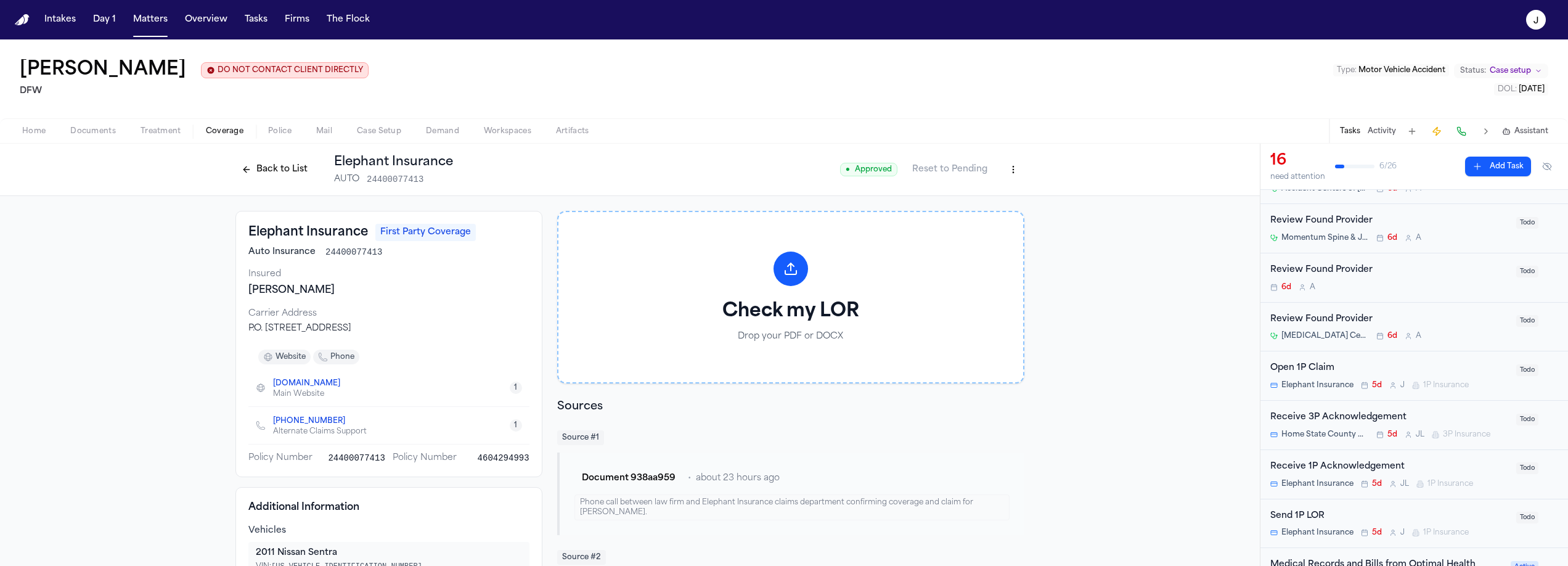
scroll to position [220, 0]
click at [1417, 362] on div "Open 1P Claim" at bounding box center [1389, 363] width 238 height 14
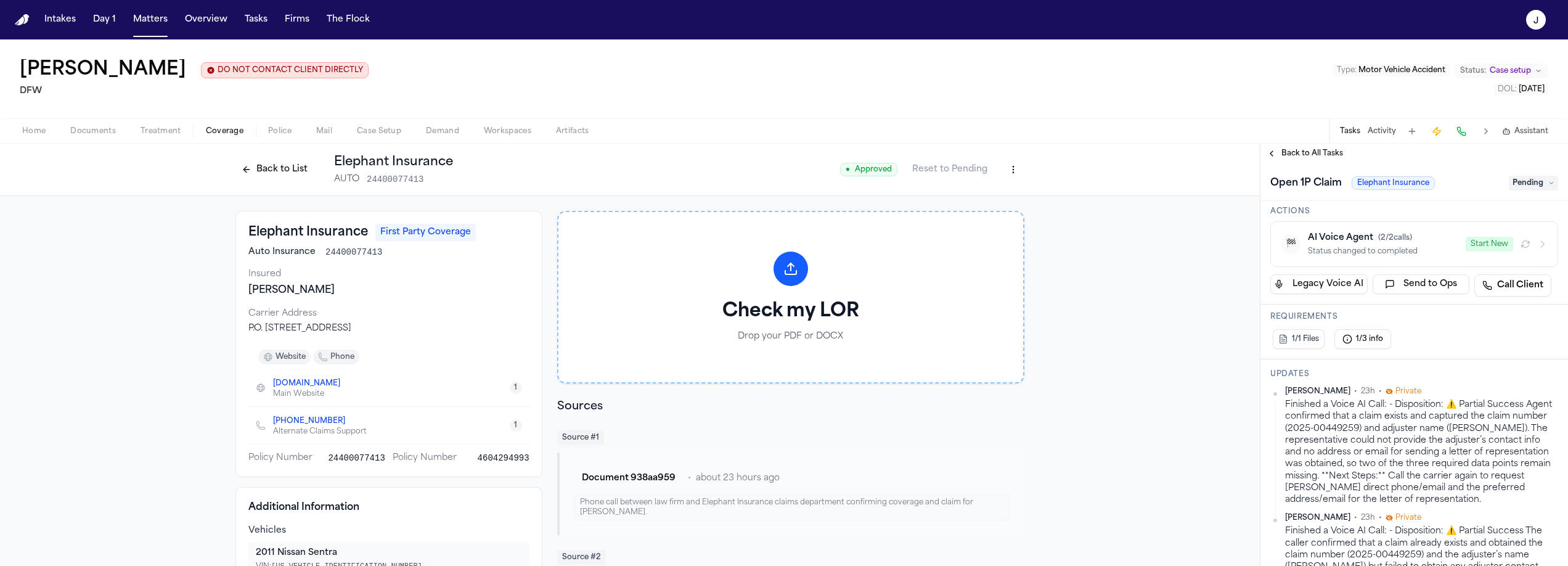
scroll to position [94, 0]
click at [1472, 251] on button "Start New" at bounding box center [1489, 246] width 47 height 15
